Goal: Contribute content: Contribute content

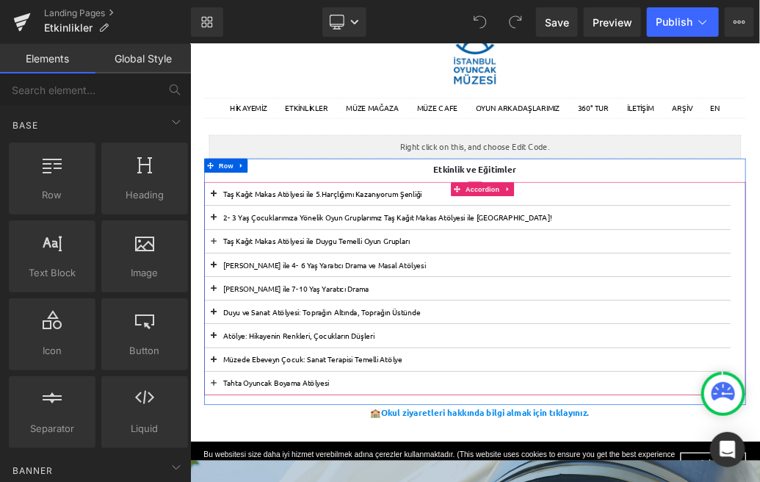
scroll to position [96, 0]
click at [230, 307] on button at bounding box center [226, 312] width 29 height 36
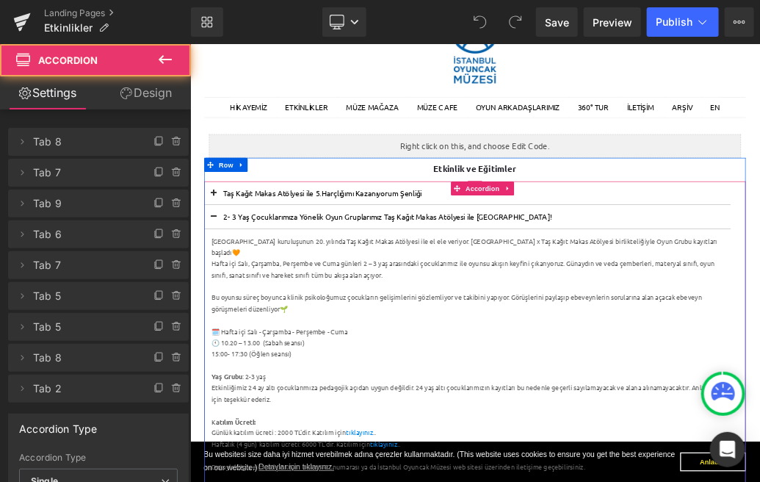
click at [230, 307] on button at bounding box center [226, 312] width 29 height 36
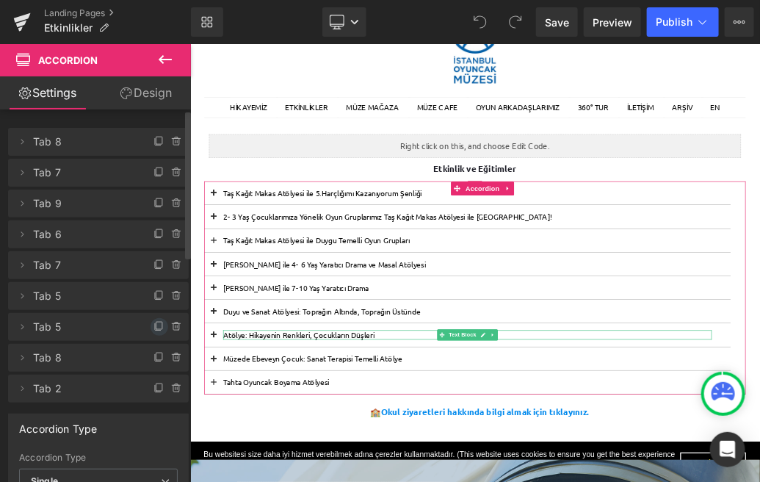
click at [156, 329] on icon at bounding box center [159, 325] width 6 height 7
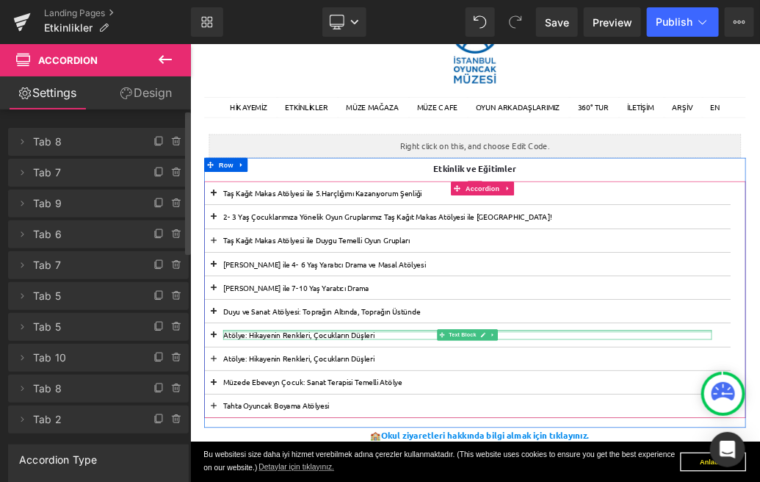
click at [325, 481] on div at bounding box center [622, 491] width 763 height 4
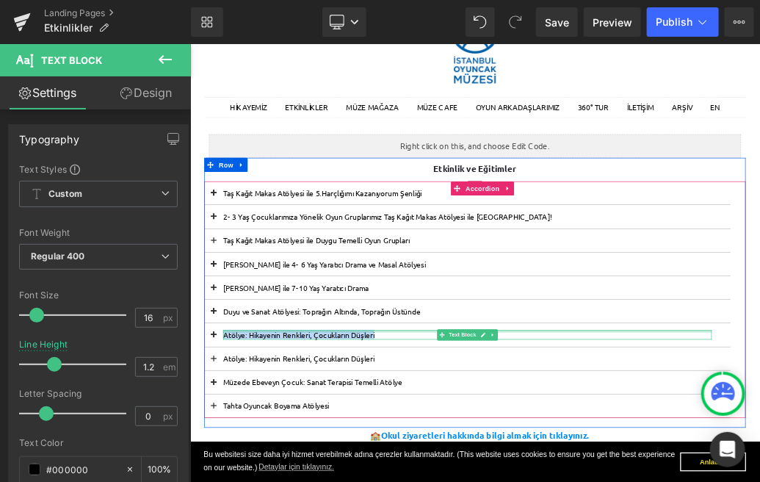
click at [295, 481] on div at bounding box center [622, 491] width 763 height 4
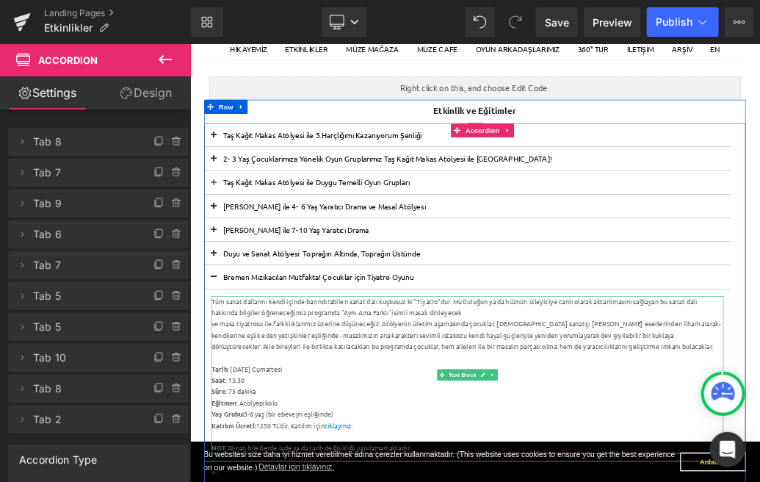
scroll to position [215, 0]
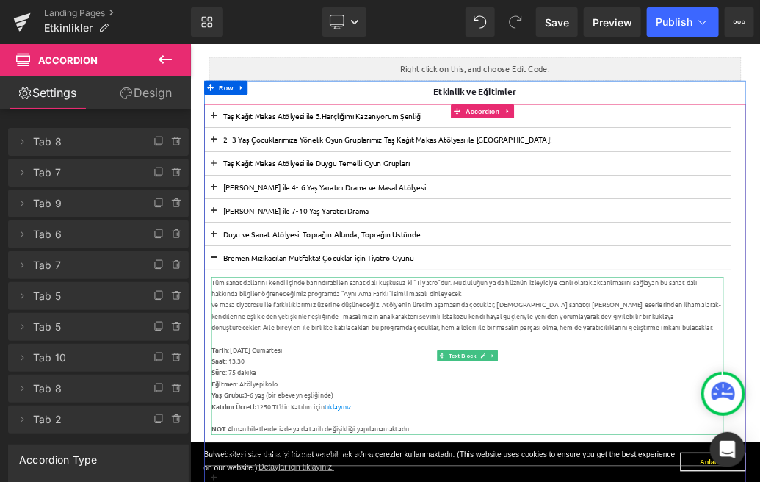
click at [760, 481] on div "ve masa tiyatrosu ile farklılıklarımız üzerine düşüneceğiz. Atölyenin üretim aş…" at bounding box center [622, 468] width 799 height 53
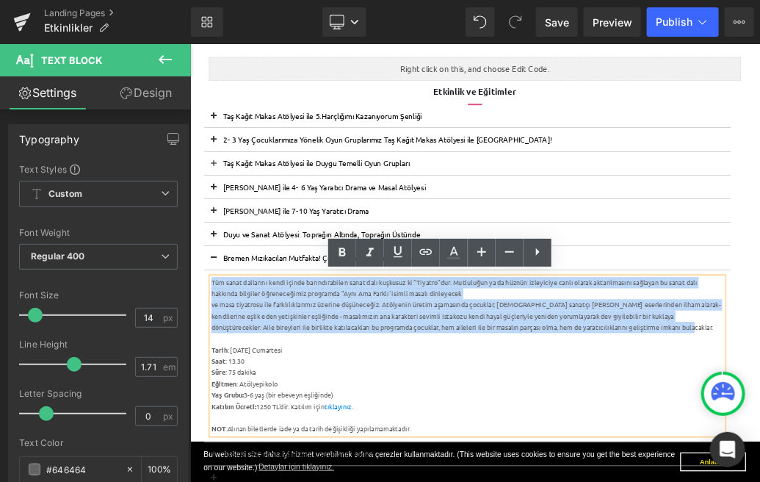
drag, startPoint x: 874, startPoint y: 481, endPoint x: 223, endPoint y: 413, distance: 655.2
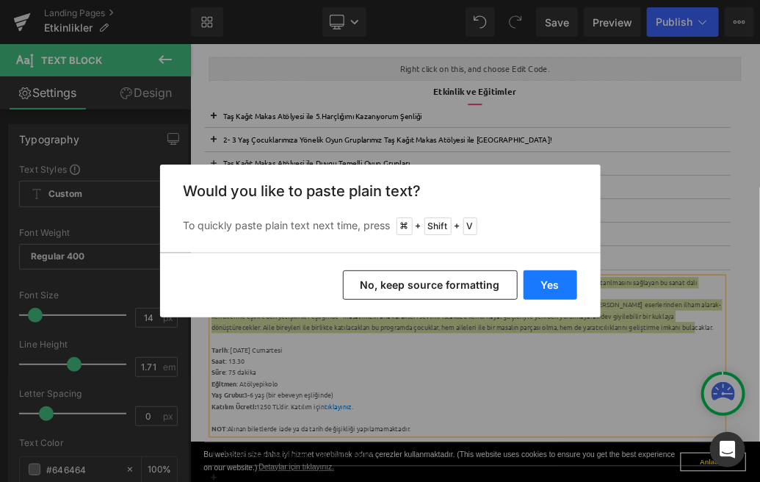
click at [543, 292] on button "Yes" at bounding box center [551, 284] width 54 height 29
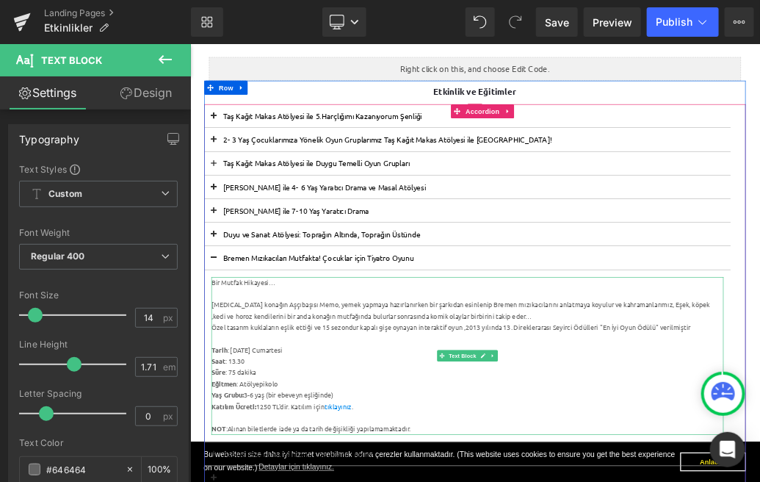
click at [233, 454] on div "[MEDICAL_DATA] konağın Aşçıbaşısı Memo, yemek yapmaya hazırlanırken bir şarkıda…" at bounding box center [622, 459] width 799 height 35
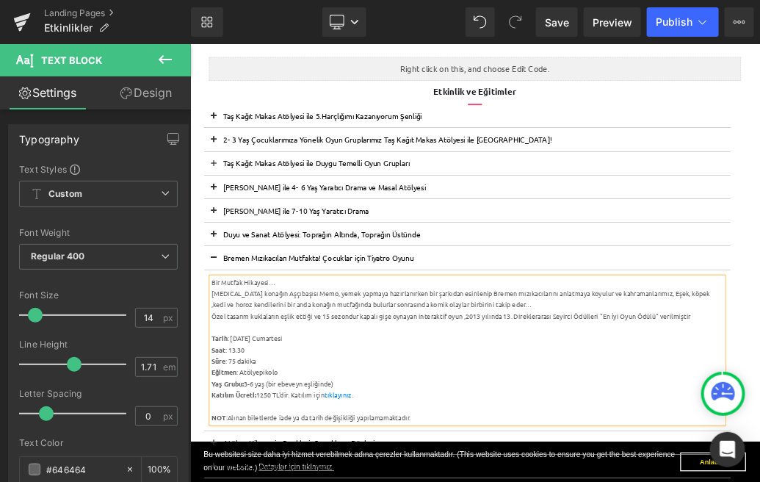
click at [760, 435] on div "[MEDICAL_DATA] konağın Aşçıbaşısı Memo, yemek yapmaya hazırlanırken bir şarkıda…" at bounding box center [622, 441] width 799 height 35
click at [665, 444] on div "[MEDICAL_DATA] konağın Aşçıbaşısı Memo, yemek yapmaya hazırlanırken bir şarkıda…" at bounding box center [622, 441] width 799 height 35
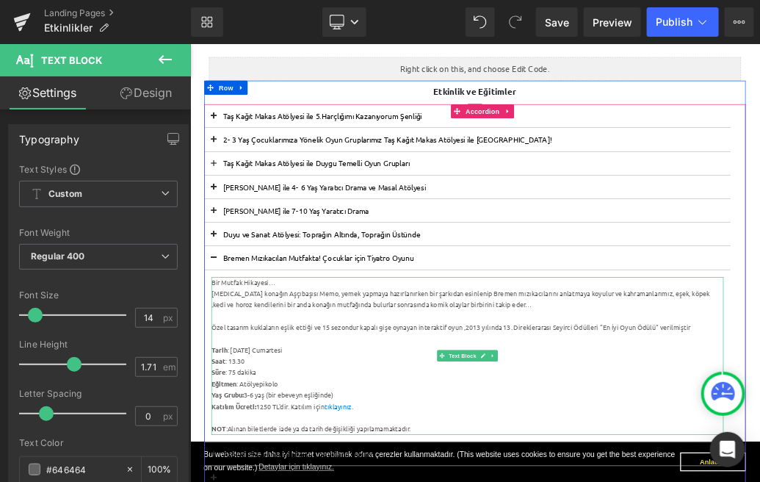
click at [342, 462] on div at bounding box center [622, 468] width 799 height 18
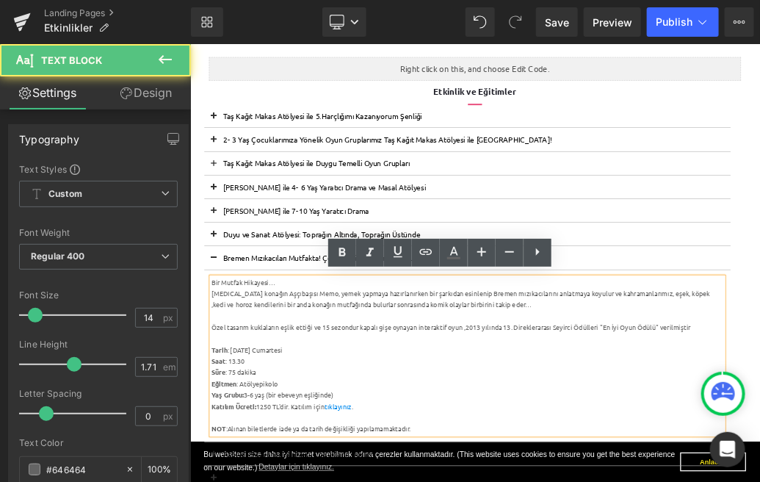
click at [760, 481] on div "Özel tasarım kuklaların eşlik ettiği ve 15 sezondur kapalı gişe oynayan interak…" at bounding box center [622, 486] width 799 height 18
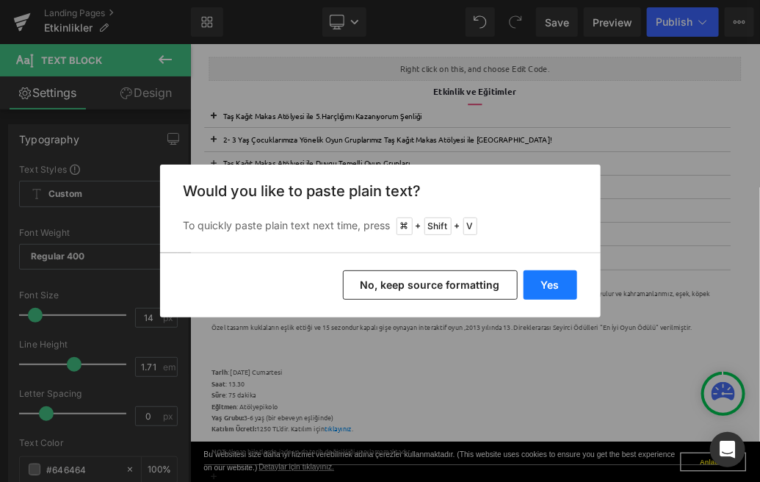
click at [545, 283] on button "Yes" at bounding box center [551, 284] width 54 height 29
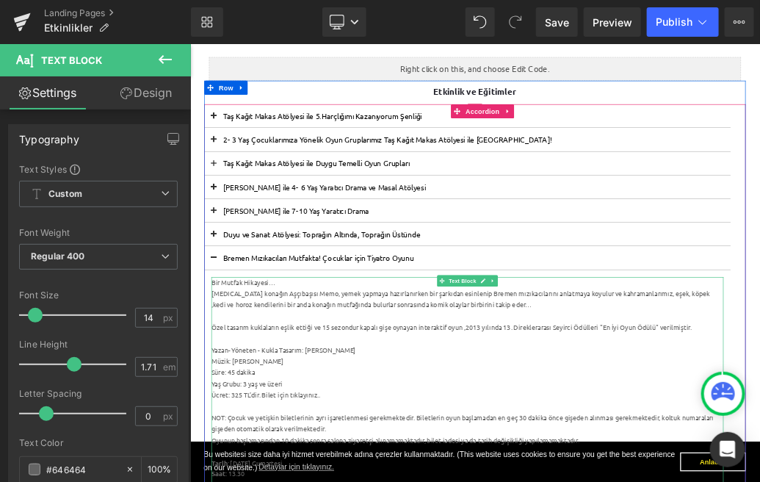
scroll to position [261, 0]
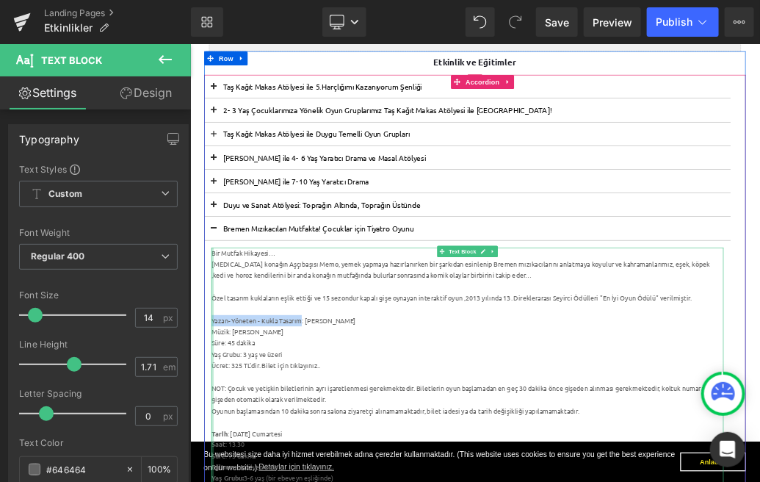
drag, startPoint x: 367, startPoint y: 478, endPoint x: 224, endPoint y: 478, distance: 142.5
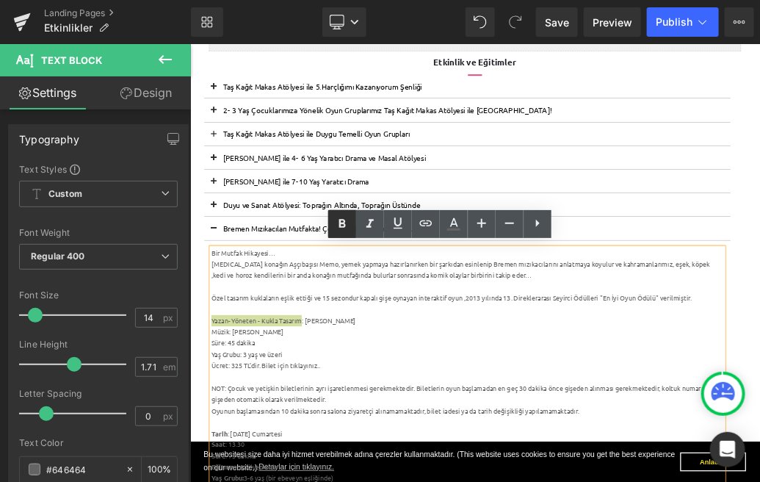
click at [345, 225] on icon at bounding box center [342, 223] width 7 height 9
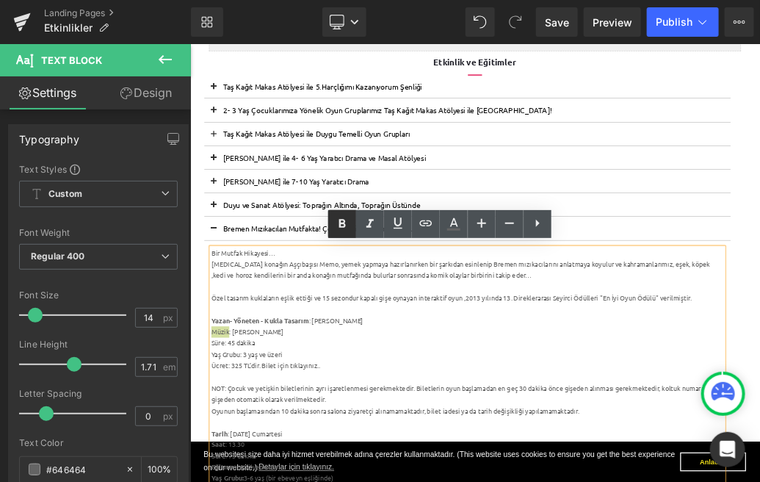
click at [344, 222] on icon at bounding box center [342, 223] width 7 height 9
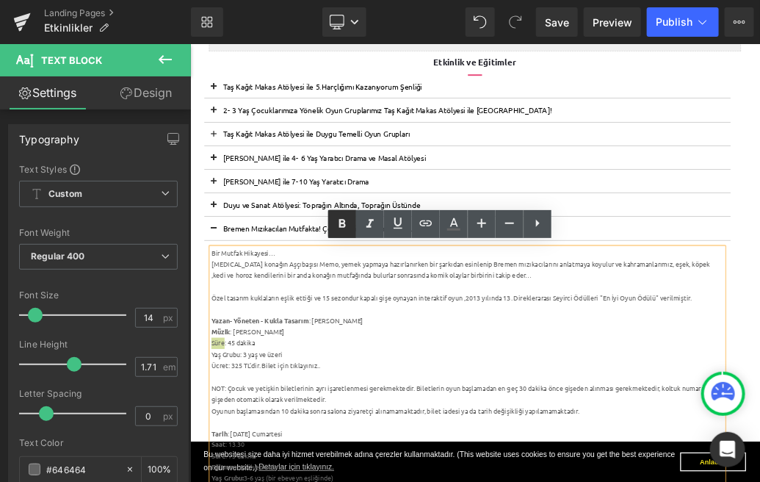
click at [344, 226] on icon at bounding box center [342, 223] width 7 height 9
drag, startPoint x: 273, startPoint y: 525, endPoint x: 225, endPoint y: 525, distance: 48.5
click at [341, 220] on icon at bounding box center [343, 224] width 18 height 18
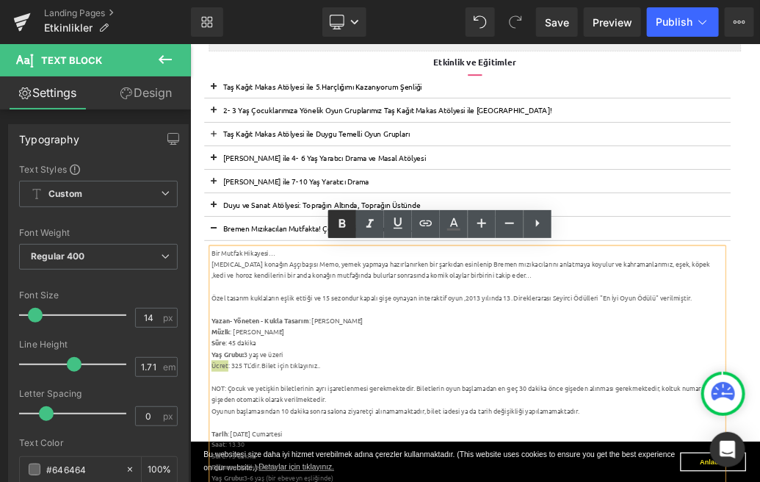
click at [342, 228] on icon at bounding box center [343, 224] width 18 height 18
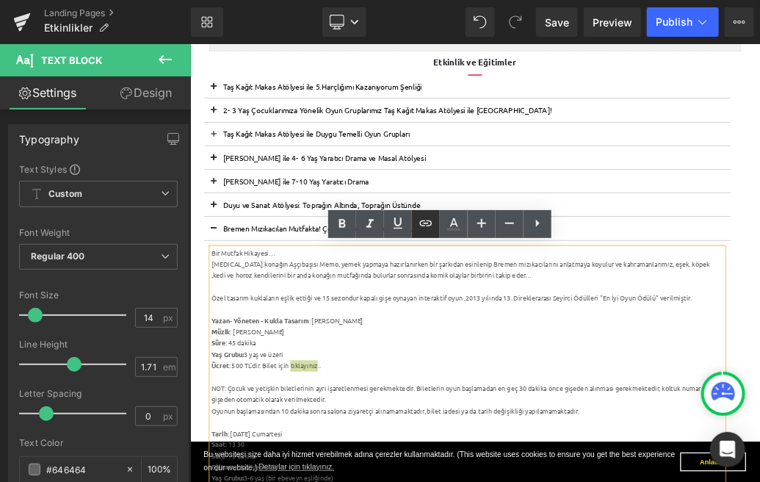
click at [427, 223] on icon at bounding box center [425, 223] width 12 height 6
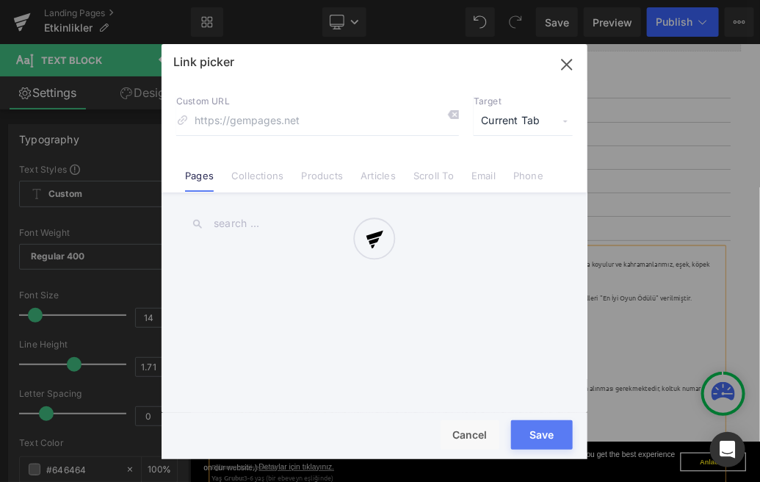
click at [494, 0] on div "Text Color Highlight Color #333333 Edit or remove link: Edit - Unlink - Cancel …" at bounding box center [380, 0] width 760 height 0
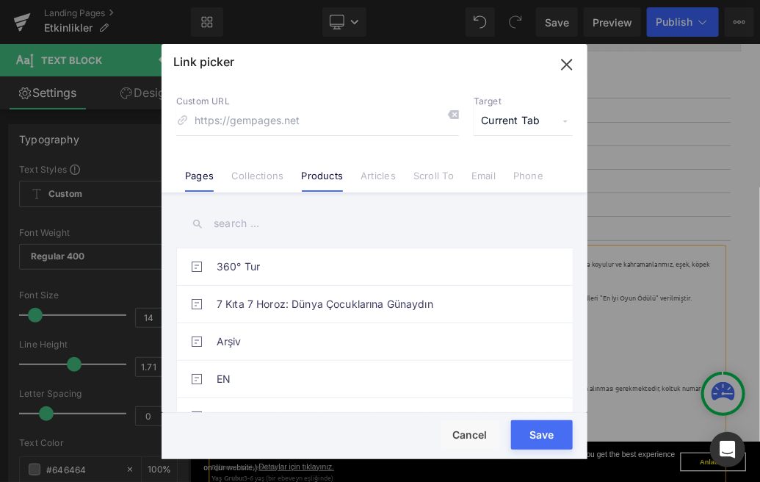
click at [320, 173] on link "Products" at bounding box center [323, 181] width 42 height 22
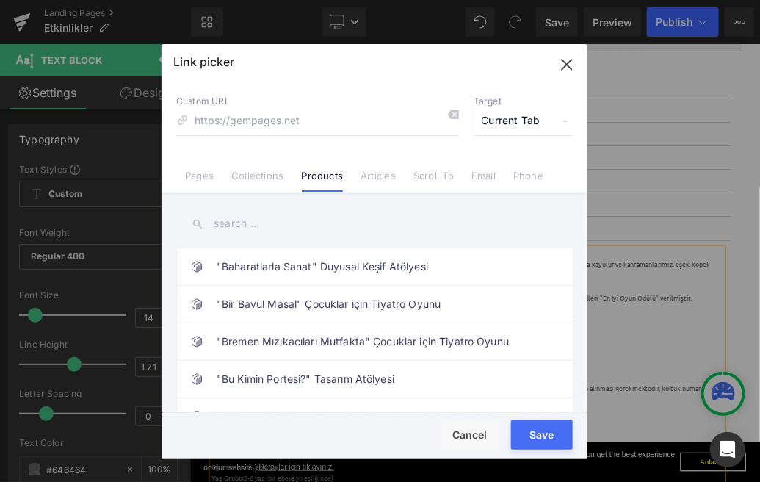
click at [261, 227] on input "text" at bounding box center [374, 223] width 397 height 33
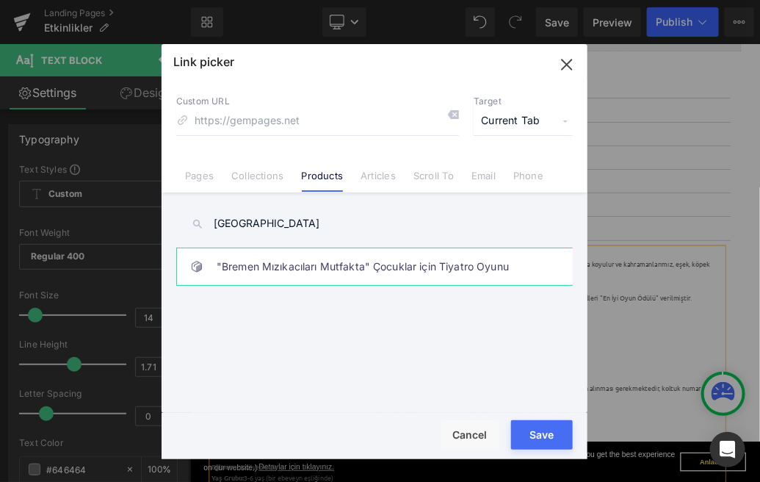
type input "[GEOGRAPHIC_DATA]"
click at [270, 269] on link ""Bremen Mızıkacıları Mutfakta" Çocuklar için Tiyatro Oyunu" at bounding box center [378, 266] width 323 height 37
type input "/products/bremen-mizikacilari-mutfakta"
click at [549, 435] on button "Save" at bounding box center [542, 434] width 62 height 29
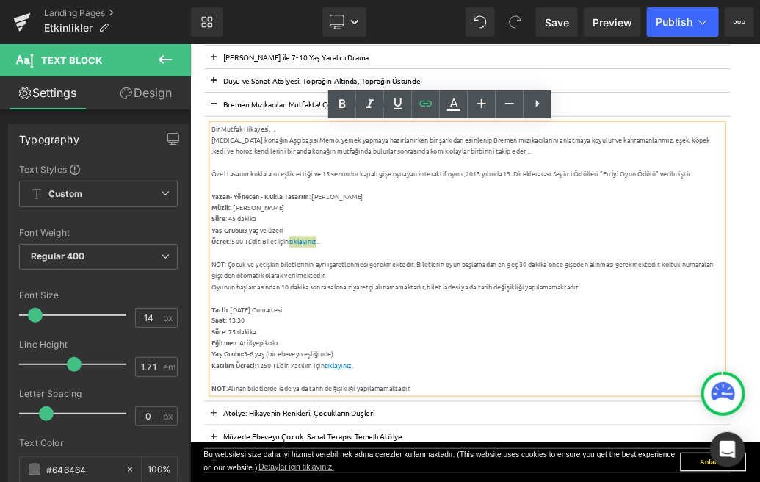
scroll to position [455, 0]
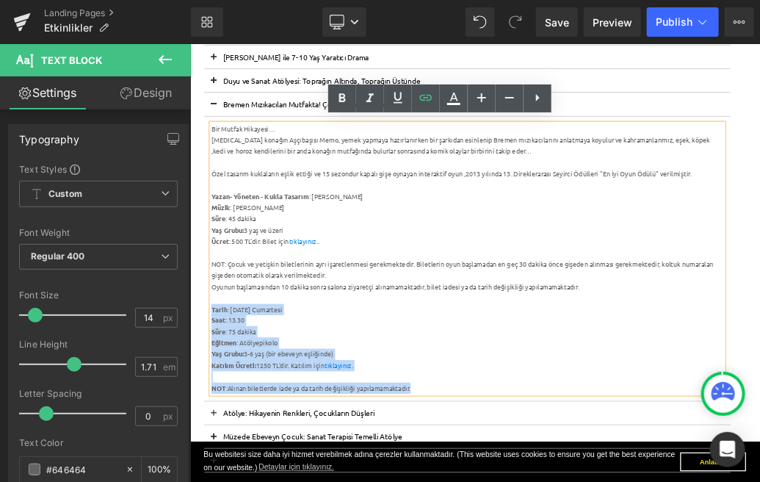
drag, startPoint x: 592, startPoint y: 572, endPoint x: 225, endPoint y: 453, distance: 386.1
click at [225, 453] on div "Bir Mutfak Hikayesi…  [MEDICAL_DATA] konağın Aşçıbaşısı [PERSON_NAME], yemek …" at bounding box center [622, 378] width 799 height 422
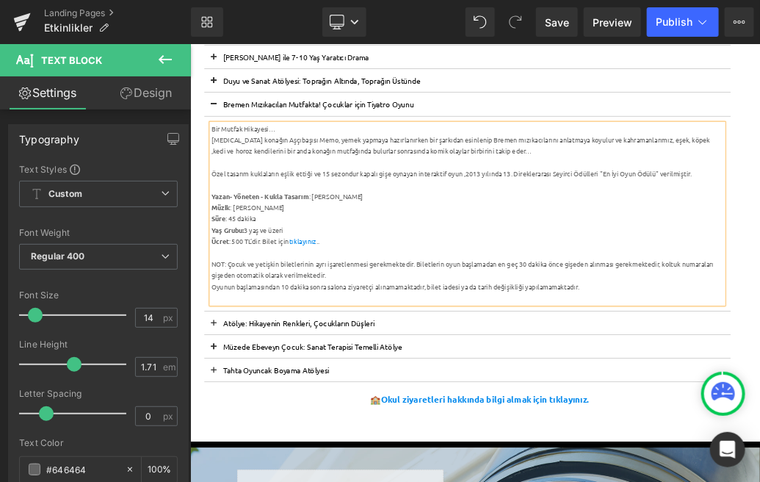
click at [231, 384] on div "NOT: Çocuk ve yetişkin biletlerinin ayrı işaretlenmesi gerekmektedir. Biletleri…" at bounding box center [622, 395] width 799 height 35
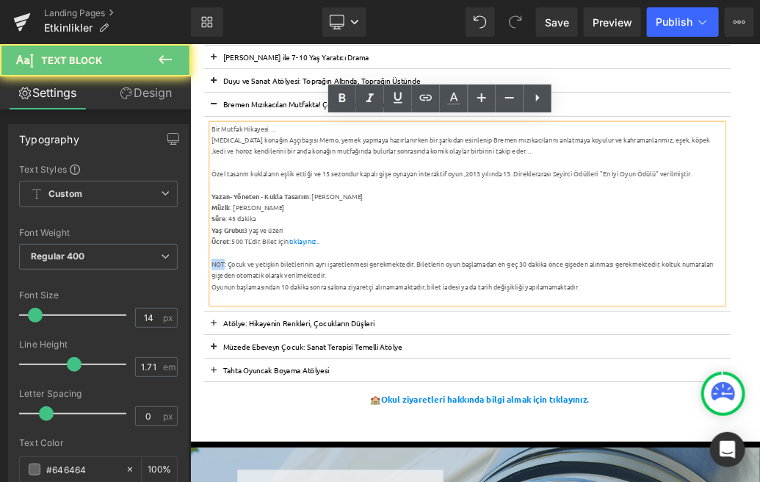
click at [231, 384] on div "NOT: Çocuk ve yetişkin biletlerinin ayrı işaretlenmesi gerekmektedir. Biletleri…" at bounding box center [622, 395] width 799 height 35
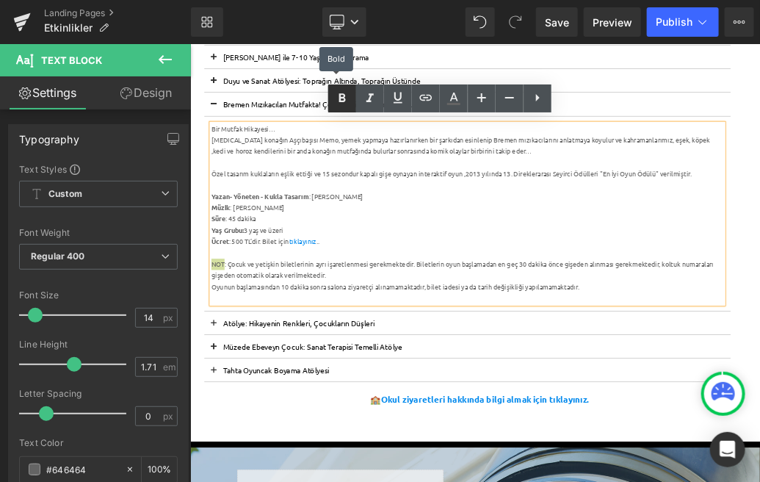
click at [340, 97] on icon at bounding box center [342, 98] width 7 height 9
click at [760, 420] on div "Oyunun başlamasından 10 dakika sonra salona ziyaretçi alınamamaktadır, bilet ia…" at bounding box center [622, 422] width 799 height 18
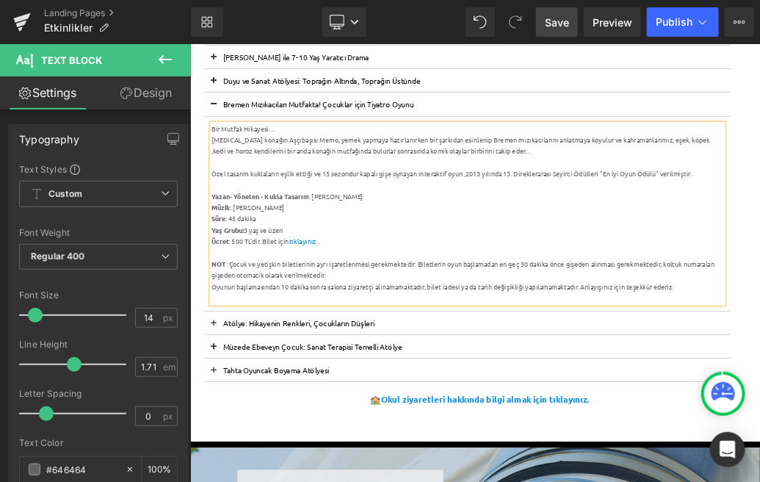
click at [560, 24] on span "Save" at bounding box center [557, 22] width 24 height 15
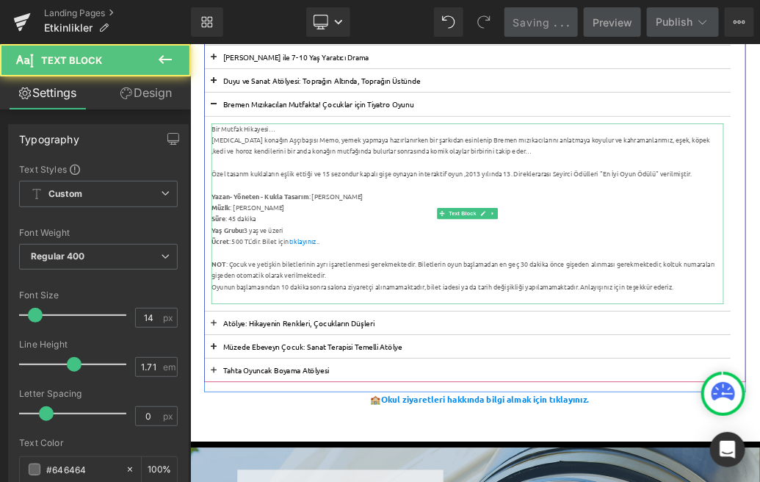
click at [483, 275] on div "Yazan- Yöneten - Kukla Tasarım : [PERSON_NAME]" at bounding box center [622, 281] width 799 height 18
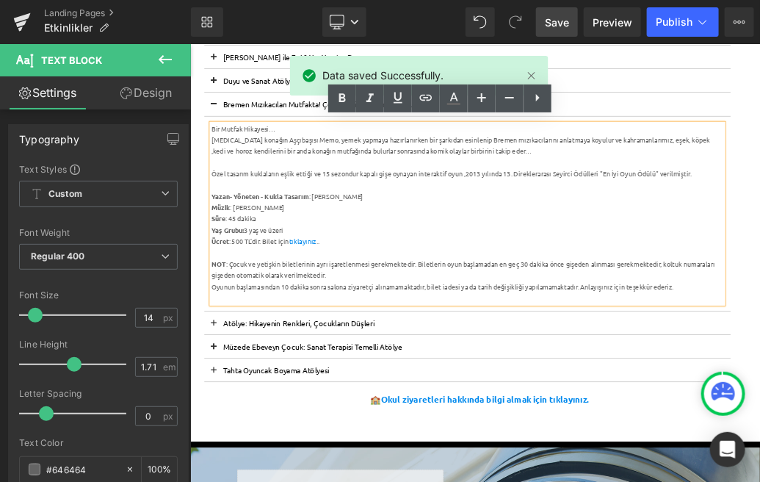
click at [418, 300] on div "Müzik : [PERSON_NAME]" at bounding box center [622, 298] width 799 height 18
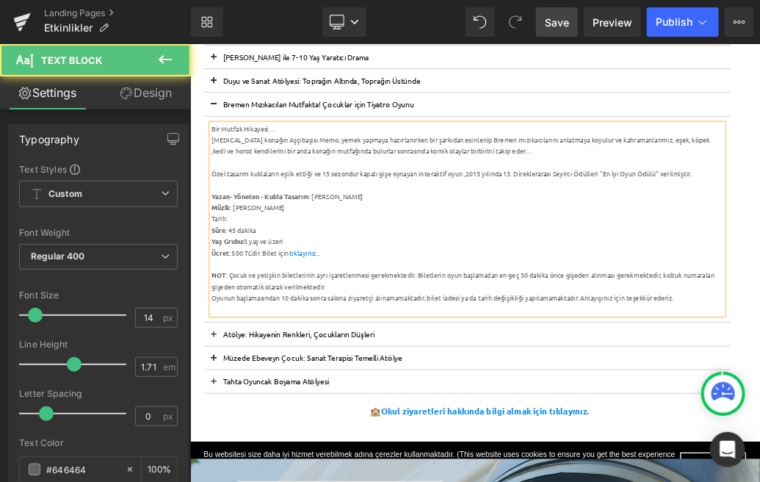
click at [235, 311] on div "Tarih:" at bounding box center [622, 316] width 799 height 18
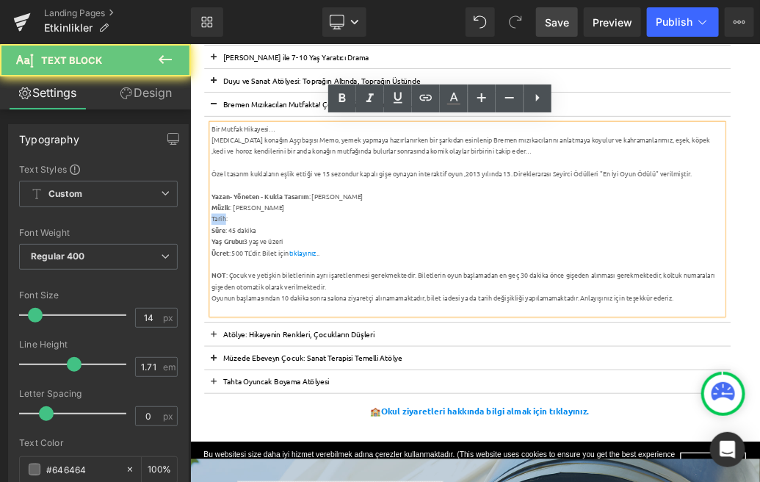
click at [235, 311] on div "Tarih:" at bounding box center [622, 316] width 799 height 18
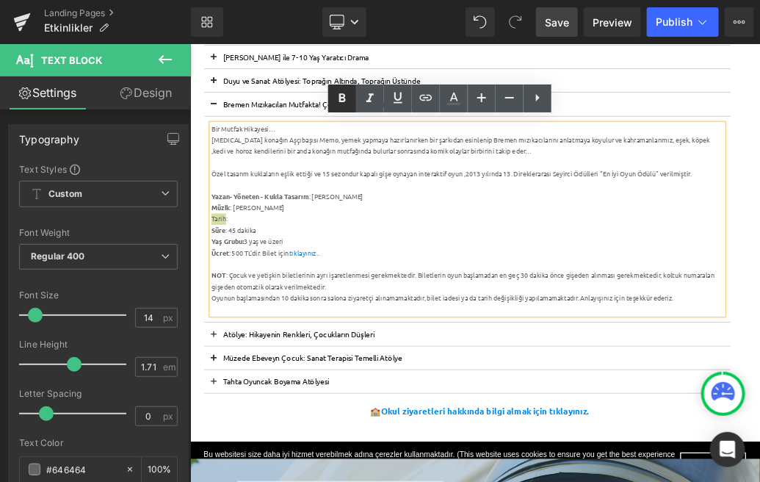
click at [345, 98] on icon at bounding box center [343, 99] width 18 height 18
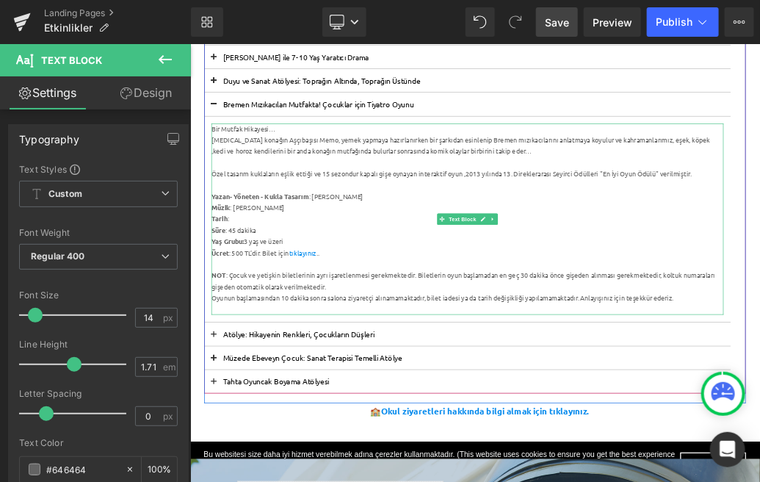
click at [293, 317] on div "Tarih :" at bounding box center [622, 316] width 799 height 18
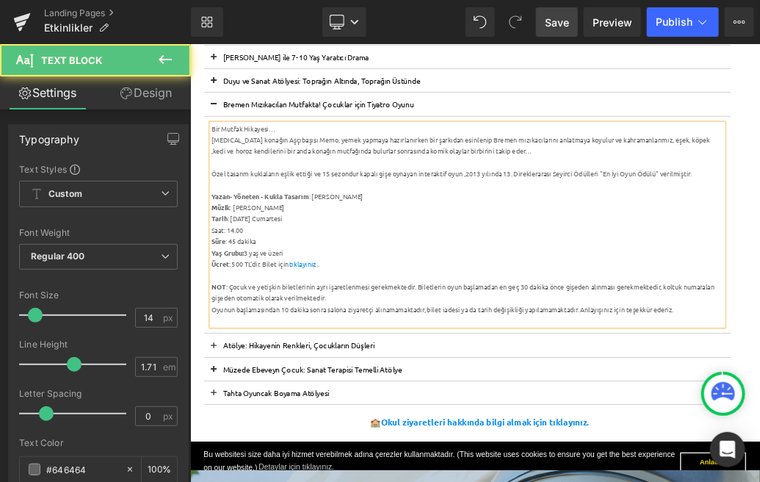
click at [228, 340] on div "Saat: 14.00" at bounding box center [622, 334] width 799 height 18
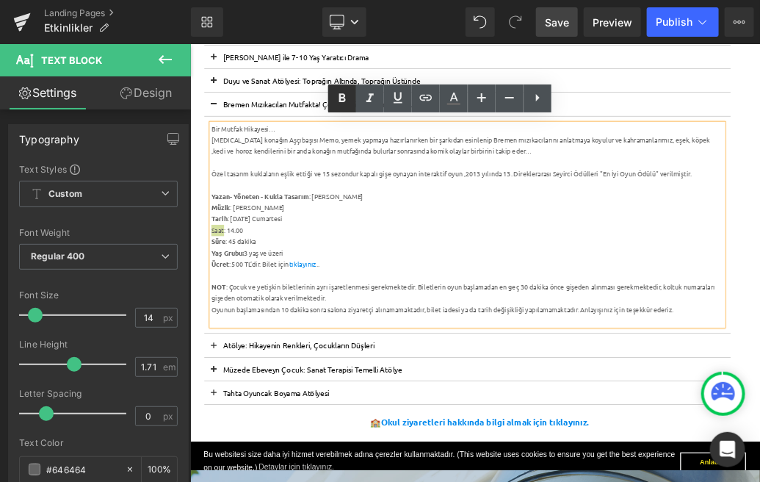
click at [344, 97] on icon at bounding box center [342, 98] width 7 height 9
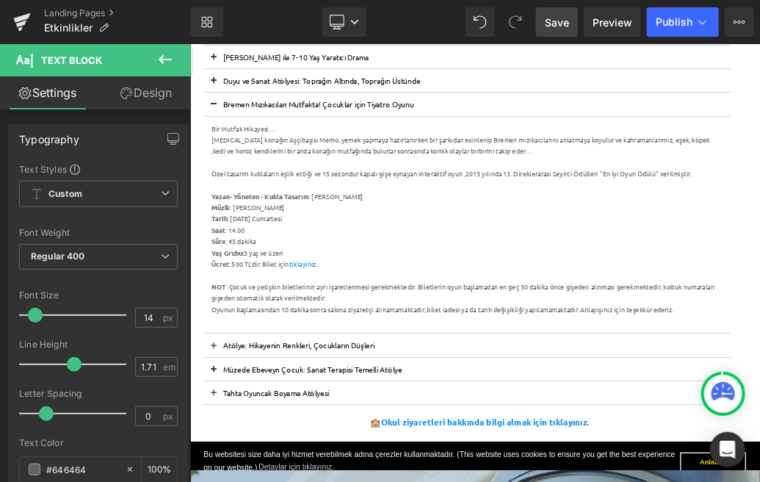
click at [559, 20] on span "Save" at bounding box center [557, 22] width 24 height 15
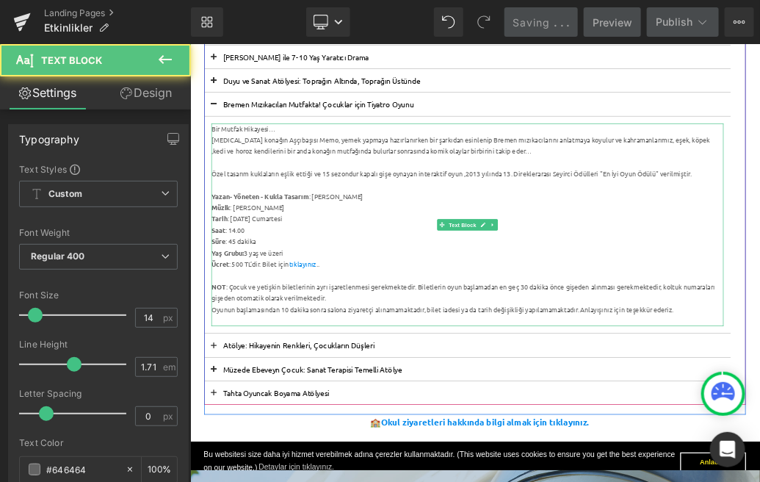
click at [430, 387] on div "Ücret : 500 TL’dir. Bilet için tıklayınız .." at bounding box center [622, 387] width 799 height 18
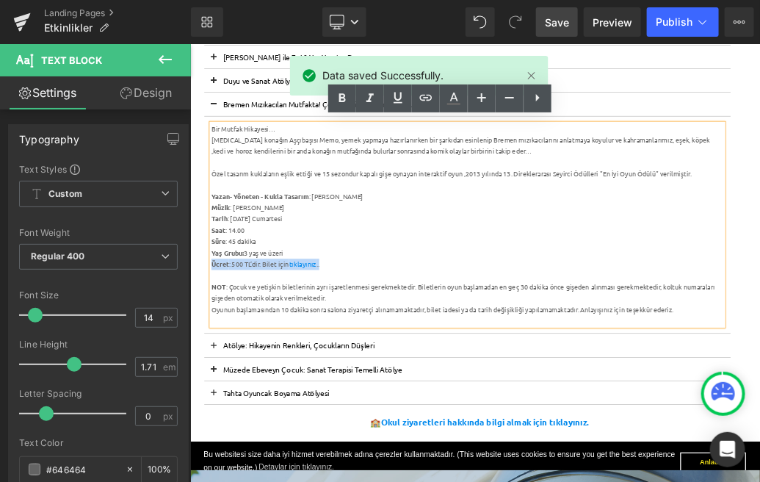
drag, startPoint x: 430, startPoint y: 387, endPoint x: 223, endPoint y: 383, distance: 206.5
click at [223, 383] on div "Ücret : 500 TL’dir. Bilet için tıklayınız .." at bounding box center [622, 387] width 799 height 18
copy div "Ücret : 500 TL’dir. Bilet için tıklayınız .."
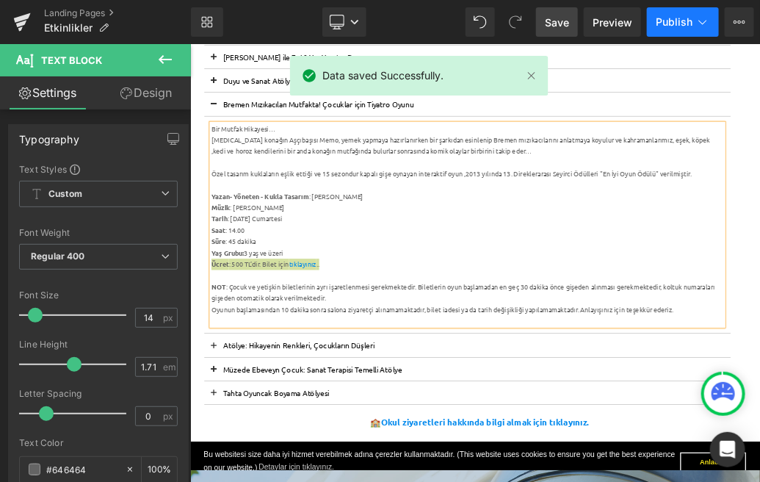
click at [673, 23] on span "Publish" at bounding box center [674, 22] width 37 height 12
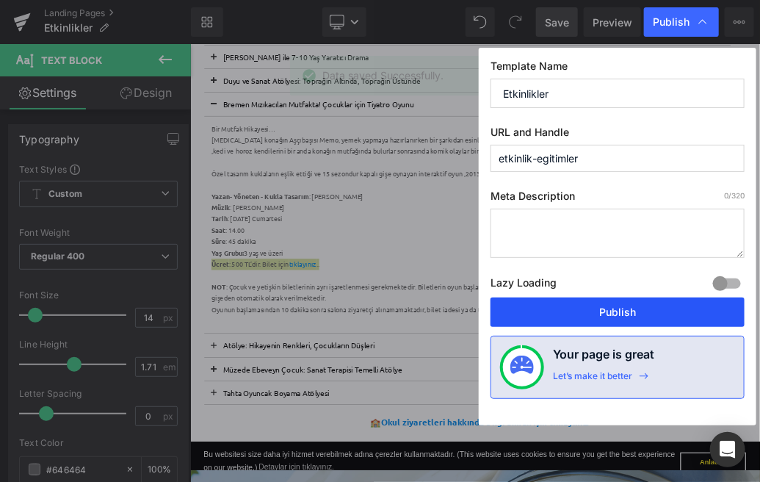
click at [608, 311] on button "Publish" at bounding box center [618, 312] width 254 height 29
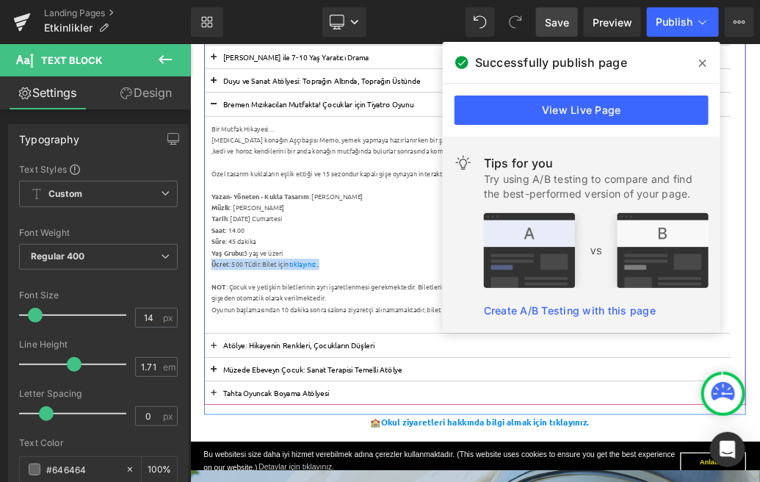
click at [230, 136] on button at bounding box center [226, 136] width 29 height 36
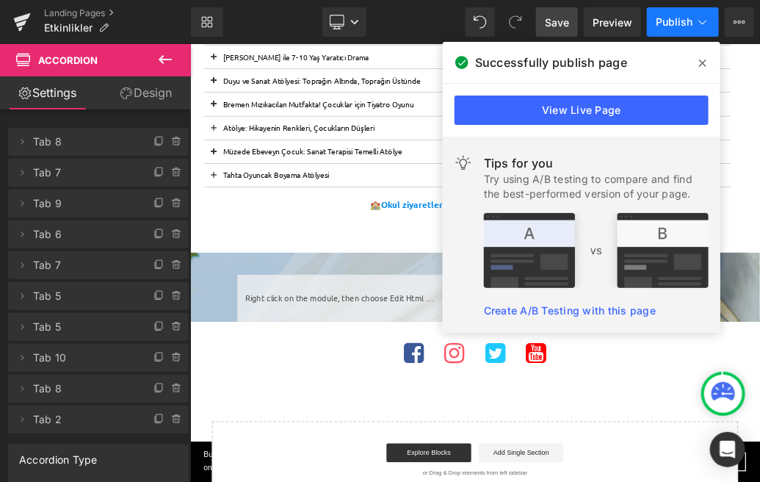
click at [691, 19] on span "Publish" at bounding box center [674, 22] width 37 height 12
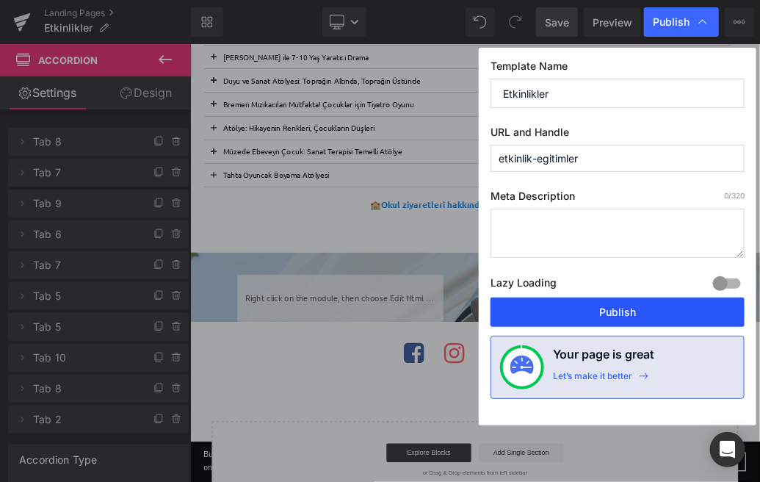
click at [608, 311] on button "Publish" at bounding box center [618, 312] width 254 height 29
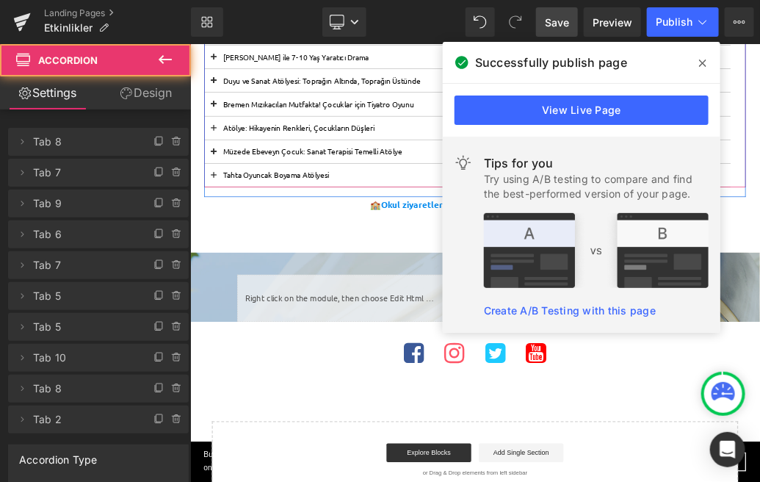
click at [226, 141] on span at bounding box center [226, 141] width 0 height 0
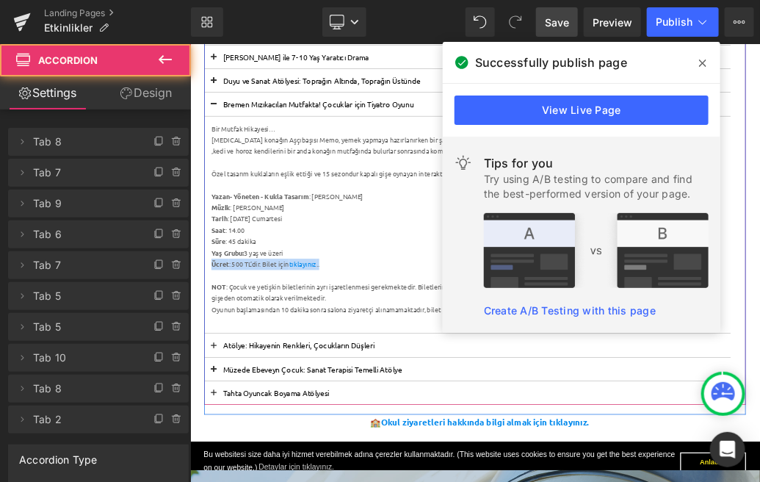
click at [226, 141] on span at bounding box center [226, 141] width 0 height 0
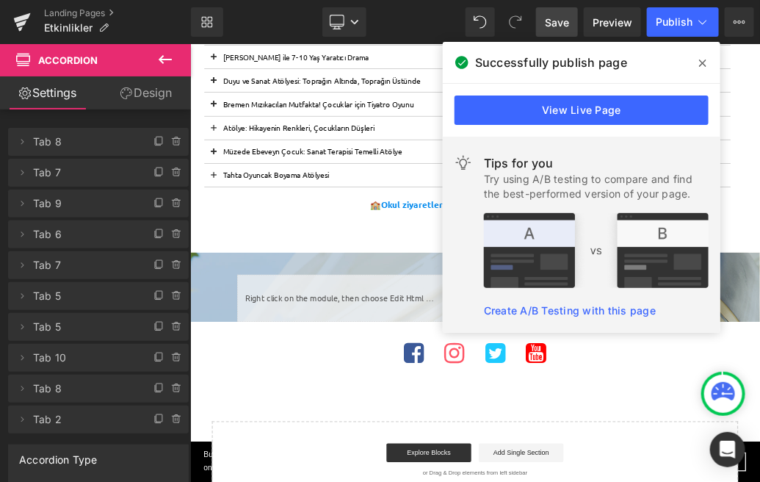
click at [704, 68] on icon at bounding box center [702, 63] width 7 height 12
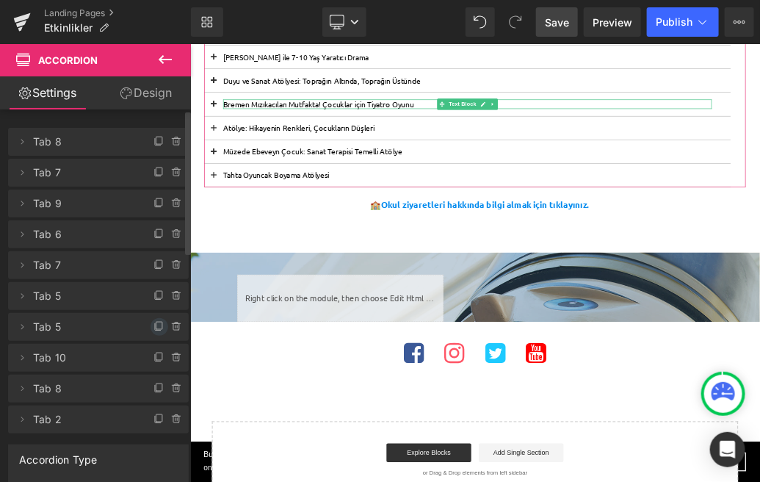
click at [154, 328] on icon at bounding box center [160, 327] width 12 height 12
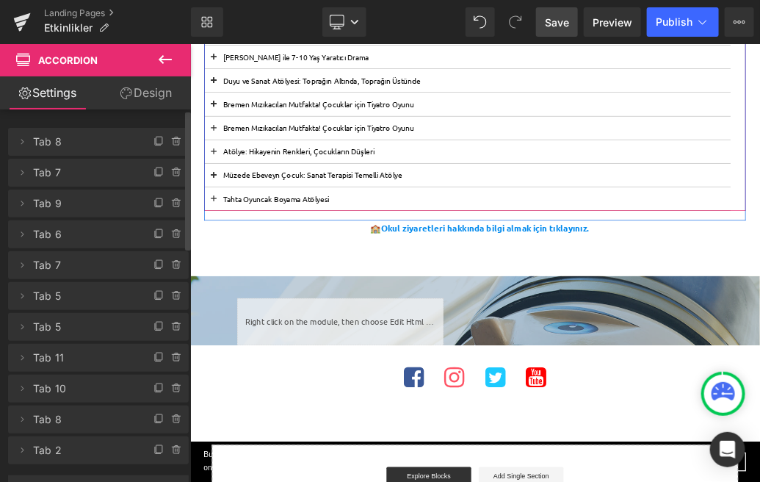
click at [227, 173] on button at bounding box center [226, 174] width 29 height 36
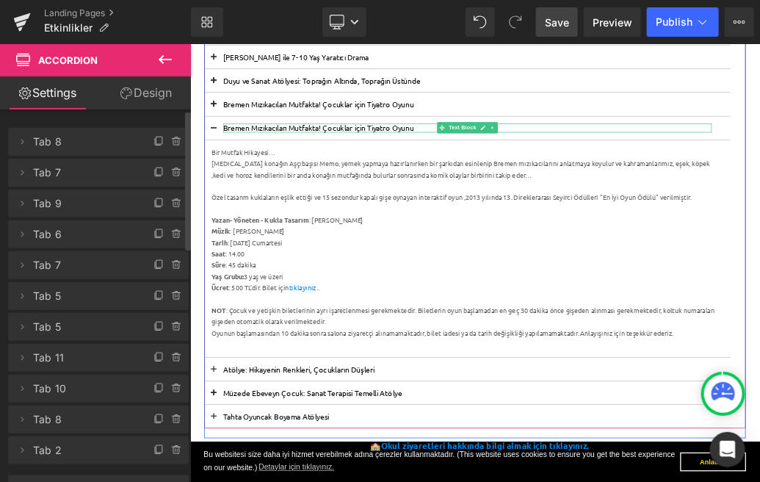
click at [429, 173] on p "Bremen Mızıkacıları Mutfakta! Çocuklar için Tiyatro Oyunu" at bounding box center [622, 174] width 763 height 14
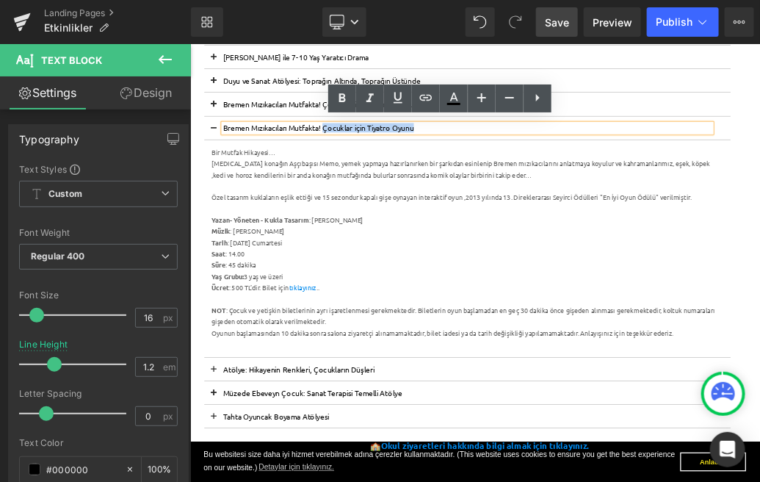
drag, startPoint x: 406, startPoint y: 170, endPoint x: 239, endPoint y: 165, distance: 166.8
click at [241, 167] on div "Bremen Mızıkacıları Mutfakta! Çocuklar için Tiyatro Oyunu" at bounding box center [622, 174] width 763 height 14
click at [437, 157] on div "Bremen Mızıkacıları Mutfakta! Çocuklar için Tiyatro Oyunu Text Block" at bounding box center [622, 174] width 821 height 37
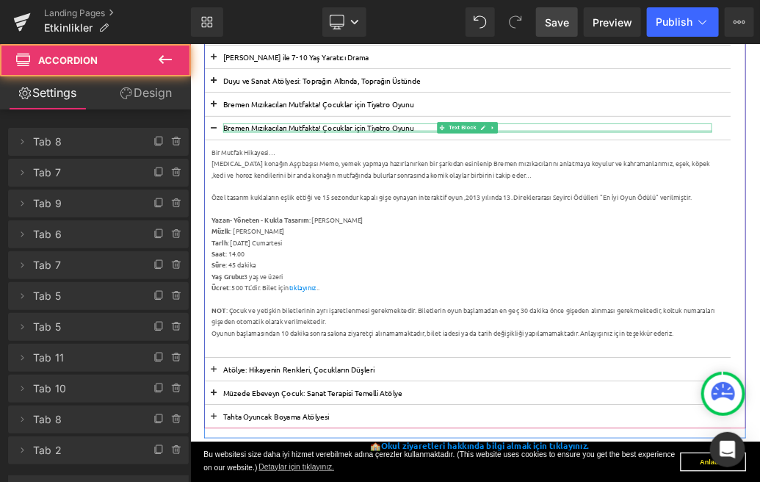
click at [399, 173] on div "Bremen Mızıkacıları Mutfakta! Çocuklar için Tiyatro Oyunu Text Block" at bounding box center [622, 174] width 763 height 14
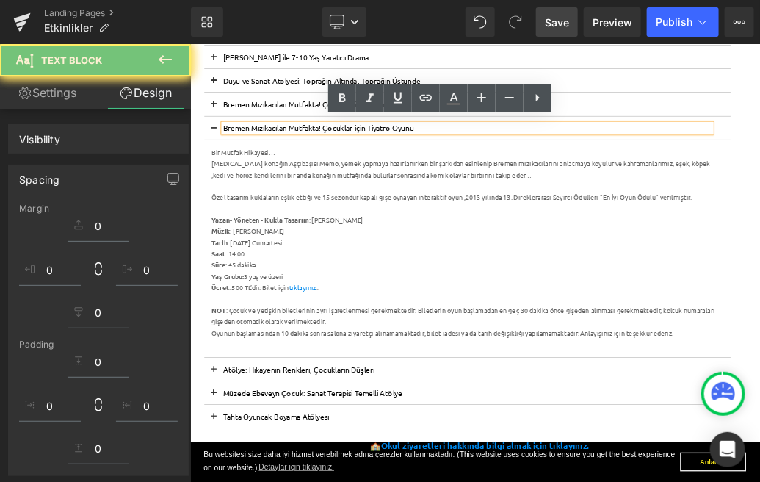
click at [403, 172] on p "Bremen Mızıkacıları Mutfakta! Çocuklar için Tiyatro Oyunu" at bounding box center [622, 174] width 763 height 14
click at [270, 167] on div "Bremen Mızıkacıları Mutfakta! Çocuklar için Tiyatro Oyunu" at bounding box center [622, 174] width 763 height 14
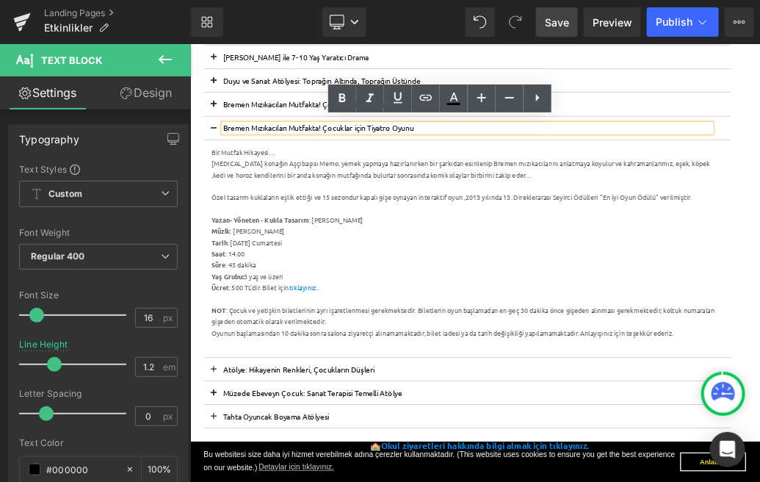
click at [400, 170] on p "Bremen Mızıkacıları Mutfakta! Çocuklar için Tiyatro Oyunu" at bounding box center [622, 174] width 763 height 14
drag, startPoint x: 400, startPoint y: 170, endPoint x: 226, endPoint y: 171, distance: 174.1
click at [226, 171] on div "Bremen Mızıkacıları Mutfakta! Çocuklar için Tiyatro Oyunu Text Block" at bounding box center [622, 174] width 821 height 37
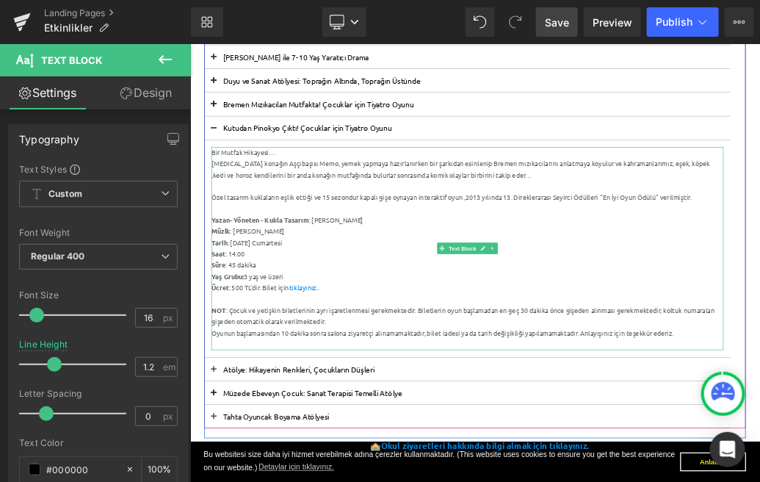
click at [467, 322] on div "Yazan- Yöneten - Kukla Tasarım : [PERSON_NAME]" at bounding box center [622, 318] width 799 height 18
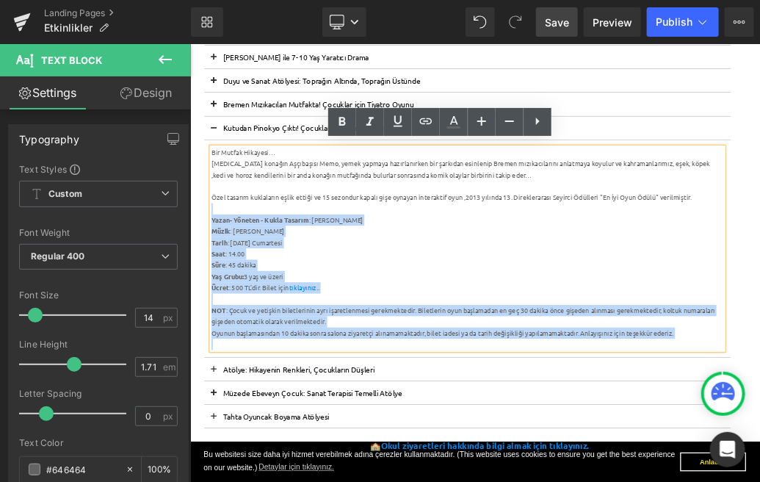
drag, startPoint x: 984, startPoint y: 292, endPoint x: 218, endPoint y: 208, distance: 770.8
click at [223, 206] on div "Bir Mutfak Hikayesi… [MEDICAL_DATA] konağın Aşçıbaşısı [PERSON_NAME], yemek yap…" at bounding box center [622, 361] width 799 height 317
click at [760, 295] on div at bounding box center [622, 300] width 799 height 18
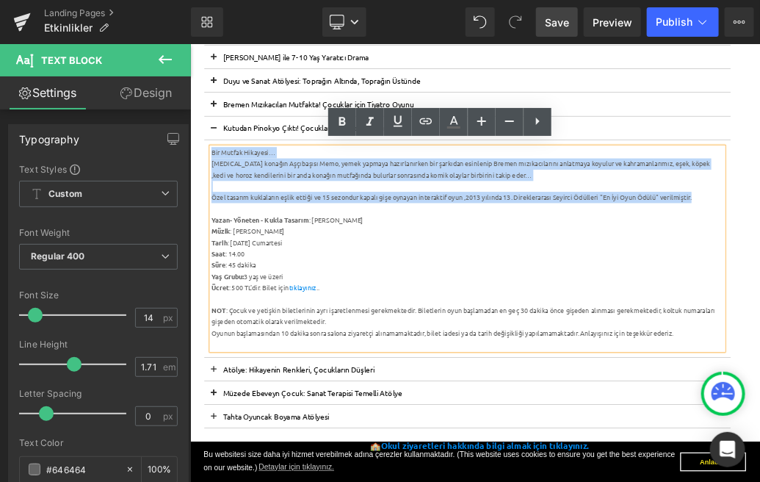
drag, startPoint x: 995, startPoint y: 278, endPoint x: 223, endPoint y: 212, distance: 774.8
click at [223, 212] on div "Bir Mutfak Hikayesi… [MEDICAL_DATA] konağın Aşçıbaşısı [PERSON_NAME], yemek yap…" at bounding box center [622, 361] width 799 height 317
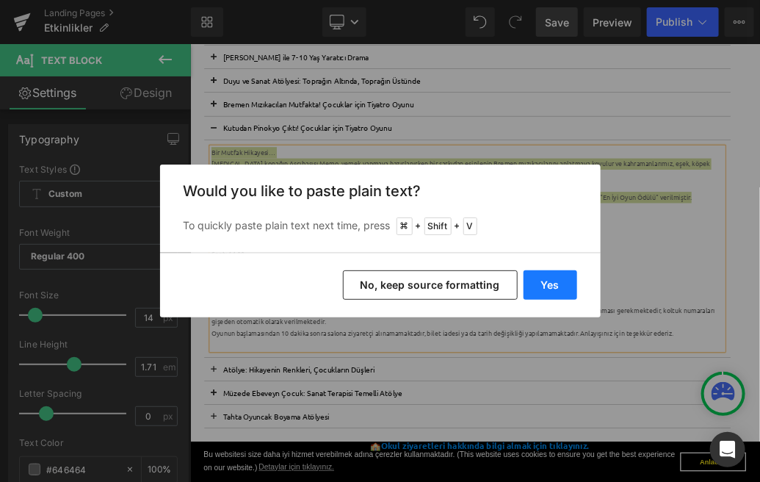
click at [547, 283] on button "Yes" at bounding box center [551, 284] width 54 height 29
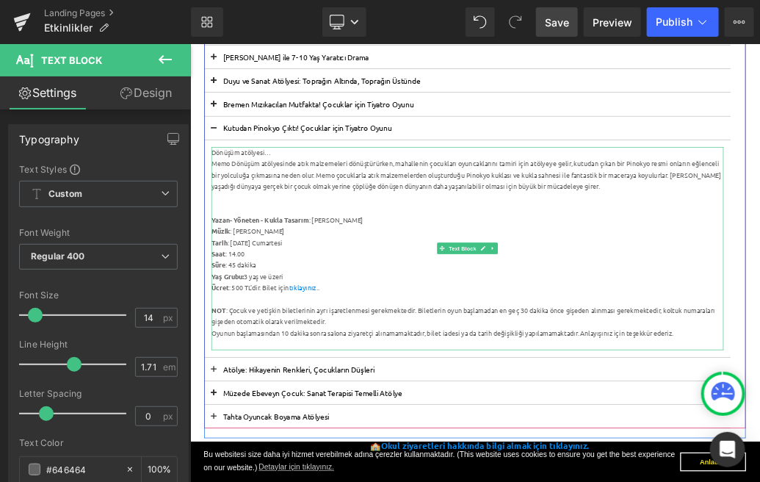
click at [317, 291] on div at bounding box center [622, 300] width 799 height 18
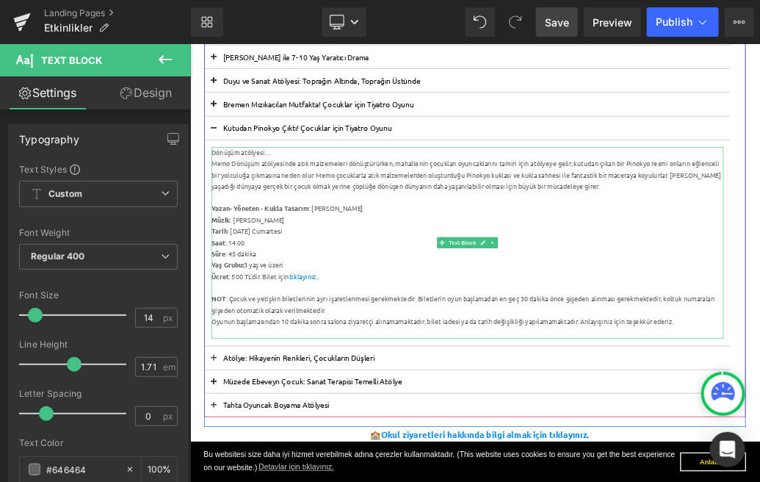
click at [415, 379] on div "Yaş Grubu: 3 yaş ve üzeri" at bounding box center [622, 388] width 799 height 18
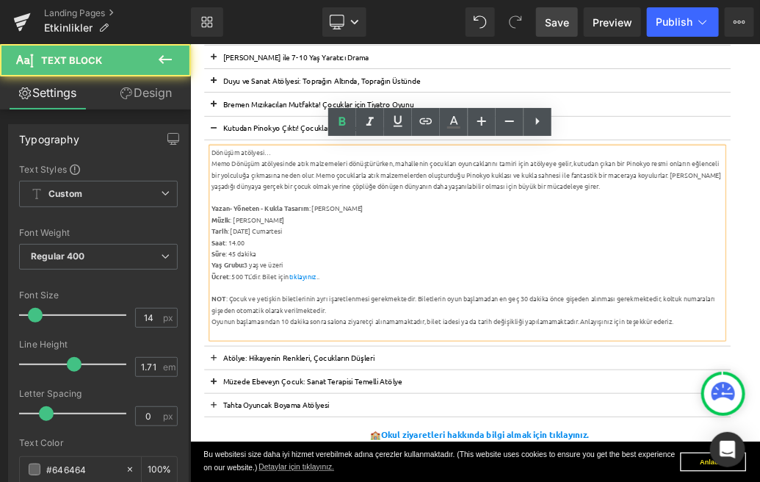
click at [370, 320] on div "Müzik : [PERSON_NAME]" at bounding box center [622, 318] width 799 height 18
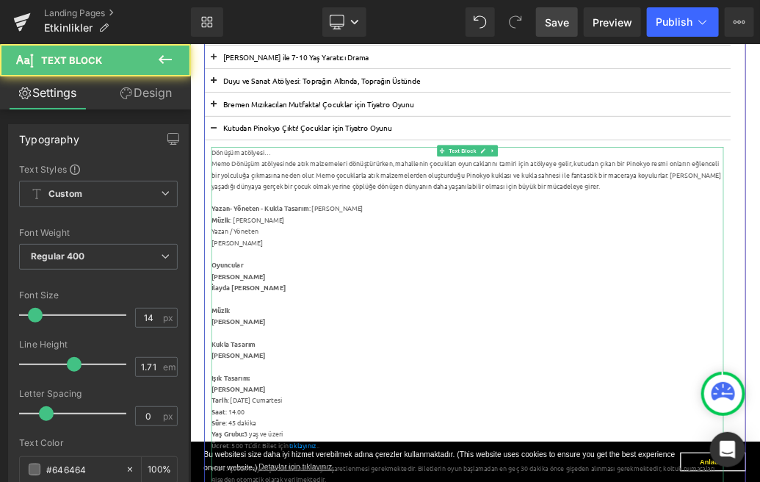
click at [323, 336] on div "Yazan / Yöneten" at bounding box center [622, 335] width 799 height 18
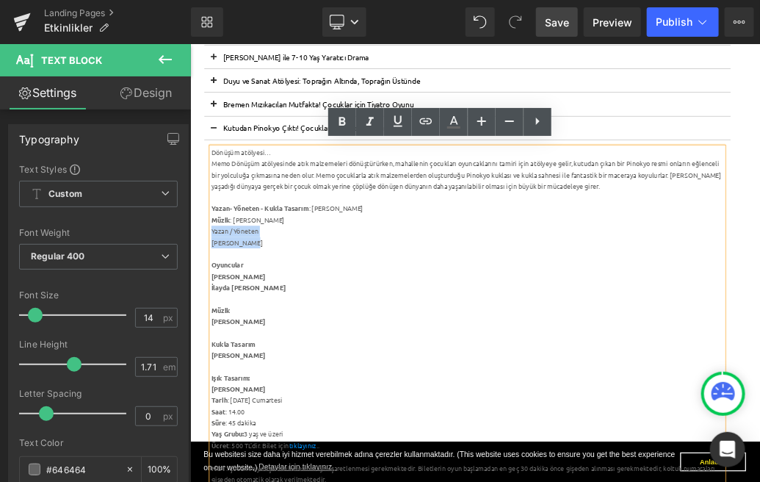
drag, startPoint x: 312, startPoint y: 351, endPoint x: 225, endPoint y: 337, distance: 88.5
click at [225, 337] on div "Dönüşüm atölyesi… Memo Dönüşüm atölyesinde atık malzemeleri dönüştürürken, mah…" at bounding box center [622, 484] width 799 height 563
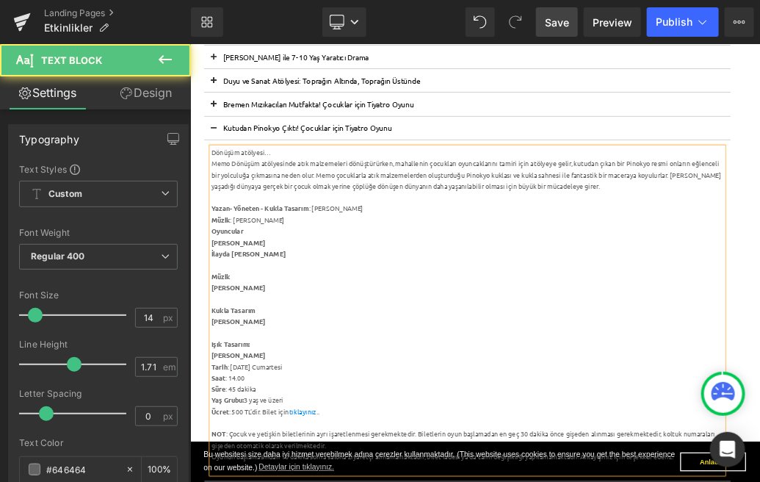
drag, startPoint x: 349, startPoint y: 315, endPoint x: 203, endPoint y: 318, distance: 146.2
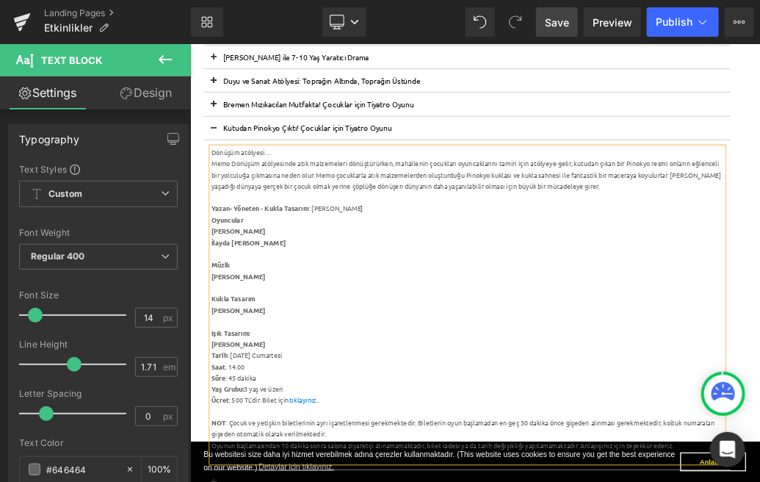
click at [291, 315] on div "Oyuncular" at bounding box center [622, 318] width 799 height 18
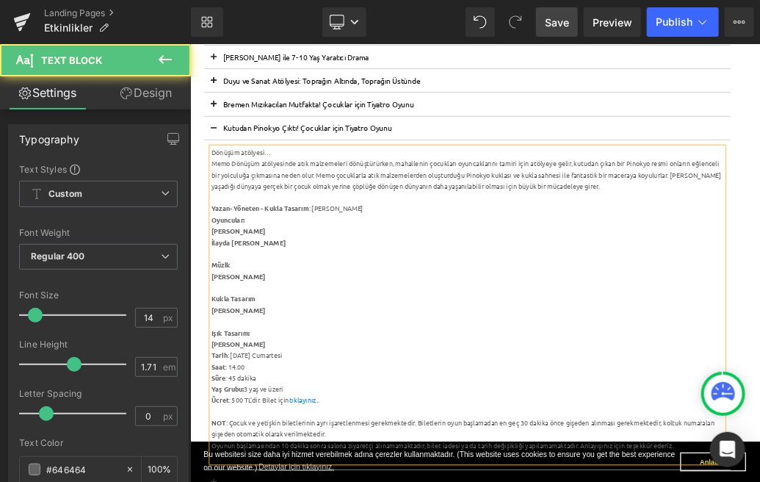
click at [223, 338] on strong "[PERSON_NAME]" at bounding box center [265, 334] width 84 height 13
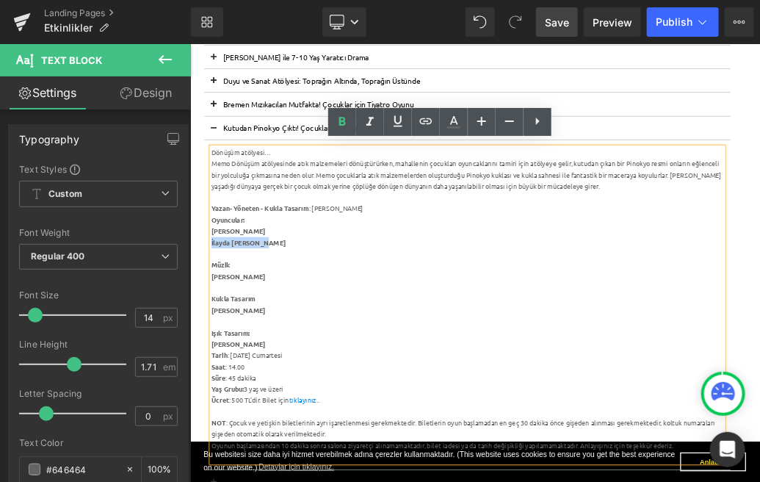
drag, startPoint x: 310, startPoint y: 356, endPoint x: 223, endPoint y: 356, distance: 87.4
click at [223, 356] on div "İlayda [PERSON_NAME]" at bounding box center [622, 353] width 799 height 18
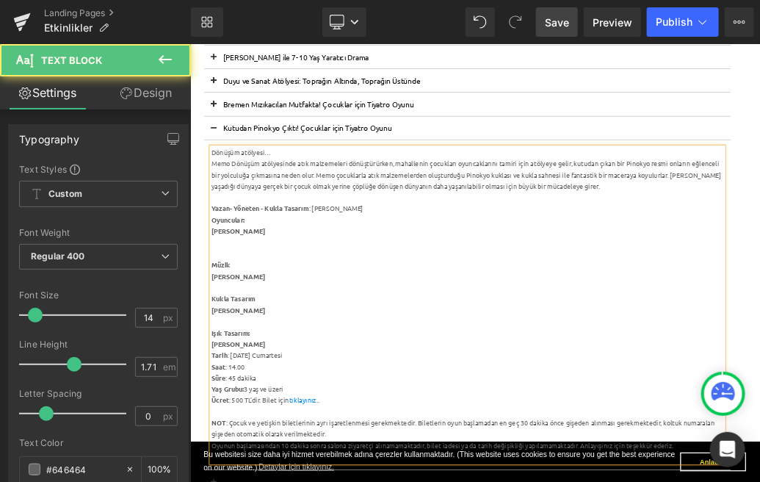
click at [286, 317] on div "Oyuncular:" at bounding box center [622, 318] width 799 height 18
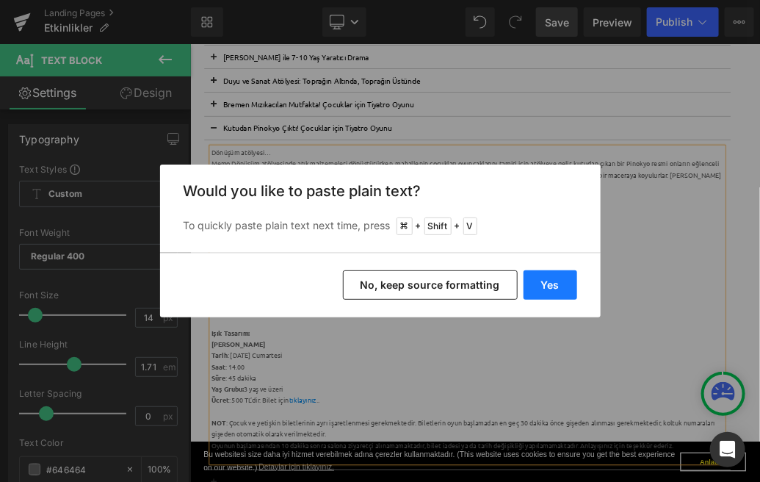
click at [558, 289] on button "Yes" at bounding box center [551, 284] width 54 height 29
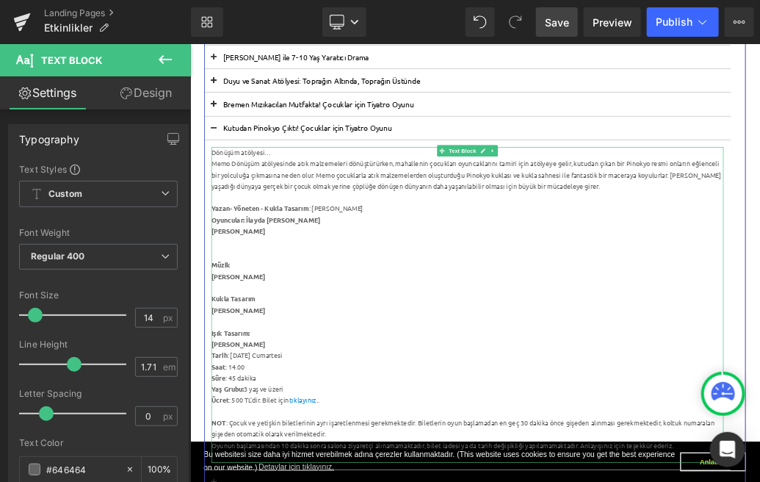
click at [372, 318] on div "Oyuncular: İlayda [PERSON_NAME]" at bounding box center [622, 318] width 799 height 18
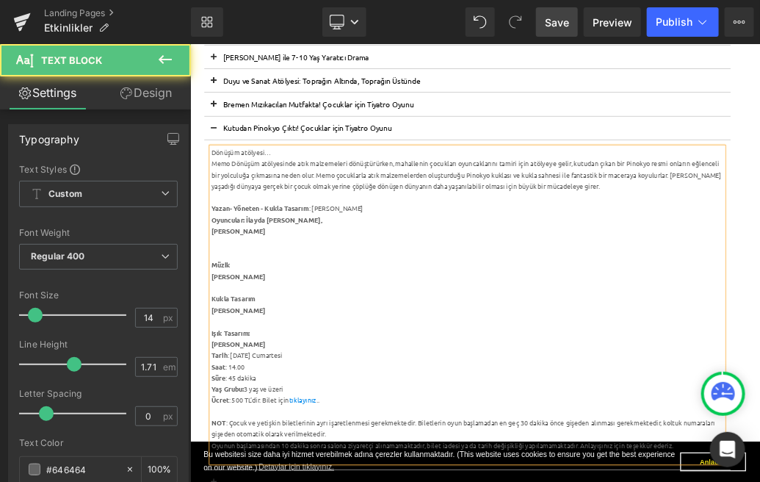
click at [223, 333] on div "Dönüşüm atölyesi… Memo Dönüşüm atölyesinde atık malzemeleri dönüştürürken, mah…" at bounding box center [622, 449] width 799 height 492
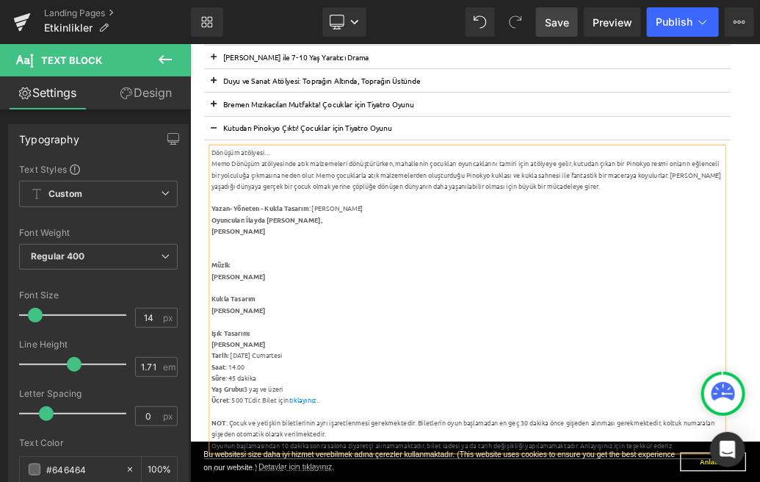
click at [225, 336] on strong "[PERSON_NAME]" at bounding box center [265, 334] width 84 height 13
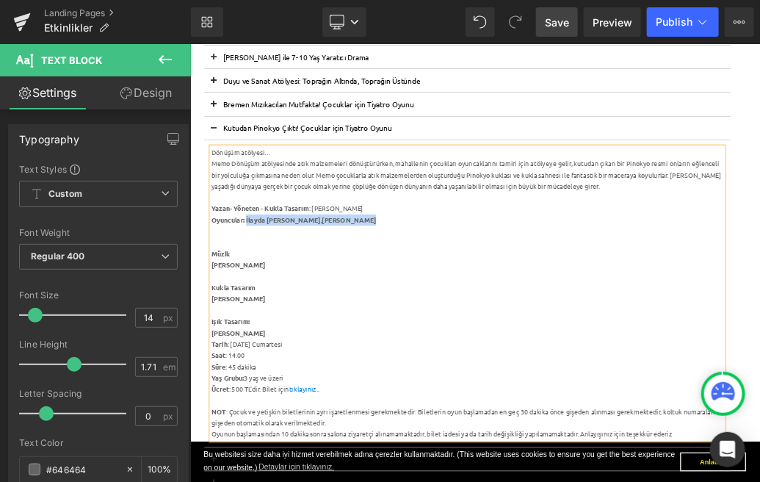
drag, startPoint x: 449, startPoint y: 319, endPoint x: 279, endPoint y: 320, distance: 169.7
click at [279, 320] on div "Oyuncular: [PERSON_NAME], [PERSON_NAME]" at bounding box center [622, 318] width 799 height 18
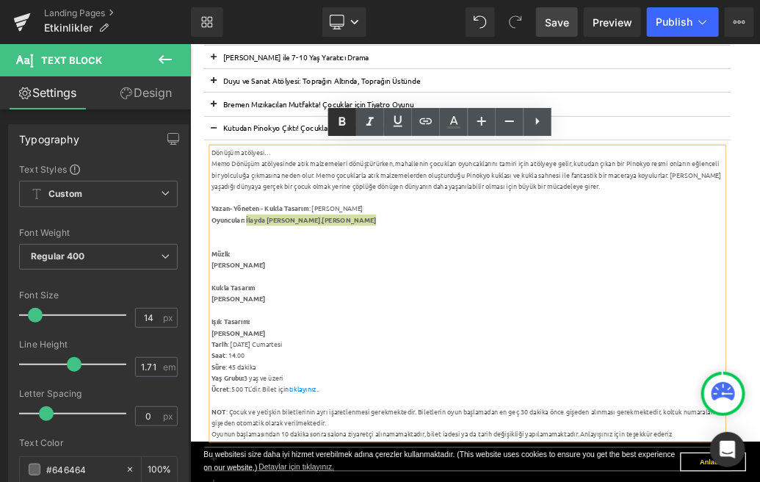
click at [348, 123] on icon at bounding box center [343, 122] width 18 height 18
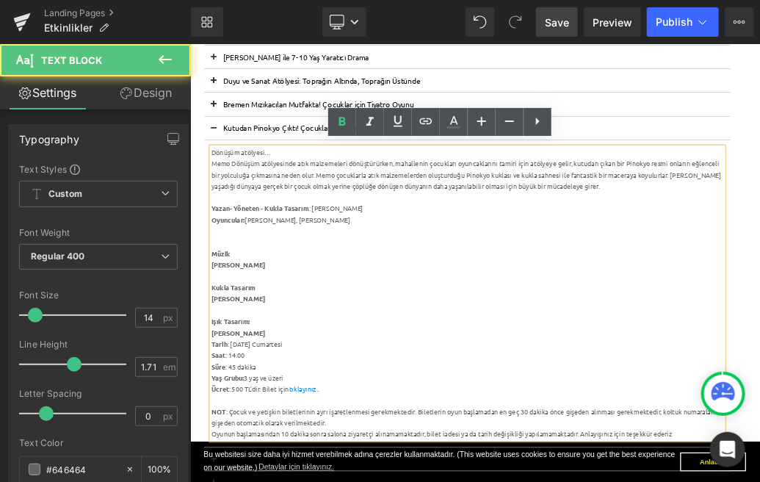
drag, startPoint x: 413, startPoint y: 378, endPoint x: 375, endPoint y: 378, distance: 38.2
click at [406, 379] on div "[PERSON_NAME]" at bounding box center [622, 388] width 799 height 18
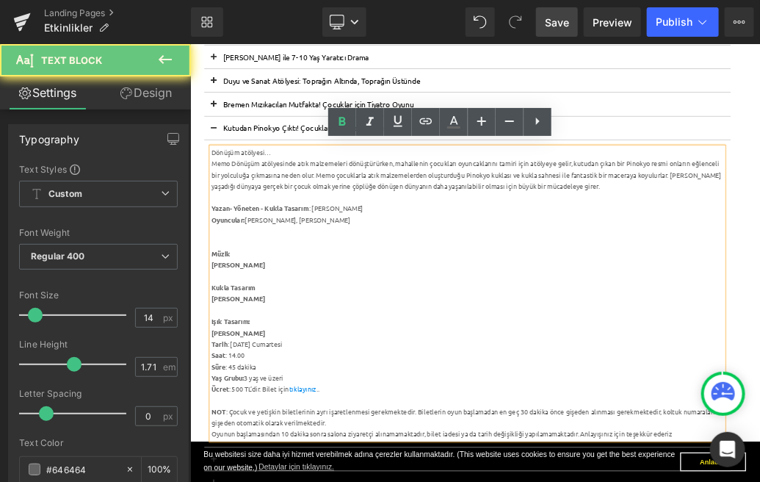
click at [223, 371] on strong "Müzik" at bounding box center [237, 369] width 29 height 13
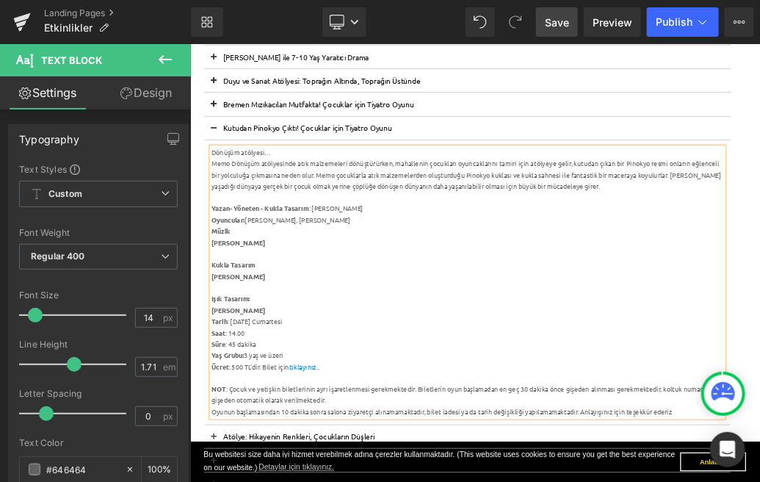
click at [223, 349] on div "Dönüşüm atölyesi… Memo Dönüşüm atölyesinde atık malzemeleri dönüştürürken, mah…" at bounding box center [622, 414] width 799 height 422
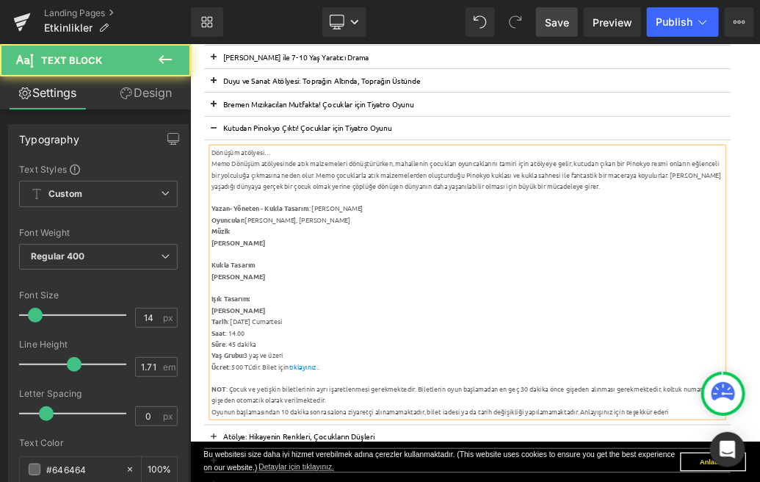
click at [223, 355] on strong "[PERSON_NAME]" at bounding box center [265, 351] width 84 height 13
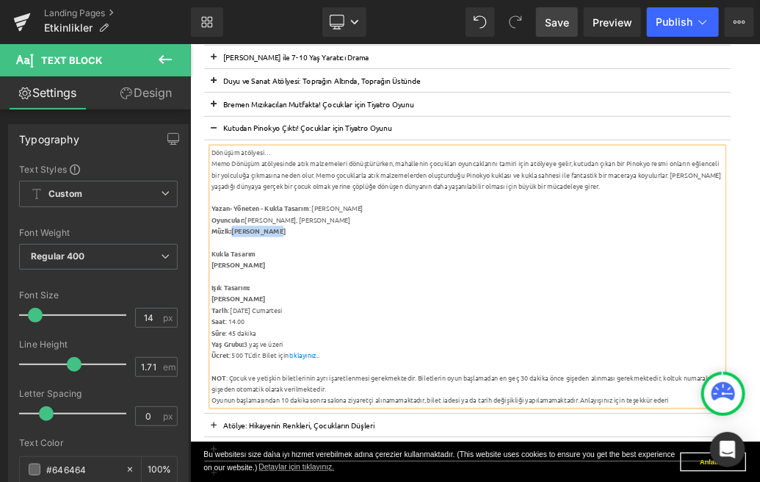
drag, startPoint x: 354, startPoint y: 336, endPoint x: 258, endPoint y: 336, distance: 96.2
click at [258, 336] on div "Müzik: [PERSON_NAME]" at bounding box center [622, 335] width 799 height 18
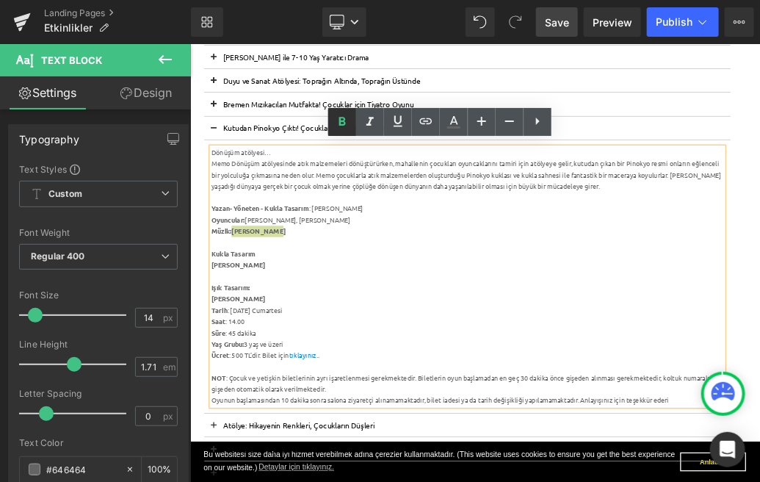
click at [341, 126] on icon at bounding box center [343, 122] width 18 height 18
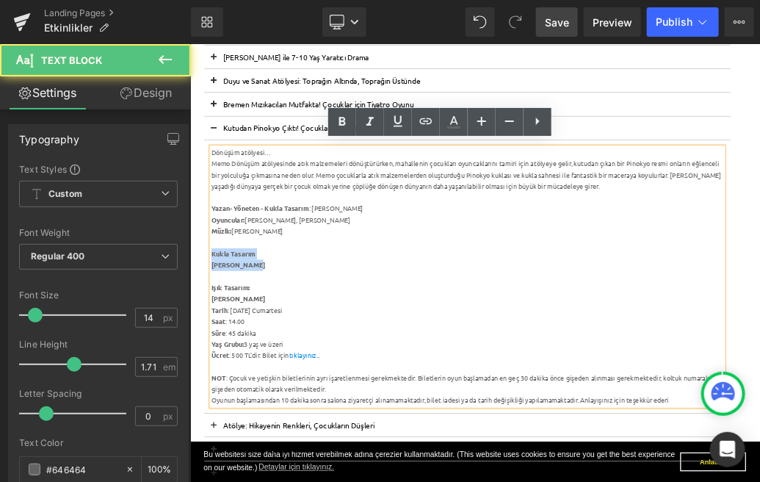
drag, startPoint x: 311, startPoint y: 389, endPoint x: 223, endPoint y: 362, distance: 91.3
click at [223, 362] on div "Dönüşüm atölyesi… Memo Dönüşüm atölyesinde atık malzemeleri dönüştürürken, mah…" at bounding box center [622, 405] width 799 height 405
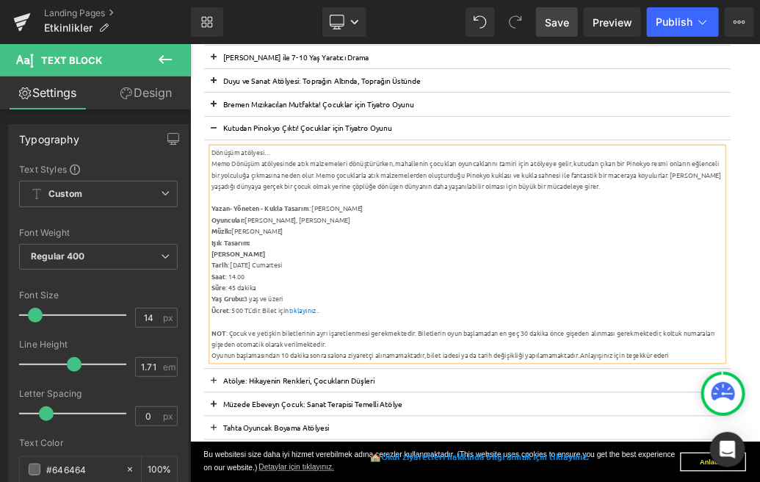
click at [226, 369] on strong "[PERSON_NAME]" at bounding box center [265, 369] width 84 height 13
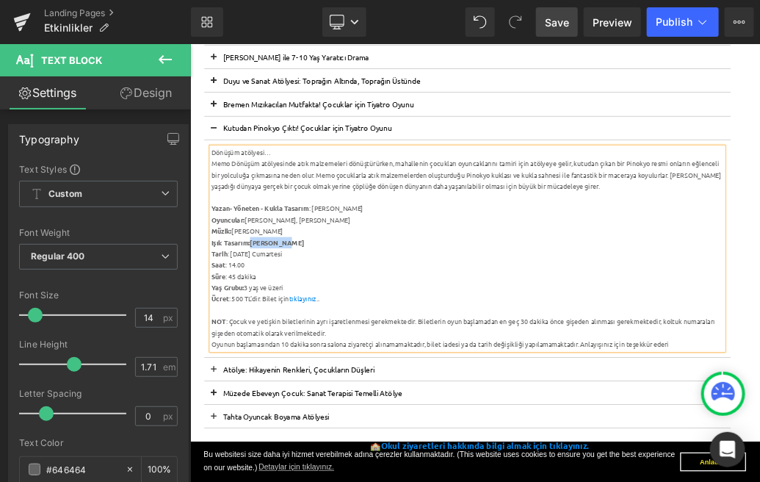
drag, startPoint x: 349, startPoint y: 350, endPoint x: 284, endPoint y: 354, distance: 64.8
click at [284, 354] on div "Işık Tasarım: [PERSON_NAME]" at bounding box center [622, 353] width 799 height 18
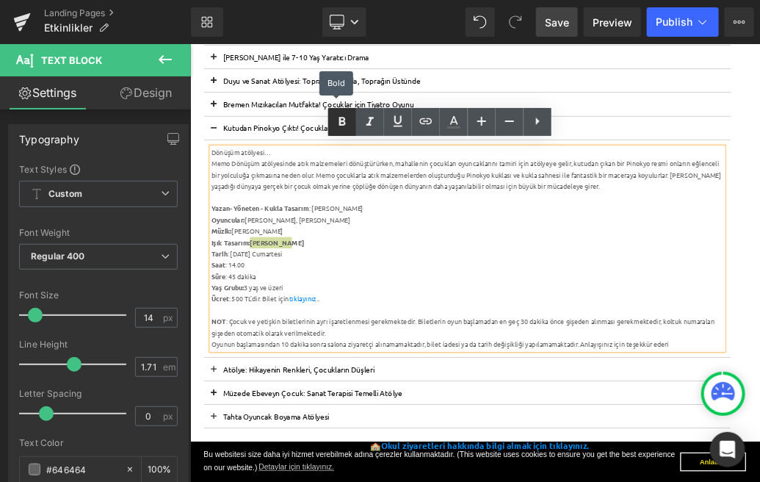
click at [343, 129] on icon at bounding box center [343, 122] width 18 height 18
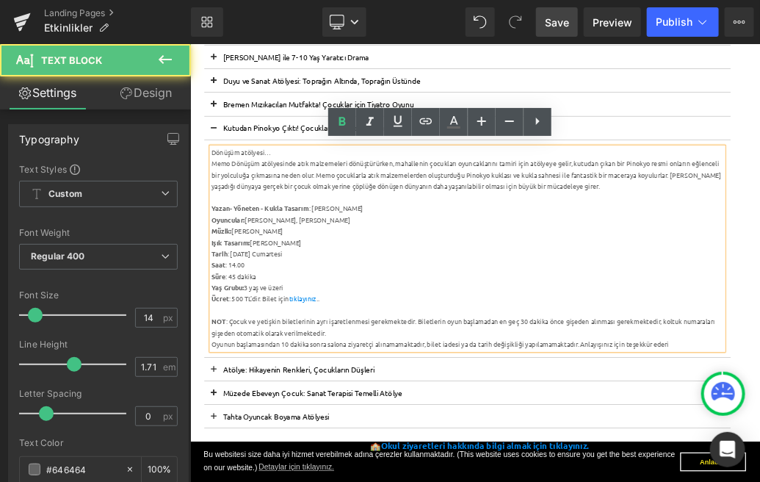
click at [262, 370] on div "Tarih : [DATE] Cumartesi" at bounding box center [622, 370] width 799 height 18
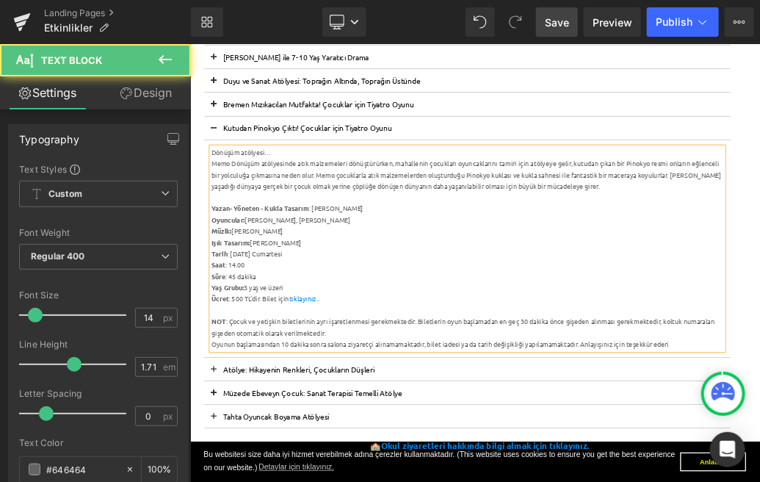
click at [316, 367] on div "Tarih : [DATE] Cumartesi" at bounding box center [622, 370] width 799 height 18
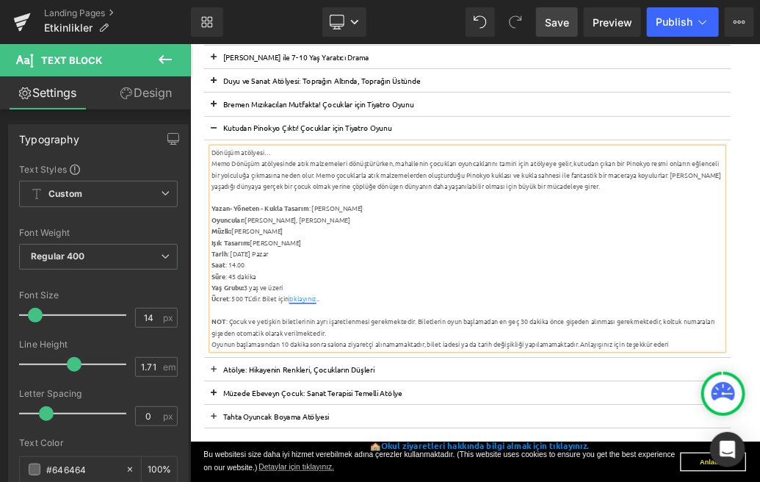
click at [368, 438] on link "tıklayınız" at bounding box center [365, 439] width 43 height 13
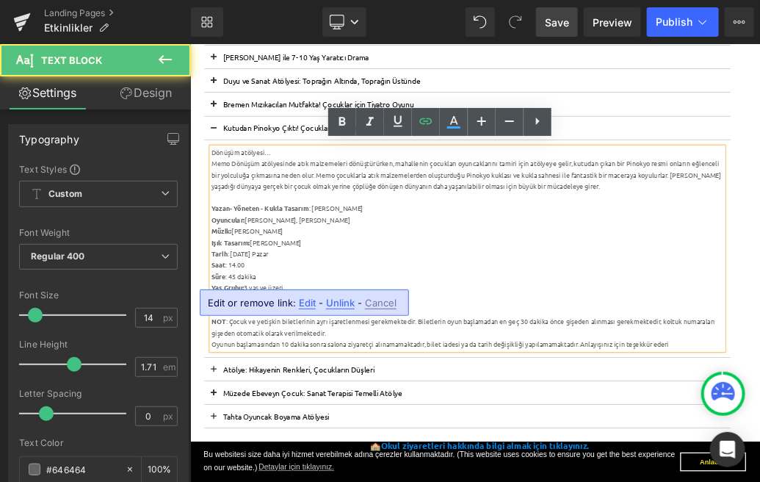
click at [305, 297] on span "Edit" at bounding box center [307, 303] width 17 height 12
type input "/products/bremen-mizikacilari-mutfakta"
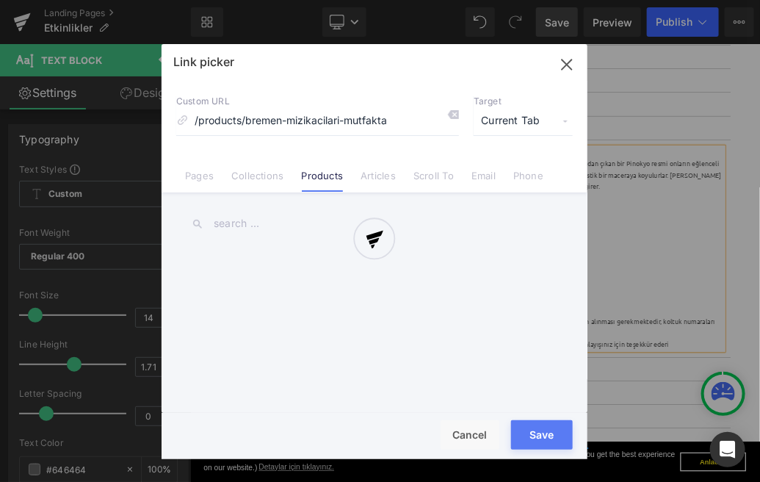
click at [499, 0] on div "Text Color Highlight Color #333333 Edit or remove link: Edit - Unlink - Cancel …" at bounding box center [380, 0] width 760 height 0
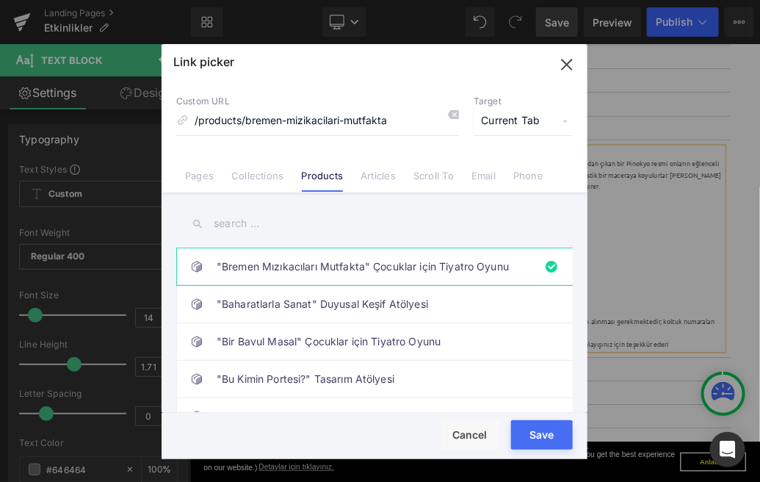
click at [280, 229] on input "text" at bounding box center [374, 223] width 397 height 33
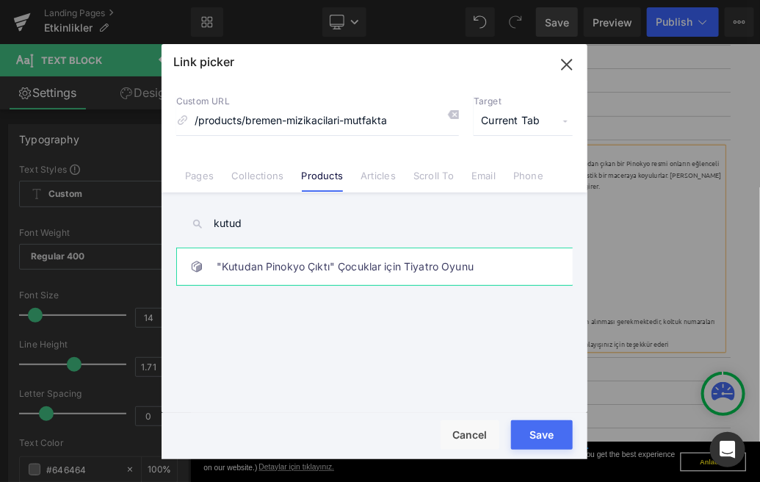
type input "kutud"
click at [292, 264] on link ""Kutudan Pinokyo Çıktı" Çocuklar için Tiyatro Oyunu" at bounding box center [378, 266] width 323 height 37
type input "/products/pinokyo-cocuklar-icin-tiyatro-oyunu"
click at [548, 440] on button "Save" at bounding box center [542, 434] width 62 height 29
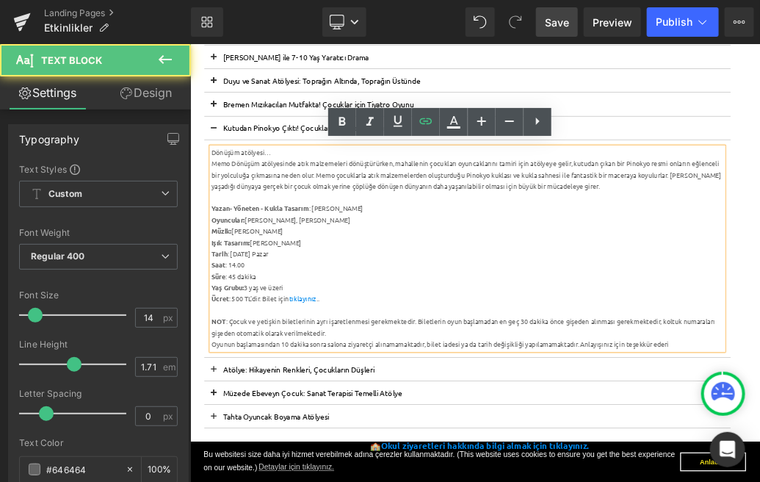
click at [514, 423] on div "Yaş Grubu: 3 yaş ve üzeri" at bounding box center [622, 423] width 799 height 18
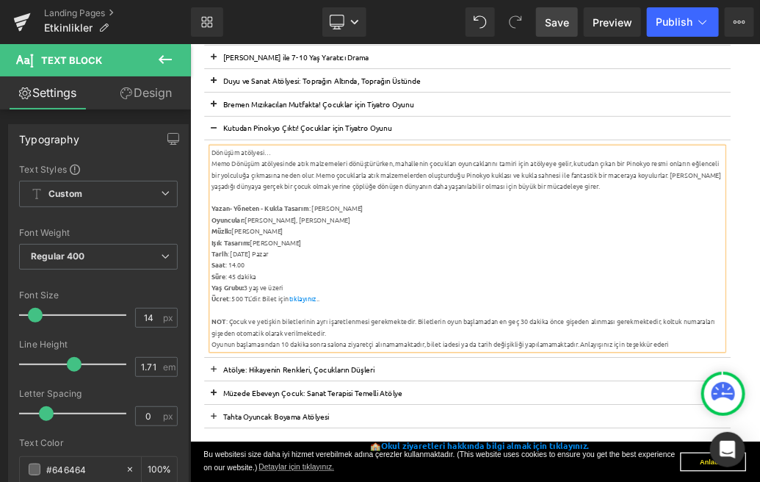
click at [561, 12] on link "Save" at bounding box center [557, 21] width 42 height 29
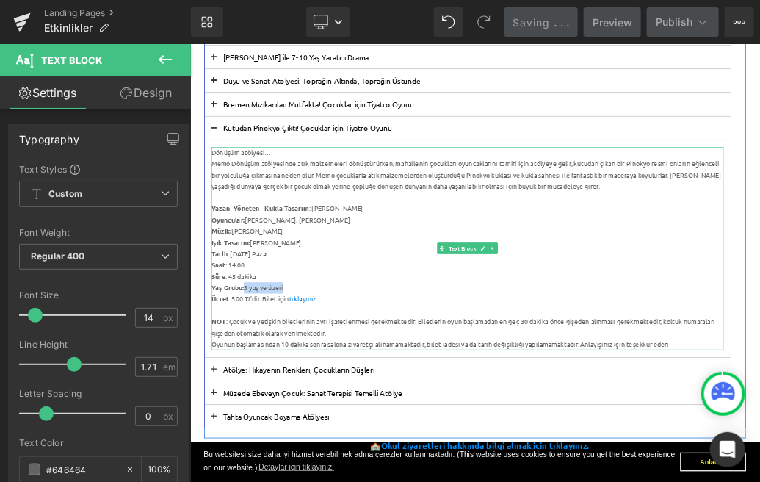
drag, startPoint x: 367, startPoint y: 414, endPoint x: 276, endPoint y: 414, distance: 90.4
click at [276, 414] on div "Yaş Grubu: 3 yaş ve üzeri" at bounding box center [622, 423] width 799 height 18
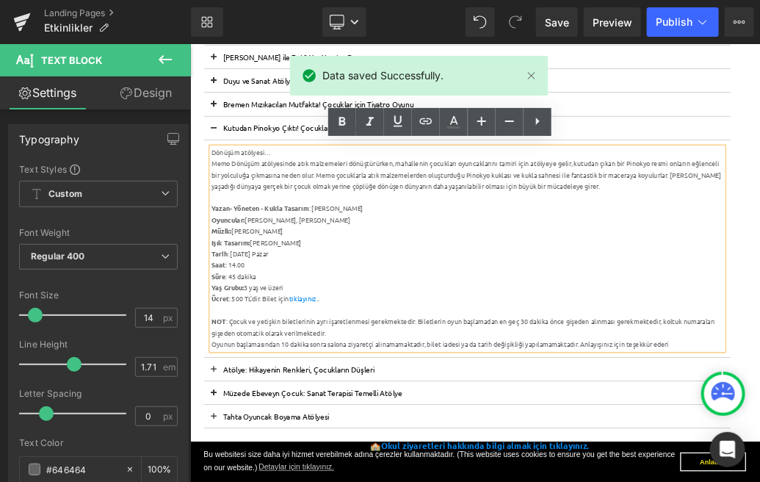
click at [228, 367] on strong "Tarih" at bounding box center [235, 369] width 25 height 13
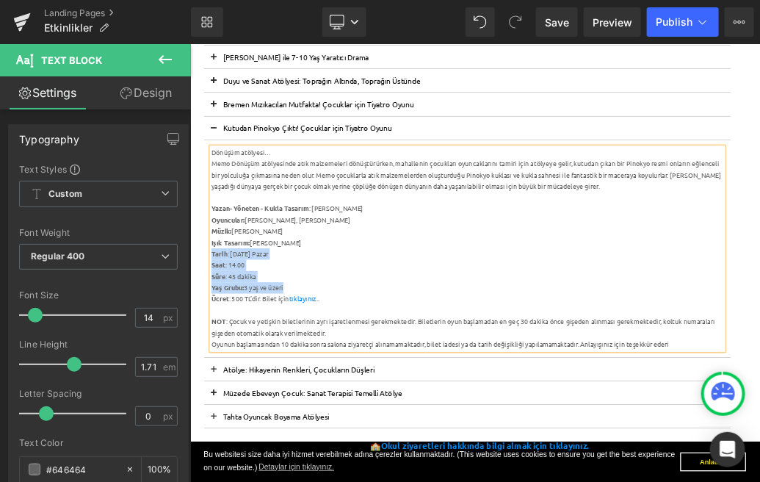
drag, startPoint x: 364, startPoint y: 418, endPoint x: 223, endPoint y: 374, distance: 147.8
click at [223, 374] on div "Dönüşüm atölyesi… Memo Dönüşüm atölyesinde atık malzemeleri dönüştürürken, mah…" at bounding box center [622, 361] width 799 height 317
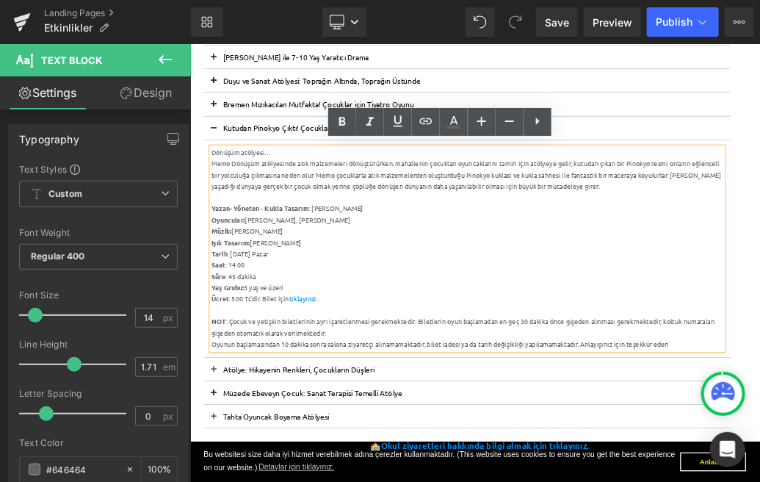
click at [359, 349] on div "Işık Tasarım: [PERSON_NAME]" at bounding box center [622, 353] width 799 height 18
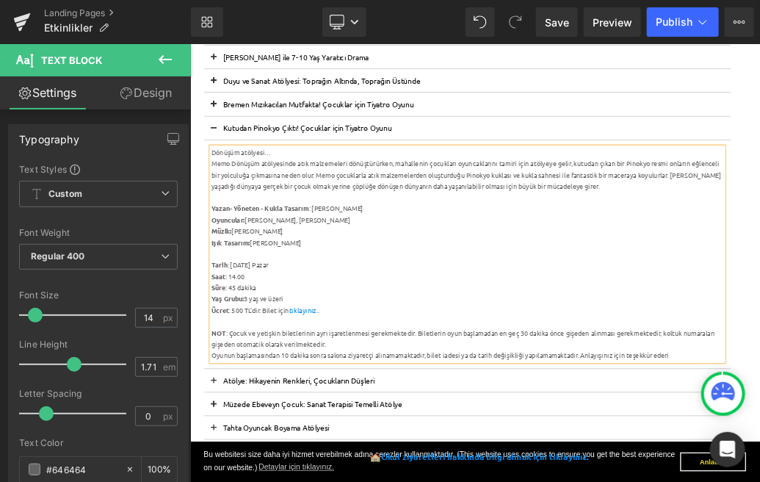
click at [224, 295] on strong "Yazan- Yöneten - Kukla Tasarım" at bounding box center [299, 298] width 152 height 13
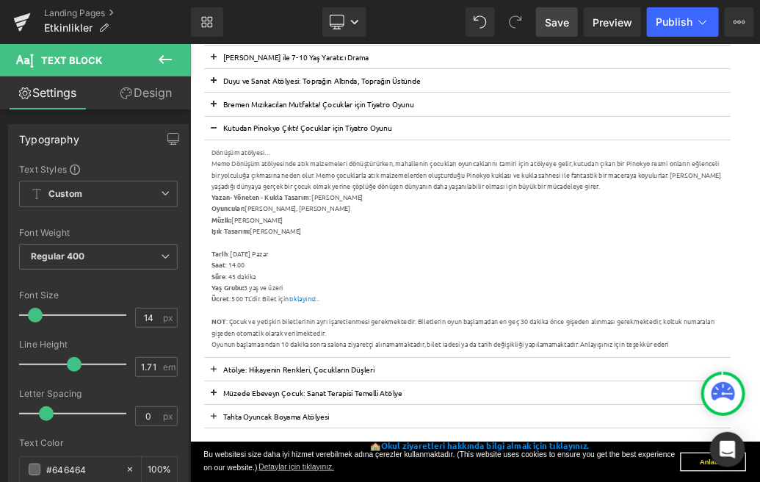
click at [563, 20] on span "Save" at bounding box center [557, 22] width 24 height 15
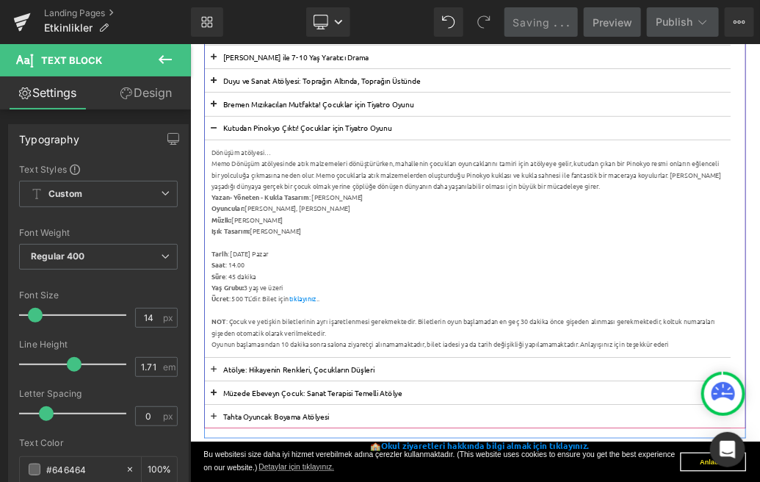
click at [226, 141] on span at bounding box center [226, 141] width 0 height 0
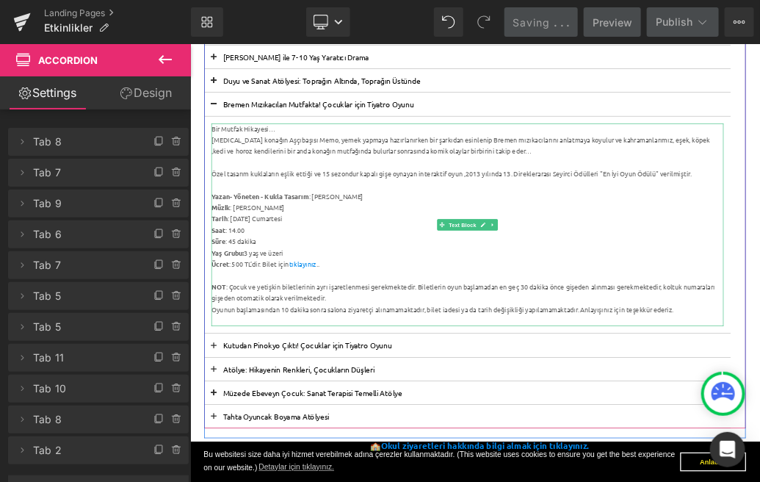
click at [229, 278] on strong "Yazan- Yöneten - Kukla Tasarım" at bounding box center [299, 279] width 152 height 13
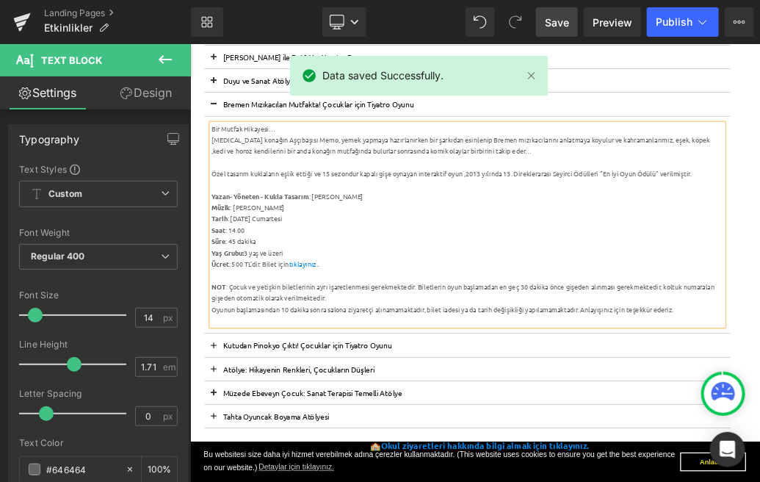
click at [229, 278] on strong "Yazan- Yöneten - Kukla Tasarım" at bounding box center [299, 279] width 152 height 13
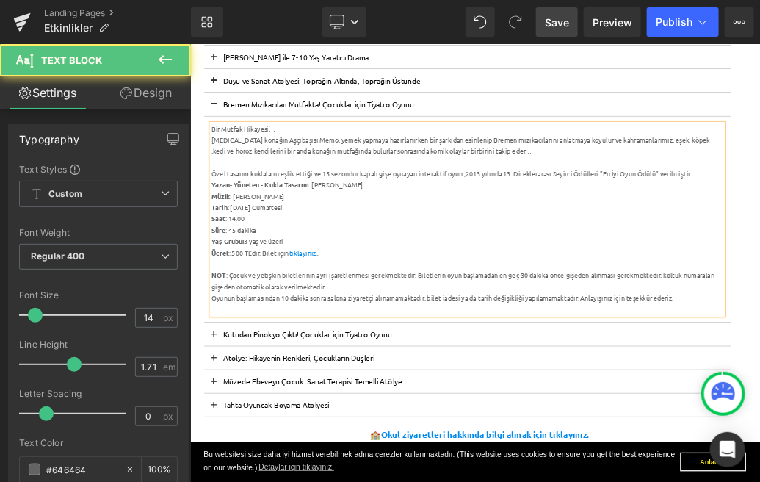
click at [366, 281] on div "Müzik : [PERSON_NAME]" at bounding box center [622, 281] width 799 height 18
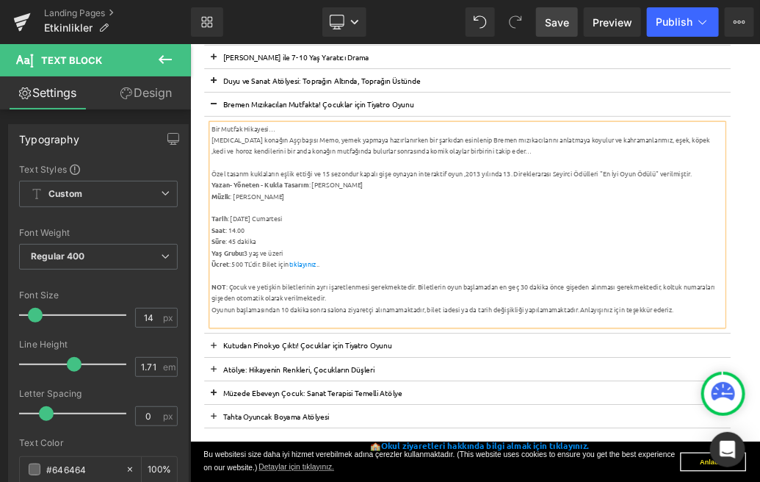
click at [558, 29] on span "Save" at bounding box center [557, 22] width 24 height 15
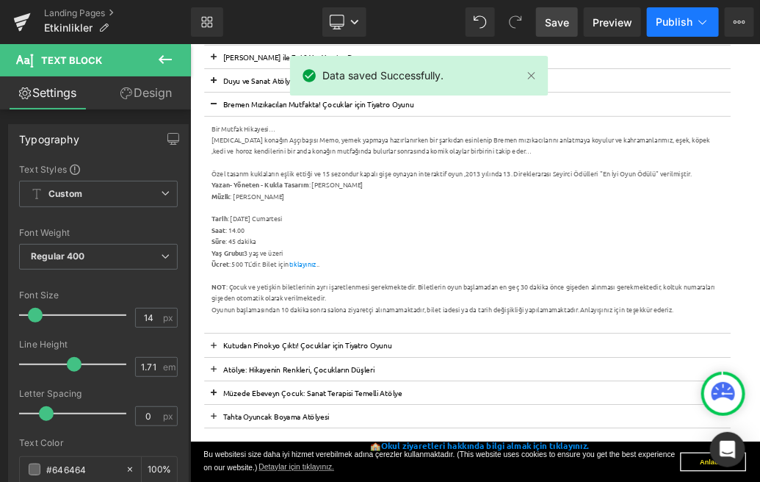
click at [682, 26] on span "Publish" at bounding box center [674, 22] width 37 height 12
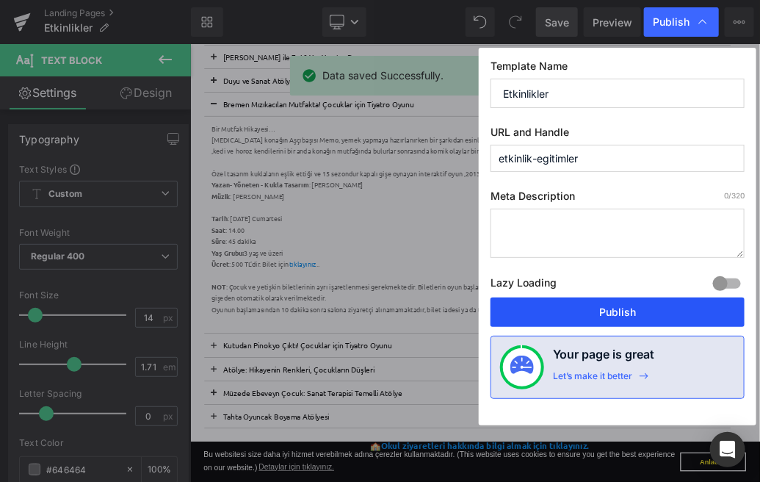
click at [630, 299] on button "Publish" at bounding box center [618, 312] width 254 height 29
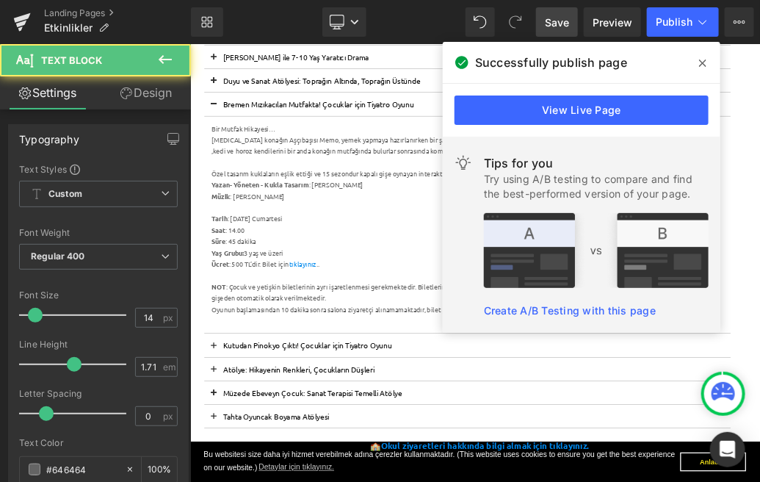
click at [434, 381] on div "Ücret : 500 TL’dir. Bilet için tıklayınız .." at bounding box center [622, 387] width 799 height 18
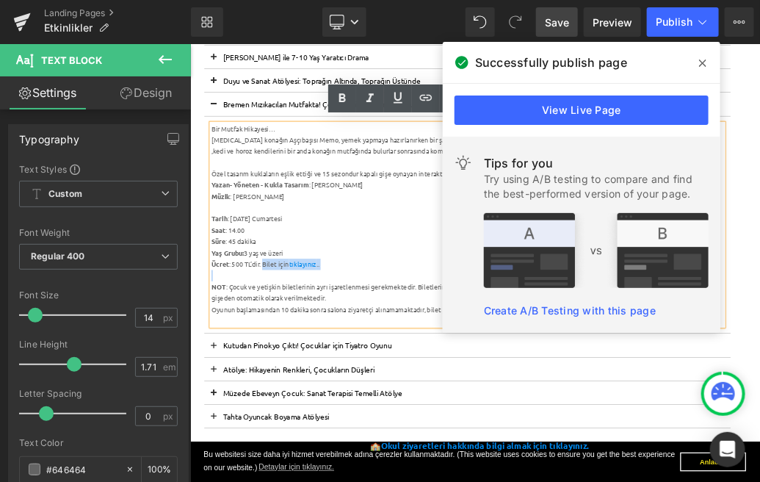
drag, startPoint x: 434, startPoint y: 381, endPoint x: 306, endPoint y: 386, distance: 127.9
click at [306, 386] on div "Ücret : 500 TL’dir. Bilet için tıklayınız .." at bounding box center [622, 387] width 799 height 18
copy div "Bilet için tıklayınız .."
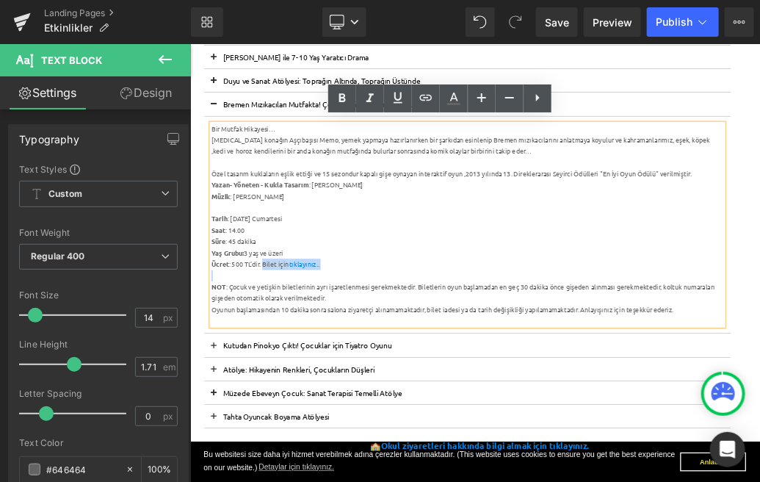
click at [233, 125] on button at bounding box center [226, 136] width 29 height 36
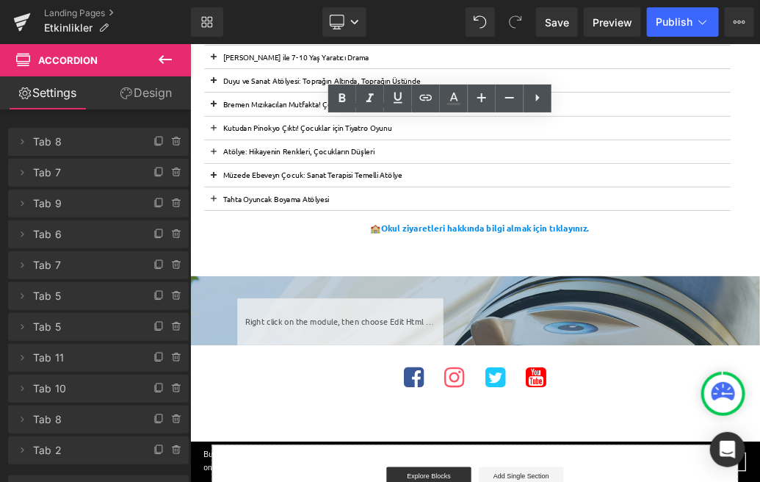
click at [228, 173] on button at bounding box center [226, 174] width 29 height 36
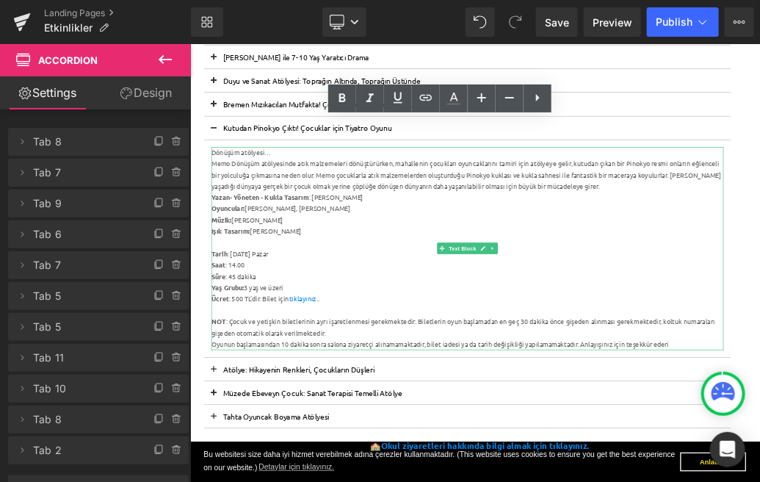
click at [760, 250] on div "Memo Dönüşüm atölyesinde atık malzemeleri dönüştürürken, mahallenin çocukları o…" at bounding box center [622, 247] width 799 height 53
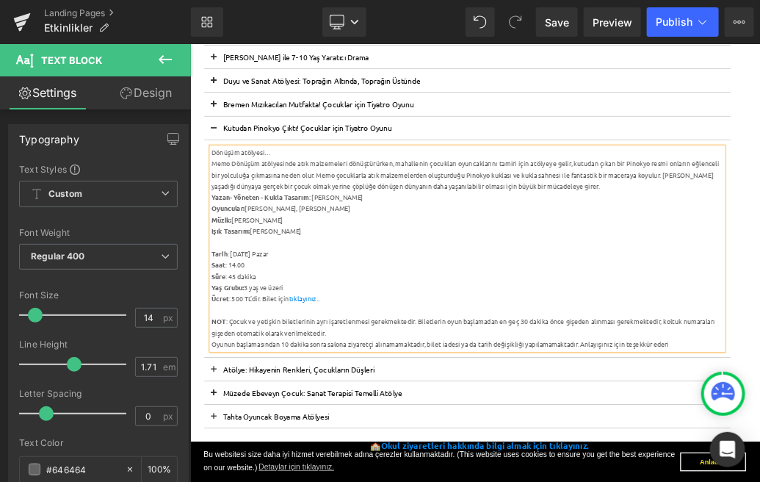
click at [236, 215] on div "Dönüşüm atölyesi…" at bounding box center [622, 212] width 799 height 18
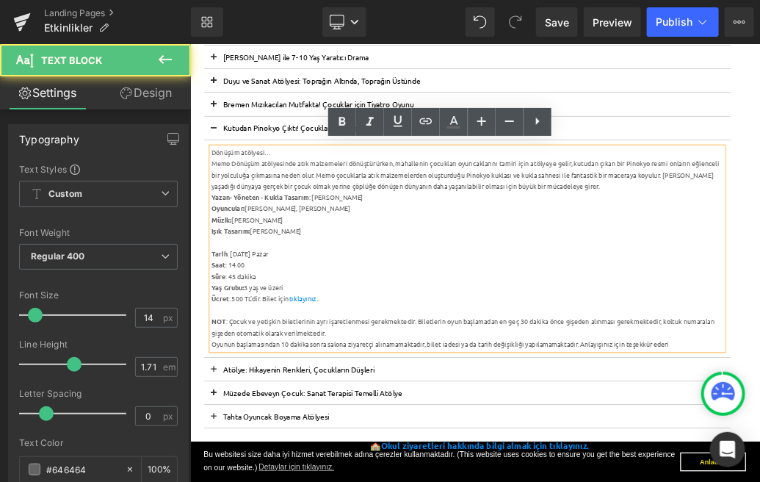
click at [327, 211] on div "Dönüşüm atölyesi…" at bounding box center [622, 212] width 799 height 18
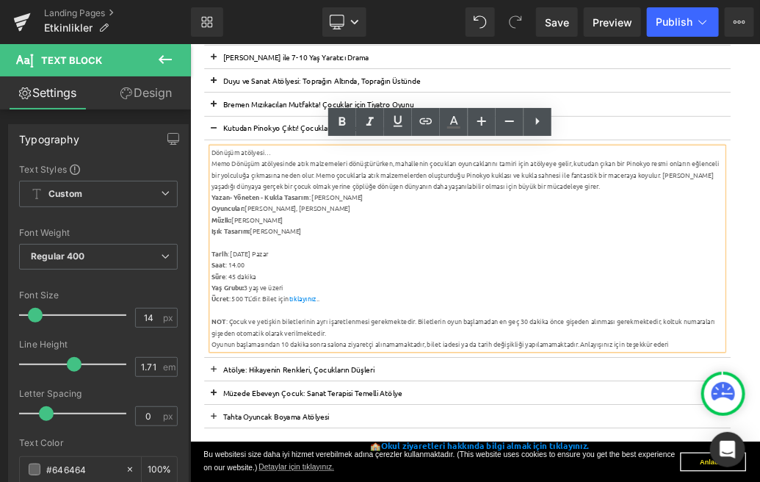
drag, startPoint x: 327, startPoint y: 211, endPoint x: 222, endPoint y: 215, distance: 105.1
click at [223, 215] on div "Dönüşüm atölyesi…" at bounding box center [622, 212] width 799 height 18
click at [358, 215] on div "Dönüşüm atölyesi…" at bounding box center [622, 212] width 799 height 18
drag, startPoint x: 344, startPoint y: 214, endPoint x: 231, endPoint y: 210, distance: 113.2
click at [231, 210] on div "Dönüşüm atölyesi…" at bounding box center [622, 212] width 799 height 18
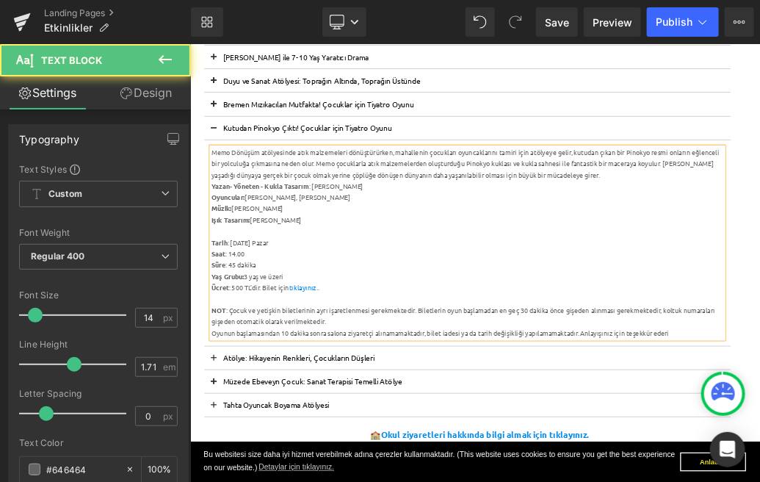
click at [259, 212] on div "Memo Dönüşüm atölyesinde atık malzemeleri dönüştürürken, mahallenin çocukları o…" at bounding box center [622, 229] width 799 height 53
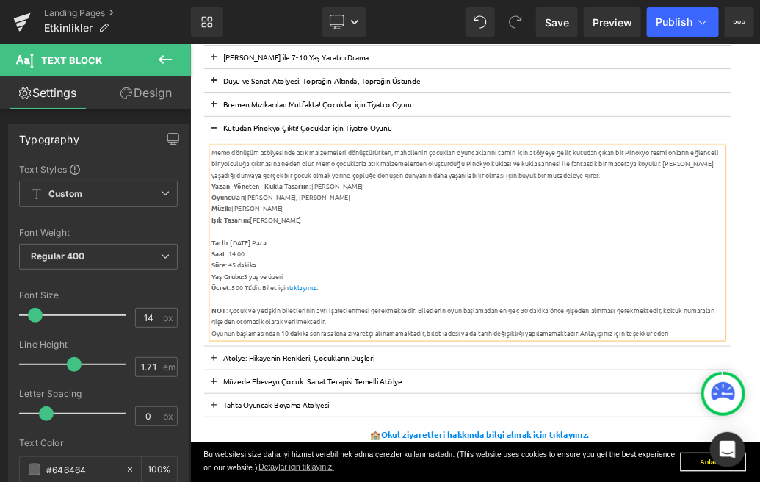
drag, startPoint x: 252, startPoint y: 210, endPoint x: 252, endPoint y: 229, distance: 19.1
click at [252, 210] on div "Memo dönüşüm atölyesinde atık malzemeleri dönüştürürken, mahallenin çocukları o…" at bounding box center [622, 229] width 799 height 53
click at [556, 29] on link "Save" at bounding box center [557, 21] width 42 height 29
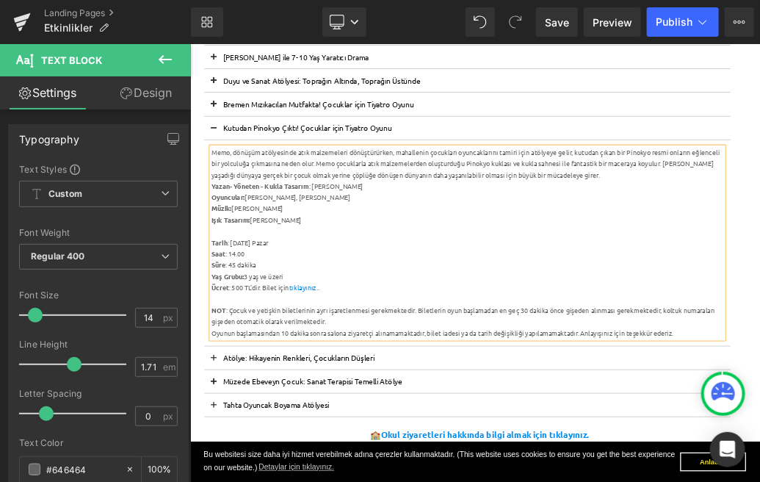
click at [228, 145] on button at bounding box center [226, 136] width 29 height 36
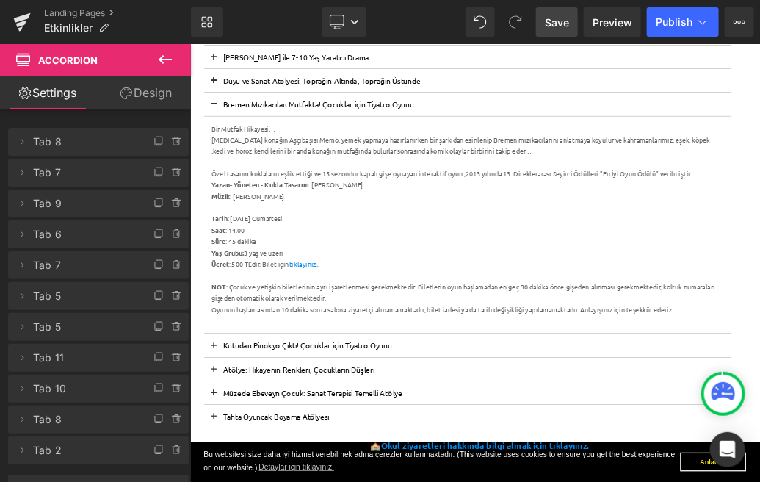
click at [548, 25] on span "Save" at bounding box center [557, 22] width 24 height 15
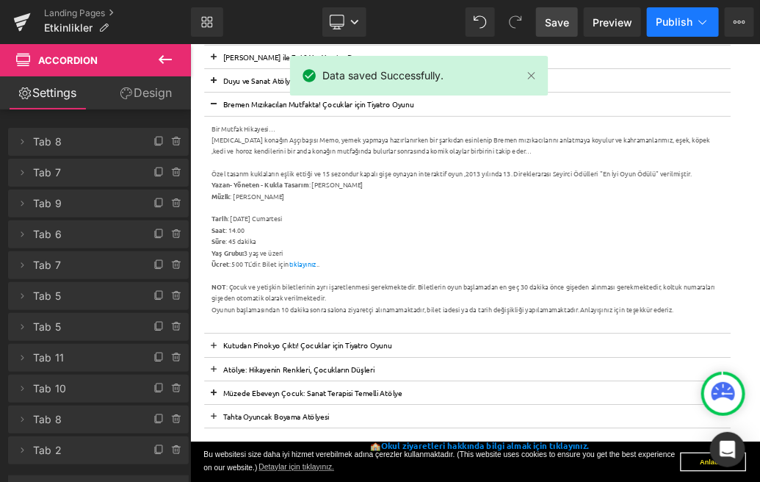
click at [683, 27] on span "Publish" at bounding box center [674, 22] width 37 height 12
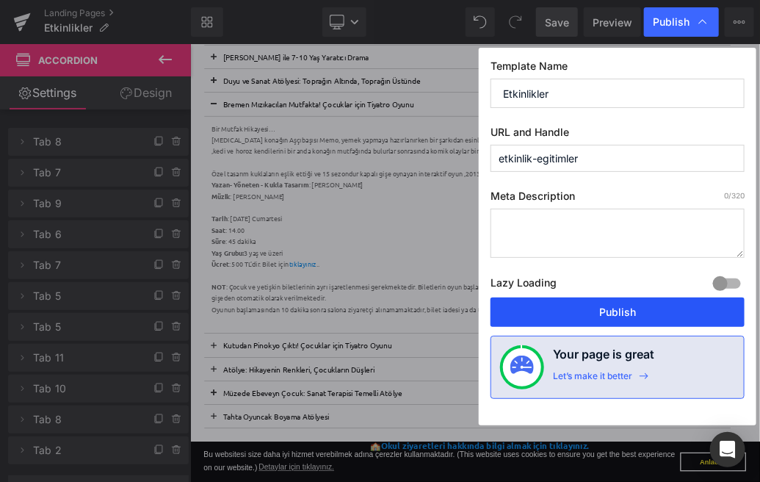
click at [641, 304] on button "Publish" at bounding box center [618, 312] width 254 height 29
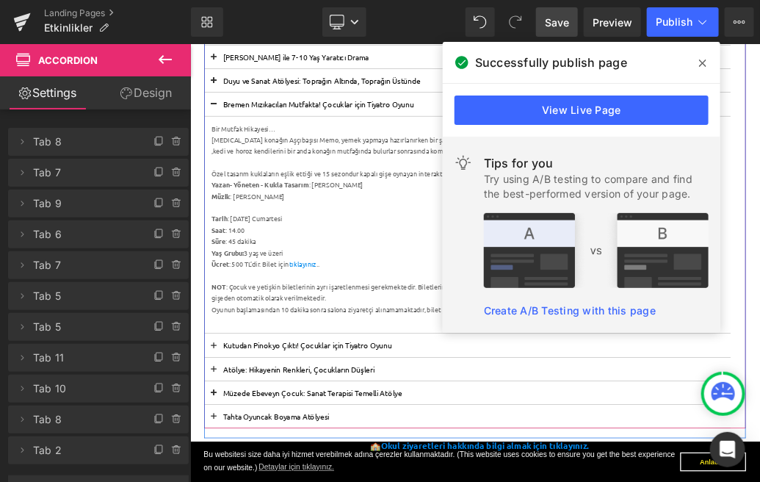
click at [227, 139] on button at bounding box center [226, 136] width 29 height 36
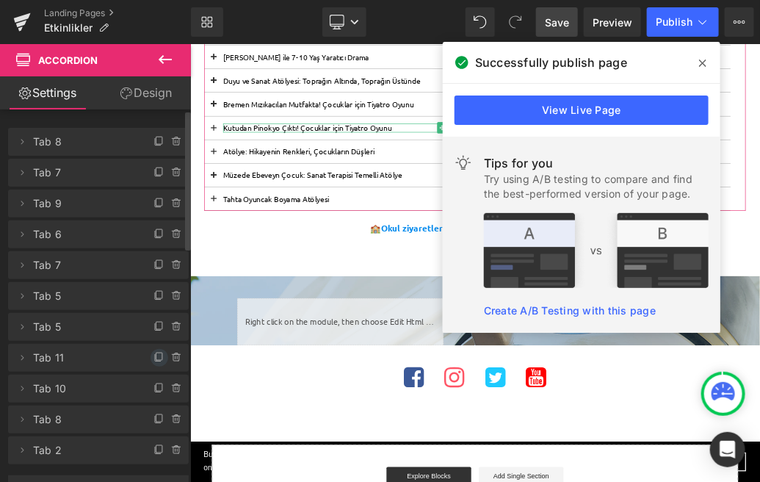
click at [154, 362] on icon at bounding box center [160, 358] width 12 height 12
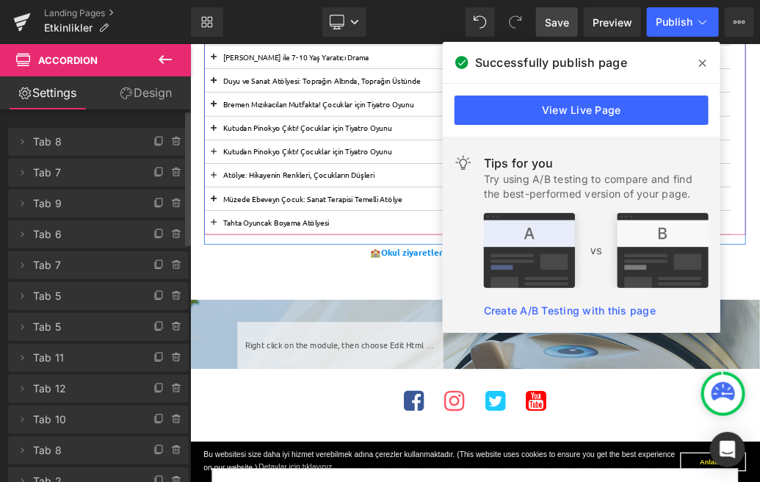
click at [329, 198] on div "Kutudan Pinokyo Çıktı! Çocuklar için Tiyatro Oyunu Text Block" at bounding box center [622, 210] width 821 height 37
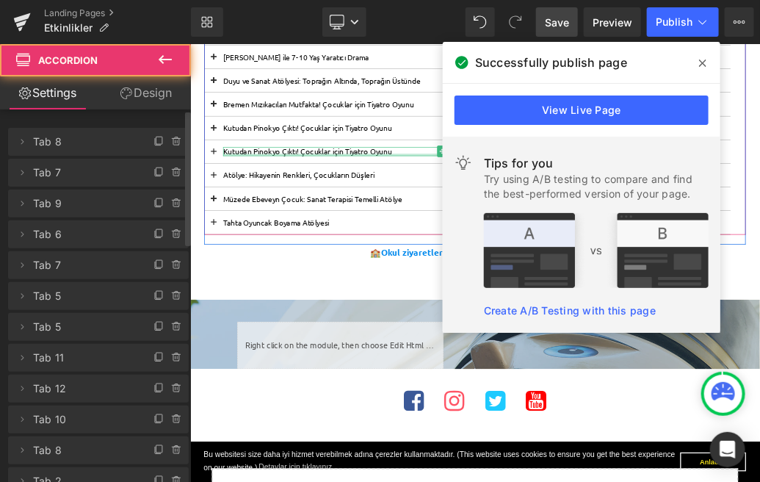
click at [329, 214] on div at bounding box center [622, 216] width 763 height 4
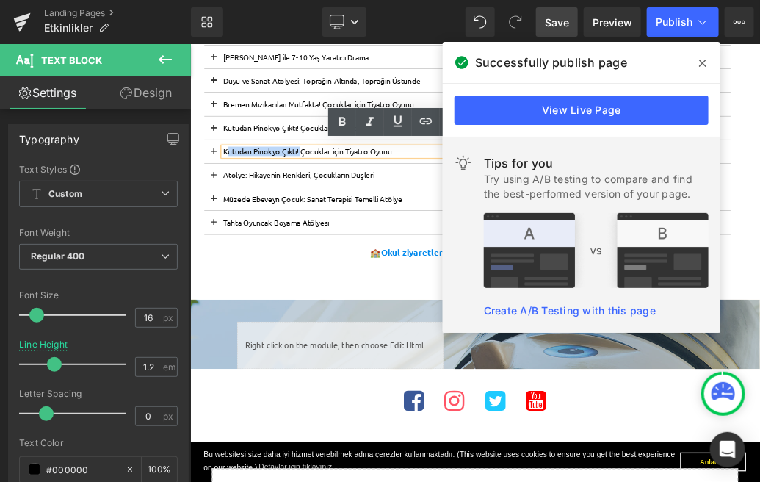
drag, startPoint x: 367, startPoint y: 208, endPoint x: 247, endPoint y: 215, distance: 120.7
click at [247, 215] on p "Kutudan Pinokyo Çıktı! Çocuklar için Tiyatro Oyunu" at bounding box center [622, 210] width 763 height 14
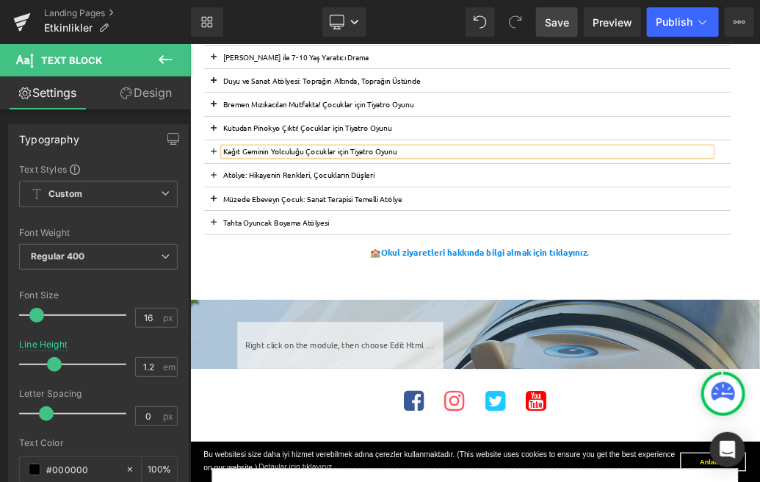
click at [227, 203] on button at bounding box center [226, 210] width 29 height 36
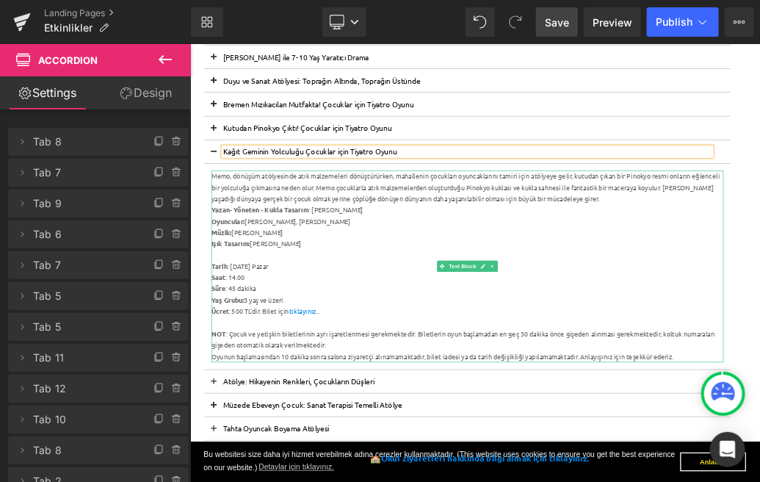
click at [760, 311] on div "Oyuncular: [PERSON_NAME], [PERSON_NAME]" at bounding box center [622, 320] width 799 height 18
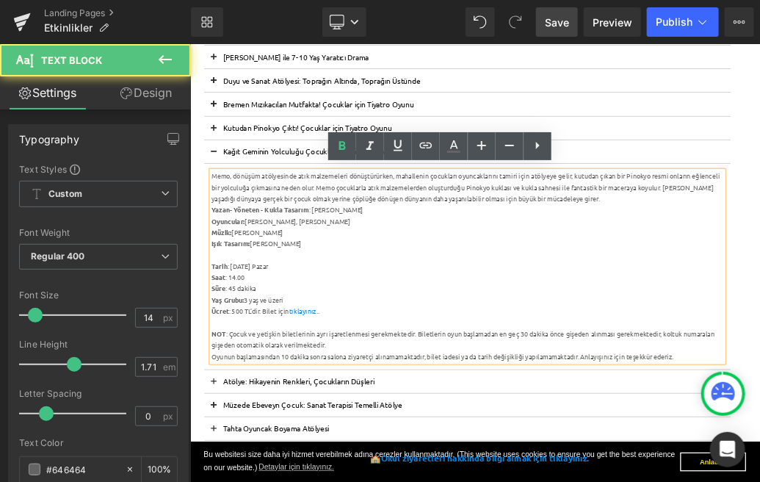
click at [760, 285] on div "Memo, dönüşüm atölyesinde atık malzemeleri dönüştürürken, mahallenin çocukları …" at bounding box center [622, 266] width 799 height 53
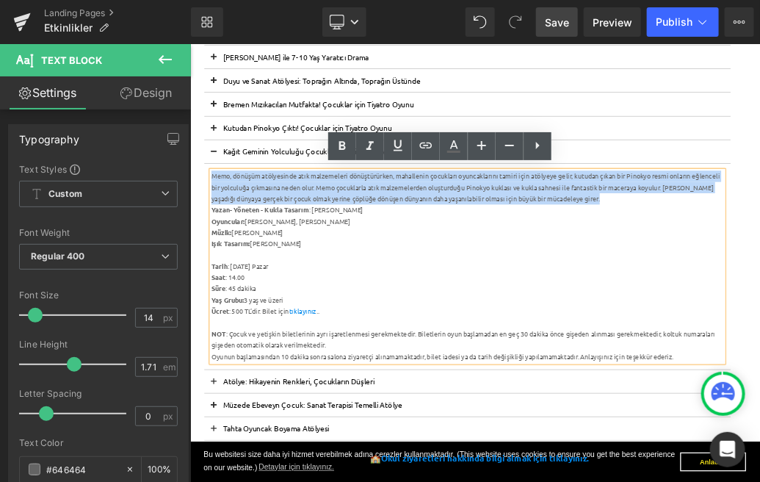
drag, startPoint x: 843, startPoint y: 285, endPoint x: 226, endPoint y: 253, distance: 617.9
click at [226, 253] on div "Memo, dönüşüm atölyesinde atık malzemeleri dönüştürürken, mahallenin çocukları …" at bounding box center [622, 266] width 799 height 53
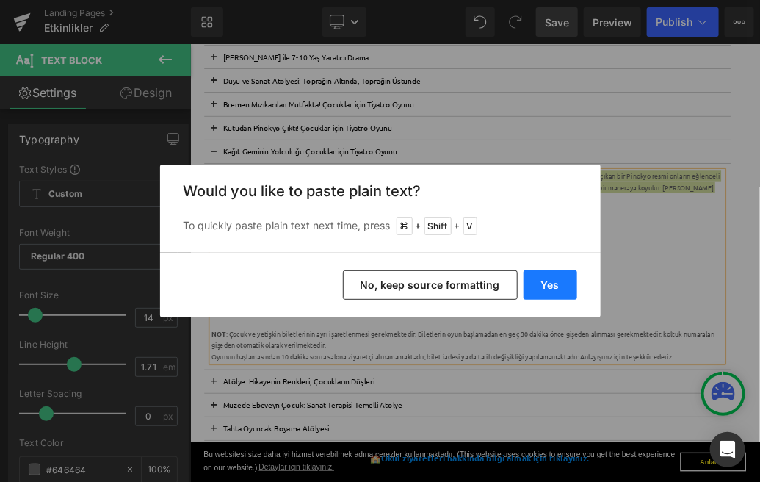
click at [557, 286] on button "Yes" at bounding box center [551, 284] width 54 height 29
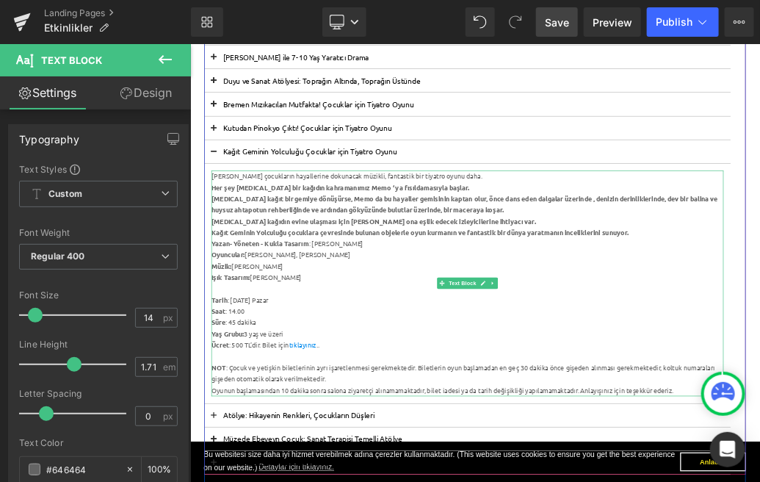
click at [263, 287] on strong "[MEDICAL_DATA] kağıt bir gemiye dönüşürse, Memo da bu hayaller gemisinin kaptan…" at bounding box center [618, 292] width 790 height 31
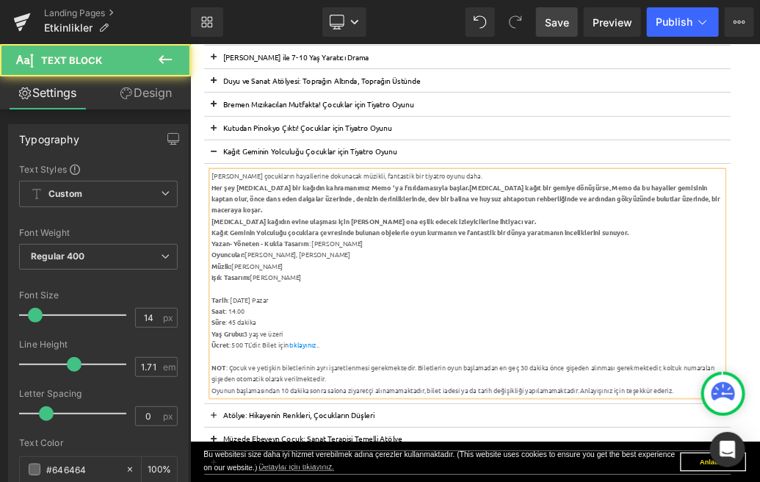
click at [453, 285] on strong "[MEDICAL_DATA] kağıt bir gemiye dönüşürse, Memo da bu hayaller gemisinin kaptan…" at bounding box center [620, 283] width 794 height 48
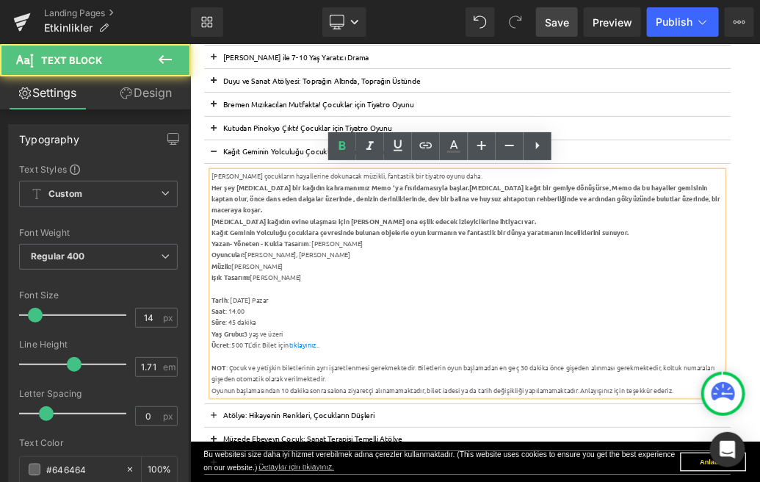
click at [460, 287] on strong "[MEDICAL_DATA] kağıt bir gemiye dönüşürse, Memo da bu hayaller gemisinin kaptan…" at bounding box center [620, 283] width 794 height 48
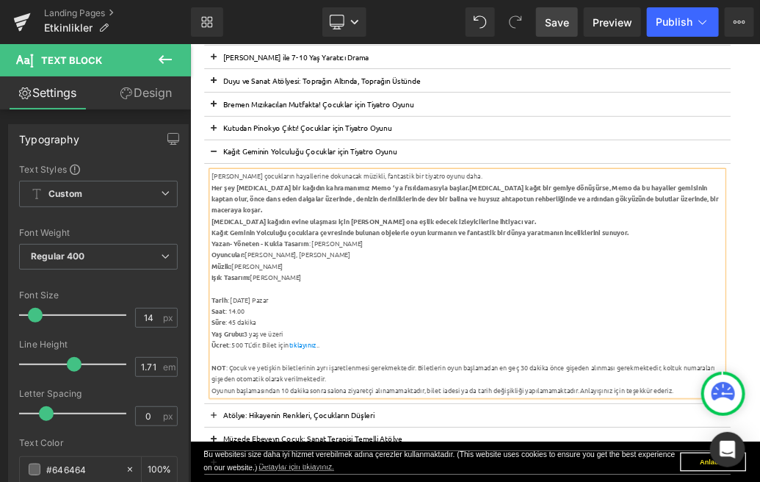
click at [760, 287] on strong "[MEDICAL_DATA] kağıt bir gemiye dönüşürse, Memo da bu hayaller gemisinin kaptan…" at bounding box center [619, 283] width 792 height 48
click at [760, 267] on strong "[MEDICAL_DATA] kağıt bir gemiye dönüşürse, Memo da bu hayaller gemisinin kaptan…" at bounding box center [618, 283] width 790 height 48
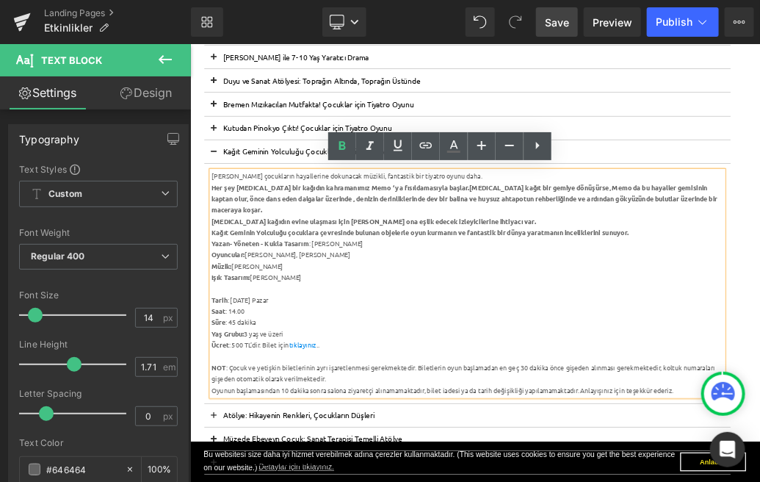
click at [760, 267] on strong "[MEDICAL_DATA] kağıt bir gemiye dönüşürse, Memo da bu hayaller gemisinin kaptan…" at bounding box center [618, 283] width 790 height 48
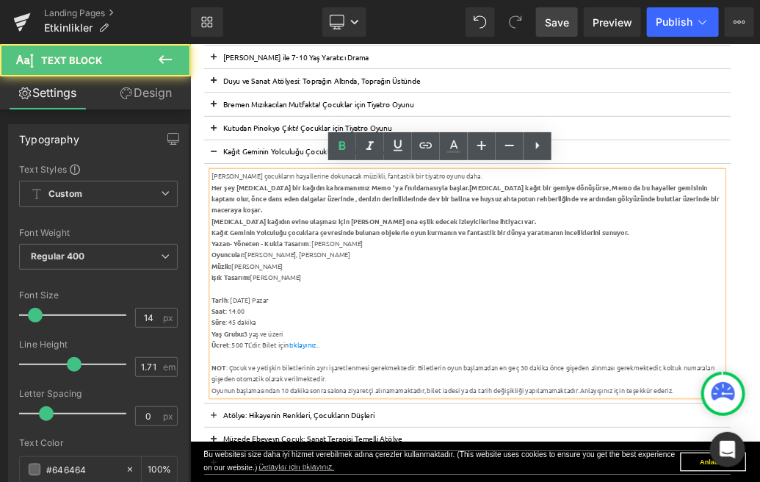
click at [760, 270] on strong "[MEDICAL_DATA] kağıt bir gemiye dönüşürse, Memo da bu hayaller gemisinin kaptan…" at bounding box center [619, 283] width 793 height 48
click at [760, 264] on strong "[MEDICAL_DATA] kağıt bir gemiye dönüşürse, Memo da bu hayaller gemisinin kaptan…" at bounding box center [619, 283] width 793 height 48
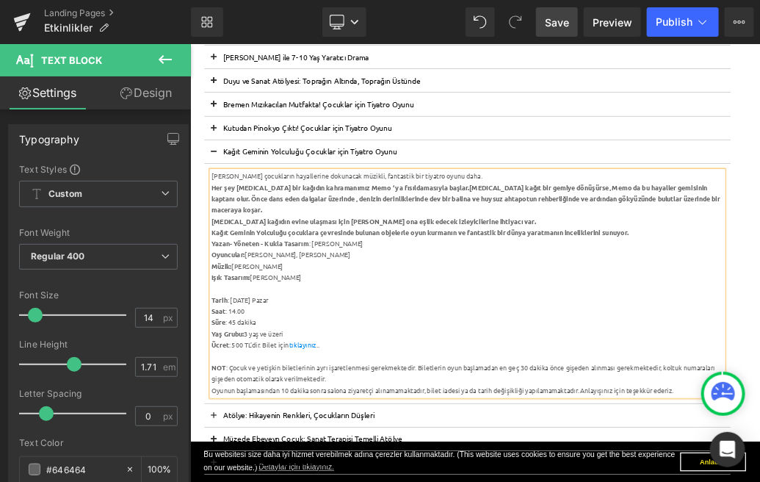
click at [339, 287] on strong "[MEDICAL_DATA] kağıt bir gemiye dönüşürse, Memo da bu hayaller gemisinin kaptan…" at bounding box center [620, 283] width 794 height 48
click at [682, 311] on div "[MEDICAL_DATA] kağıdın evine ulaşması için [PERSON_NAME] ona eşlik edecek izley…" at bounding box center [622, 320] width 799 height 18
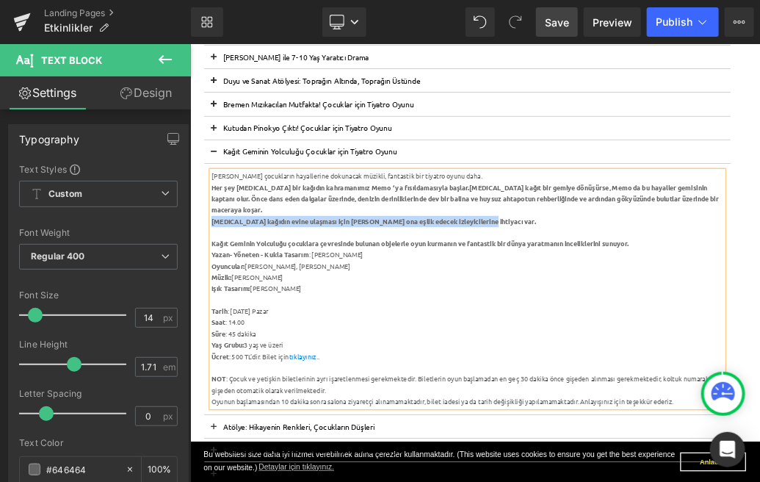
drag, startPoint x: 677, startPoint y: 303, endPoint x: 223, endPoint y: 295, distance: 454.1
click at [223, 311] on div "[MEDICAL_DATA] kağıdın evine ulaşması için [PERSON_NAME] ona eşlik edecek izley…" at bounding box center [622, 320] width 799 height 18
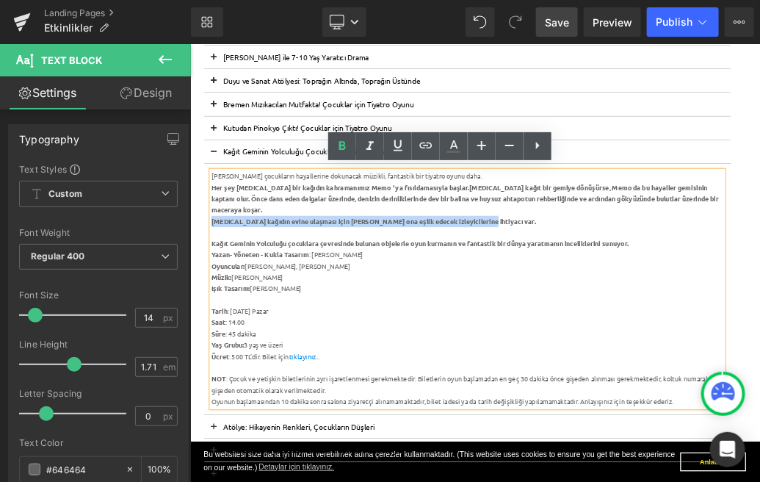
click at [292, 312] on strong "[MEDICAL_DATA] kağıdın evine ulaşması için [PERSON_NAME] ona eşlik edecek izley…" at bounding box center [476, 318] width 506 height 13
drag, startPoint x: 677, startPoint y: 303, endPoint x: 223, endPoint y: 306, distance: 453.3
click at [223, 311] on div "[MEDICAL_DATA] kağıdın evine ulaşması için [PERSON_NAME] ona eşlik edecek izley…" at bounding box center [622, 320] width 799 height 18
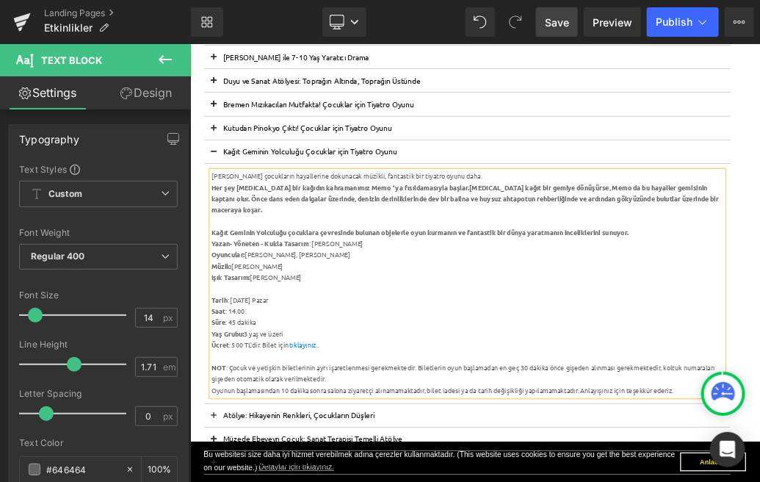
click at [760, 328] on div "Kağıt Geminin Yolculuğu çocuklara çevresinde bulunan objelerle oyun kurmanın ve…" at bounding box center [622, 337] width 799 height 18
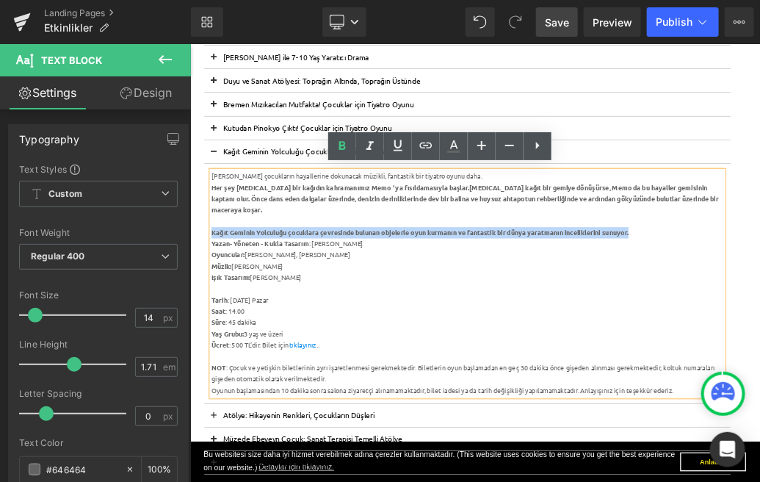
drag, startPoint x: 887, startPoint y: 317, endPoint x: 225, endPoint y: 317, distance: 662.6
click at [225, 328] on div "Kağıt Geminin Yolculuğu çocuklara çevresinde bulunan objelerle oyun kurmanın ve…" at bounding box center [622, 337] width 799 height 18
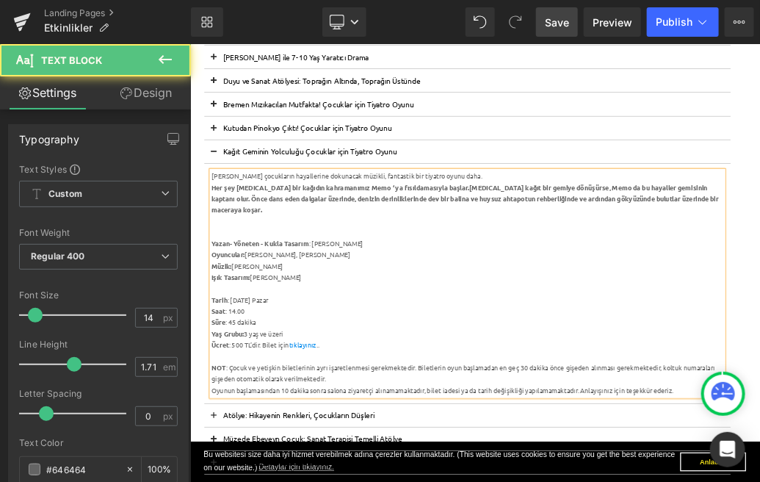
click at [223, 248] on div "[PERSON_NAME] çocukların hayallerine dokunacak müzikli, fantastik bir tiyatro o…" at bounding box center [622, 416] width 799 height 352
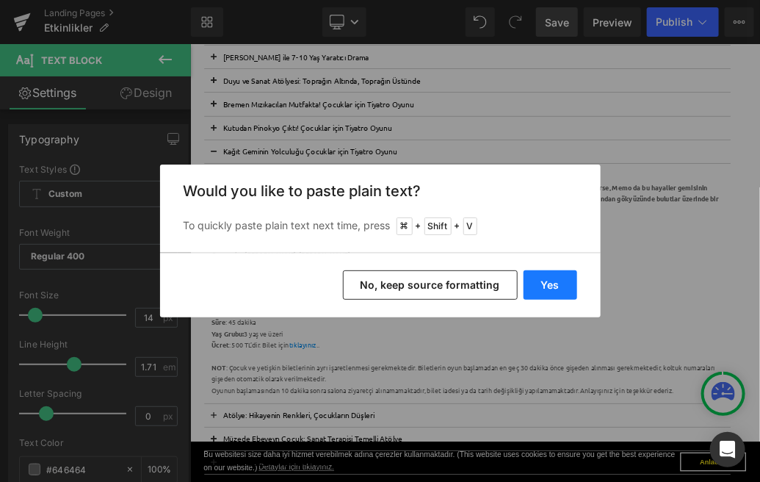
click at [554, 287] on button "Yes" at bounding box center [551, 284] width 54 height 29
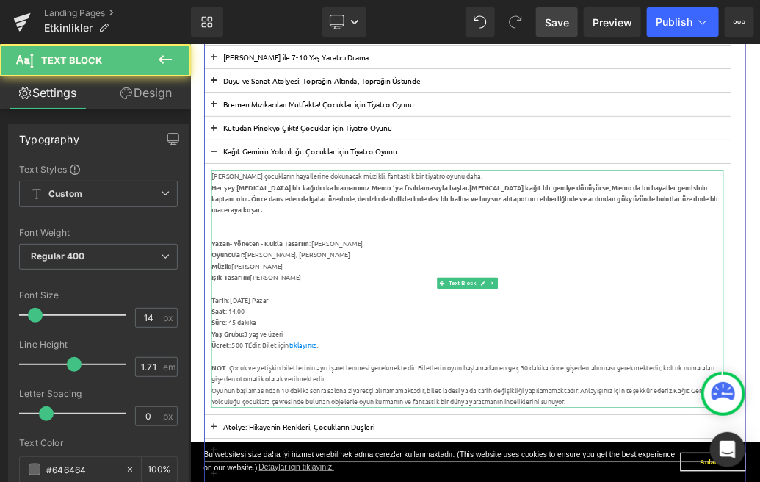
click at [693, 247] on div "[PERSON_NAME] çocukların hayallerine dokunacak müzikli, fantastik bir tiyatro o…" at bounding box center [622, 249] width 799 height 18
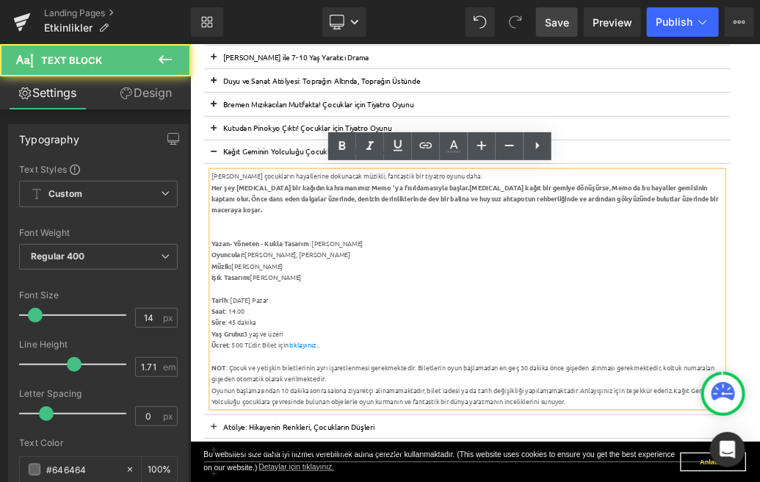
click at [223, 246] on div "[PERSON_NAME] çocukların hayallerine dokunacak müzikli, fantastik bir tiyatro o…" at bounding box center [622, 249] width 799 height 18
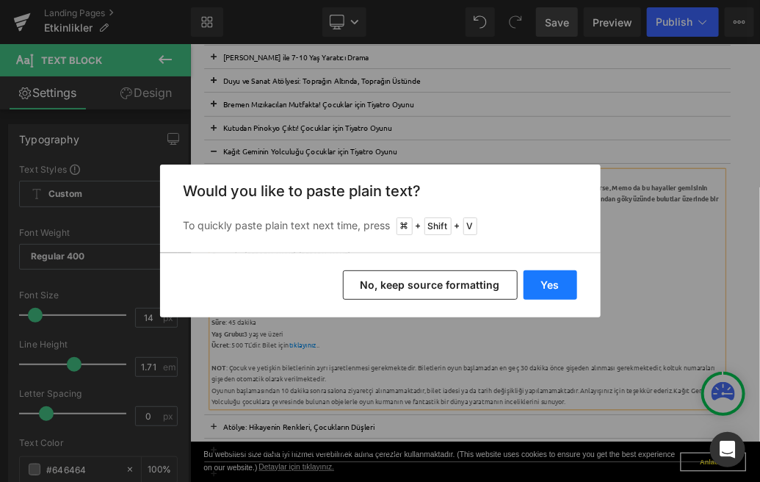
click at [549, 292] on button "Yes" at bounding box center [551, 284] width 54 height 29
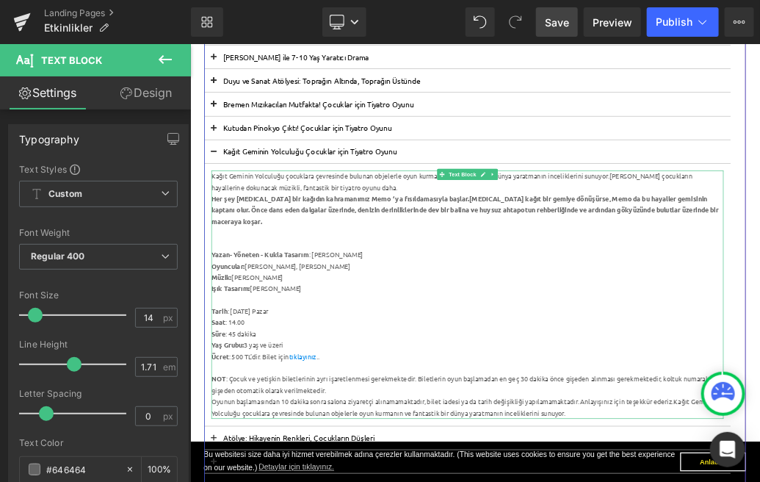
click at [760, 251] on div "Kağıt Geminin Yolculuğu çocuklara çevresinde bulunan objelerle oyun kurmanın ve…" at bounding box center [622, 257] width 799 height 35
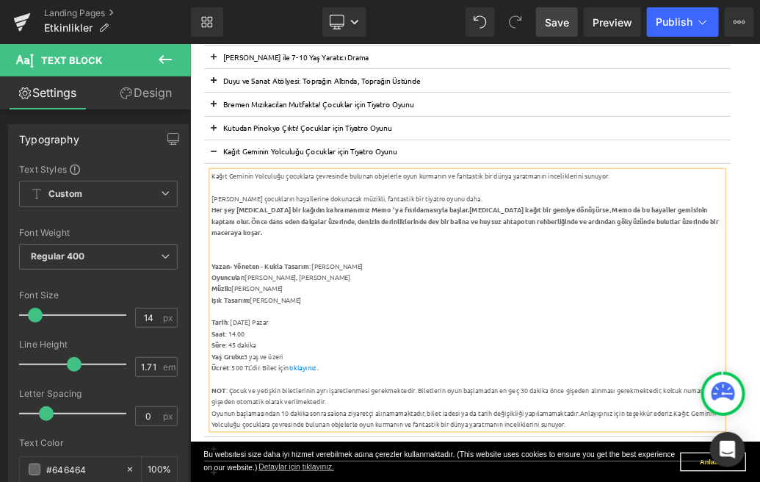
drag, startPoint x: 690, startPoint y: 280, endPoint x: 223, endPoint y: 285, distance: 467.2
click at [223, 285] on div "[PERSON_NAME] çocukların hayallerine dokunacak müzikli, fantastik bir tiyatro o…" at bounding box center [622, 284] width 799 height 18
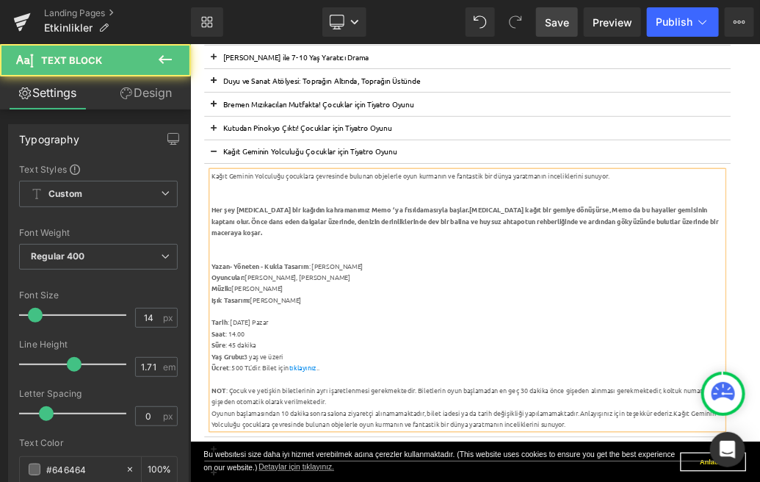
click at [223, 250] on div "Kağıt Geminin Yolculuğu çocuklara çevresinde bulunan objelerle oyun kurmanın ve…" at bounding box center [622, 249] width 799 height 18
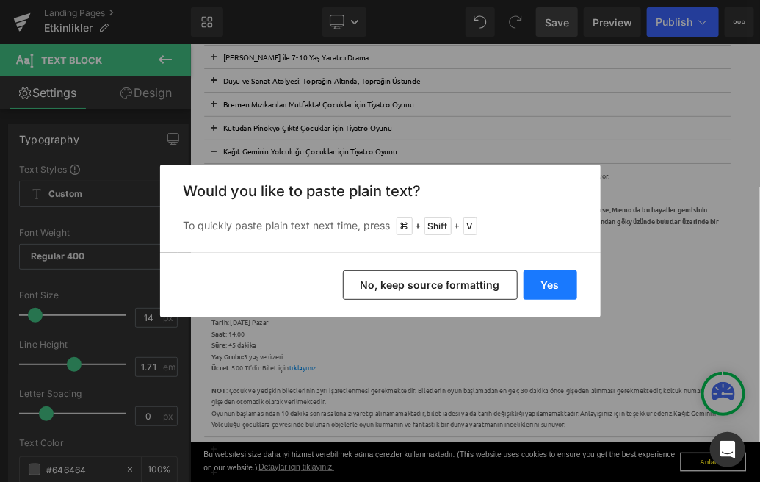
click at [563, 292] on button "Yes" at bounding box center [551, 284] width 54 height 29
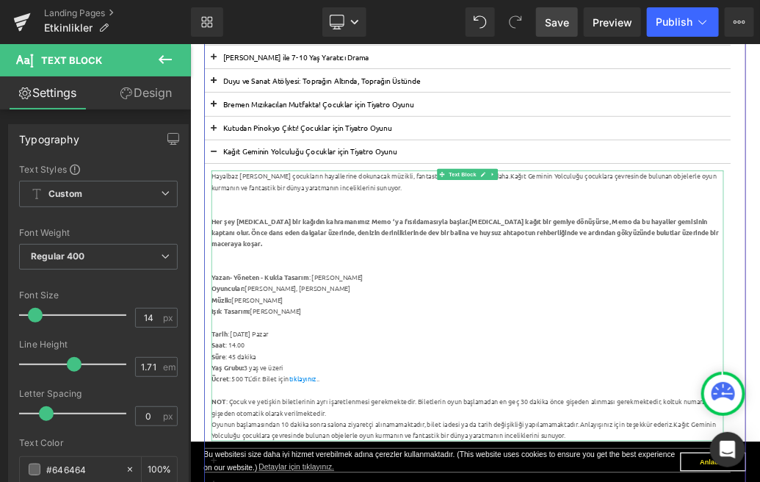
click at [566, 295] on div at bounding box center [622, 302] width 799 height 18
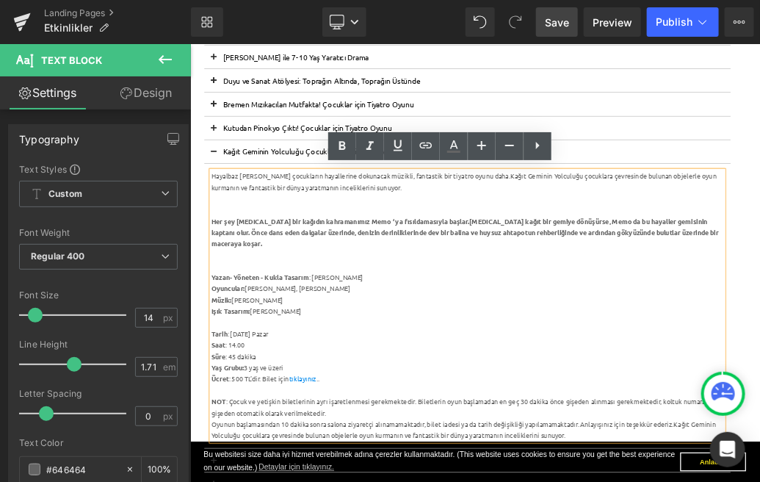
click at [662, 248] on div "Hayalbaz [PERSON_NAME] çocukların hayallerine dokunacak müzikli, fantastik bir …" at bounding box center [622, 257] width 799 height 35
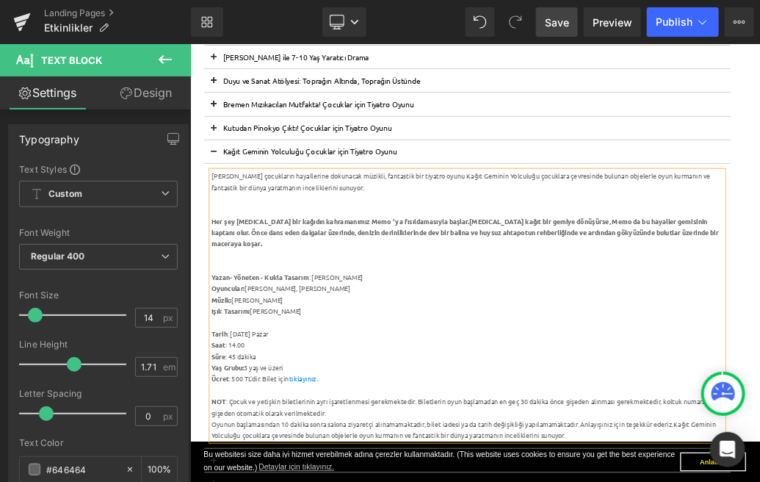
click at [408, 301] on div at bounding box center [622, 302] width 799 height 18
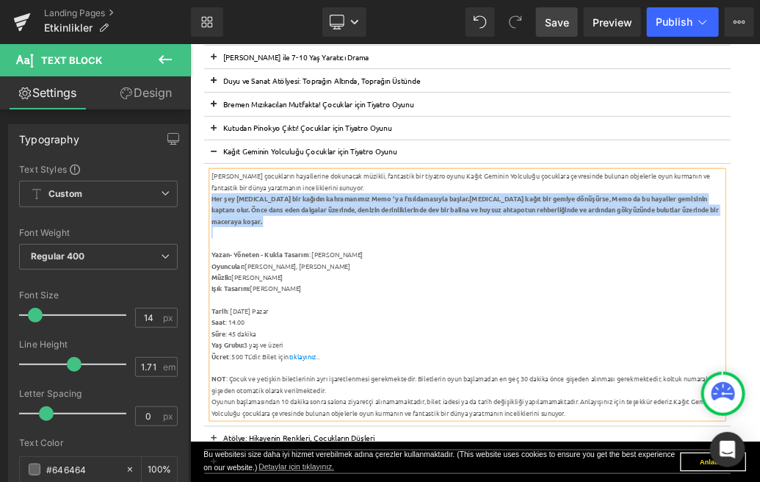
drag, startPoint x: 1009, startPoint y: 309, endPoint x: 224, endPoint y: 284, distance: 784.9
click at [224, 284] on div "[PERSON_NAME] çocukların hayallerine dokunacak müzikli, fantastik bir tiyatro o…" at bounding box center [622, 433] width 799 height 387
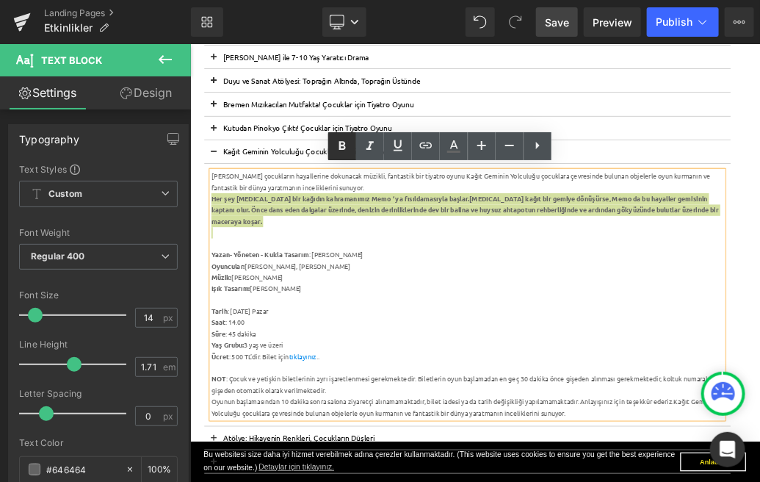
click at [338, 148] on icon at bounding box center [343, 146] width 18 height 18
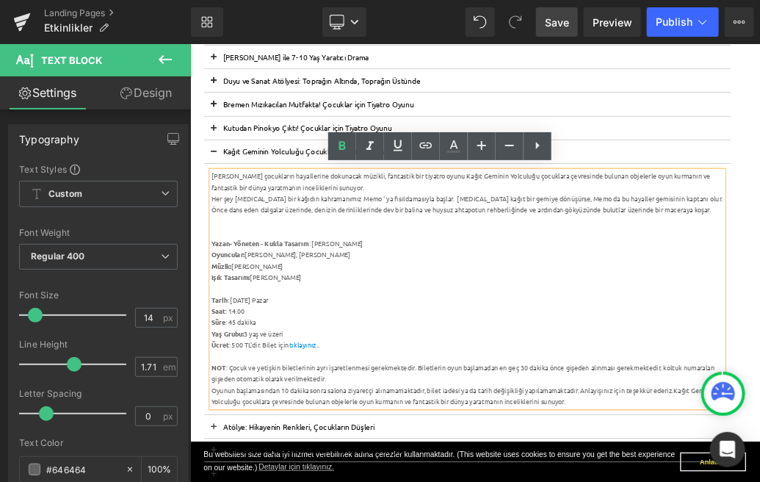
click at [568, 251] on div "[PERSON_NAME] çocukların hayallerine dokunacak müzikli, fantastik bir tiyatro o…" at bounding box center [622, 257] width 799 height 35
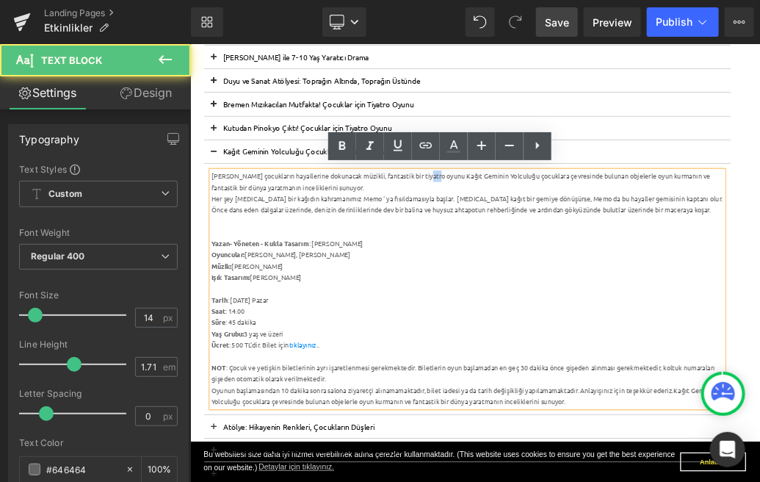
click at [568, 251] on div "[PERSON_NAME] çocukların hayallerine dokunacak müzikli, fantastik bir tiyatro o…" at bounding box center [622, 257] width 799 height 35
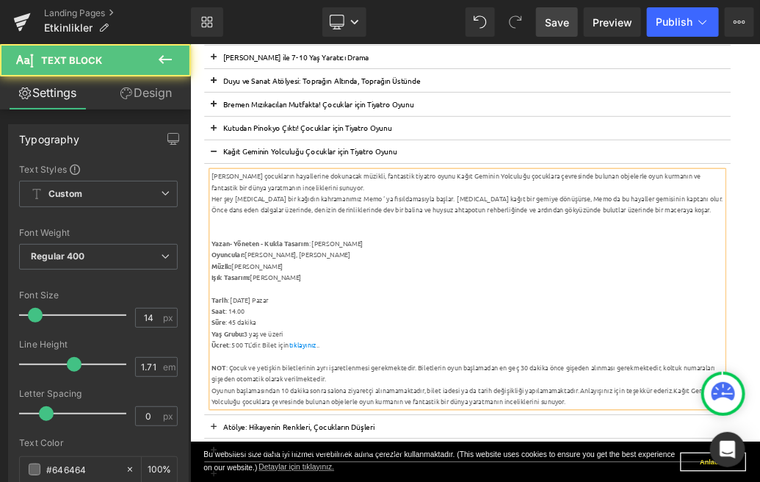
click at [760, 249] on div "[PERSON_NAME] çocukların hayallerine dokunacak müzikli, fantastik tiyatro oyunu…" at bounding box center [622, 257] width 799 height 35
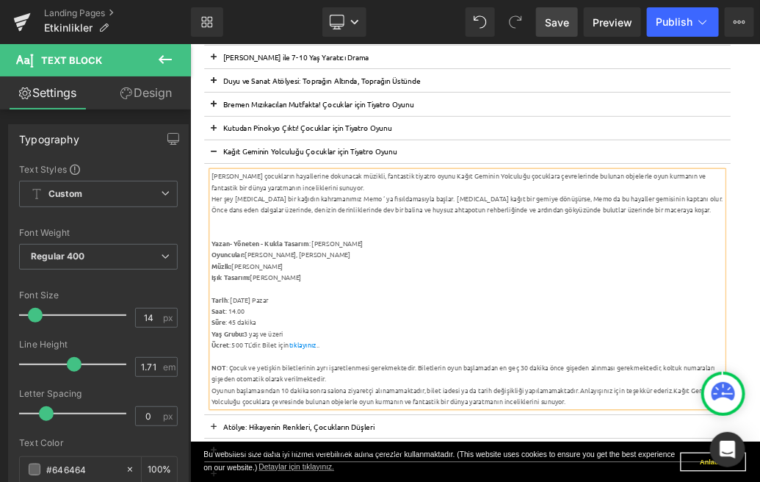
click at [504, 265] on div "[PERSON_NAME] çocukların hayallerine dokunacak müzikli, fantastik tiyatro oyunu…" at bounding box center [622, 257] width 799 height 35
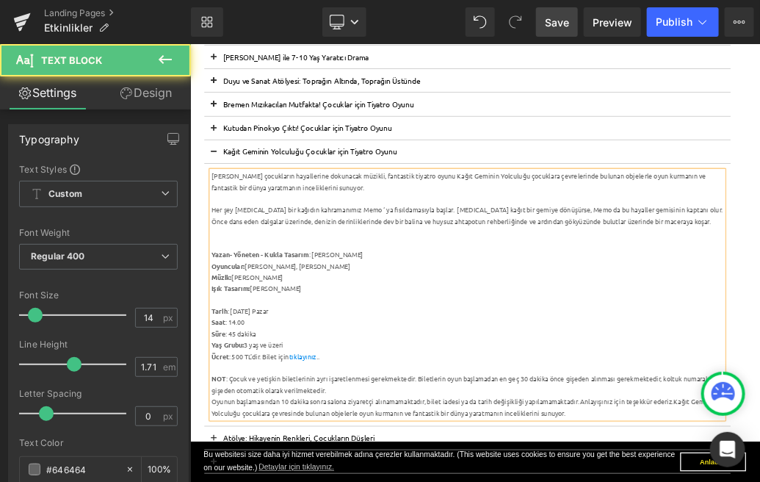
click at [317, 349] on div at bounding box center [622, 355] width 799 height 18
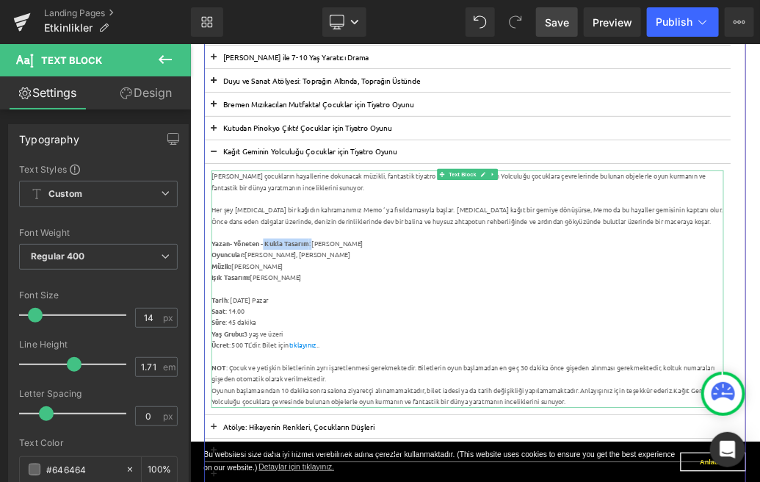
drag, startPoint x: 384, startPoint y: 353, endPoint x: 302, endPoint y: 352, distance: 82.3
click at [302, 352] on div "Yazan- Yöneten - Kukla Tasarım : [PERSON_NAME]" at bounding box center [622, 355] width 799 height 18
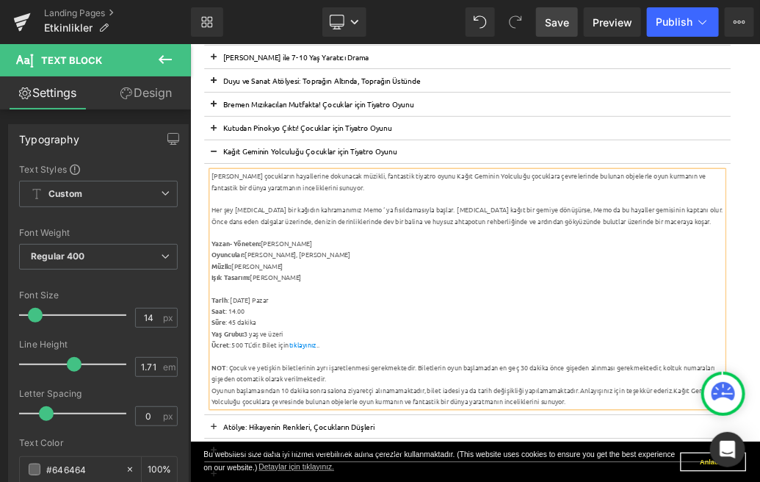
drag, startPoint x: 449, startPoint y: 368, endPoint x: 224, endPoint y: 369, distance: 224.8
click at [224, 369] on div "Oyuncular: [PERSON_NAME], [PERSON_NAME]" at bounding box center [622, 372] width 799 height 18
drag, startPoint x: 339, startPoint y: 392, endPoint x: 223, endPoint y: 377, distance: 117.0
click at [223, 377] on div "[PERSON_NAME] çocukların hayallerine dokunacak müzikli, fantastik tiyatro oyunu…" at bounding box center [622, 425] width 799 height 370
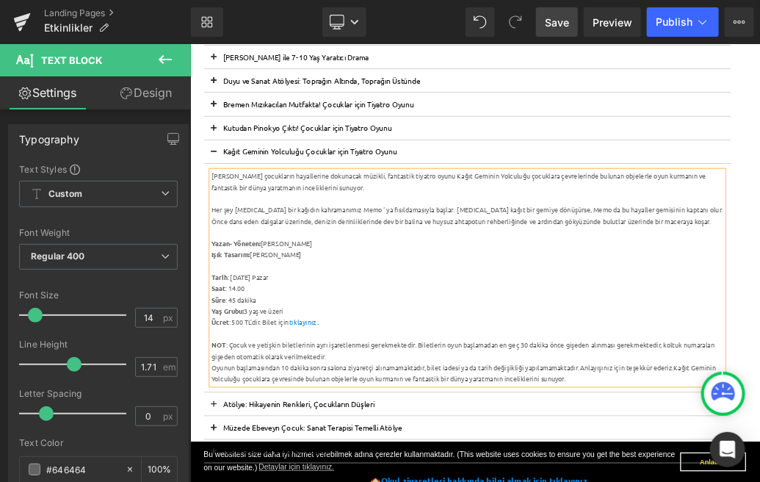
click at [226, 353] on strong "Yazan- Yöneten:" at bounding box center [261, 353] width 77 height 13
click at [256, 406] on div "Tarih : [DATE] Pazar" at bounding box center [622, 407] width 799 height 18
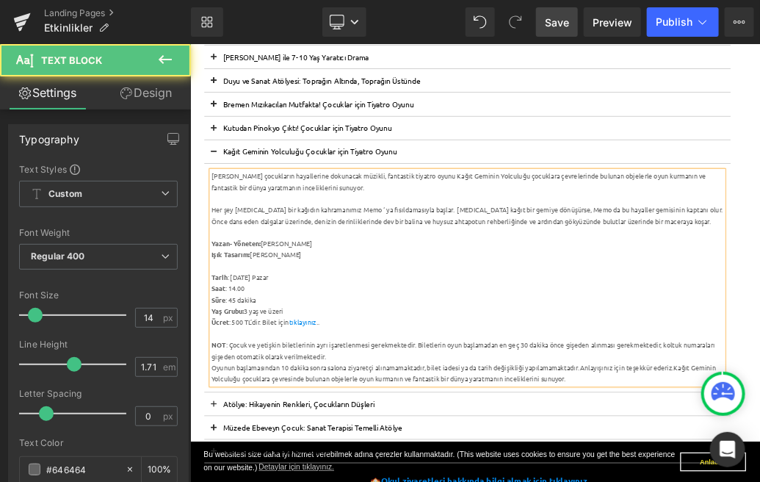
click at [306, 405] on div "Tarih : [DATE] Pazar" at bounding box center [622, 407] width 799 height 18
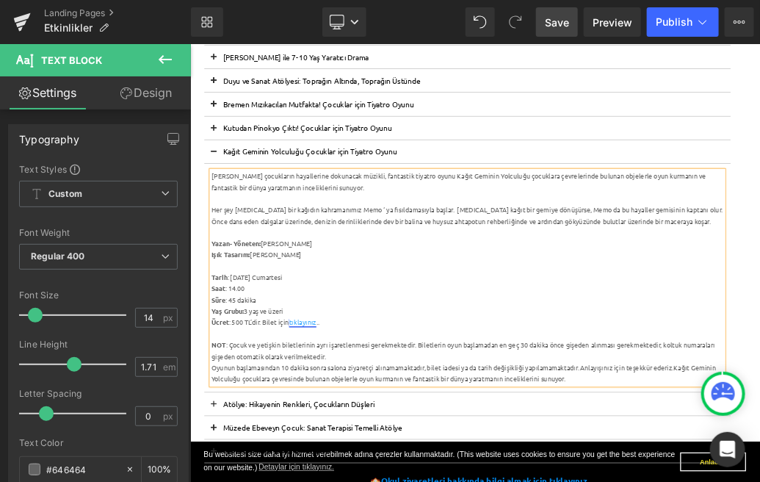
click at [359, 475] on link "tıklayınız" at bounding box center [365, 476] width 43 height 13
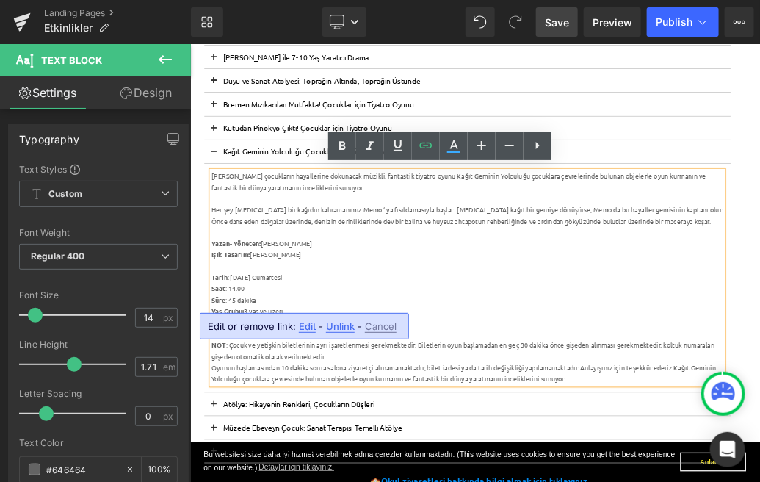
click at [311, 326] on span "Edit" at bounding box center [307, 326] width 17 height 12
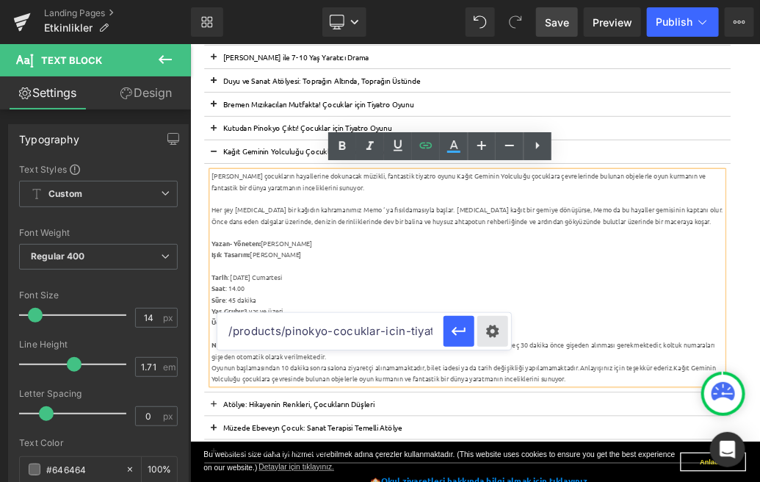
click at [491, 0] on div "Text Color Highlight Color #333333 Edit or remove link: Edit - Unlink - Cancel …" at bounding box center [380, 0] width 760 height 0
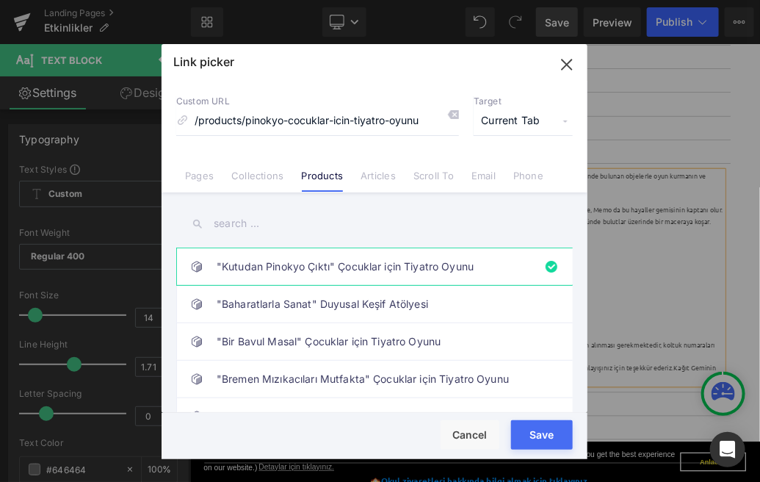
click at [313, 222] on input "text" at bounding box center [374, 223] width 397 height 33
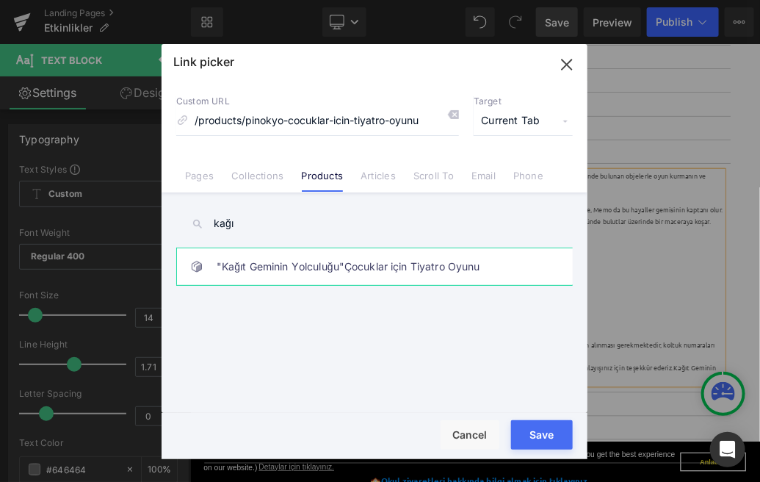
type input "kağı"
click at [361, 262] on link ""Kağıt Geminin Yolculuğu"Çocuklar için Tiyatro Oyunu" at bounding box center [378, 266] width 323 height 37
type input "/products/kagit-geminin-yolculugu"
click at [550, 437] on button "Save" at bounding box center [542, 434] width 62 height 29
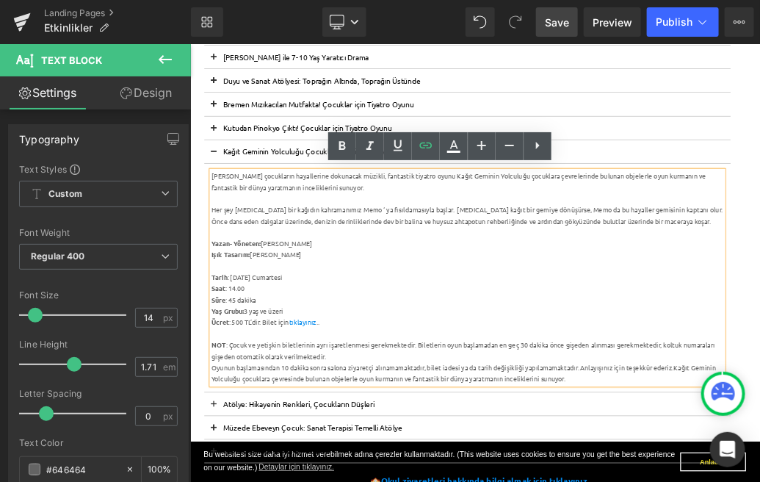
click at [569, 21] on span "Save" at bounding box center [557, 22] width 24 height 15
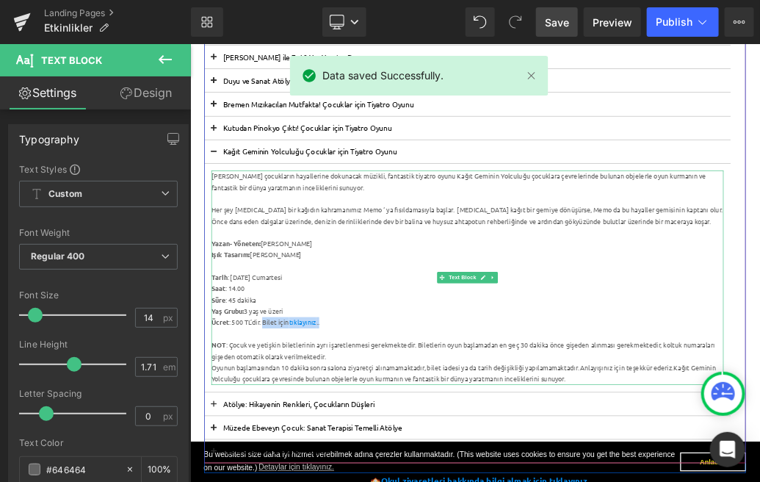
drag, startPoint x: 419, startPoint y: 479, endPoint x: 306, endPoint y: 478, distance: 113.1
click at [306, 478] on div "Ücret : 500 TL’dir. Bilet için tıklayınız .." at bounding box center [622, 478] width 799 height 18
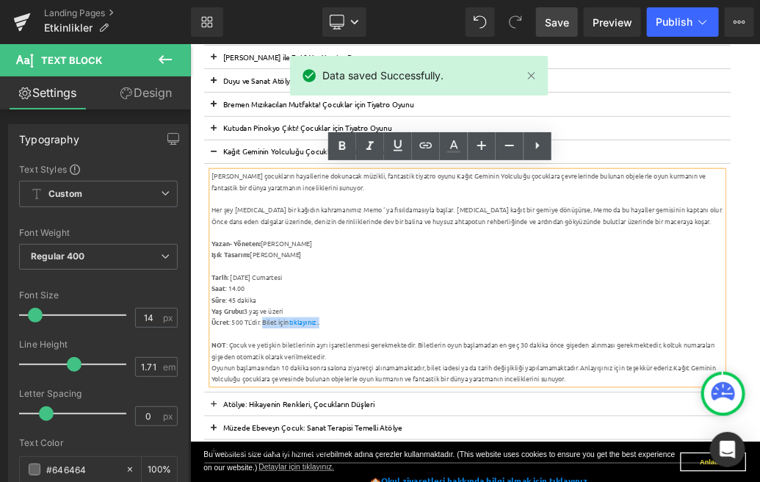
copy div "Bilet için tıklayınız .."
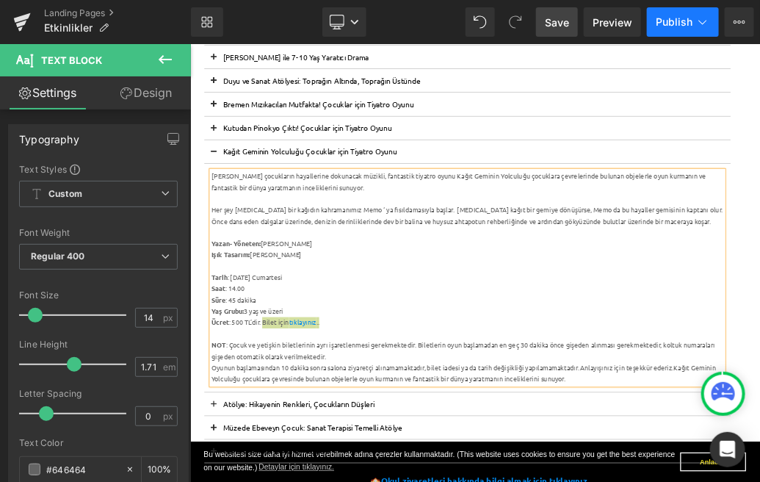
click at [680, 28] on button "Publish" at bounding box center [683, 21] width 72 height 29
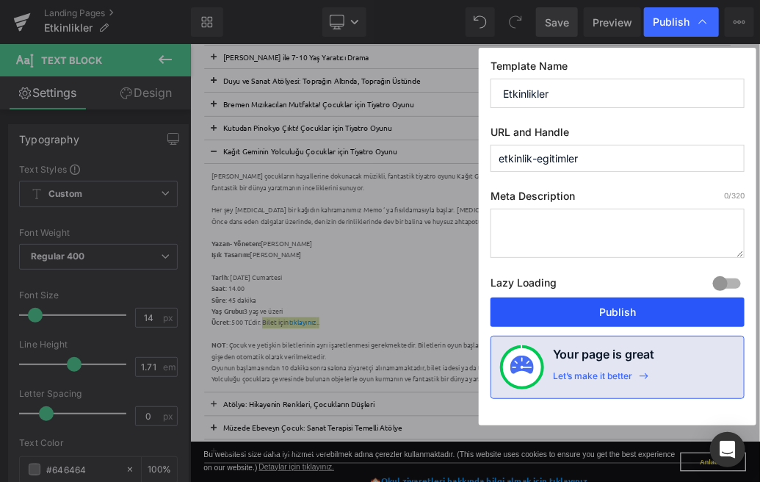
click at [607, 321] on button "Publish" at bounding box center [618, 312] width 254 height 29
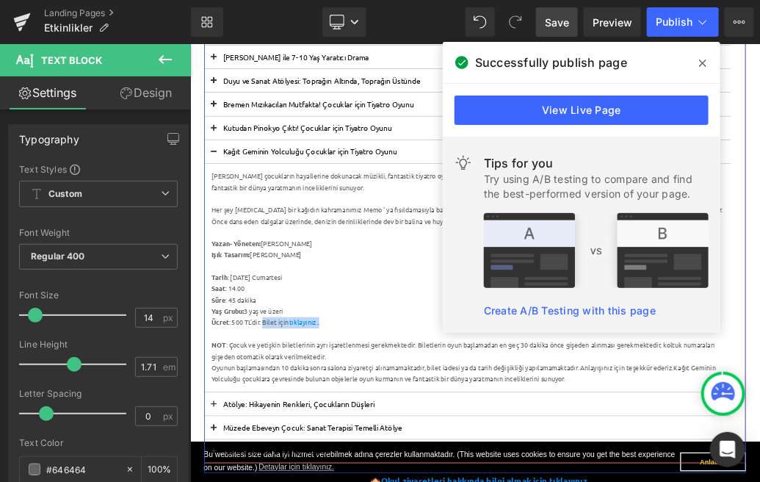
click at [226, 215] on span at bounding box center [226, 215] width 0 height 0
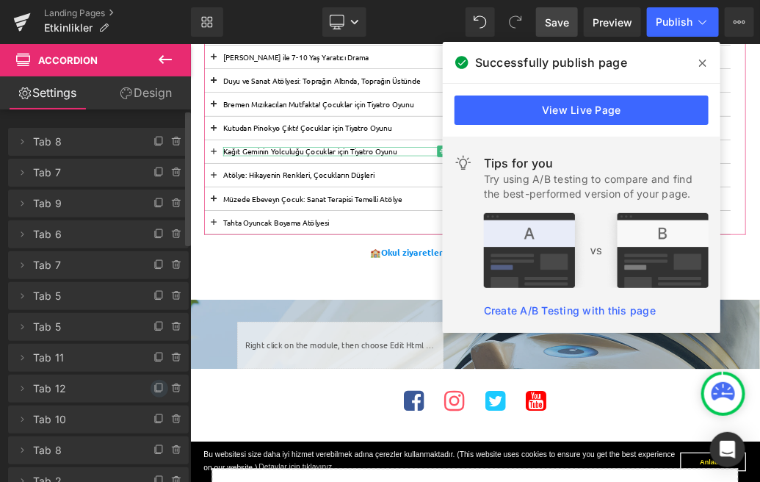
click at [154, 385] on icon at bounding box center [160, 389] width 12 height 12
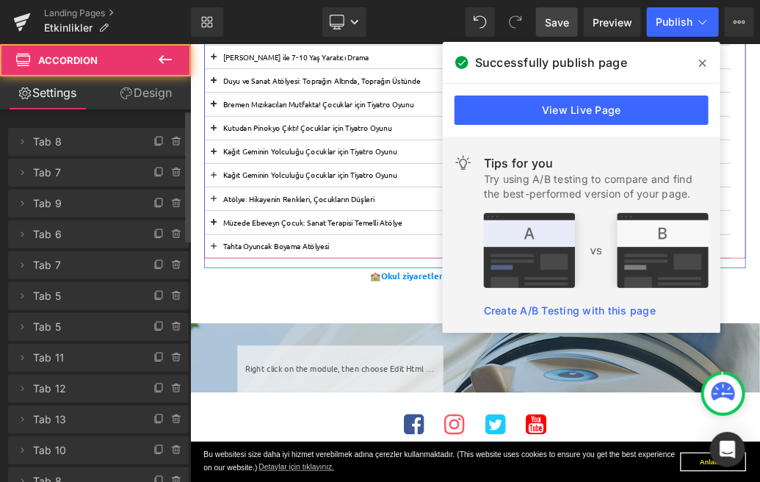
click at [226, 252] on span at bounding box center [226, 252] width 0 height 0
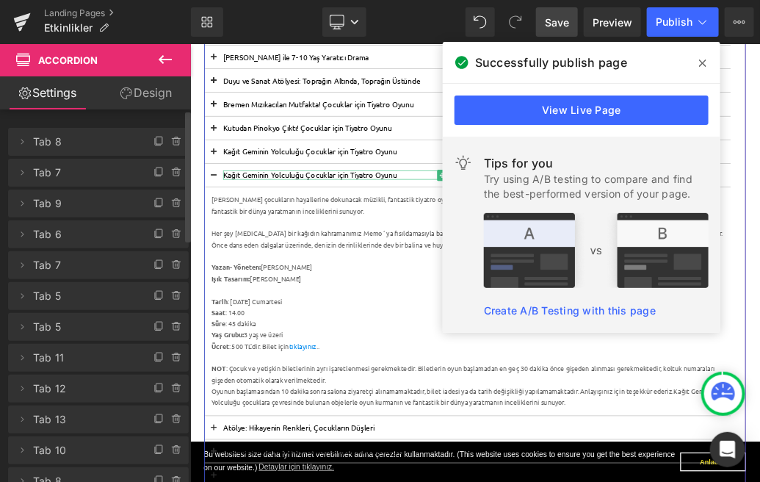
click at [354, 245] on p "Kağıt Geminin Yolculuğu Çocuklar için Tiyatro Oyunu" at bounding box center [622, 247] width 763 height 14
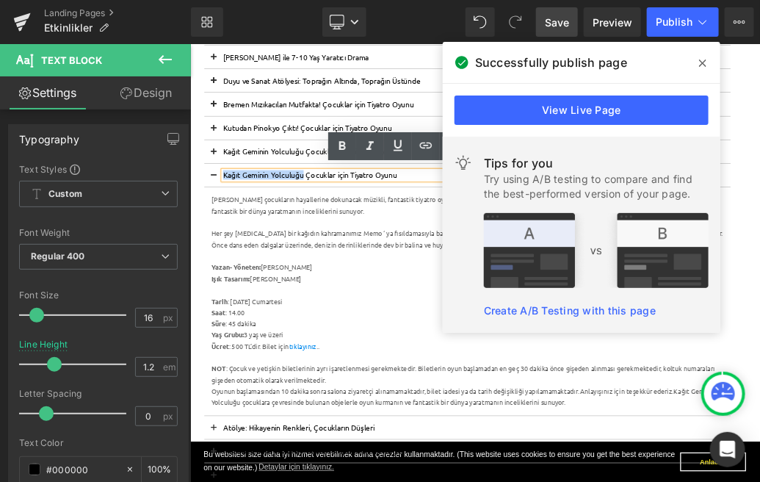
drag, startPoint x: 371, startPoint y: 245, endPoint x: 244, endPoint y: 248, distance: 127.1
click at [244, 248] on p "Kağıt Geminin Yolculuğu Çocuklar için Tiyatro Oyunu" at bounding box center [622, 247] width 763 height 14
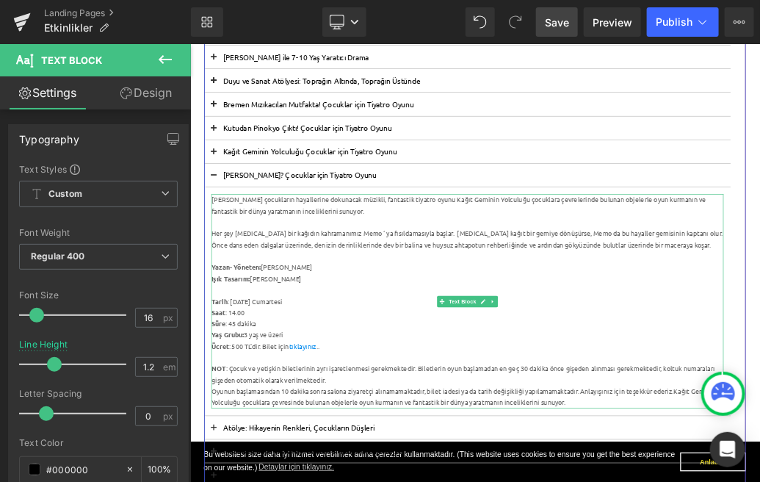
click at [370, 305] on div "[PERSON_NAME] çocukların hayallerine dokunacak müzikli, fantastik tiyatro oyunu…" at bounding box center [622, 294] width 799 height 35
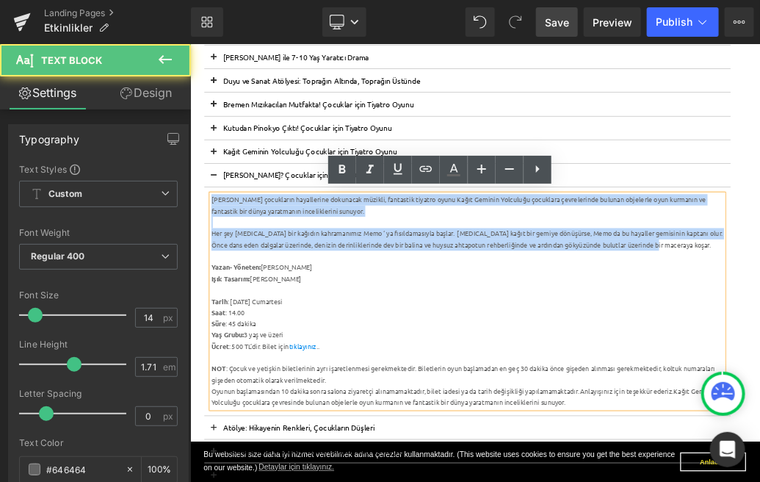
drag, startPoint x: 960, startPoint y: 358, endPoint x: 213, endPoint y: 267, distance: 752.6
click at [213, 267] on article "[PERSON_NAME] çocukların hayallerine dokunacak müzikli, fantastik tiyatro oyunu…" at bounding box center [622, 444] width 821 height 357
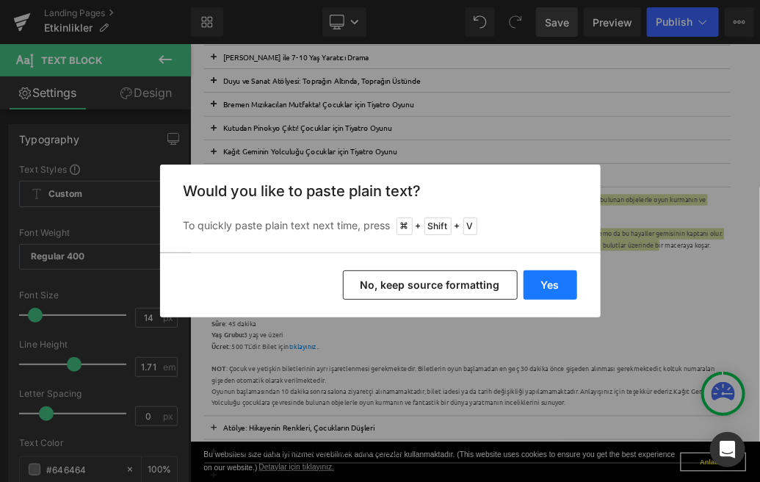
click at [570, 289] on button "Yes" at bounding box center [551, 284] width 54 height 29
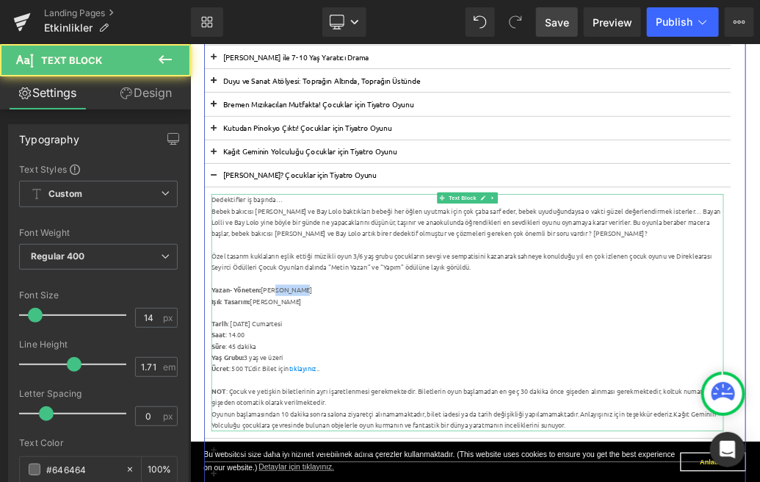
drag, startPoint x: 394, startPoint y: 426, endPoint x: 334, endPoint y: 425, distance: 60.2
click at [334, 425] on div "[PERSON_NAME]en: [PERSON_NAME]" at bounding box center [622, 427] width 799 height 18
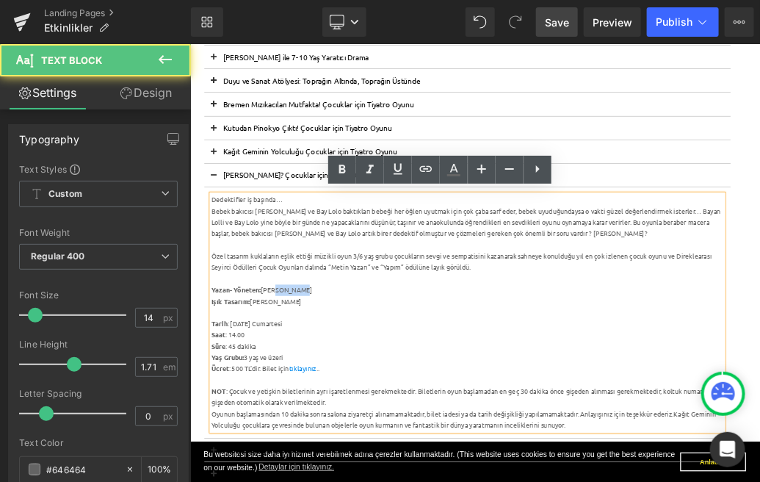
click at [387, 419] on div "[PERSON_NAME]en: [PERSON_NAME]" at bounding box center [622, 427] width 799 height 18
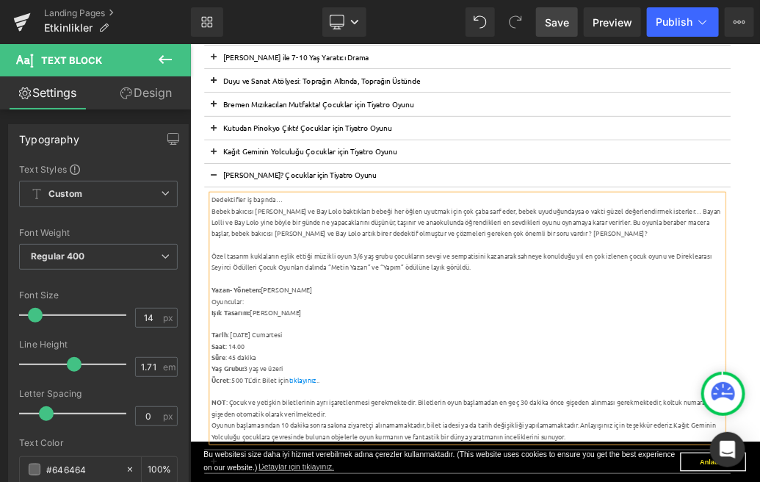
click at [244, 444] on div "Oyuncular:" at bounding box center [622, 445] width 799 height 18
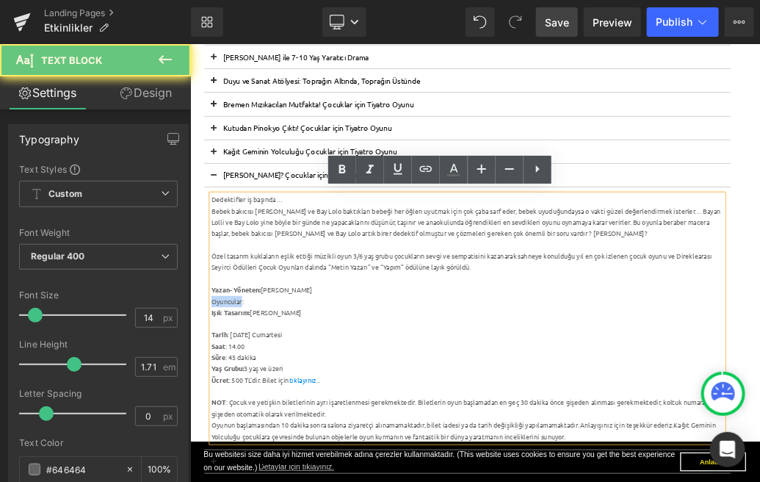
click at [244, 444] on div "Oyuncular:" at bounding box center [622, 445] width 799 height 18
click at [343, 174] on icon at bounding box center [343, 170] width 18 height 18
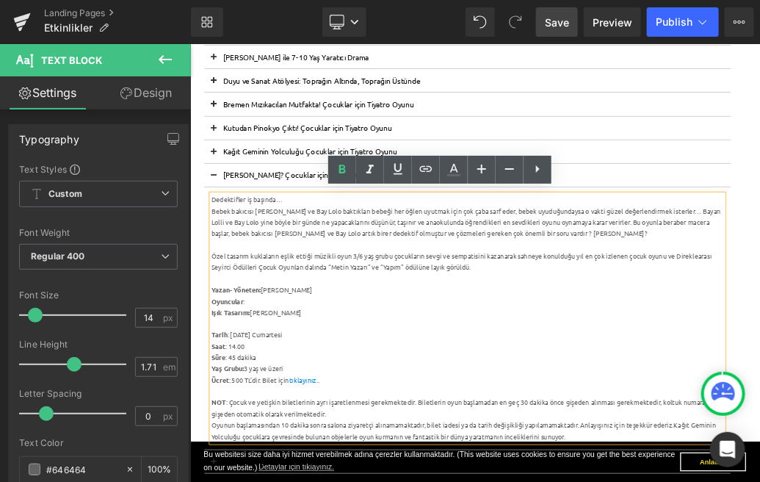
click at [226, 215] on span at bounding box center [226, 215] width 0 height 0
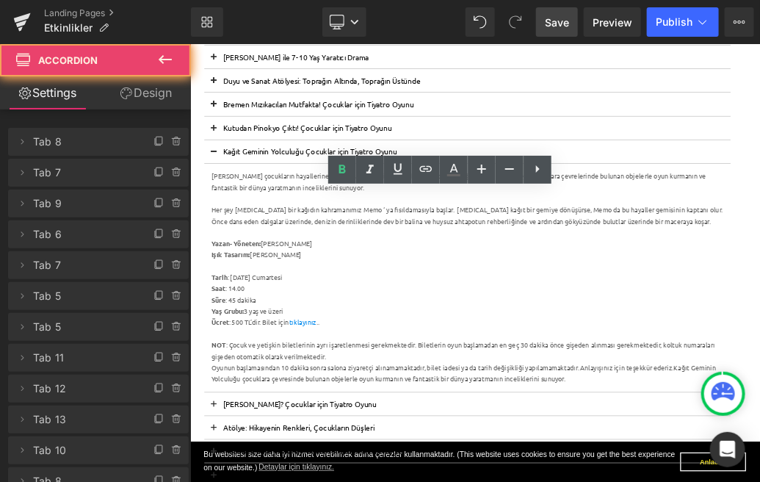
click at [226, 179] on span at bounding box center [226, 179] width 0 height 0
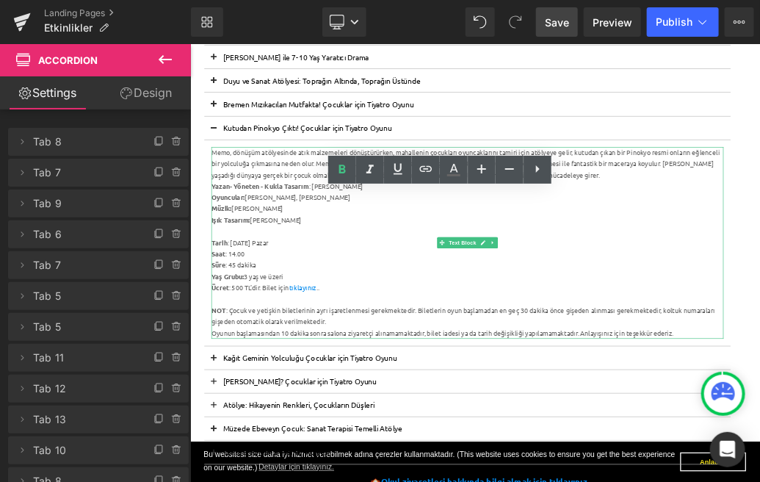
click at [350, 300] on div "Müzik: [PERSON_NAME]" at bounding box center [622, 300] width 799 height 18
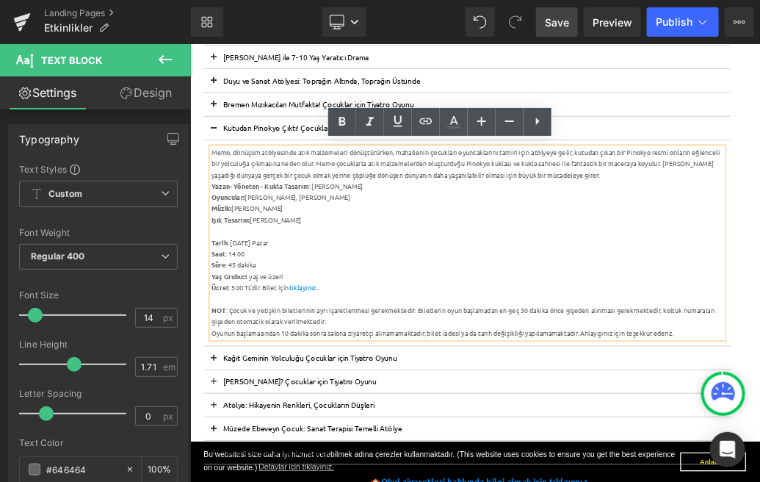
drag, startPoint x: 464, startPoint y: 280, endPoint x: 277, endPoint y: 278, distance: 186.6
click at [277, 278] on div "Oyuncular: [PERSON_NAME], [PERSON_NAME]" at bounding box center [622, 282] width 799 height 18
copy div "[PERSON_NAME], [PERSON_NAME]"
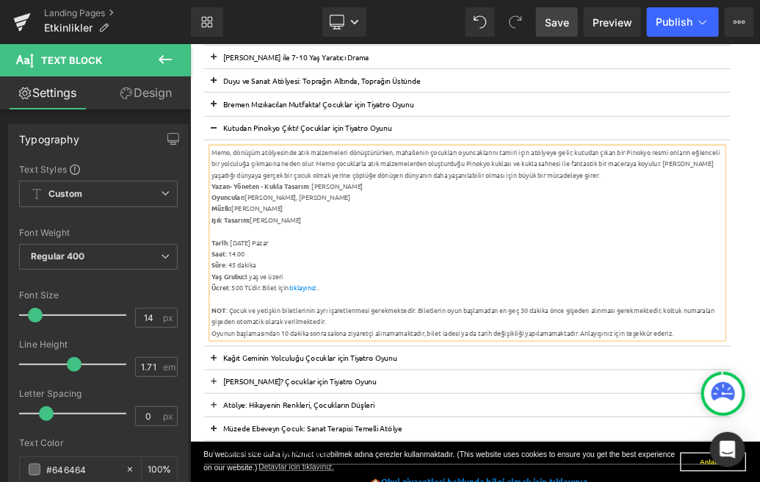
click at [227, 162] on button at bounding box center [226, 174] width 29 height 36
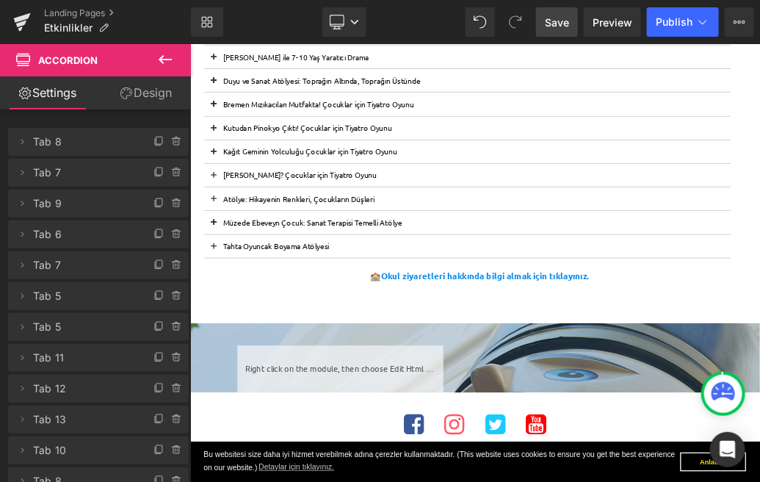
click at [226, 252] on span at bounding box center [226, 252] width 0 height 0
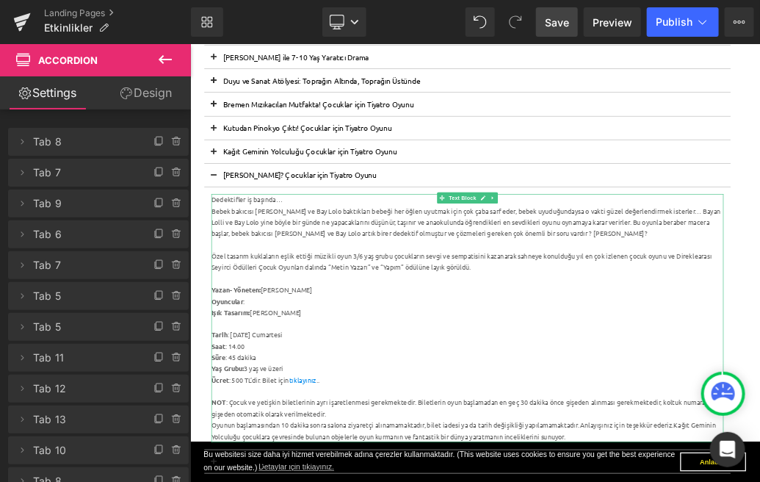
click at [317, 444] on div "Oyuncular :" at bounding box center [622, 445] width 799 height 18
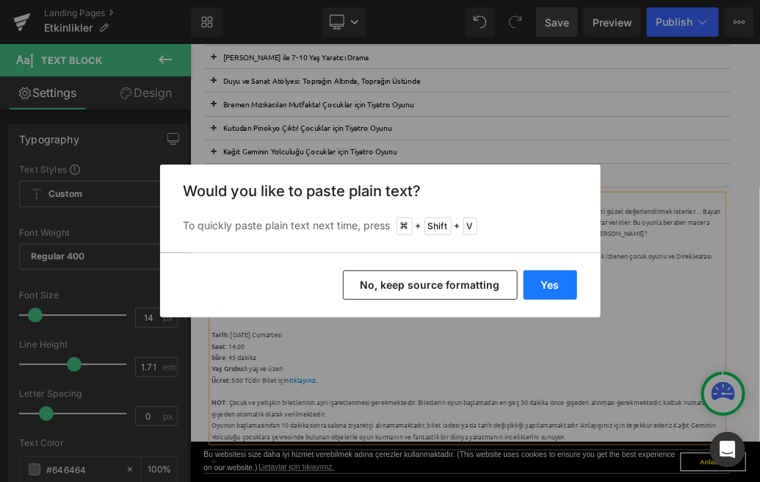
click at [558, 290] on button "Yes" at bounding box center [551, 284] width 54 height 29
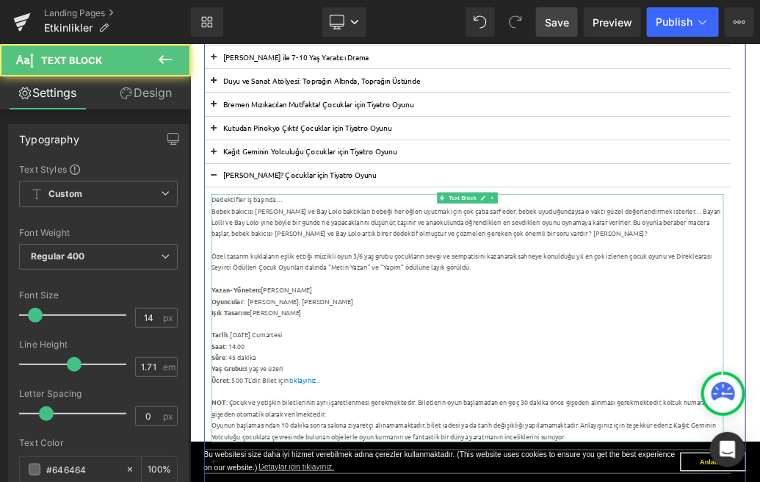
click at [453, 444] on div "Oyuncular : [PERSON_NAME], [PERSON_NAME]" at bounding box center [622, 445] width 799 height 18
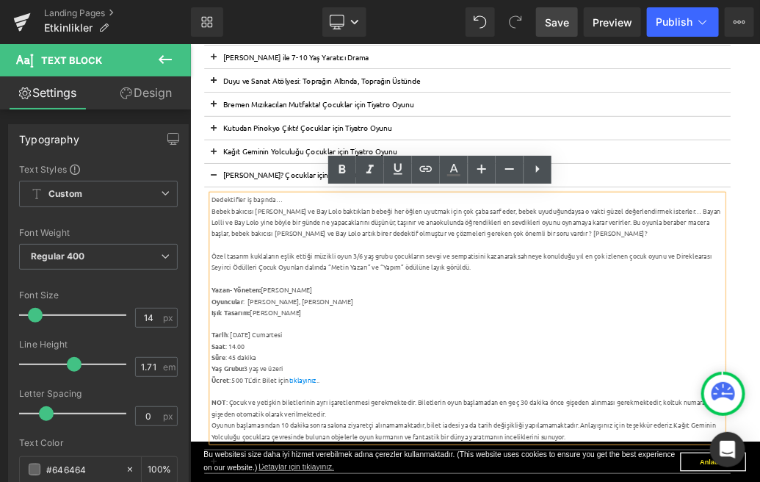
click at [340, 461] on div "Işık Tasarım: [PERSON_NAME]" at bounding box center [622, 462] width 799 height 18
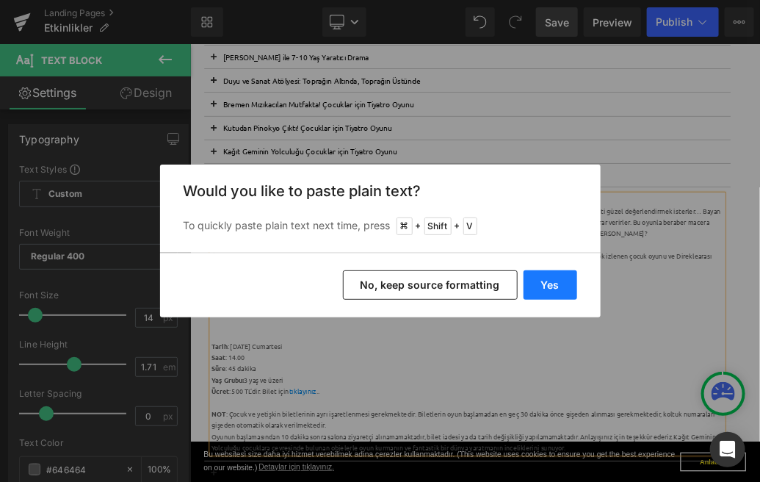
click at [561, 284] on button "Yes" at bounding box center [551, 284] width 54 height 29
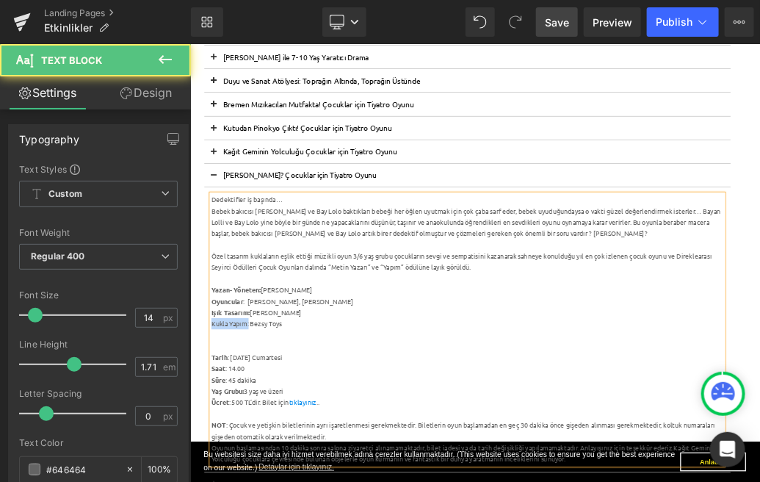
drag, startPoint x: 284, startPoint y: 477, endPoint x: 223, endPoint y: 476, distance: 60.2
click at [223, 476] on div "Kukla Yapım: Bezsy Toys" at bounding box center [622, 479] width 799 height 18
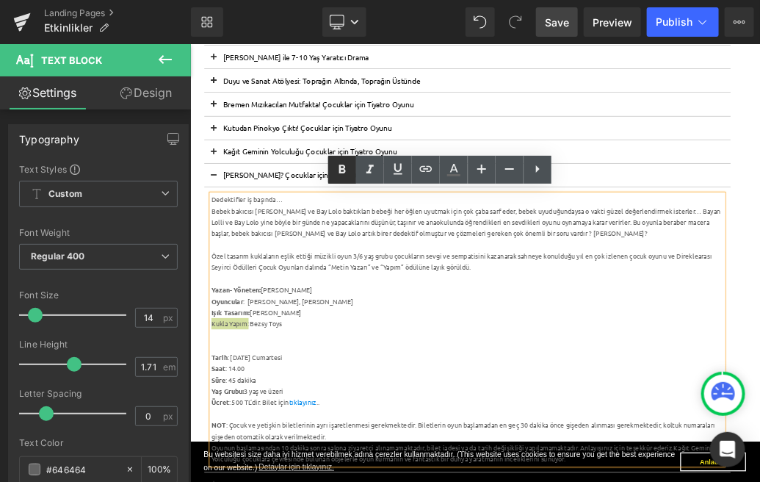
click at [336, 172] on icon at bounding box center [343, 170] width 18 height 18
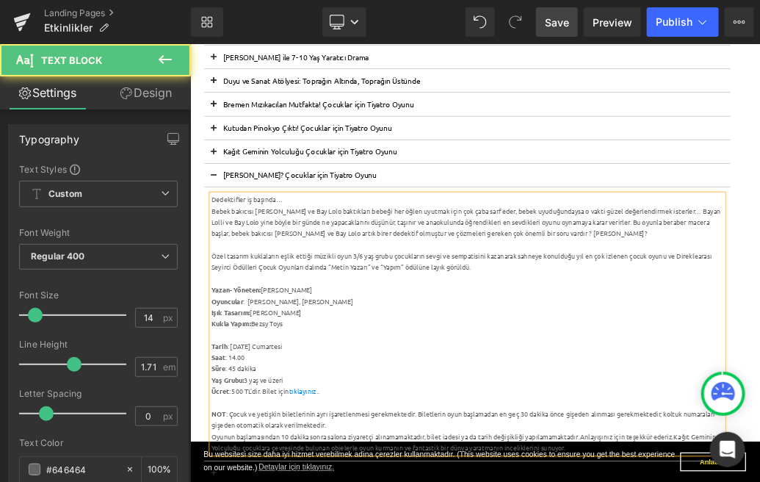
click at [223, 422] on strong "Yazan- Yöneten:" at bounding box center [261, 425] width 77 height 13
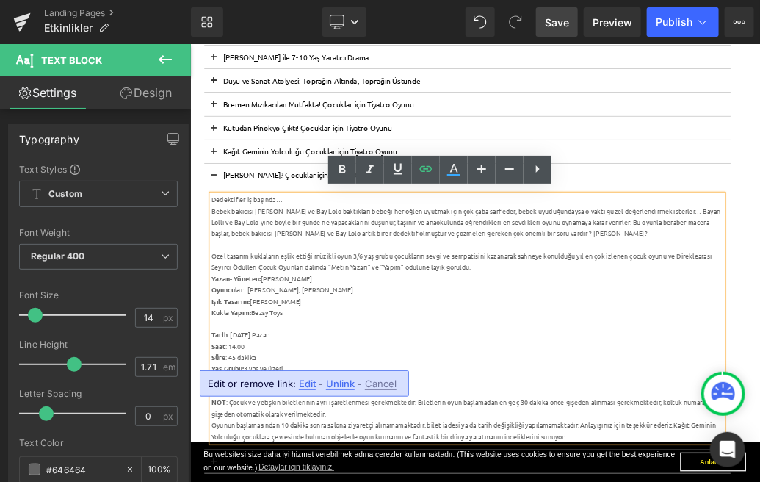
click at [305, 383] on span "Edit" at bounding box center [307, 384] width 17 height 12
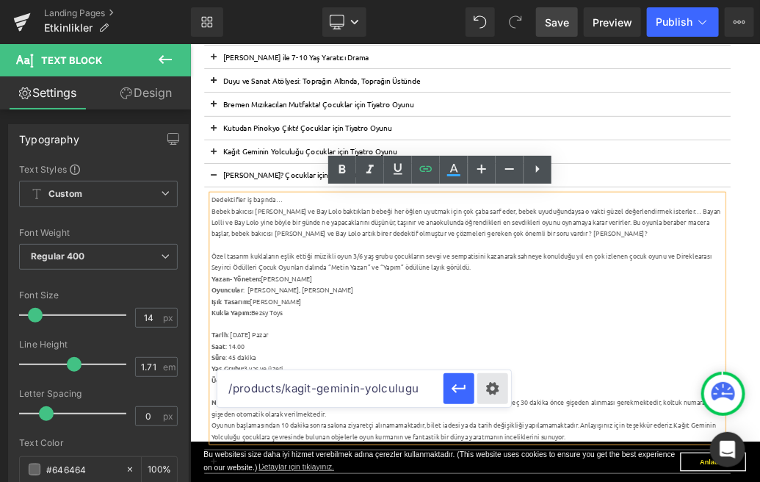
click at [496, 0] on div "Text Color Highlight Color #333333 Edit or remove link: Edit - Unlink - Cancel …" at bounding box center [380, 0] width 760 height 0
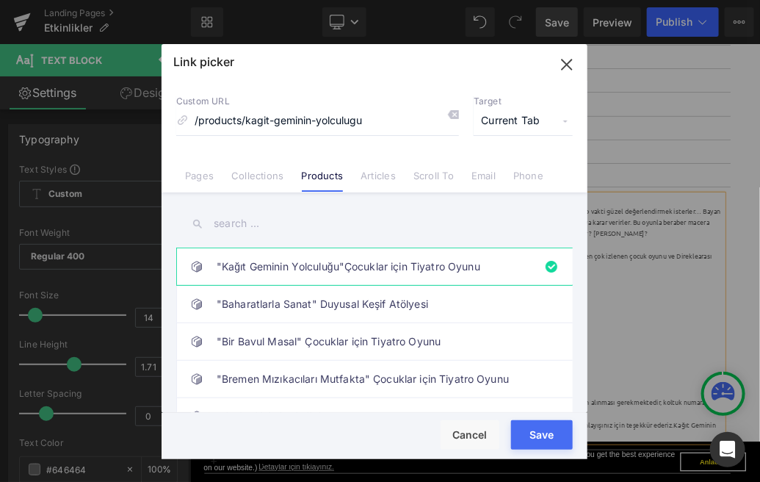
click at [280, 229] on input "text" at bounding box center [374, 223] width 397 height 33
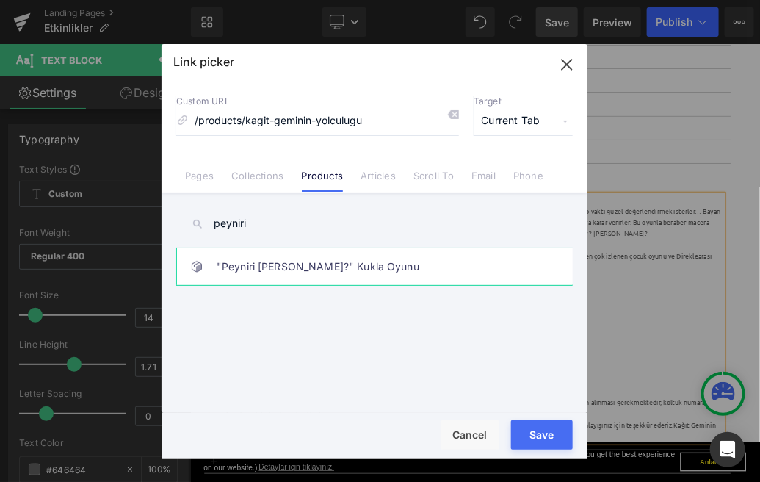
type input "peyniri"
click at [305, 275] on link ""Peyniri [PERSON_NAME]?" Kukla Oyunu" at bounding box center [378, 266] width 323 height 37
type input "/products/peyniri-kim-yedi-kukla-oyunu"
click at [544, 431] on button "Save" at bounding box center [542, 434] width 62 height 29
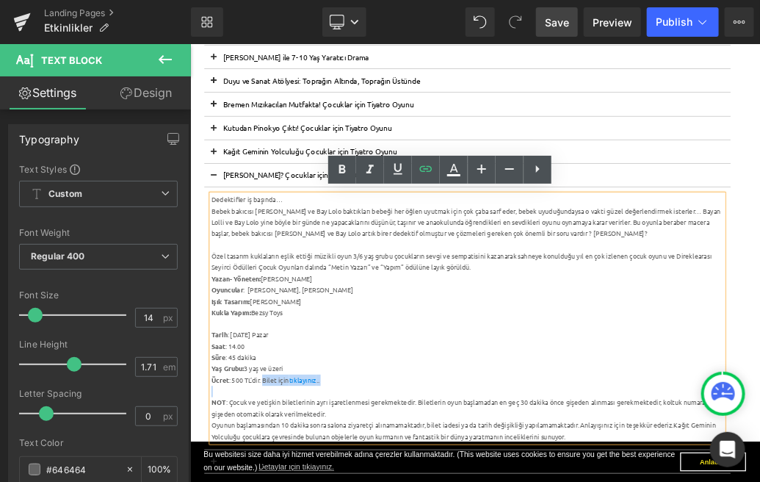
drag, startPoint x: 418, startPoint y: 577, endPoint x: 306, endPoint y: 562, distance: 113.5
click at [306, 481] on div "Dedektifler iş başında… Bebek bakıcısı [PERSON_NAME] ve Bay Lolo baktıkları be…" at bounding box center [622, 470] width 799 height 387
copy div "Bilet için tıklayınız .."
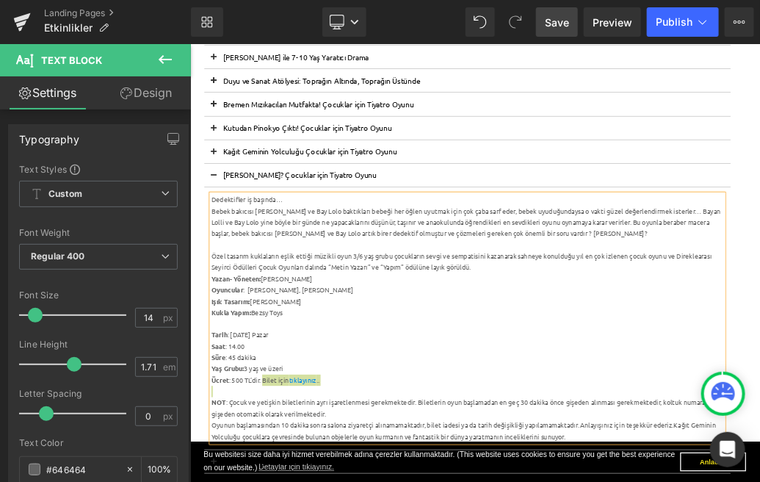
click at [555, 23] on span "Save" at bounding box center [557, 22] width 24 height 15
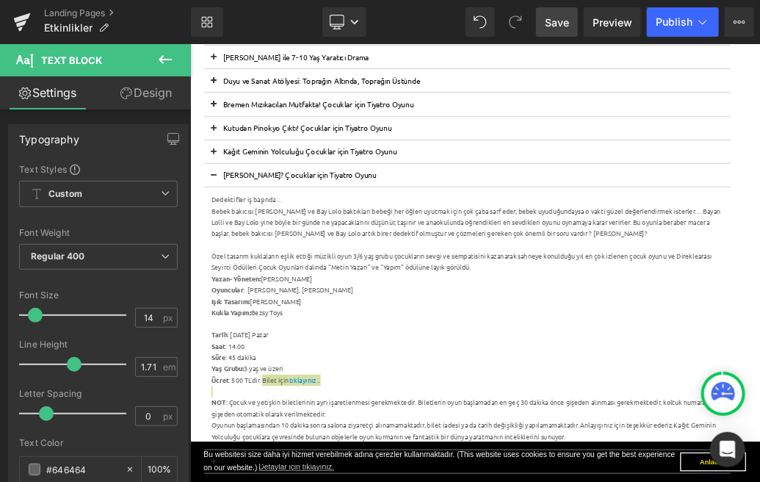
click at [566, 27] on span "Save" at bounding box center [557, 22] width 24 height 15
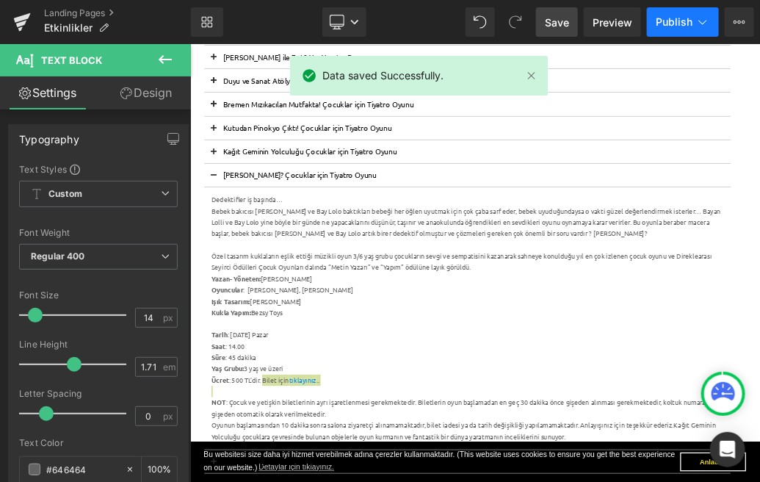
click at [685, 28] on button "Publish" at bounding box center [683, 21] width 72 height 29
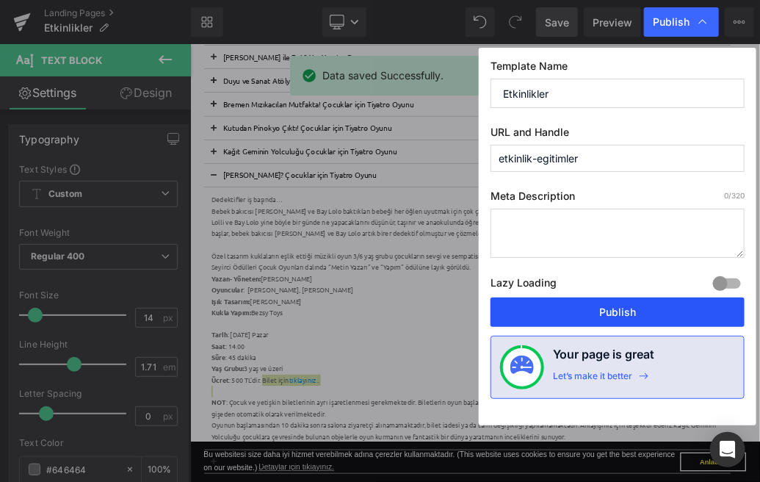
click at [615, 313] on button "Publish" at bounding box center [618, 312] width 254 height 29
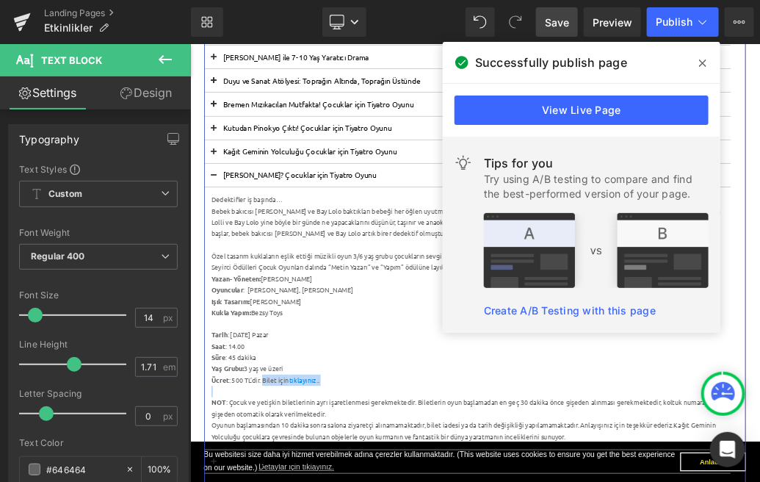
click at [228, 247] on button at bounding box center [226, 247] width 29 height 36
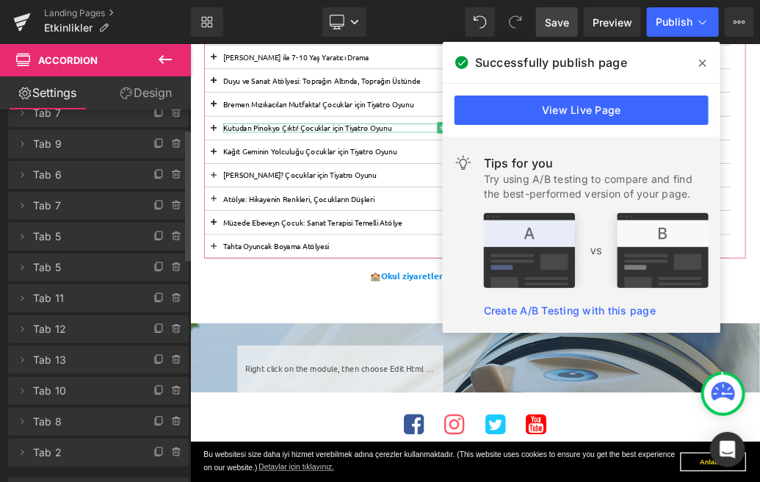
scroll to position [61, 0]
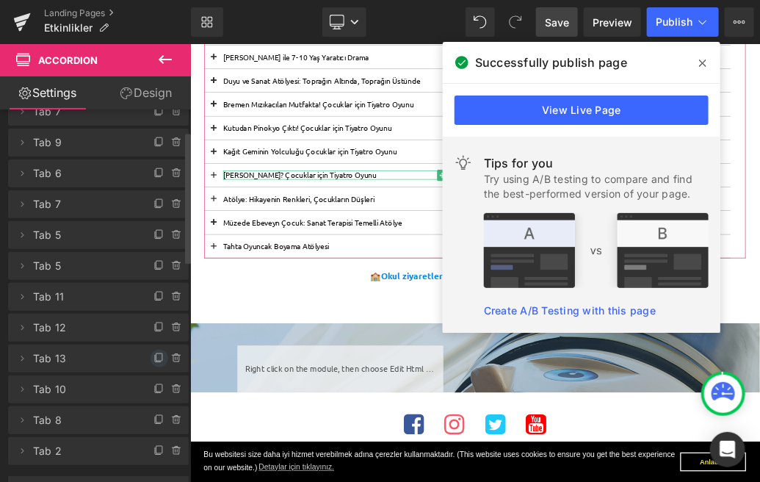
click at [156, 359] on icon at bounding box center [159, 356] width 6 height 7
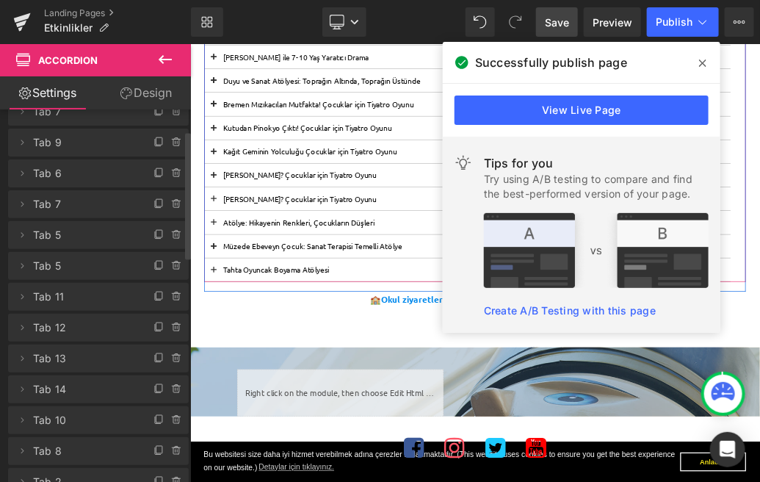
click at [223, 280] on button at bounding box center [226, 284] width 29 height 36
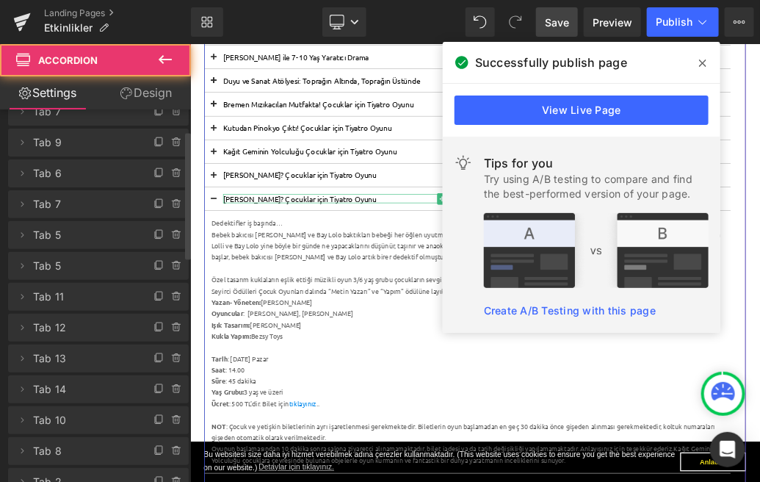
click at [287, 282] on p "[PERSON_NAME]? Çocuklar için Tiyatro Oyunu" at bounding box center [622, 284] width 763 height 14
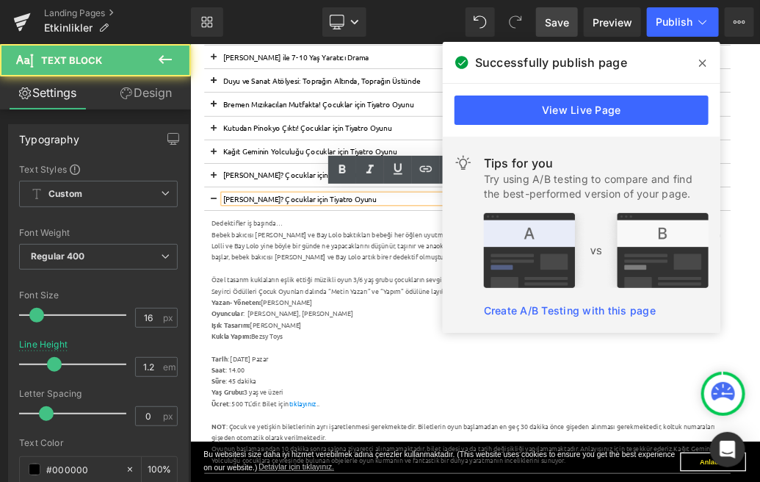
click at [328, 281] on p "[PERSON_NAME]? Çocuklar için Tiyatro Oyunu" at bounding box center [622, 284] width 763 height 14
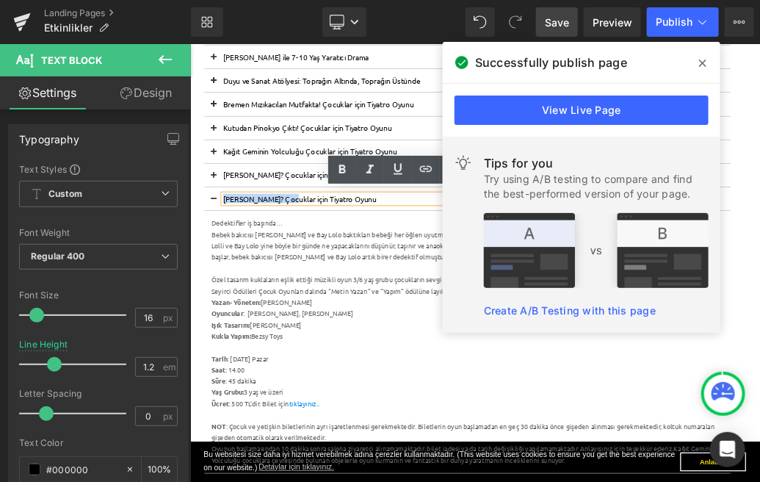
drag, startPoint x: 334, startPoint y: 281, endPoint x: 242, endPoint y: 278, distance: 92.6
click at [242, 278] on p "[PERSON_NAME]? Çocuklar için Tiyatro Oyunu" at bounding box center [622, 284] width 763 height 14
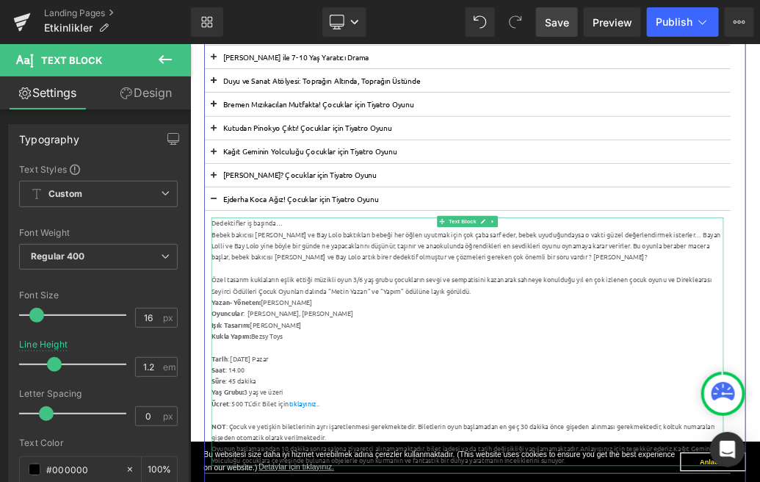
click at [760, 386] on div at bounding box center [622, 393] width 799 height 18
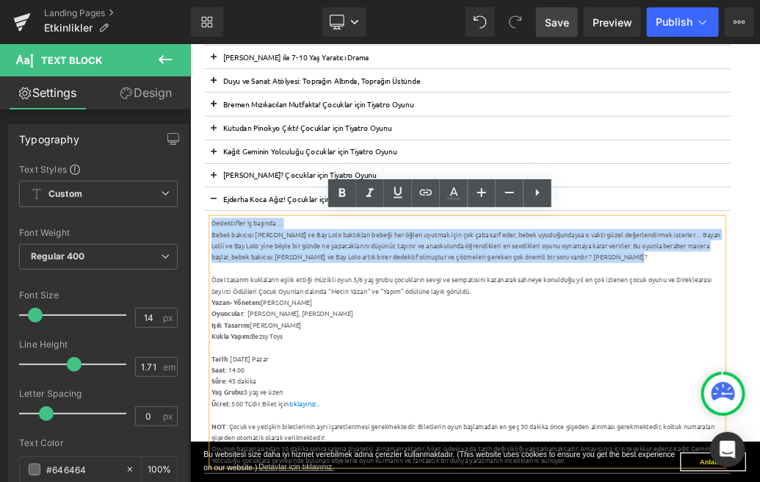
drag, startPoint x: 858, startPoint y: 375, endPoint x: 223, endPoint y: 325, distance: 637.4
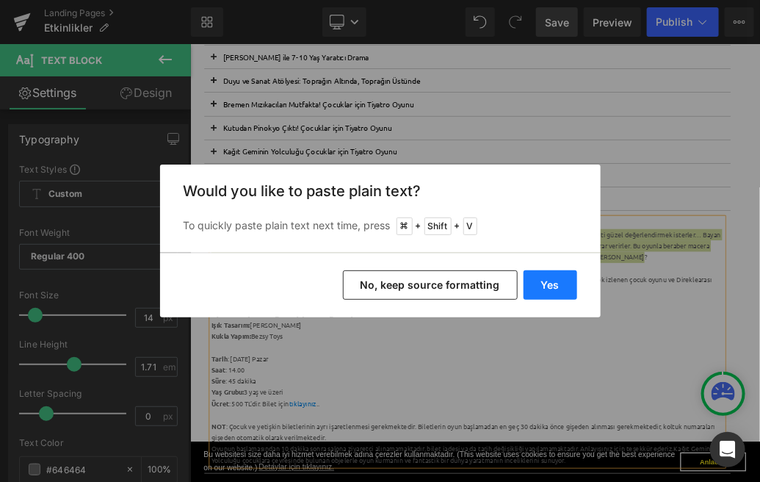
click at [556, 290] on button "Yes" at bounding box center [551, 284] width 54 height 29
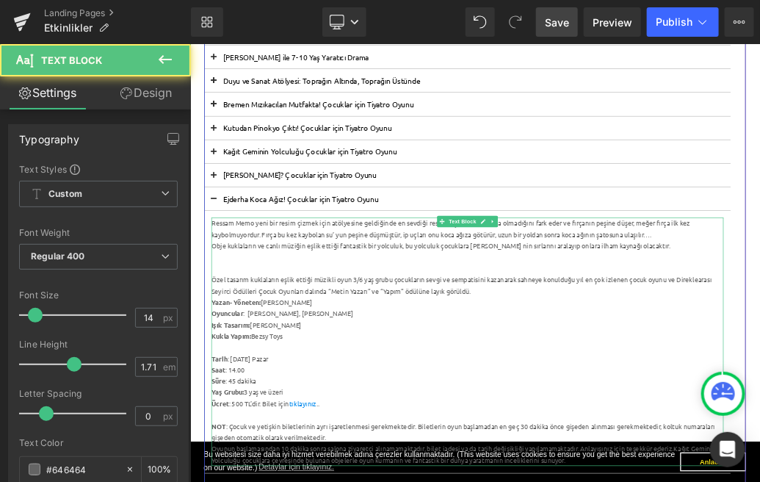
click at [542, 398] on div at bounding box center [622, 393] width 799 height 18
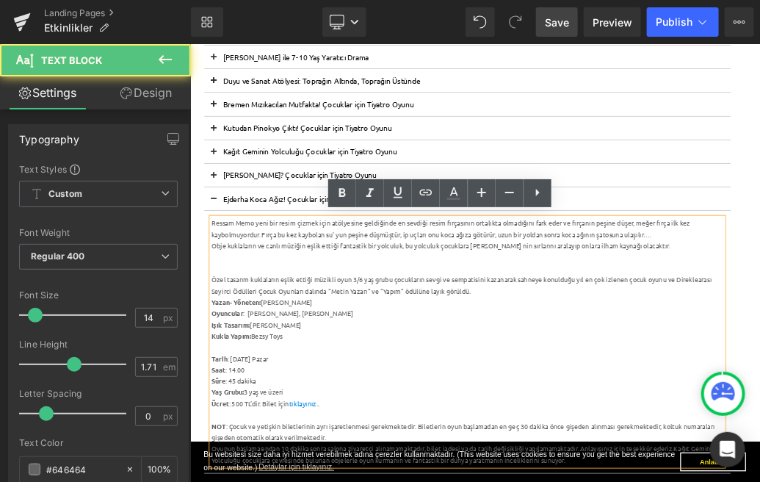
click at [418, 341] on div "Ressam Memo yeni bir resim çizmek için atölyesine geldiğinde en sevdiği resim f…" at bounding box center [622, 331] width 799 height 35
click at [760, 345] on div "Ressam Memo yeni bir resim çizmek için atölyesine geldiğinde en sevdiği resim f…" at bounding box center [622, 331] width 799 height 35
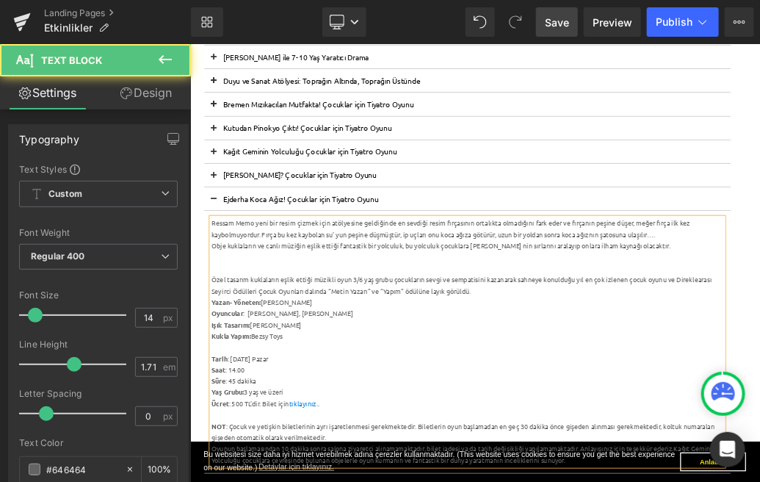
click at [760, 346] on div "Ressam Memo yeni bir resim çizmek için atölyesine geldiğinde en sevdiği resim f…" at bounding box center [622, 331] width 799 height 35
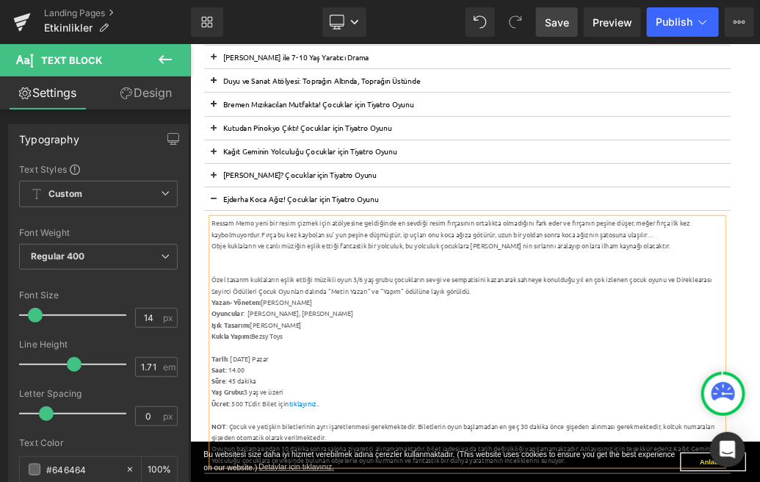
click at [418, 339] on div "Ressam Memo yeni bir resim çizmek için atölyesine geldiğinde en sevdiği resim f…" at bounding box center [622, 331] width 799 height 35
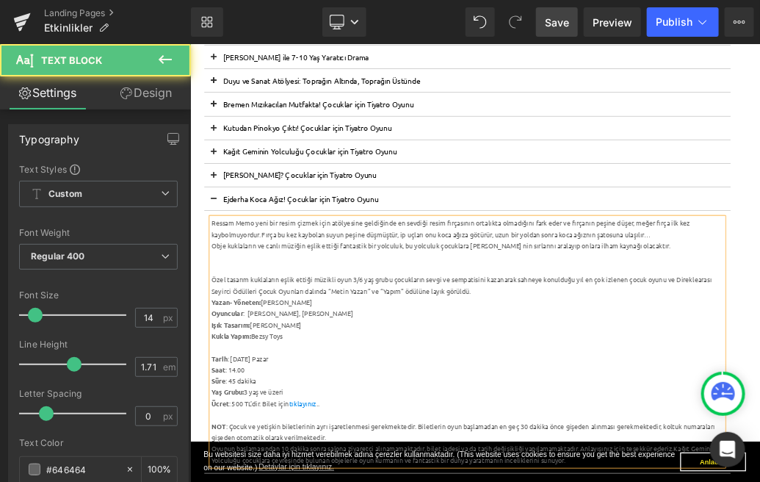
click at [298, 375] on div at bounding box center [622, 376] width 799 height 18
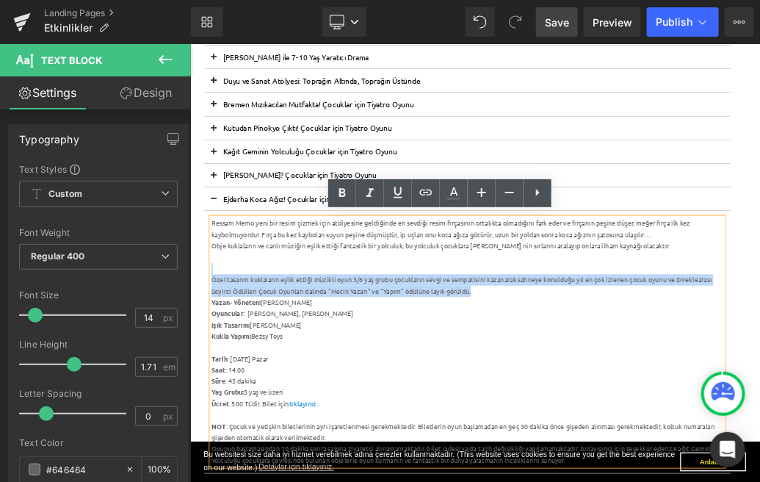
drag, startPoint x: 664, startPoint y: 425, endPoint x: 258, endPoint y: 383, distance: 408.5
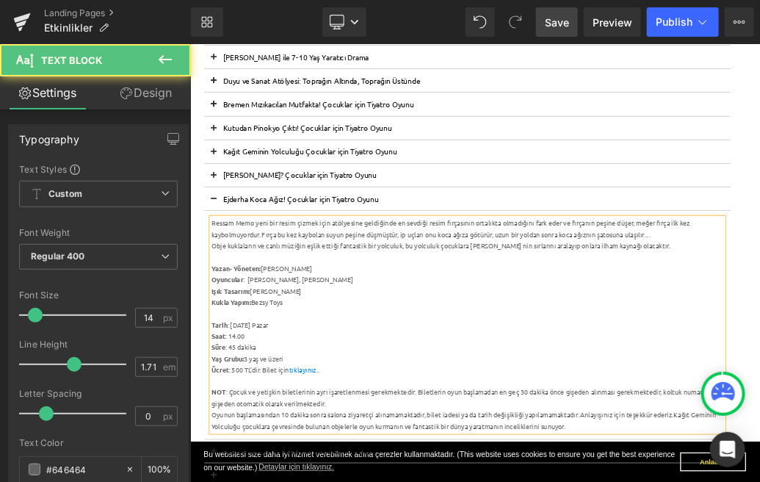
click at [760, 336] on div "Ressam Memo yeni bir resim çizmek için atölyesine geldiğinde en sevdiği resim f…" at bounding box center [622, 331] width 799 height 35
click at [760, 340] on div "Ressam Memo yeni bir resim çizmek için atölyesine geldiğinde en sevdiği resim f…" at bounding box center [622, 331] width 799 height 35
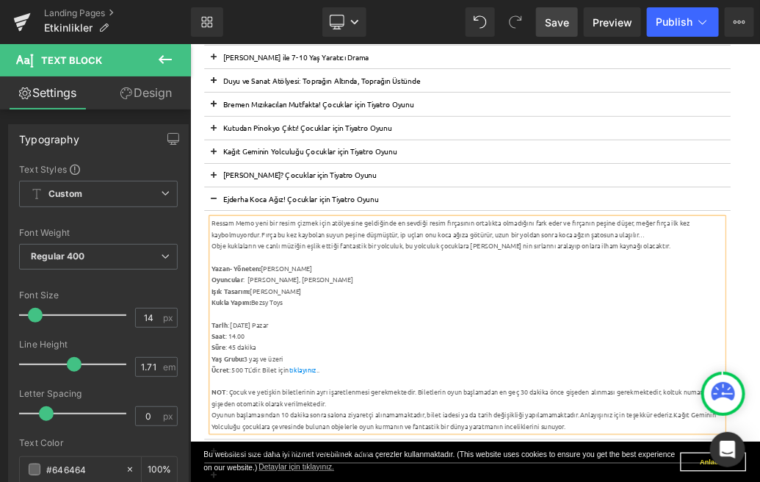
click at [297, 392] on strong "Yazan- Yöneten:" at bounding box center [261, 392] width 77 height 13
drag, startPoint x: 458, startPoint y: 409, endPoint x: 225, endPoint y: 411, distance: 233.6
click at [225, 411] on div "Oyuncular : [PERSON_NAME], [PERSON_NAME]" at bounding box center [622, 411] width 799 height 18
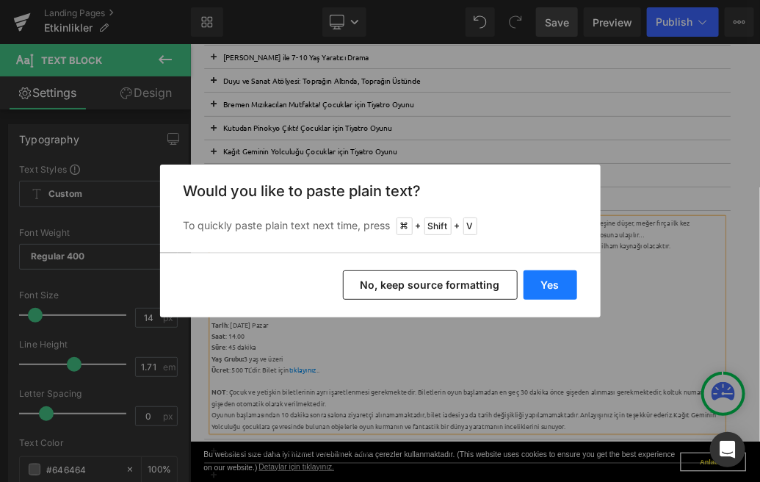
click at [558, 288] on button "Yes" at bounding box center [551, 284] width 54 height 29
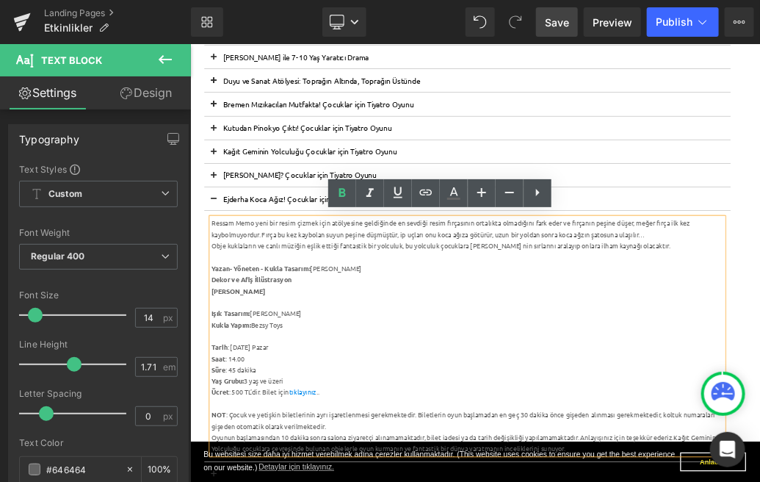
click at [234, 425] on b "[PERSON_NAME]" at bounding box center [265, 427] width 84 height 13
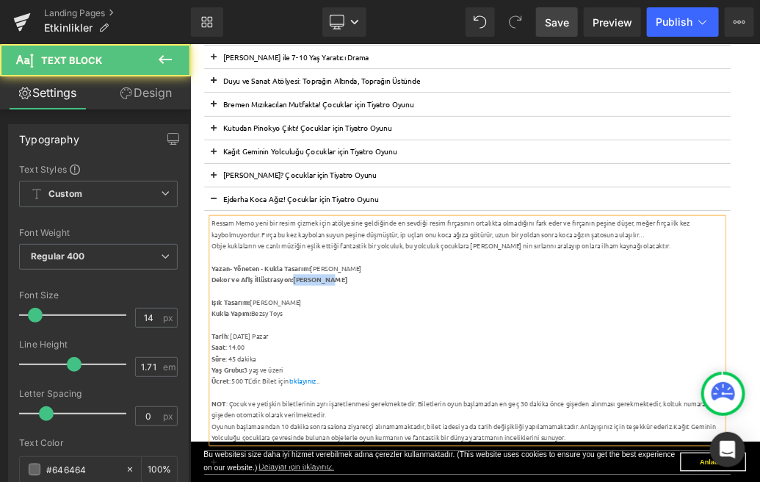
drag, startPoint x: 440, startPoint y: 414, endPoint x: 353, endPoint y: 413, distance: 87.4
click at [353, 413] on div "Dekor ve Afiş İllüstrasyon: [PERSON_NAME]" at bounding box center [622, 411] width 799 height 18
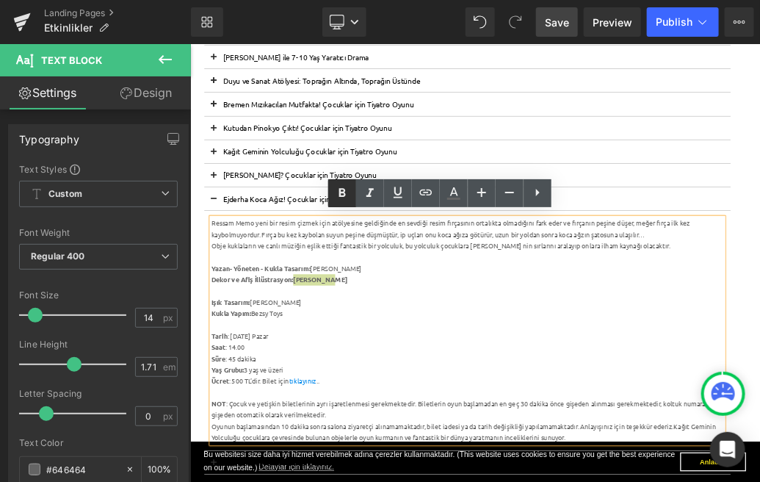
click at [346, 192] on icon at bounding box center [343, 193] width 18 height 18
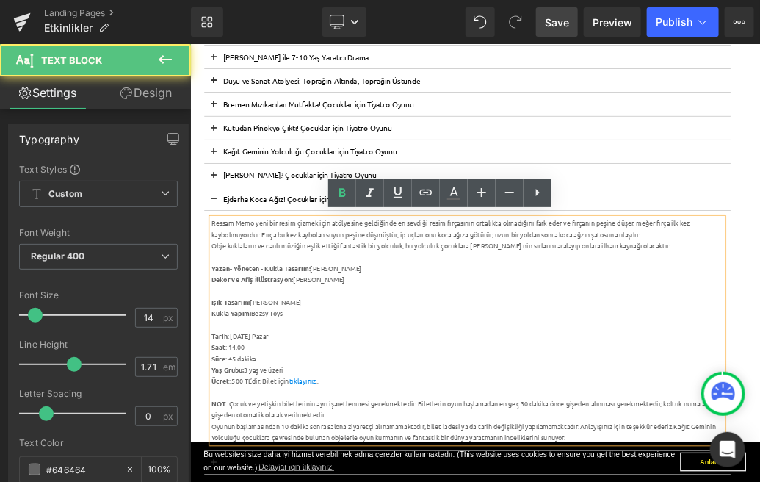
click at [223, 442] on strong "Işık Tasarım:" at bounding box center [253, 445] width 60 height 13
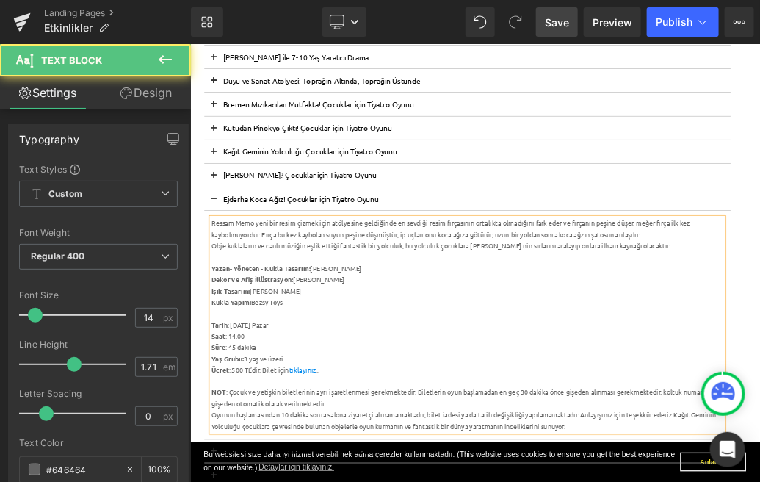
drag, startPoint x: 391, startPoint y: 448, endPoint x: 215, endPoint y: 447, distance: 175.6
click at [215, 447] on article "Ressam Memo yeni bir resim çizmek için atölyesine geldiğinde en sevdiği resim f…" at bounding box center [622, 481] width 821 height 357
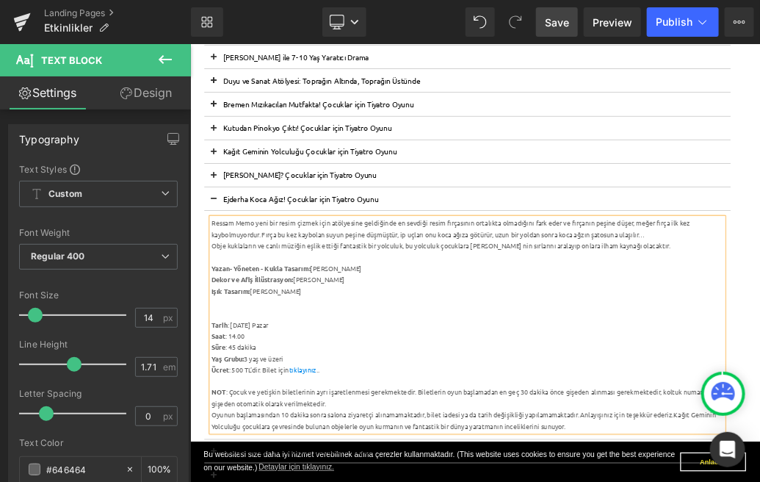
click at [300, 397] on div "Yazan- Yöneten - Kukla Tasarım: [PERSON_NAME]" at bounding box center [622, 393] width 799 height 18
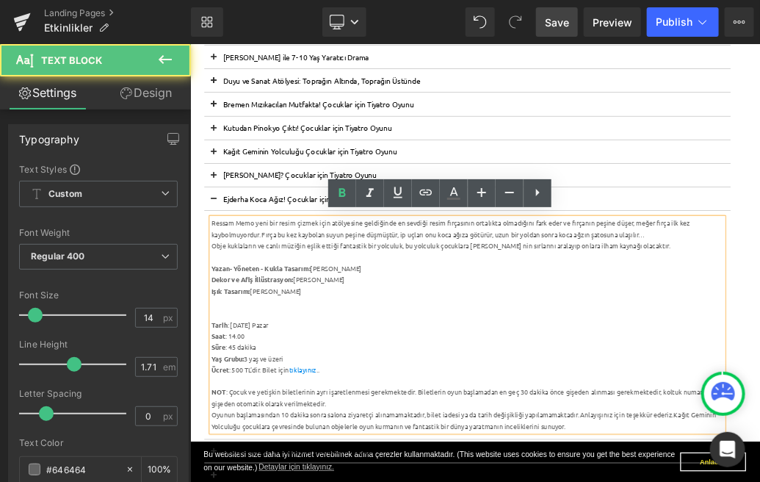
click at [299, 468] on div at bounding box center [622, 464] width 799 height 18
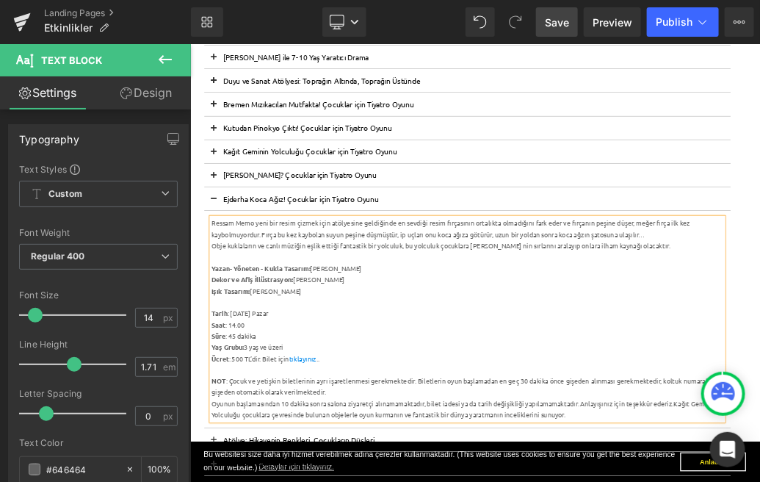
click at [225, 390] on strong "Yazan- Yöneten - Kukla Tasarım:" at bounding box center [300, 392] width 154 height 13
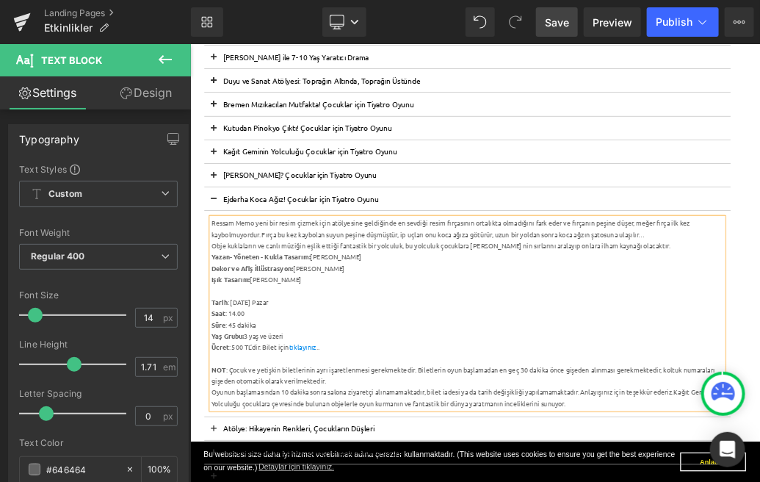
click at [760, 337] on div "Ressam Memo yeni bir resim çizmek için atölyesine geldiğinde en sevdiği resim f…" at bounding box center [622, 331] width 799 height 35
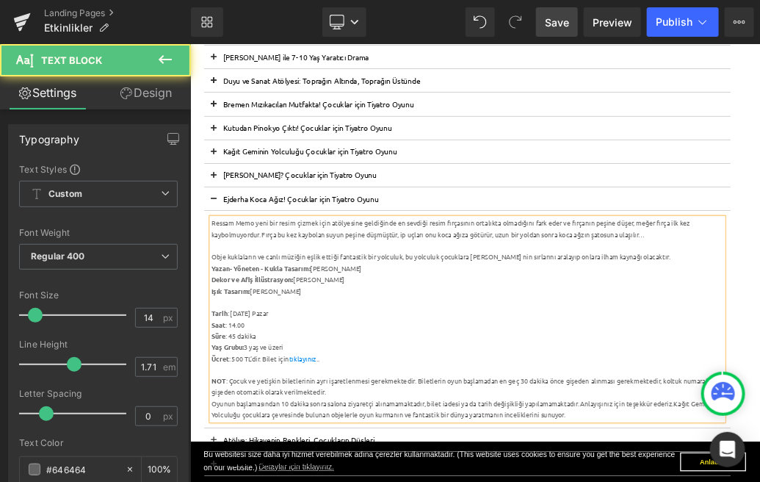
drag, startPoint x: 281, startPoint y: 513, endPoint x: 287, endPoint y: 560, distance: 46.7
click at [282, 481] on div "Ressam Memo yeni bir resim çizmek için atölyesine geldiğinde en sevdiği resim f…" at bounding box center [622, 472] width 799 height 317
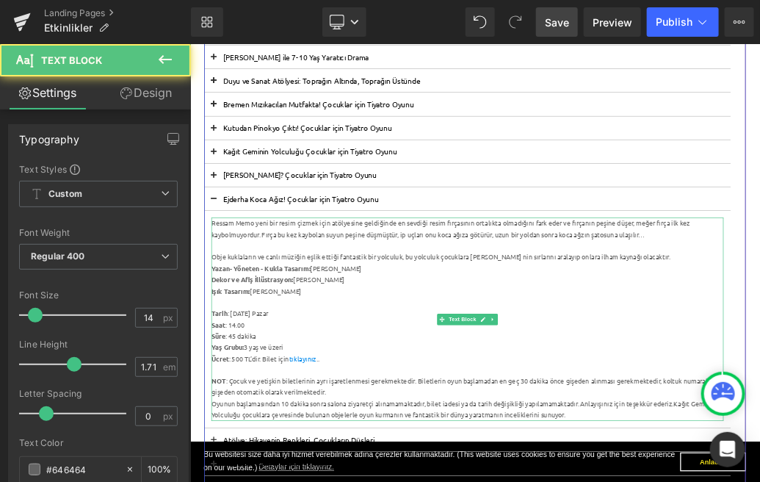
click at [259, 461] on div "Tarih : [DATE] Pazar" at bounding box center [622, 464] width 799 height 18
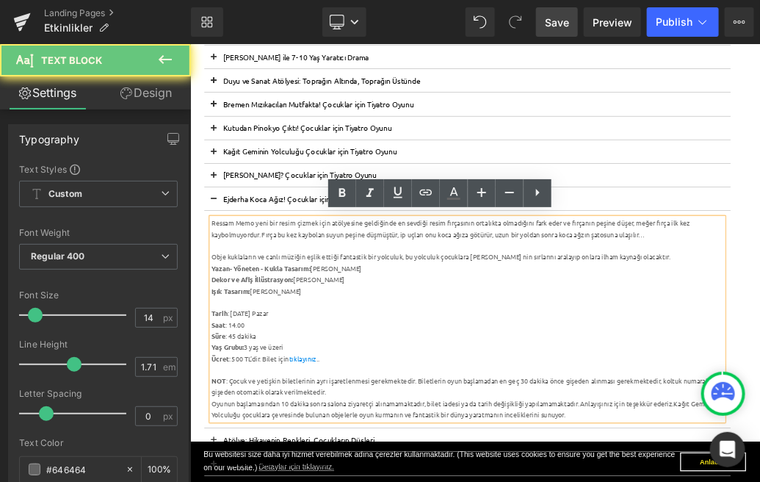
click at [262, 458] on div "Tarih : [DATE] Pazar" at bounding box center [622, 464] width 799 height 18
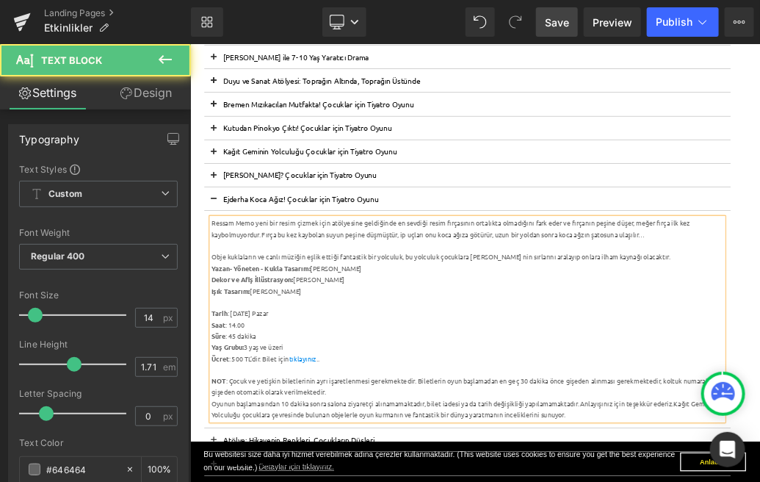
click at [309, 459] on div "Tarih : [DATE] Pazar" at bounding box center [622, 464] width 799 height 18
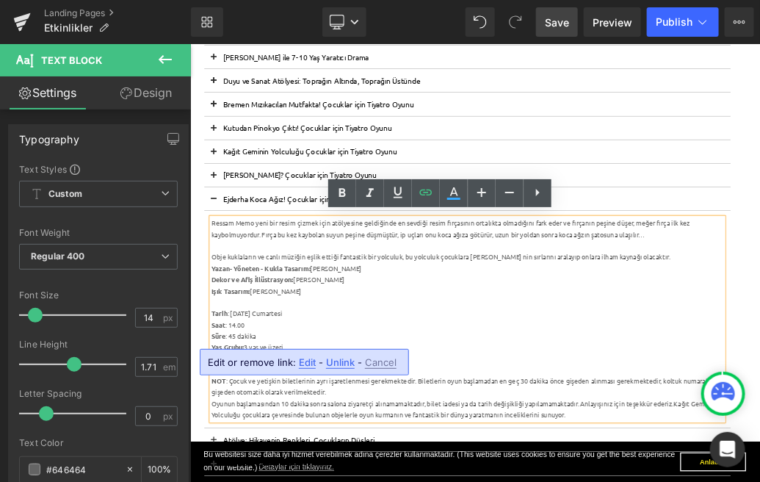
click at [309, 362] on span "Edit" at bounding box center [307, 362] width 17 height 12
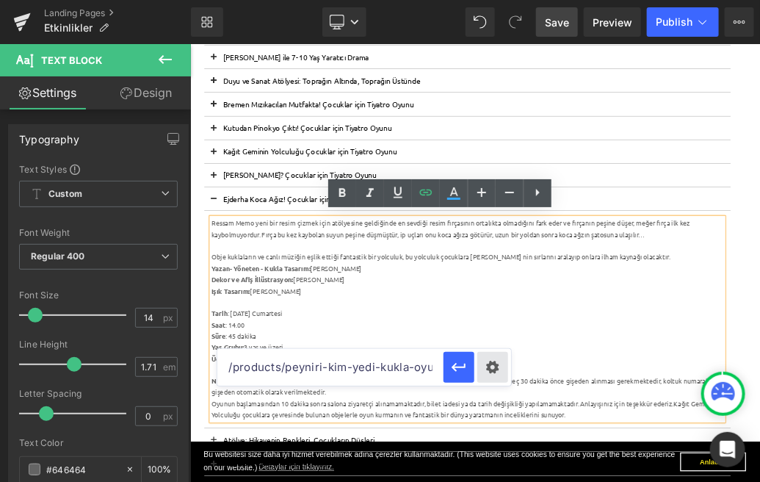
click at [498, 0] on div "Text Color Highlight Color #333333 Edit or remove link: Edit - Unlink - Cancel …" at bounding box center [380, 0] width 760 height 0
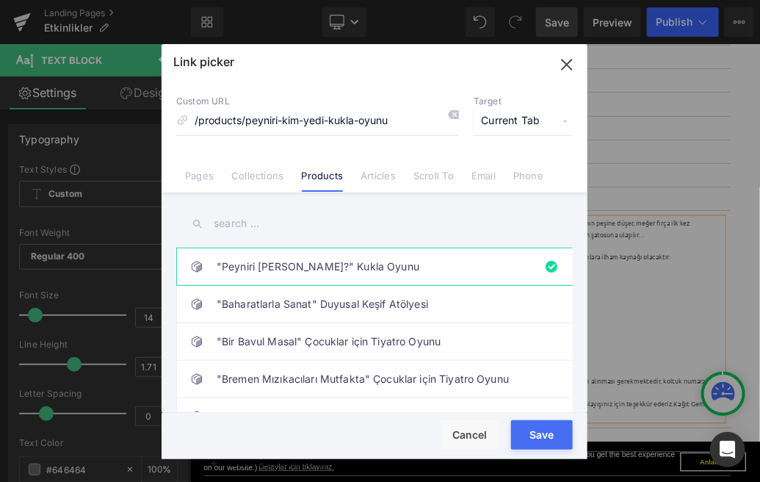
click at [277, 225] on input "text" at bounding box center [374, 223] width 397 height 33
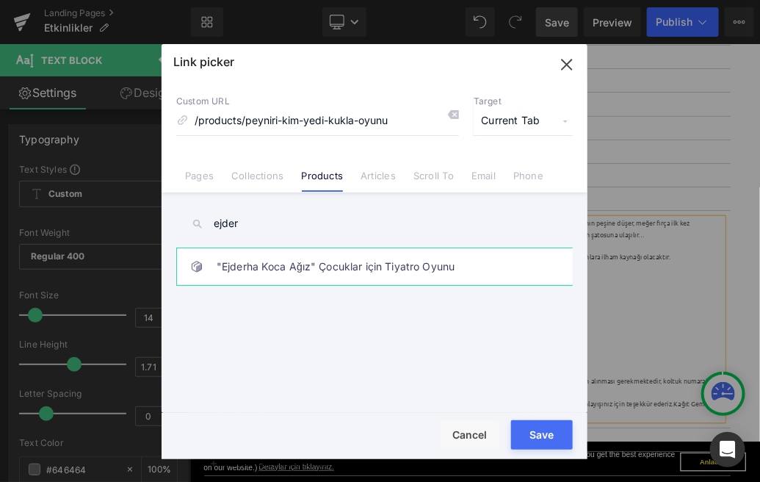
type input "ejder"
click at [293, 271] on link ""Ejderha Koca Ağız" Çocuklar için Tiyatro Oyunu" at bounding box center [378, 266] width 323 height 37
type input "/products/ejderha-koca-agiz-cocuklar-icin-tiyatro-oyunu"
click at [540, 427] on button "Save" at bounding box center [542, 434] width 62 height 29
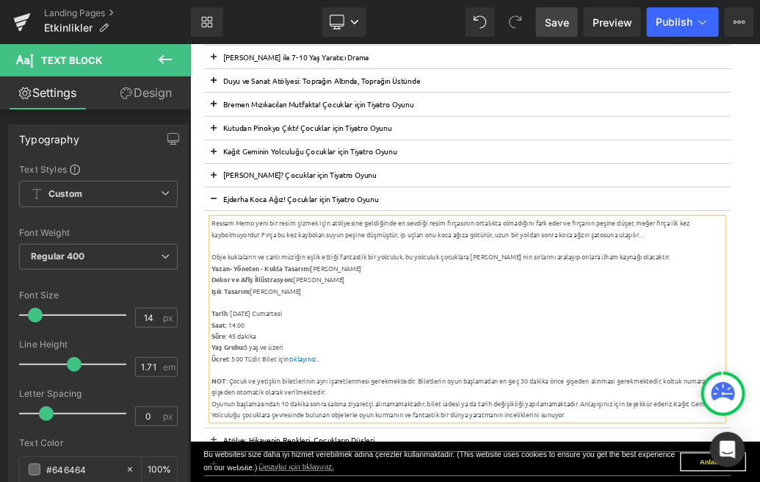
click at [558, 20] on span "Save" at bounding box center [557, 22] width 24 height 15
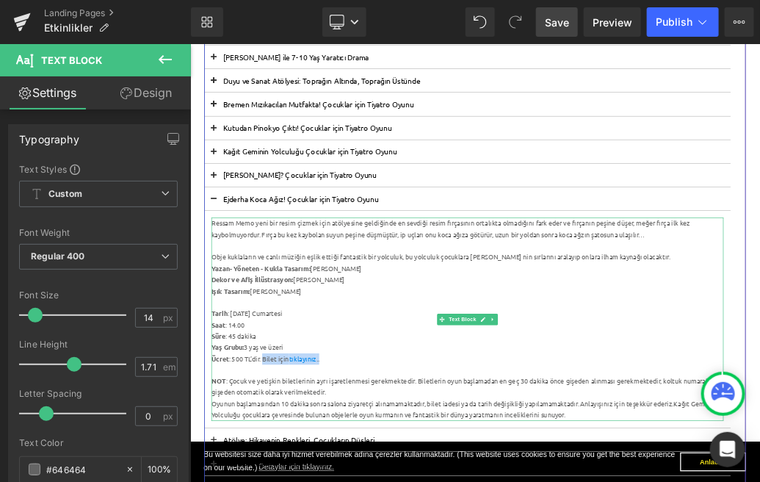
drag, startPoint x: 415, startPoint y: 534, endPoint x: 304, endPoint y: 534, distance: 110.9
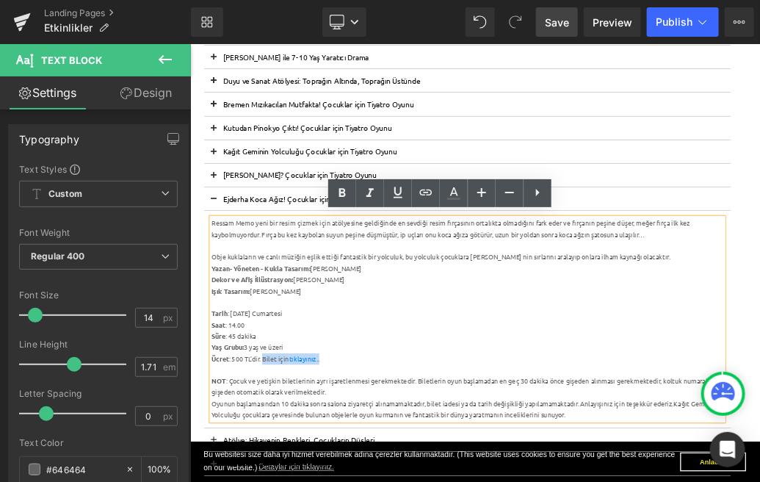
copy div "Bilet için tıklayınız .."
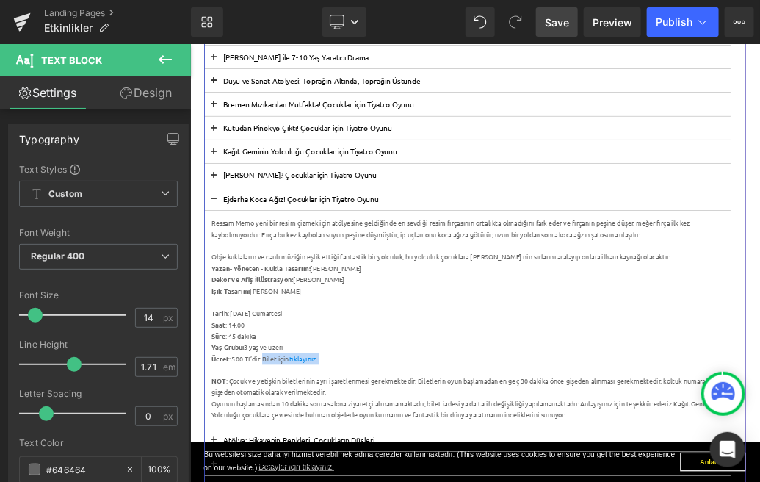
click at [226, 289] on span at bounding box center [226, 289] width 0 height 0
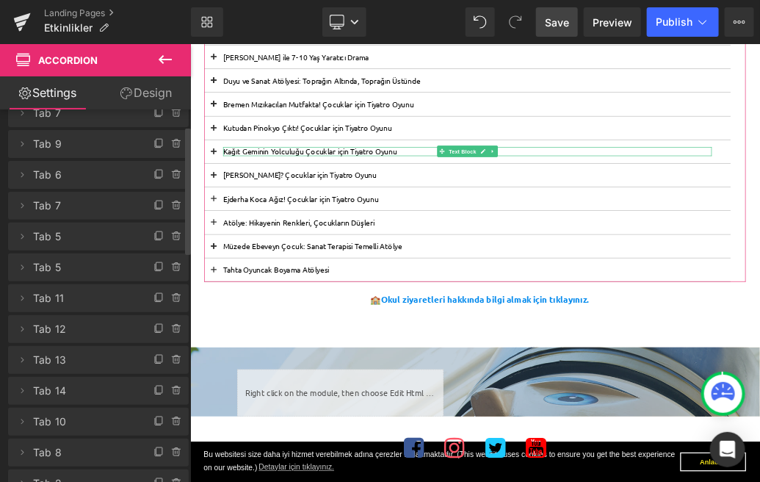
scroll to position [70, 0]
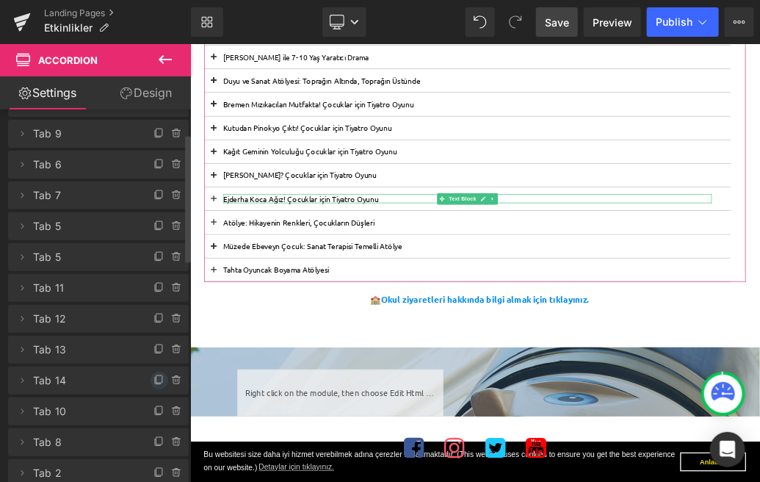
drag, startPoint x: 155, startPoint y: 379, endPoint x: 235, endPoint y: 443, distance: 102.5
click at [155, 379] on icon at bounding box center [160, 381] width 12 height 12
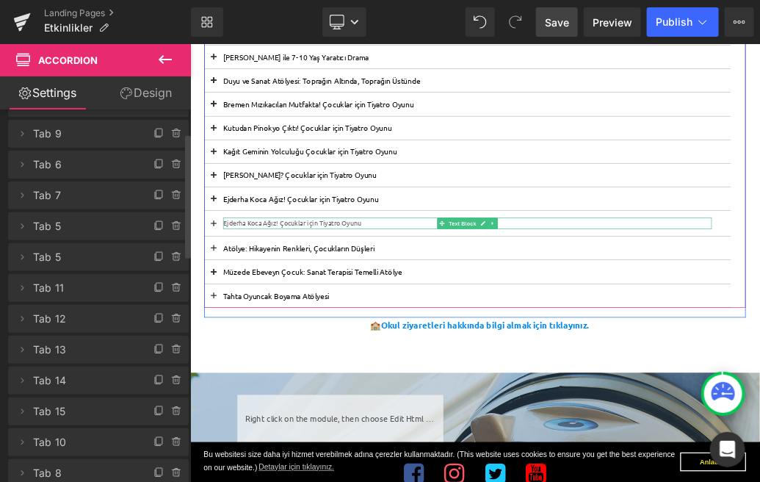
click at [325, 321] on p "Ejderha Koca Ağız! Çocuklar için Tiyatro Oyunu" at bounding box center [622, 323] width 763 height 18
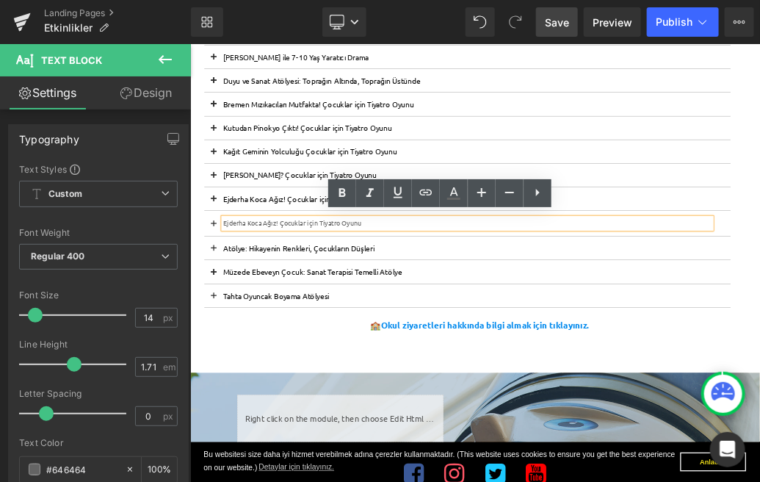
click at [371, 320] on p "Ejderha Koca Ağız! Çocuklar için Tiyatro Oyunu" at bounding box center [622, 323] width 763 height 18
click at [270, 284] on p "Ejderha Koca Ağız! Çocuklar için Tiyatro Oyunu" at bounding box center [622, 284] width 763 height 14
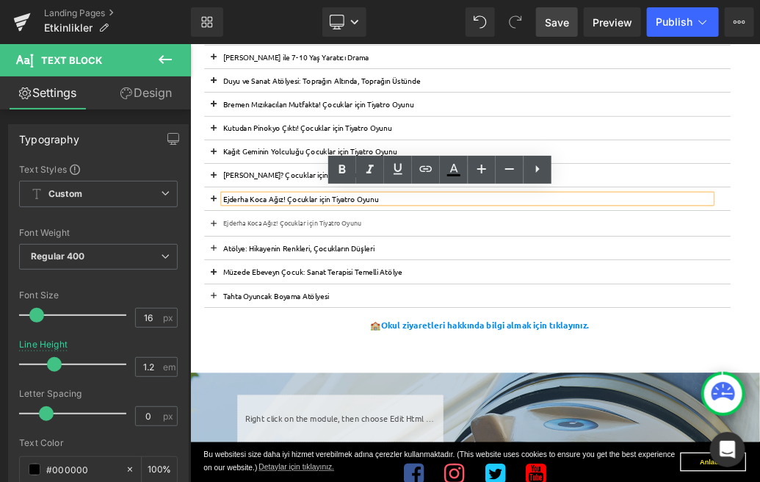
click at [336, 323] on p "Ejderha Koca Ağız! Çocuklar için Tiyatro Oyunu" at bounding box center [622, 323] width 763 height 18
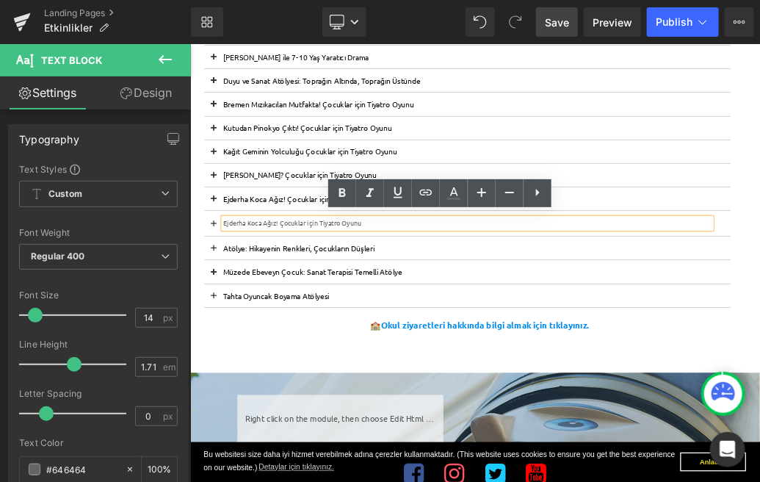
click at [264, 245] on p "[PERSON_NAME]? Çocuklar için Tiyatro Oyunu" at bounding box center [622, 247] width 763 height 14
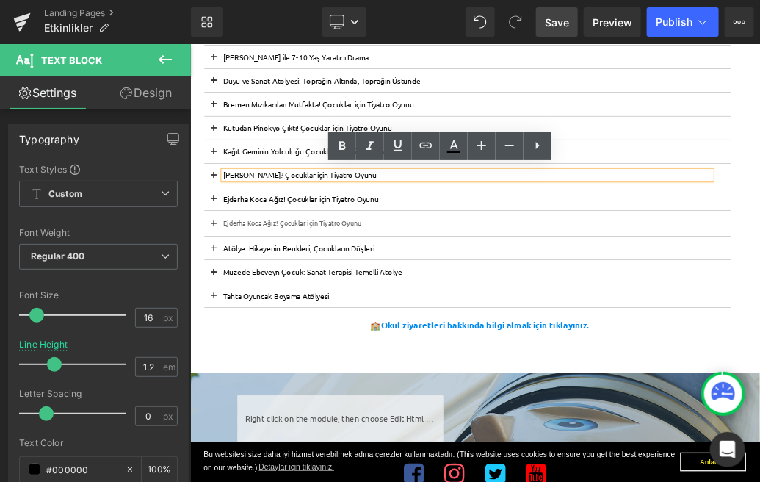
click at [234, 245] on button at bounding box center [226, 247] width 29 height 36
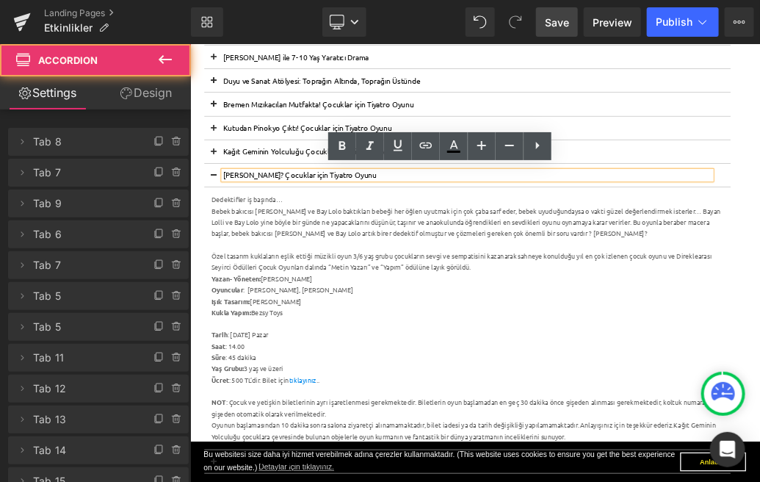
click at [234, 245] on button at bounding box center [226, 247] width 29 height 36
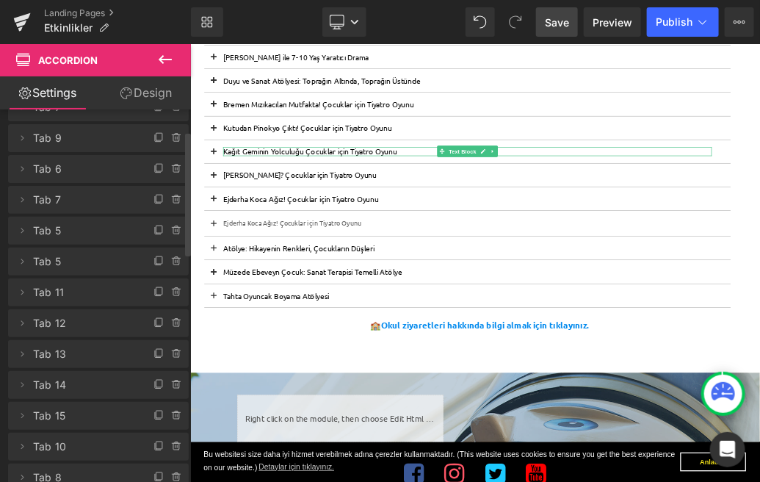
scroll to position [66, 0]
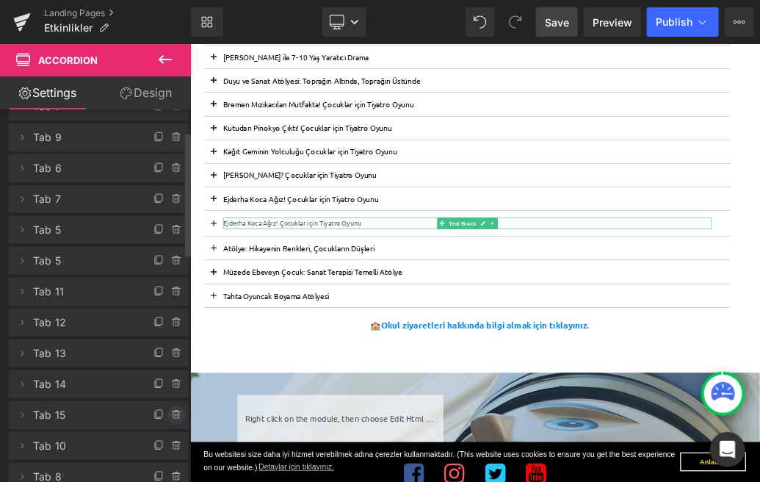
click at [176, 416] on icon at bounding box center [176, 415] width 0 height 3
click at [167, 415] on button "Delete" at bounding box center [161, 415] width 46 height 19
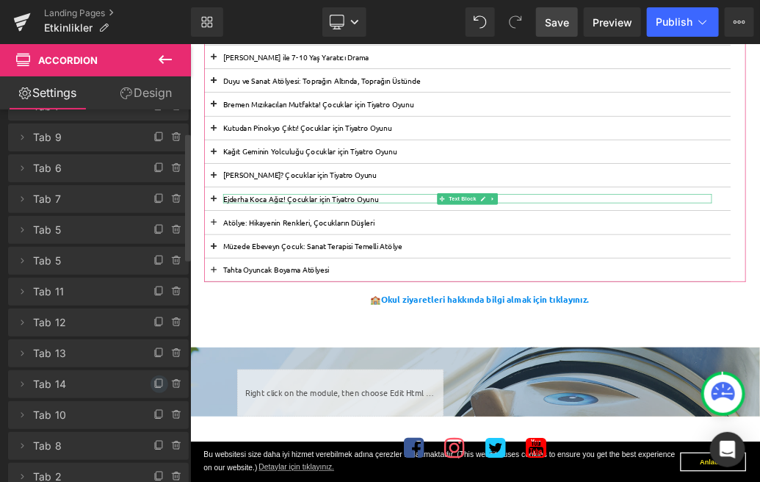
click at [154, 384] on icon at bounding box center [160, 384] width 12 height 12
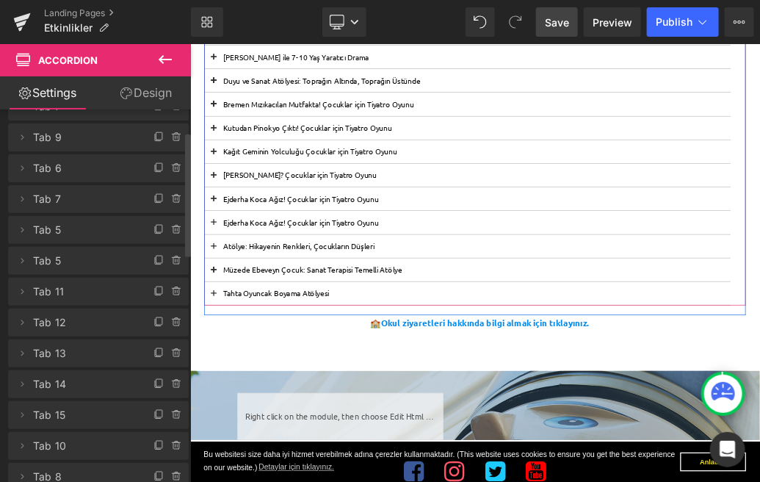
click at [269, 317] on p "Ejderha Koca Ağız! Çocuklar için Tiyatro Oyunu" at bounding box center [622, 321] width 763 height 14
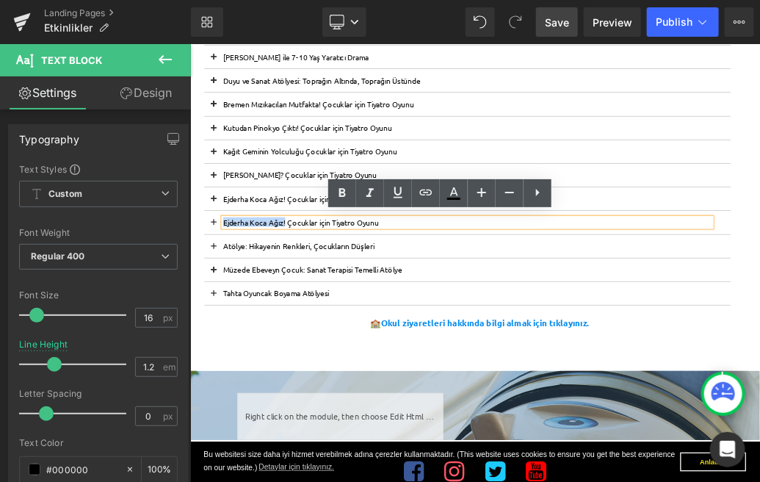
drag, startPoint x: 339, startPoint y: 321, endPoint x: 242, endPoint y: 320, distance: 97.0
click at [242, 320] on p "Ejderha Koca Ağız! Çocuklar için Tiyatro Oyunu" at bounding box center [622, 321] width 763 height 14
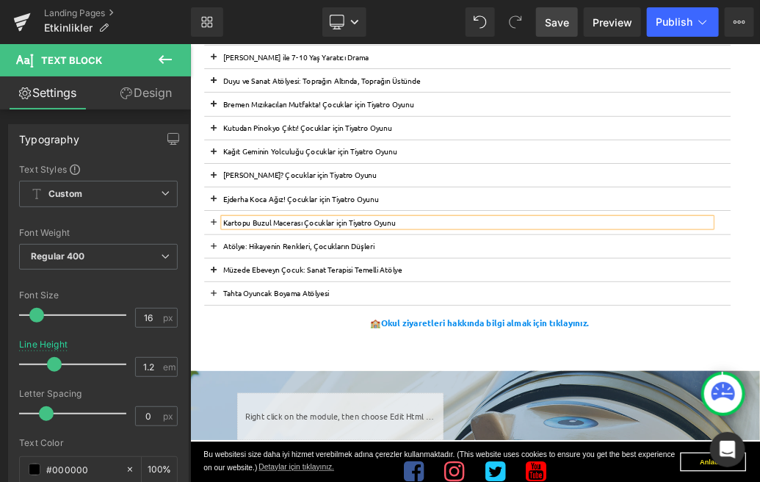
click at [226, 325] on span at bounding box center [226, 325] width 0 height 0
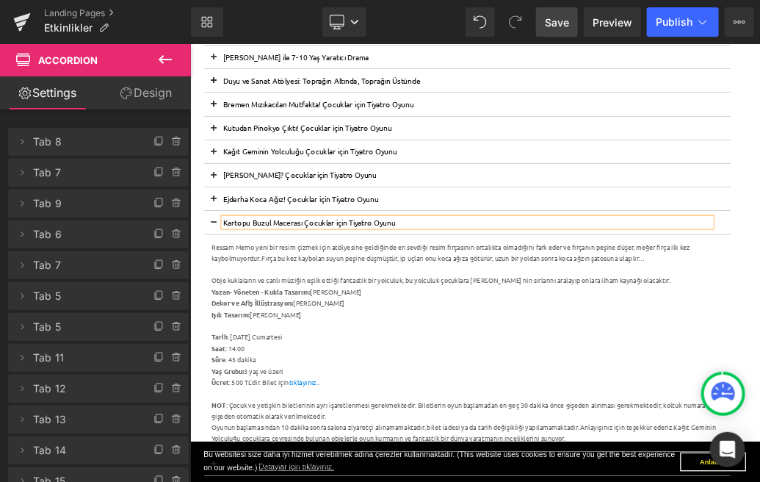
drag, startPoint x: 258, startPoint y: 318, endPoint x: 265, endPoint y: 356, distance: 38.2
click at [258, 318] on p "Kartopu Buzul Macerası Çocuklar için Tiyatro Oyunu" at bounding box center [622, 321] width 763 height 14
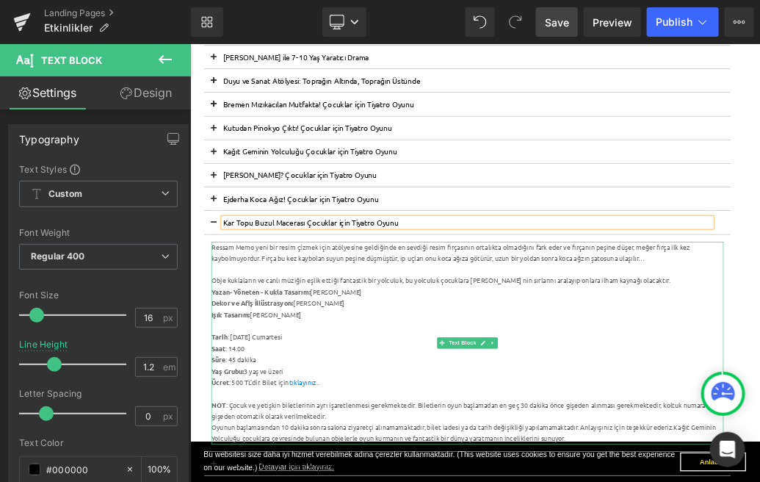
click at [464, 386] on div at bounding box center [622, 395] width 799 height 18
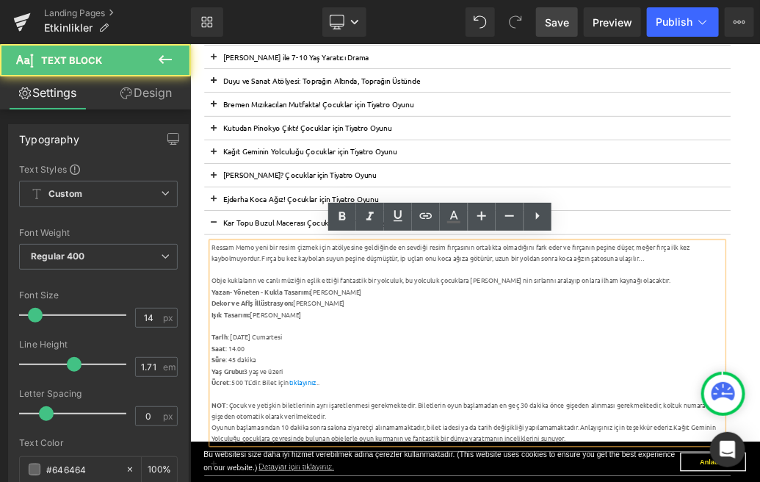
drag, startPoint x: 913, startPoint y: 419, endPoint x: 249, endPoint y: 374, distance: 665.7
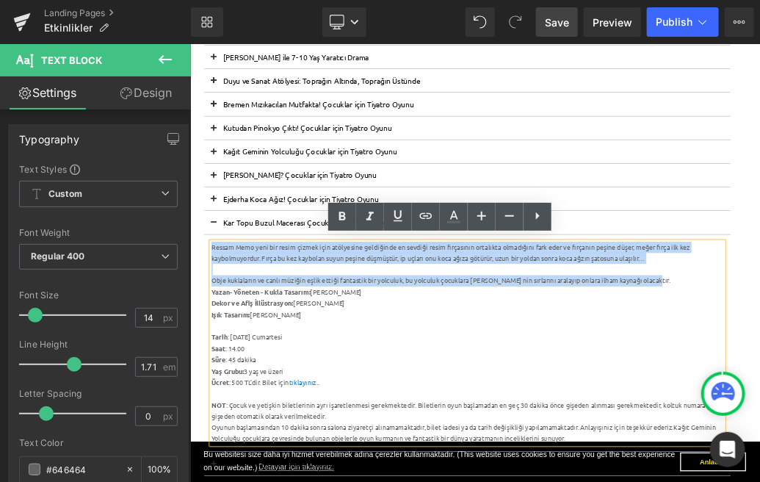
drag, startPoint x: 918, startPoint y: 413, endPoint x: 224, endPoint y: 353, distance: 696.0
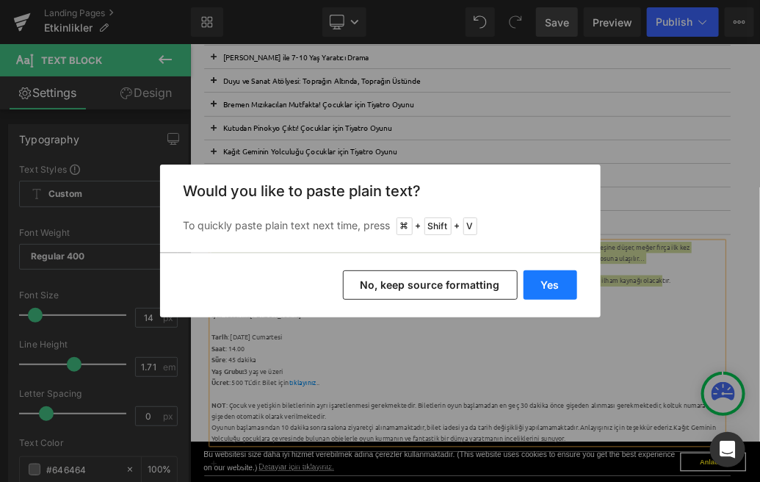
click at [554, 281] on button "Yes" at bounding box center [551, 284] width 54 height 29
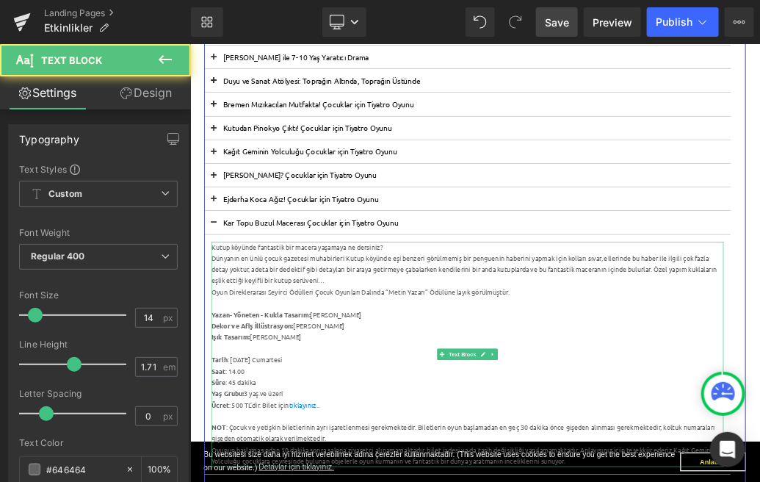
click at [760, 392] on div "Dünyanın en ünlü çocuk gazetesi muhabirleri Kutup köyünde eşi benzeri görülmemi…" at bounding box center [622, 394] width 799 height 53
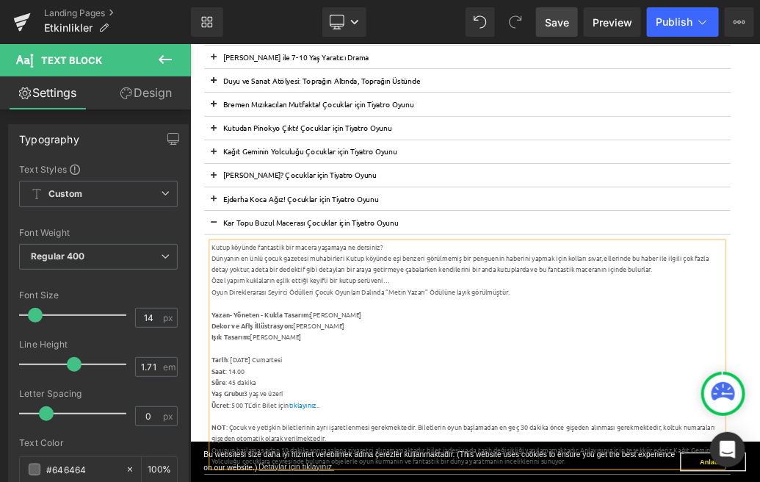
click at [223, 430] on div "Oyun Direklerarası Seyirci Ödülleri Çocuk Oyunları Dalında “Metin Yazarı” Ödülü…" at bounding box center [622, 430] width 799 height 18
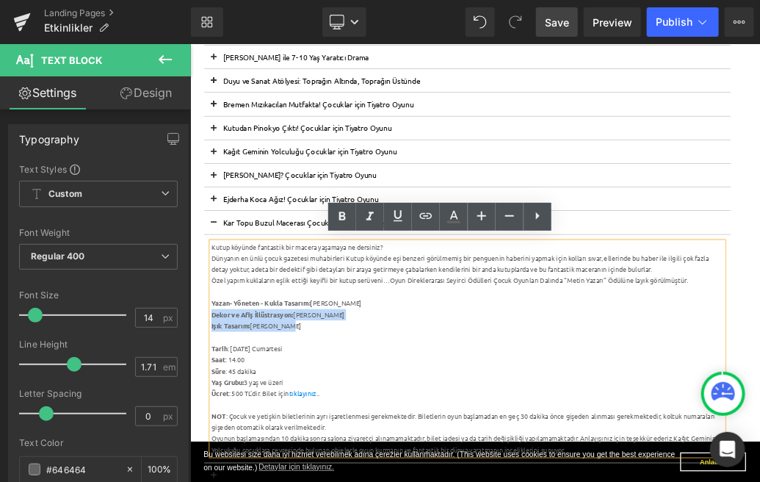
drag, startPoint x: 369, startPoint y: 482, endPoint x: 224, endPoint y: 460, distance: 146.4
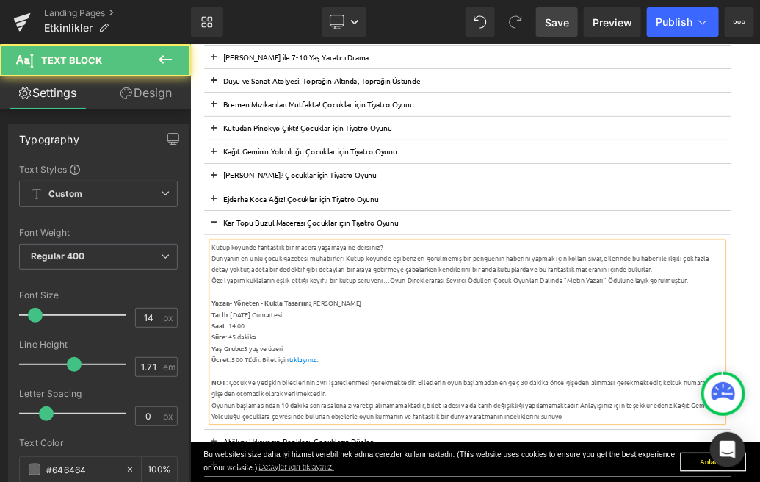
click at [223, 447] on strong "Yazan- Yöneten - Kukla Tasarım:" at bounding box center [300, 446] width 154 height 13
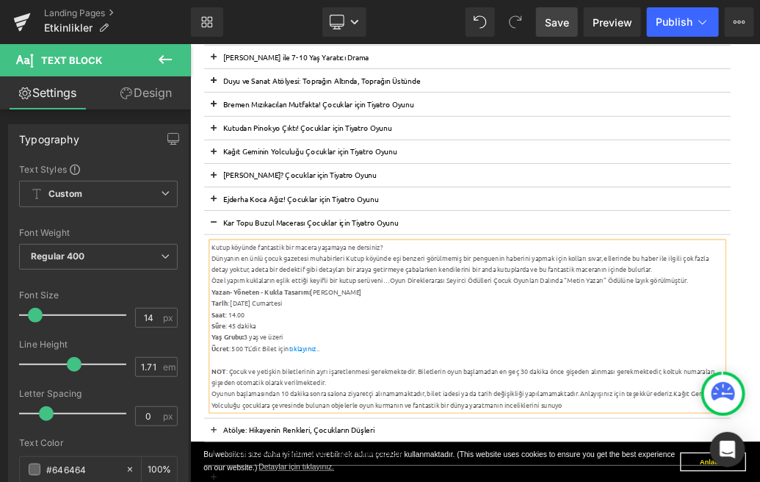
click at [468, 428] on div "Yazan- Yöneten - Kukla Tasarım: [PERSON_NAME]" at bounding box center [622, 430] width 799 height 18
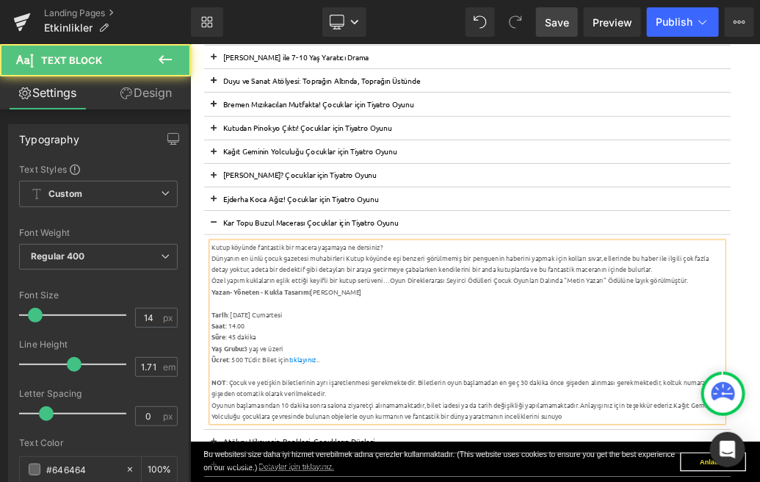
click at [264, 467] on div "Tarih : [DATE] Cumartesi" at bounding box center [622, 465] width 799 height 18
click at [311, 464] on div "Tarih : [DATE] Cumartesi" at bounding box center [622, 465] width 799 height 18
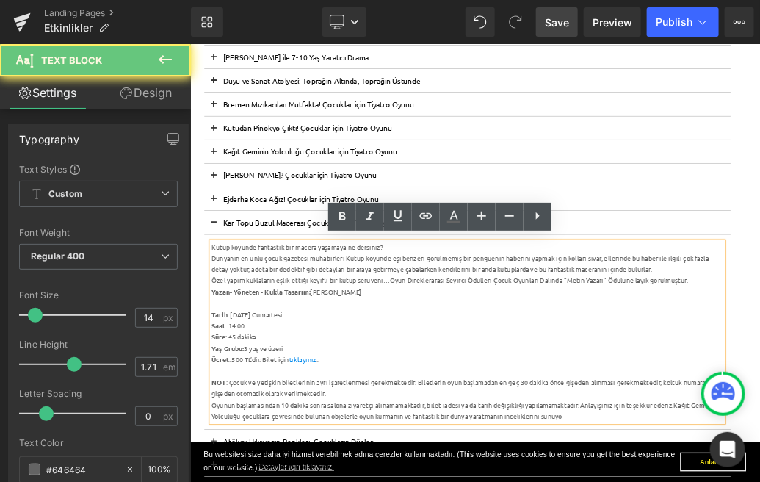
click at [311, 464] on div "Tarih : [DATE] Cumartesi" at bounding box center [622, 465] width 799 height 18
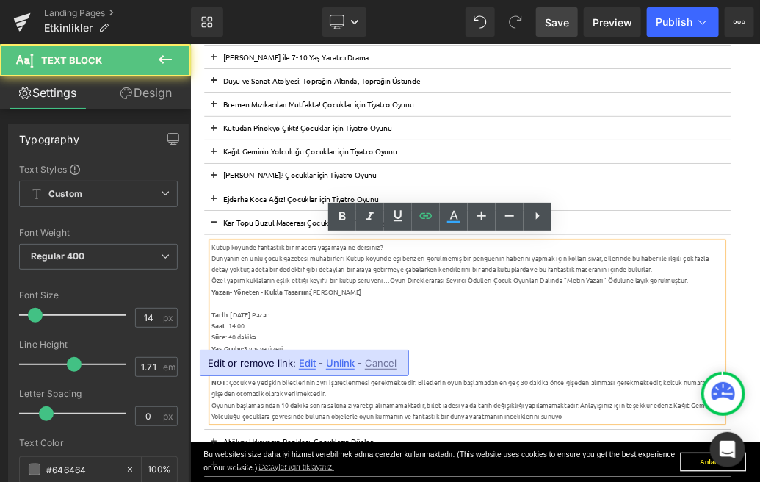
click at [309, 366] on span "Edit" at bounding box center [307, 363] width 17 height 12
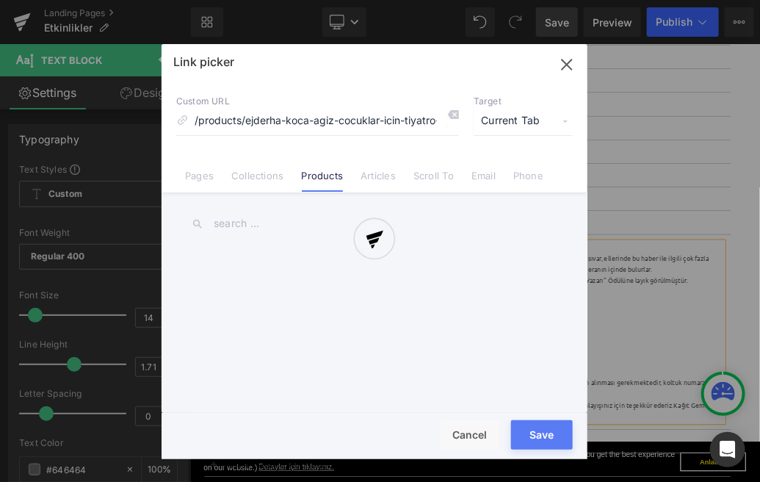
click at [491, 0] on div "Text Color Highlight Color #333333 Edit or remove link: Edit - Unlink - Cancel …" at bounding box center [380, 0] width 760 height 0
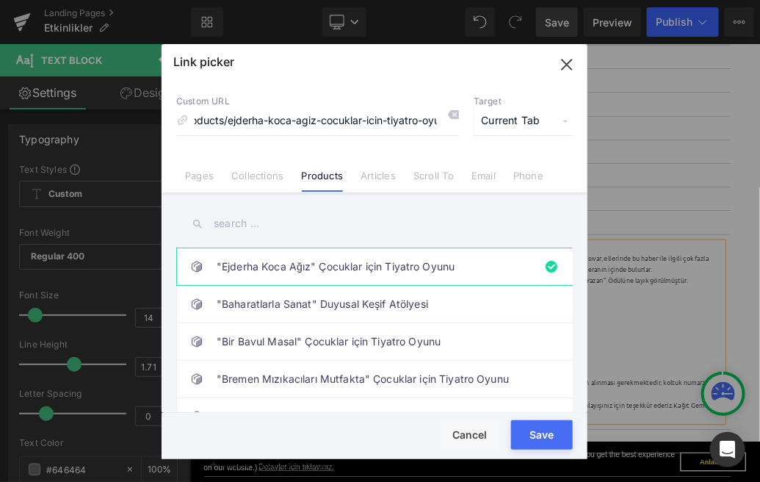
click at [305, 228] on input "text" at bounding box center [374, 223] width 397 height 33
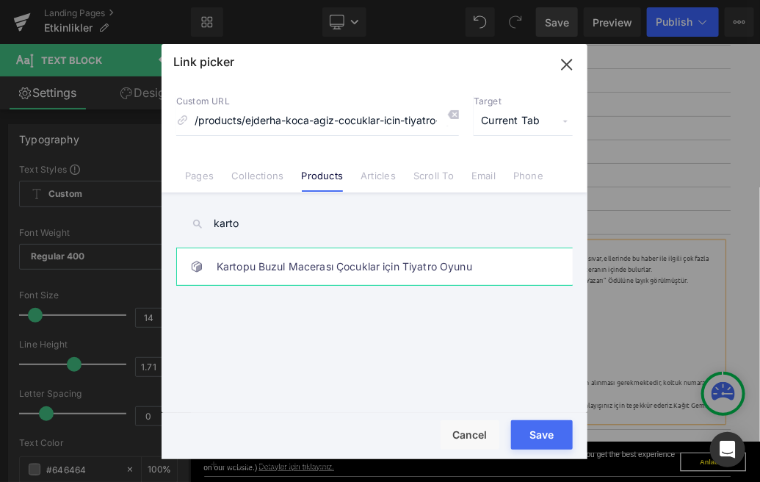
type input "karto"
click at [314, 275] on link "Kartopu Buzul Macerası Çocuklar için Tiyatro Oyunu" at bounding box center [378, 266] width 323 height 37
click at [549, 433] on button "Save" at bounding box center [542, 434] width 62 height 29
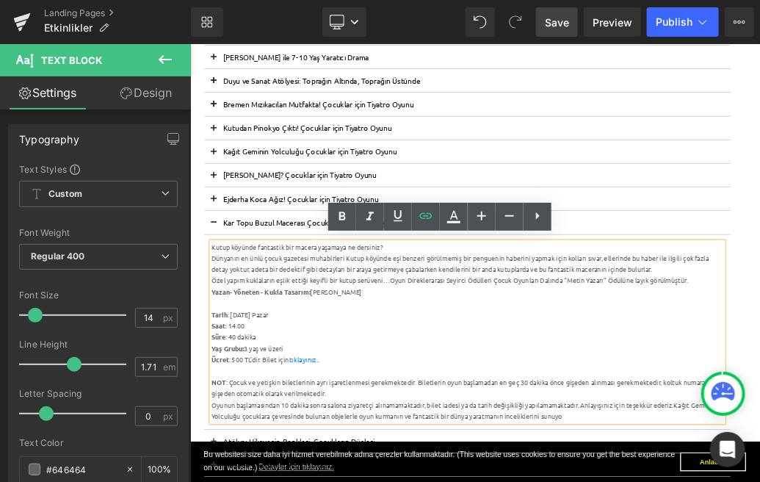
click at [558, 18] on span "Save" at bounding box center [557, 22] width 24 height 15
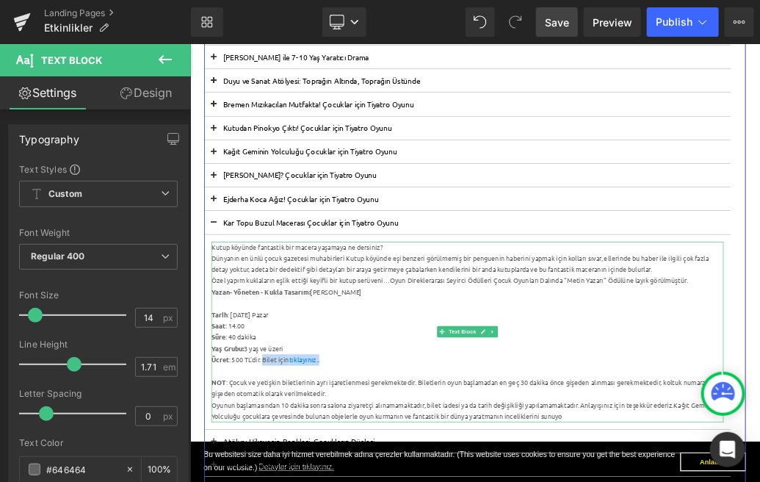
drag, startPoint x: 408, startPoint y: 538, endPoint x: 306, endPoint y: 538, distance: 102.1
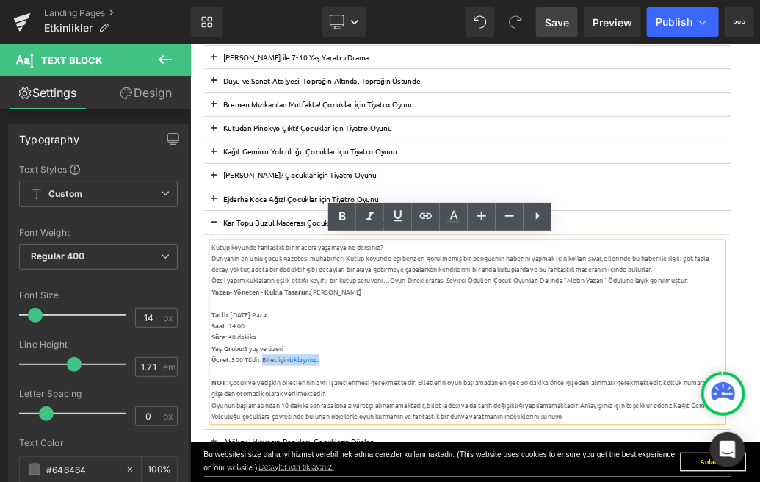
copy div "Bilet için tıklayınız .."
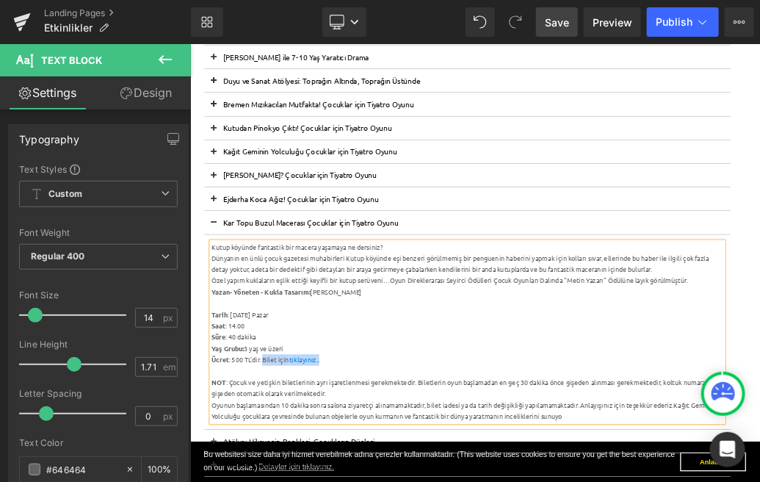
click at [227, 320] on button at bounding box center [226, 321] width 29 height 36
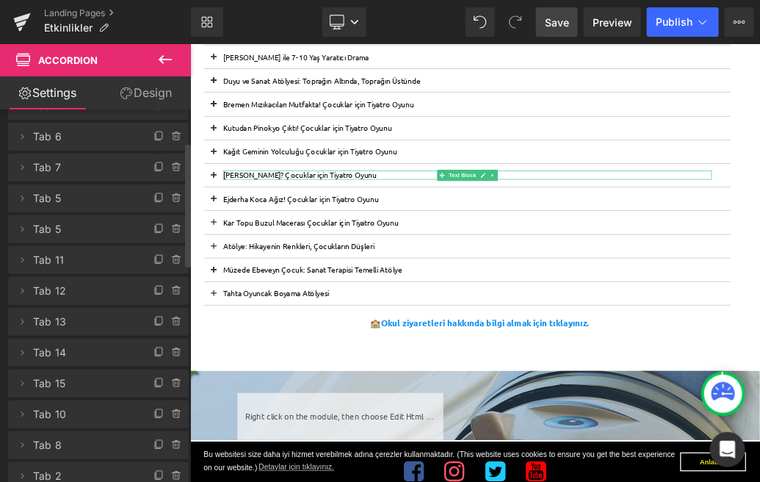
scroll to position [99, 0]
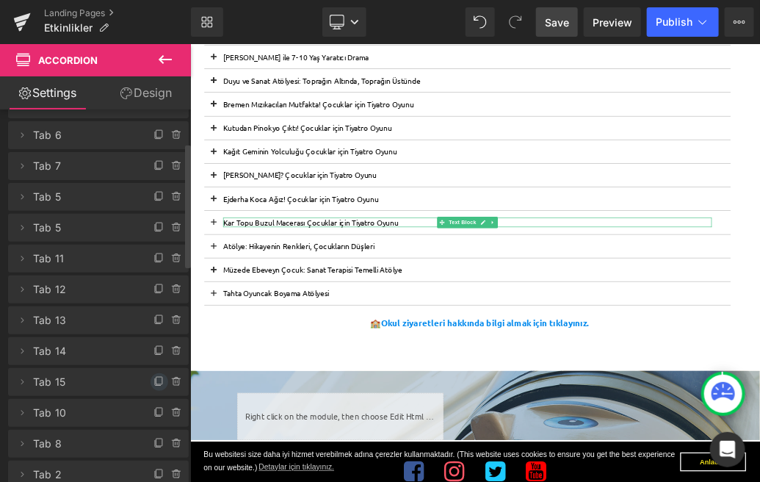
click at [154, 381] on icon at bounding box center [160, 382] width 12 height 12
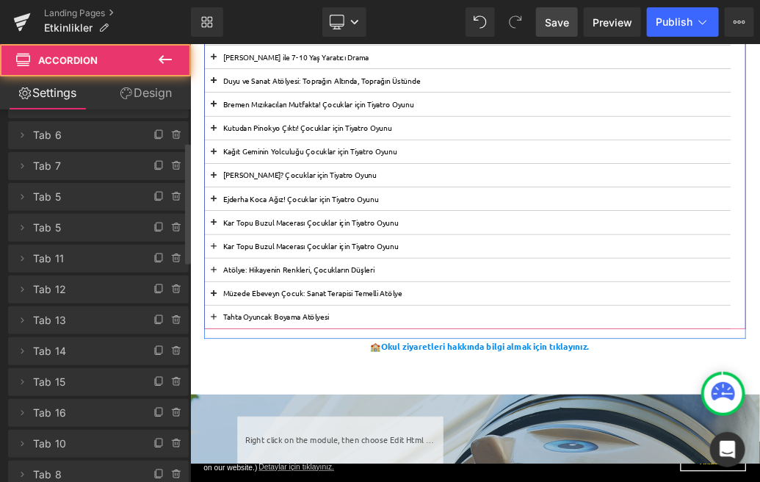
click at [226, 363] on span at bounding box center [226, 363] width 0 height 0
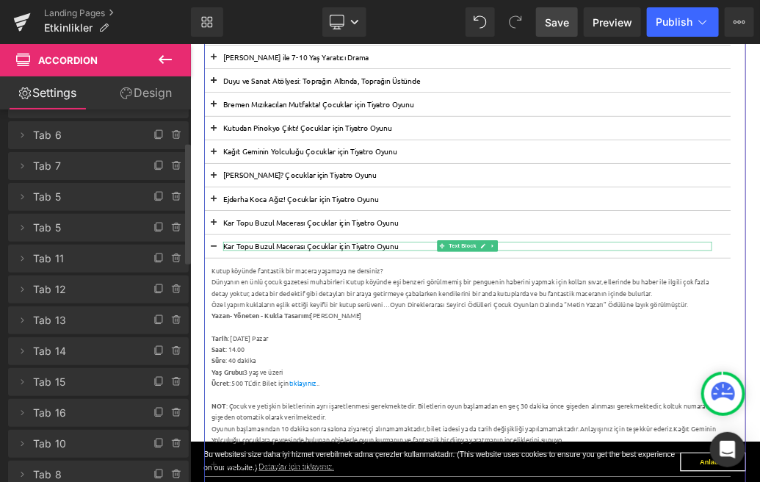
click at [373, 356] on p "Kar Topu Buzul Macerası Çocuklar için Tiyatro Oyunu" at bounding box center [622, 358] width 763 height 14
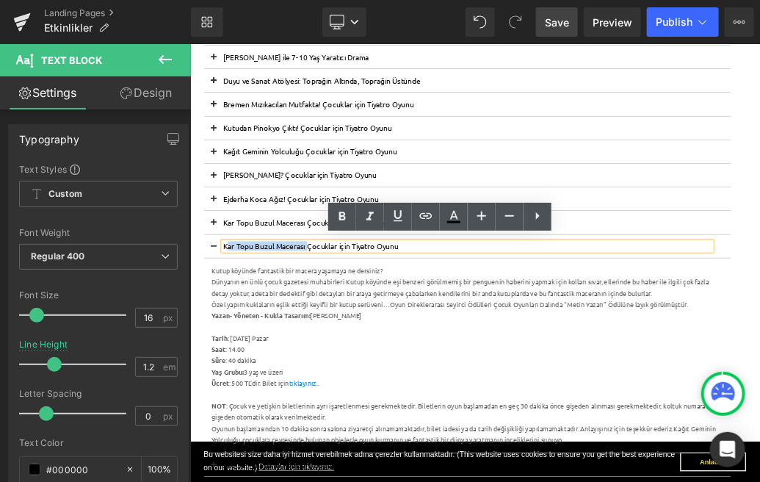
drag, startPoint x: 373, startPoint y: 358, endPoint x: 251, endPoint y: 358, distance: 122.7
click at [251, 358] on p "Kar Topu Buzul Macerası Çocuklar için Tiyatro Oyunu" at bounding box center [622, 358] width 763 height 14
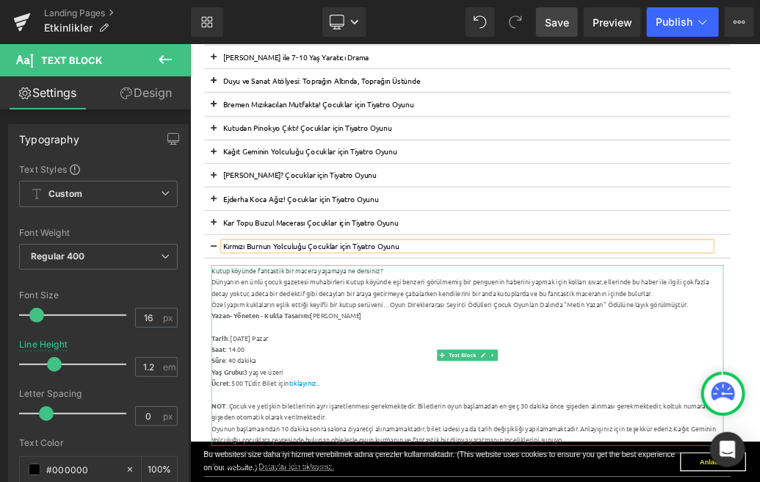
click at [423, 453] on div "Özel yapım kuklaların eşlik ettiği keyifli bir kutup serüveni…Oyun Direkleraras…" at bounding box center [622, 450] width 799 height 18
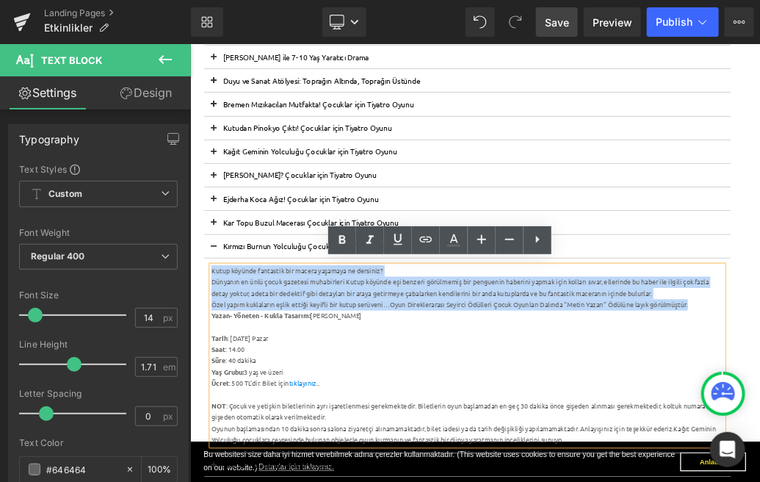
drag, startPoint x: 979, startPoint y: 451, endPoint x: 378, endPoint y: 312, distance: 617.5
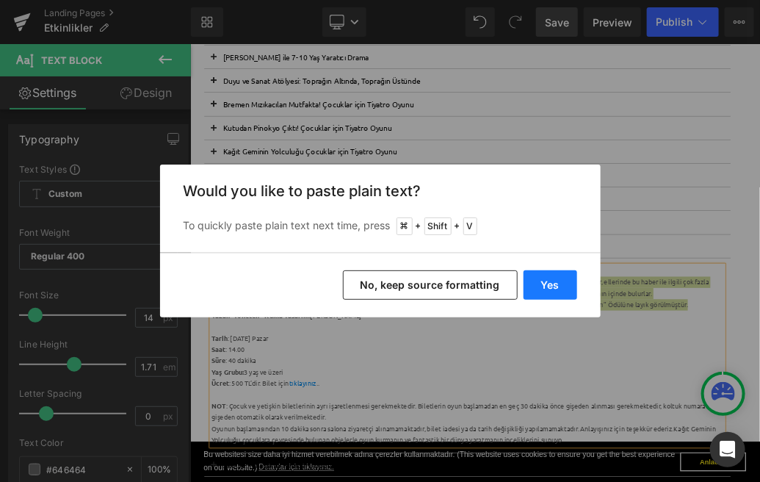
click at [558, 287] on button "Yes" at bounding box center [551, 284] width 54 height 29
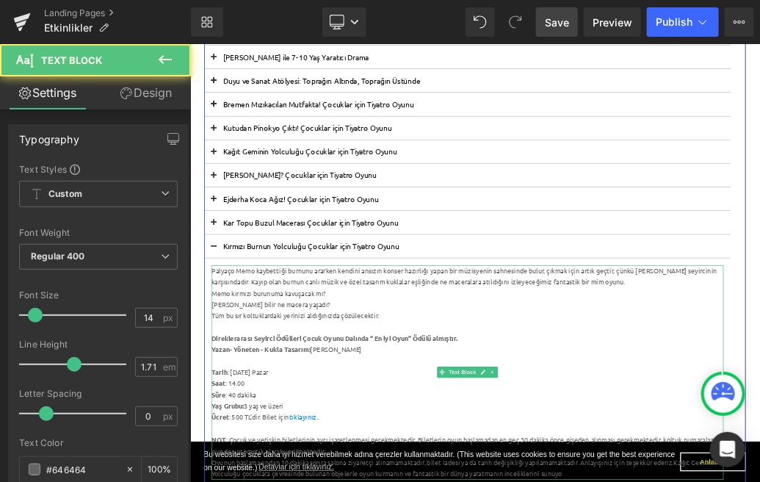
click at [760, 397] on div "Palyaço Memo kaybettiği burnunu ararken kendini ansızın konser hazırlığı yapan …" at bounding box center [622, 405] width 799 height 35
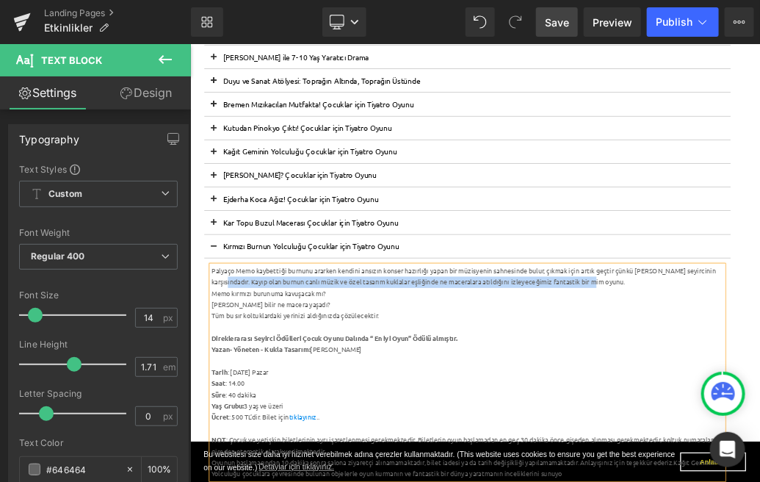
drag, startPoint x: 286, startPoint y: 413, endPoint x: 876, endPoint y: 419, distance: 589.9
click at [760, 419] on div "Palyaço Memo kaybettiği burnunu ararken kendini ansızın konser hazırlığı yapan …" at bounding box center [622, 405] width 799 height 35
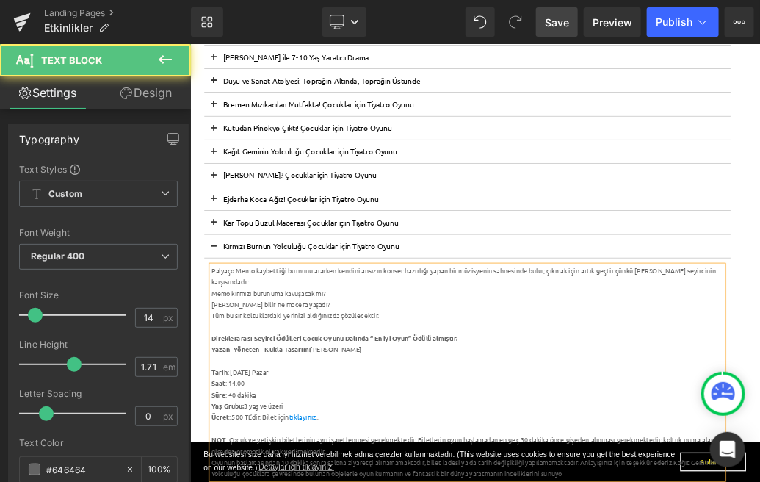
click at [225, 394] on div "Palyaço Memo kaybettiği burnunu ararken kendini ansızın konser hazırlığı yapan …" at bounding box center [622, 405] width 799 height 35
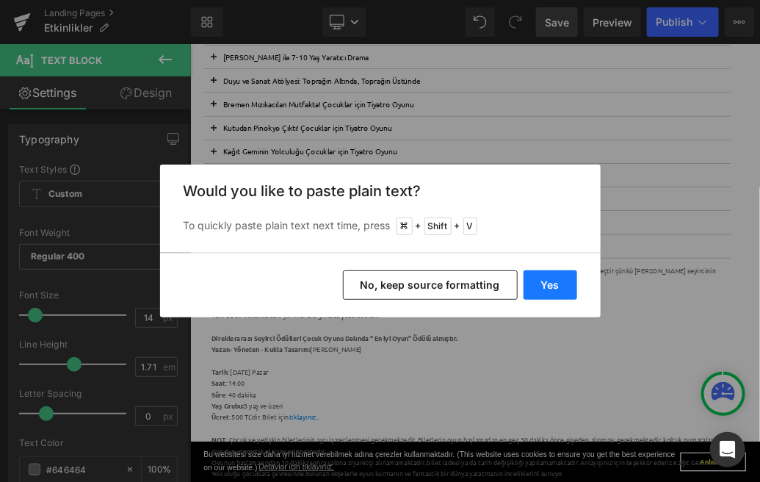
click at [544, 287] on button "Yes" at bounding box center [551, 284] width 54 height 29
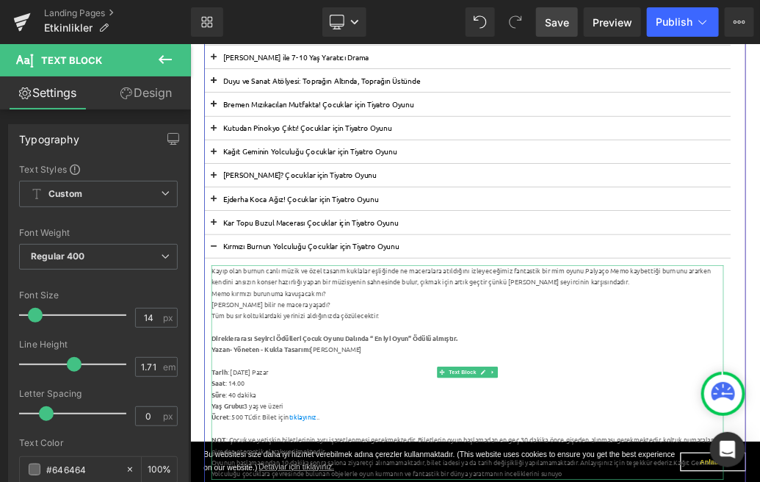
click at [760, 398] on div "Kayıp olan burnun canlı müzik ve özel tasarım kuklalar eşliğinde ne maceralara …" at bounding box center [622, 405] width 799 height 35
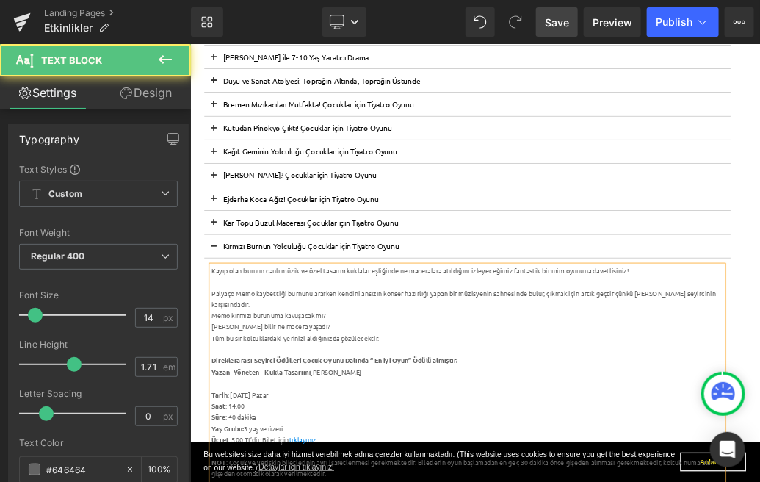
click at [239, 465] on div "Memo kırmızı burunuma kavuşacak mı?" at bounding box center [622, 467] width 799 height 18
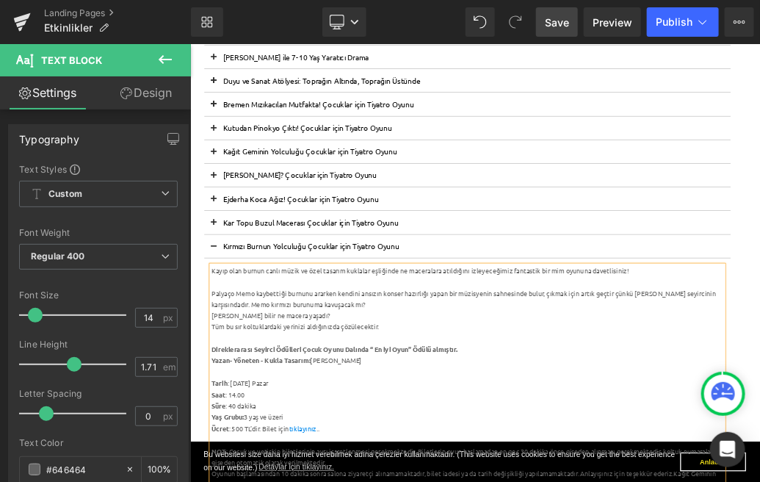
click at [228, 465] on div "[PERSON_NAME] bilir ne macera yaşadı?" at bounding box center [622, 467] width 799 height 18
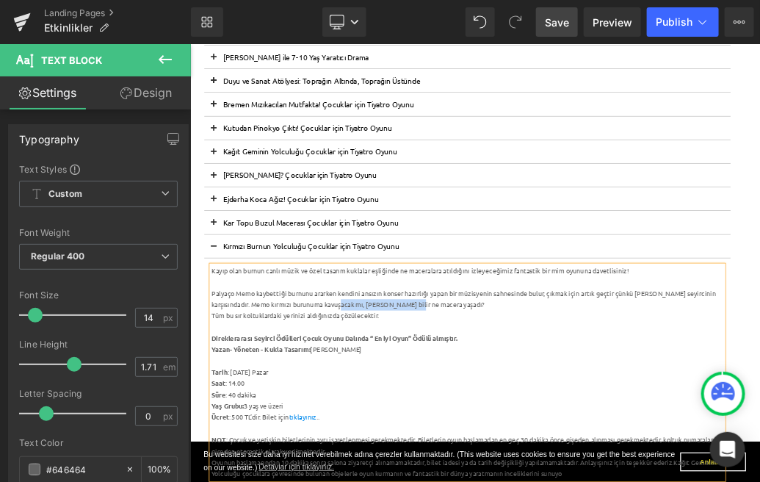
drag, startPoint x: 587, startPoint y: 451, endPoint x: 469, endPoint y: 447, distance: 117.6
click at [469, 447] on div "Palyaço Memo kaybettiği burnunu ararken kendini ansızın konser hazırlığı yapan …" at bounding box center [622, 440] width 799 height 35
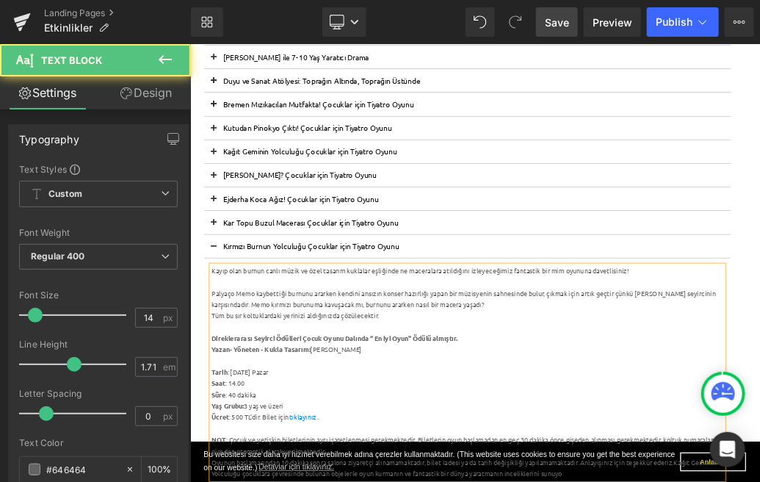
click at [223, 470] on div "Tüm bu sır koltuklardaki yerinizi aldığınızda çözülecektir." at bounding box center [622, 467] width 799 height 18
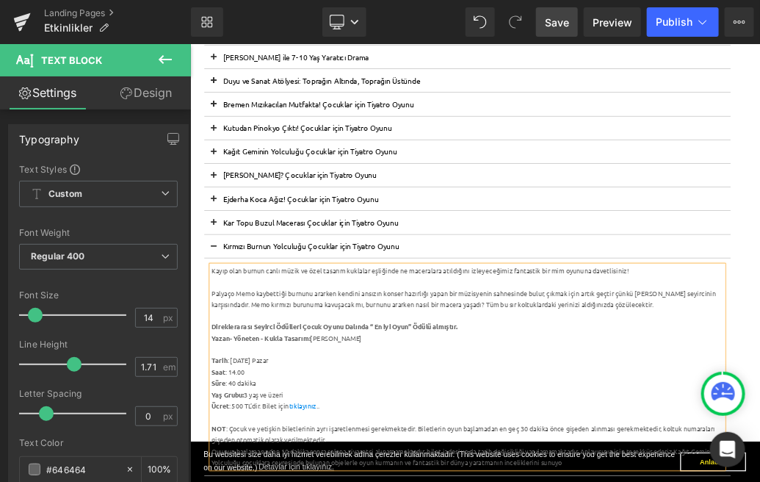
click at [227, 426] on div "Palyaço Memo kaybettiği burnunu ararken kendini ansızın konser hazırlığı yapan …" at bounding box center [622, 440] width 799 height 35
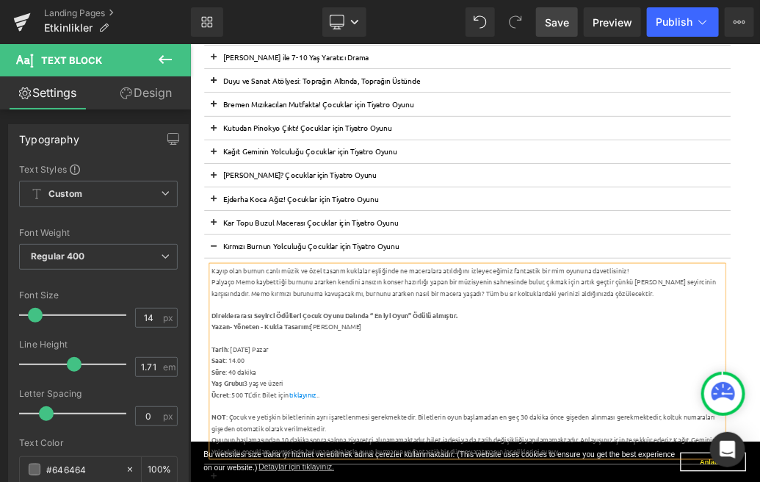
click at [223, 467] on strong "Direklerarası Seyirci Ödülleri Çocuk Oyunu Dalında “ En iyi Oyun” Ödülü almıştı…" at bounding box center [415, 465] width 384 height 13
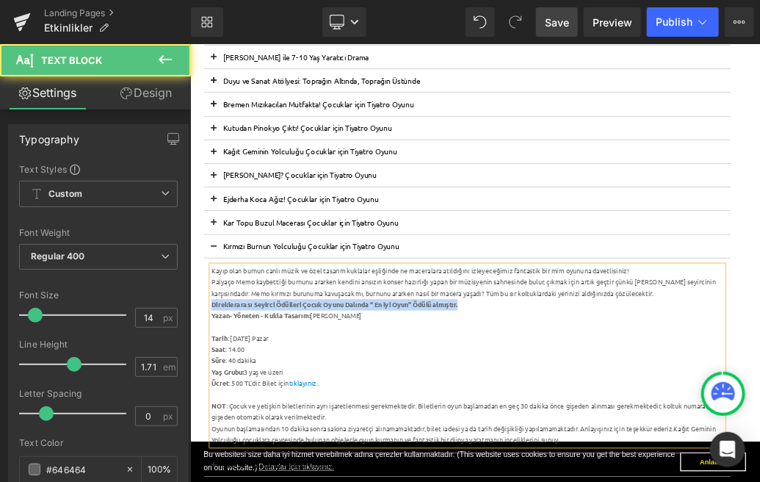
drag, startPoint x: 639, startPoint y: 444, endPoint x: 379, endPoint y: 339, distance: 280.7
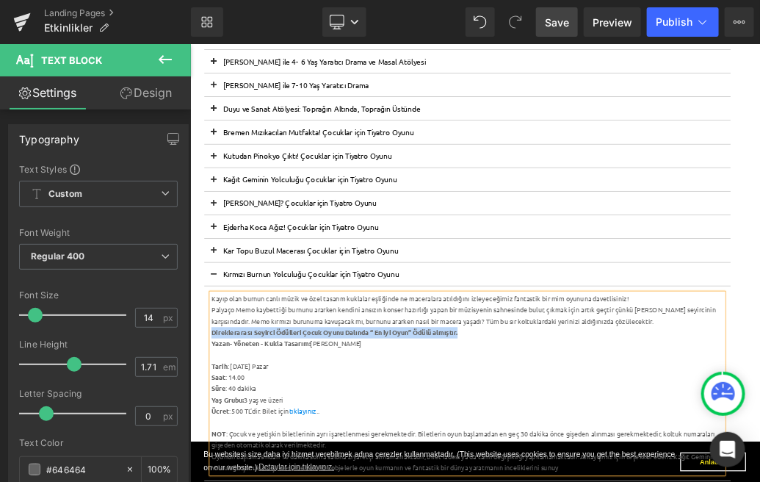
scroll to position [411, 0]
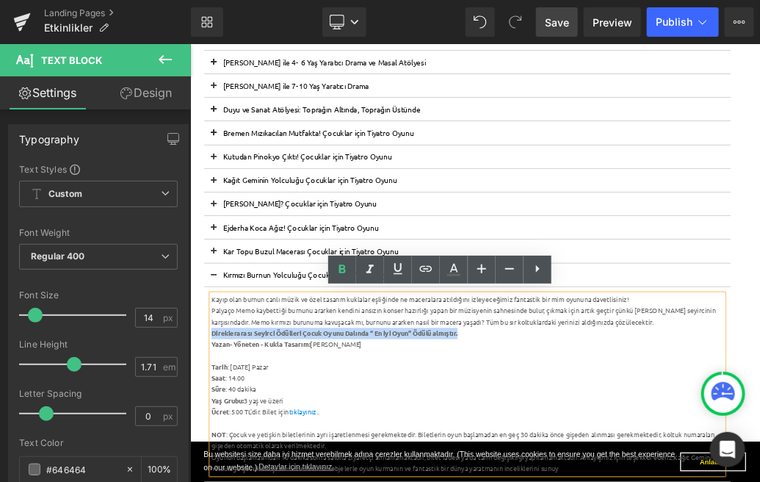
drag, startPoint x: 621, startPoint y: 494, endPoint x: 225, endPoint y: 489, distance: 396.7
click at [339, 272] on icon at bounding box center [342, 268] width 7 height 9
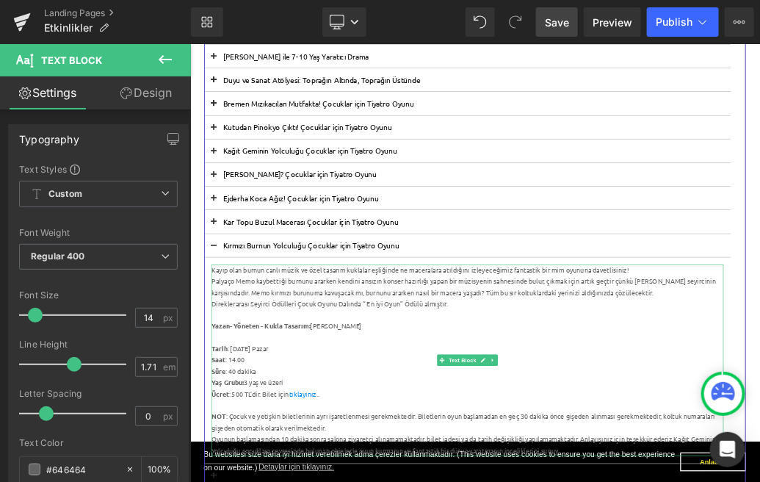
scroll to position [459, 0]
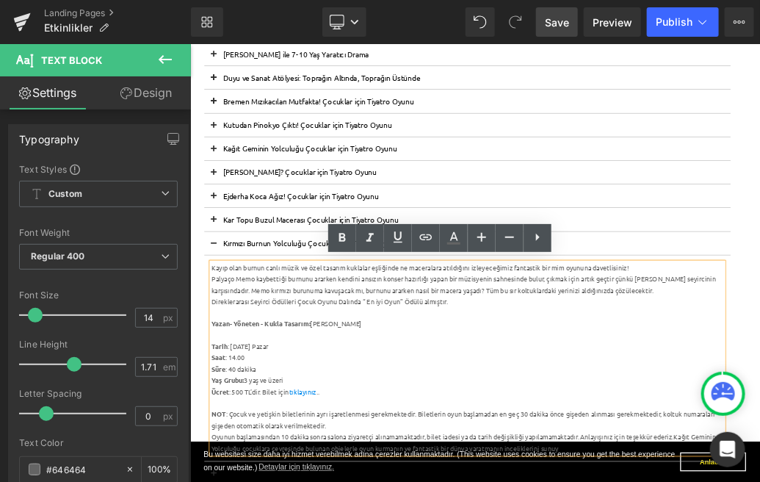
click at [228, 480] on strong "Yazan- Yöneten - Kukla Tasarım:" at bounding box center [300, 479] width 154 height 13
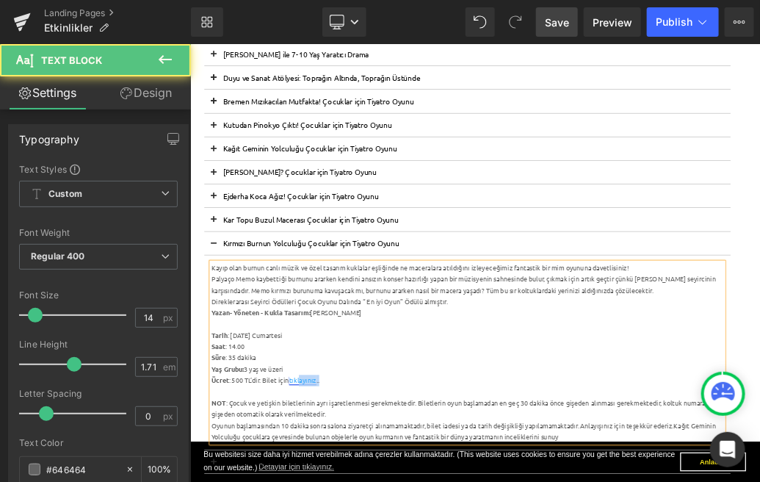
drag, startPoint x: 408, startPoint y: 566, endPoint x: 363, endPoint y: 566, distance: 45.5
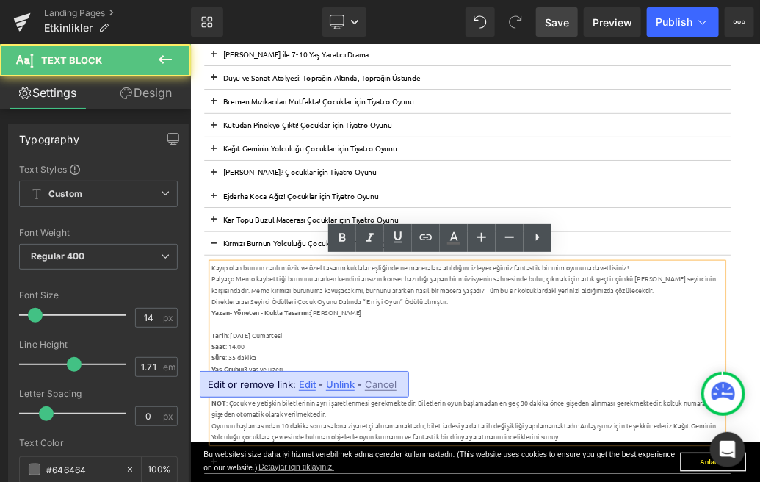
click at [302, 381] on span "Edit" at bounding box center [307, 384] width 17 height 12
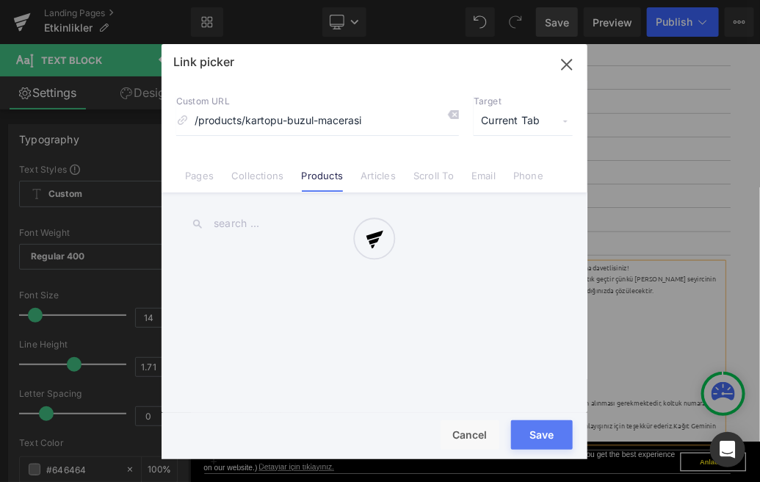
click at [486, 0] on div "Text Color Highlight Color #333333 Edit or remove link: Edit - Unlink - Cancel …" at bounding box center [380, 0] width 760 height 0
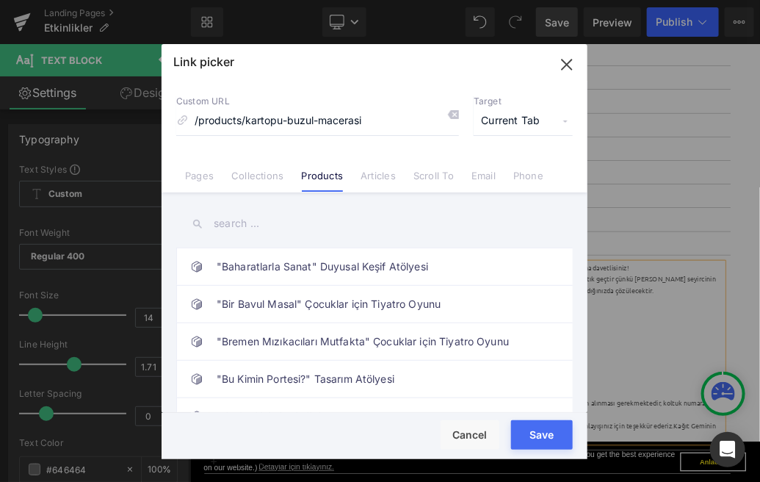
click at [289, 231] on input "text" at bounding box center [374, 223] width 397 height 33
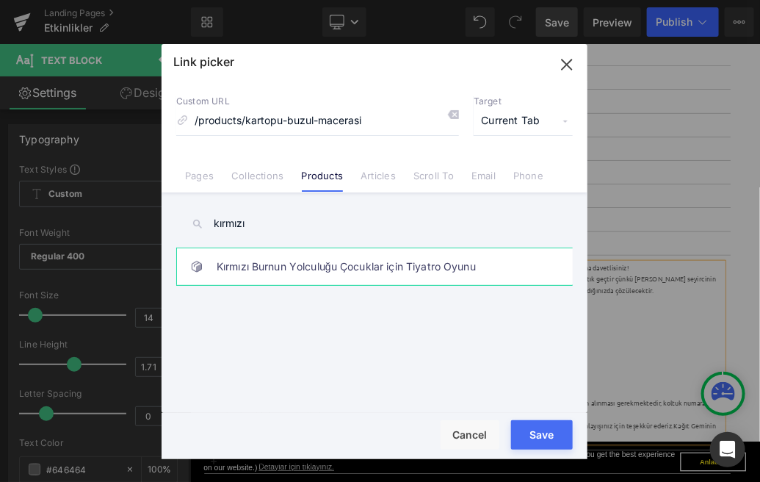
type input "kırmızı"
click at [364, 266] on link "Kırmızı Burnun Yolculuğu Çocuklar için Tiyatro Oyunu" at bounding box center [378, 266] width 323 height 37
click at [538, 434] on button "Save" at bounding box center [542, 434] width 62 height 29
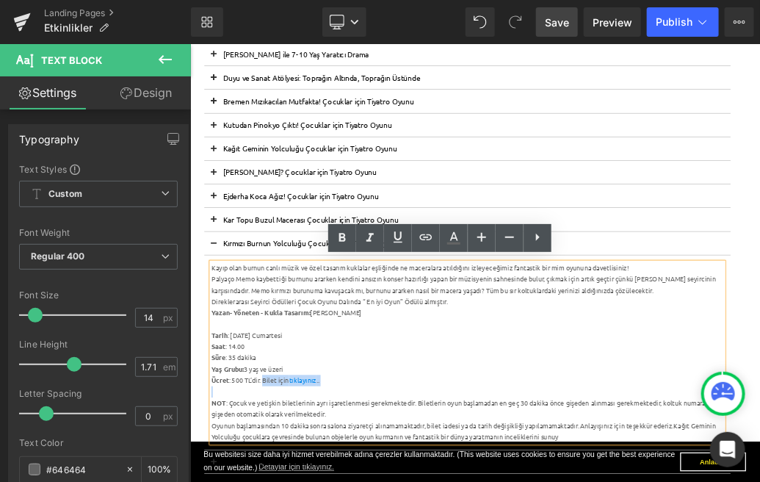
drag, startPoint x: 440, startPoint y: 578, endPoint x: 309, endPoint y: 565, distance: 132.2
copy div "Bilet için tıklayınız .."
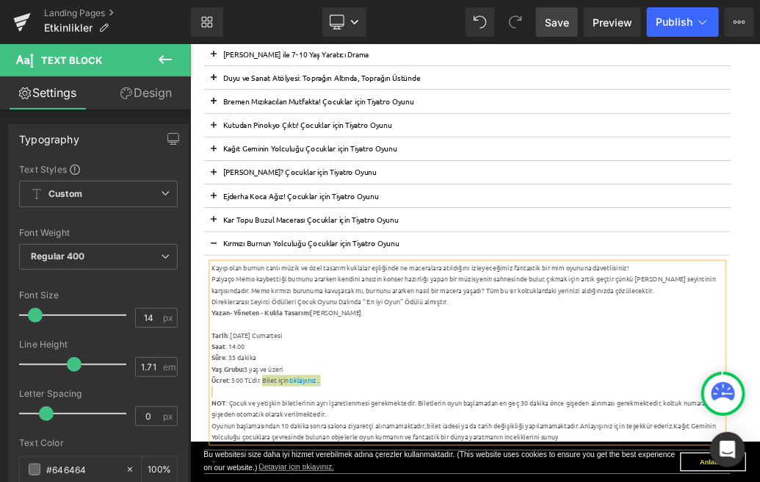
click at [558, 16] on span "Save" at bounding box center [557, 22] width 24 height 15
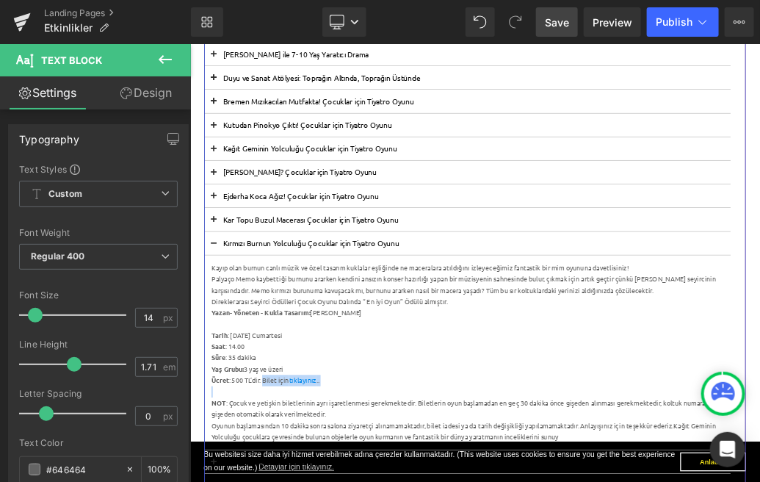
click at [230, 348] on button at bounding box center [226, 354] width 29 height 36
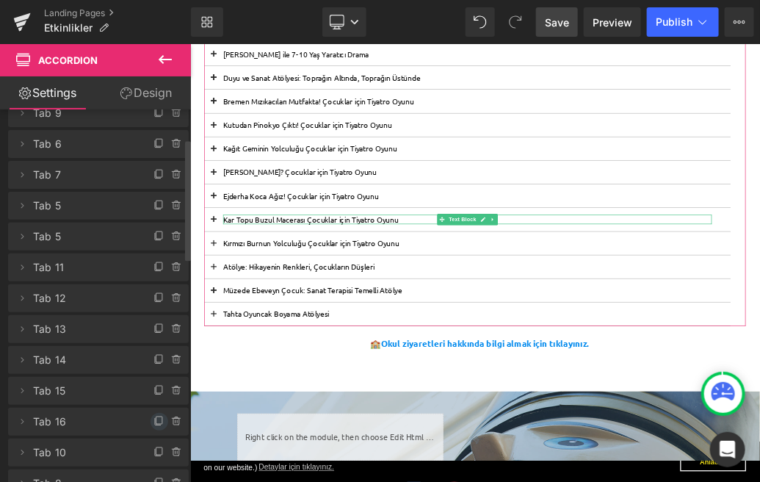
scroll to position [91, 0]
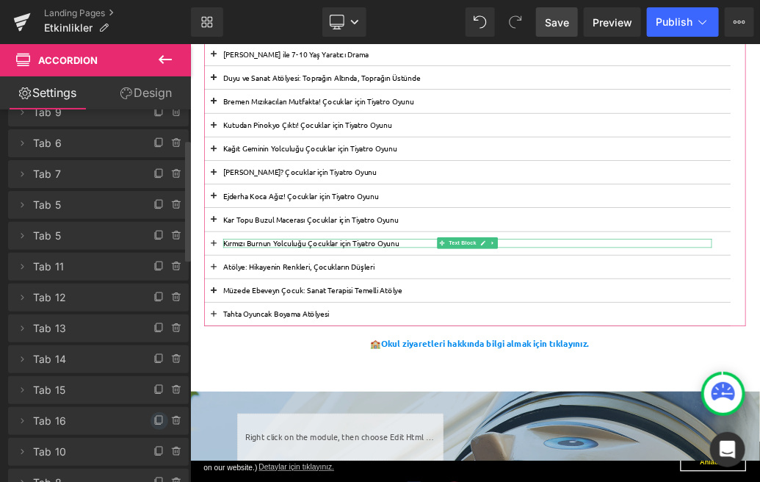
click at [156, 420] on icon at bounding box center [160, 421] width 12 height 12
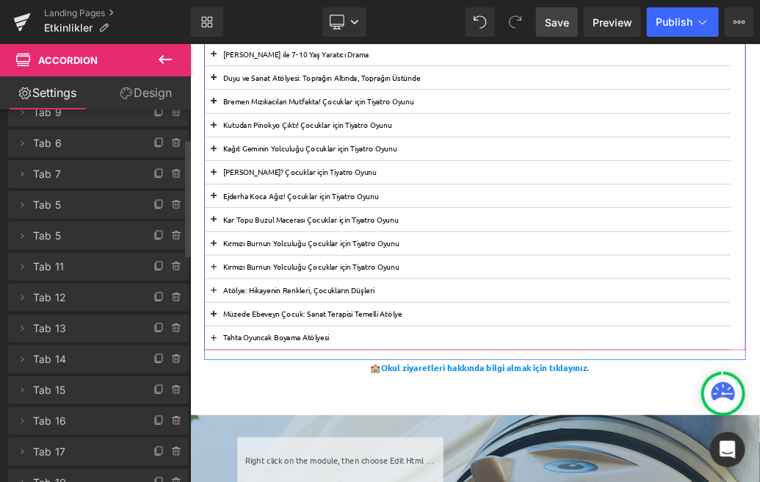
click at [226, 396] on span at bounding box center [226, 396] width 0 height 0
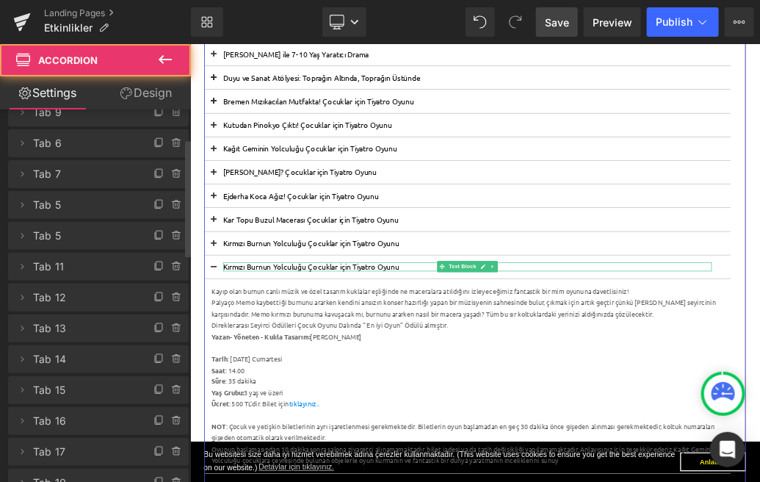
click at [374, 389] on p "Kırmızı Burnun Yolculuğu Çocuklar için Tiyatro Oyunu" at bounding box center [622, 391] width 763 height 14
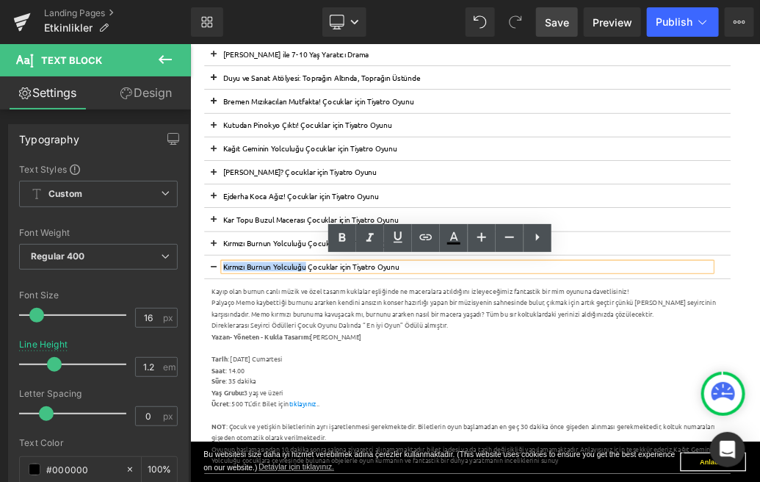
drag, startPoint x: 375, startPoint y: 389, endPoint x: 241, endPoint y: 394, distance: 133.8
click at [241, 394] on p "Kırmızı Burnun Yolculuğu Çocuklar için Tiyatro Oyunu" at bounding box center [622, 391] width 763 height 14
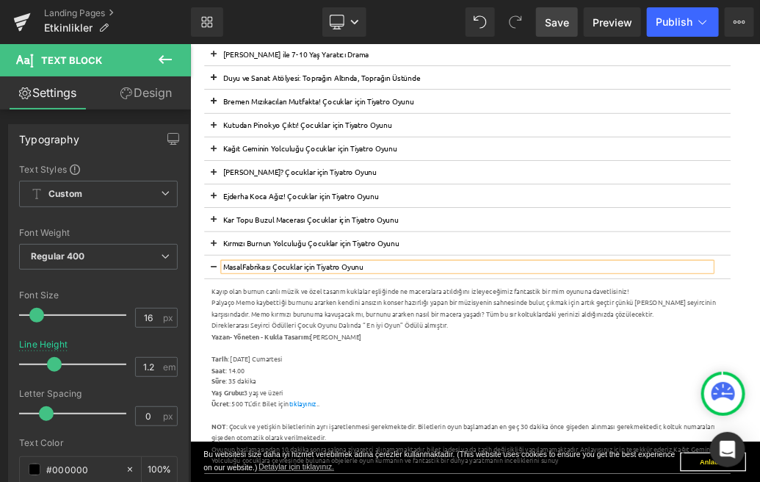
click at [270, 388] on p "MasalFabrikası Çocuklar için Tiyatro Oyunu" at bounding box center [622, 391] width 763 height 14
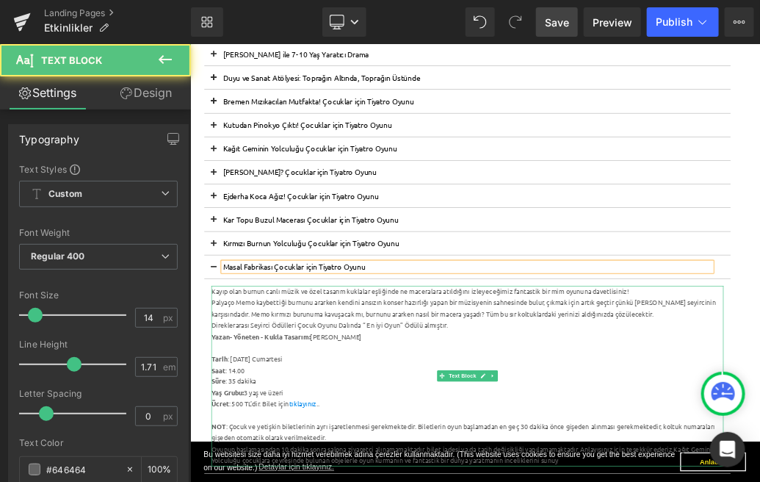
click at [627, 480] on div "Direklerarası Seyirci Ödülleri Çocuk Oyunu Dalında “ En iyi Oyun” Ödülü almıştı…" at bounding box center [622, 483] width 799 height 18
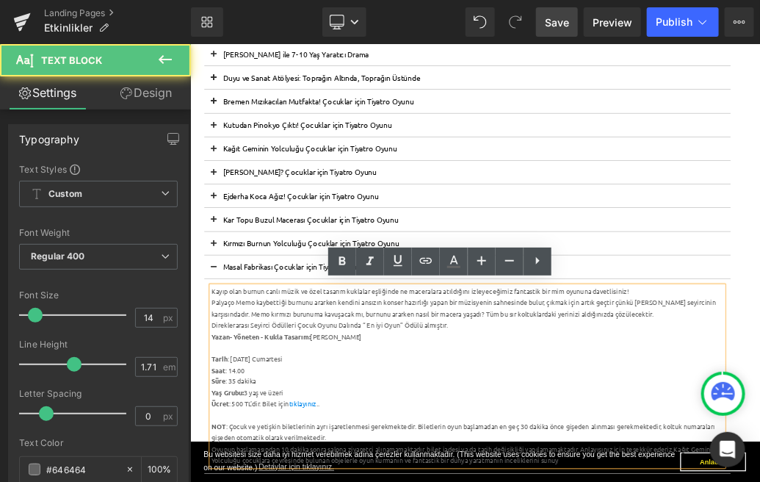
click at [605, 480] on div "Direklerarası Seyirci Ödülleri Çocuk Oyunu Dalında “ En iyi Oyun” Ödülü almıştı…" at bounding box center [622, 483] width 799 height 18
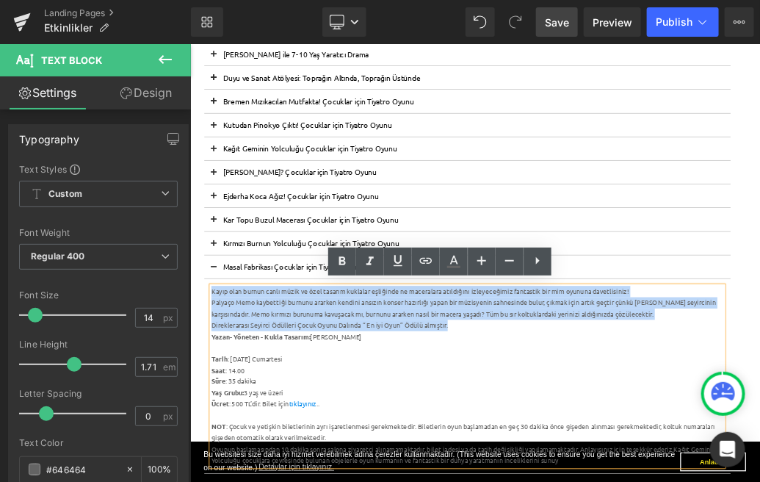
drag, startPoint x: 618, startPoint y: 487, endPoint x: 226, endPoint y: 426, distance: 397.0
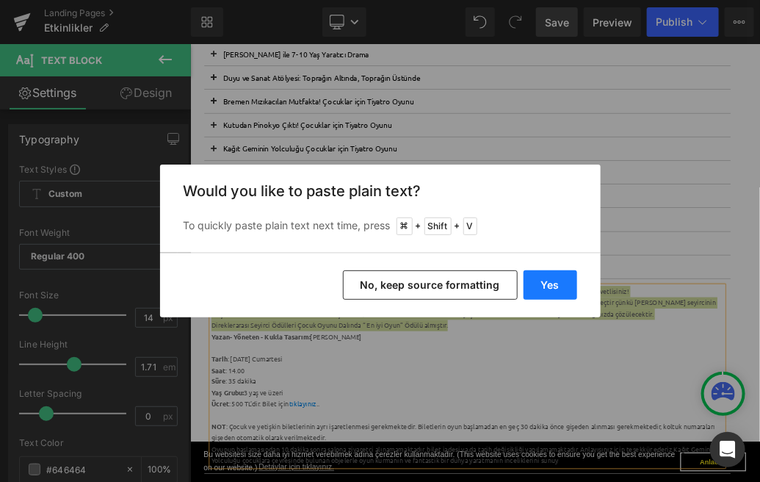
click at [548, 290] on button "Yes" at bounding box center [551, 284] width 54 height 29
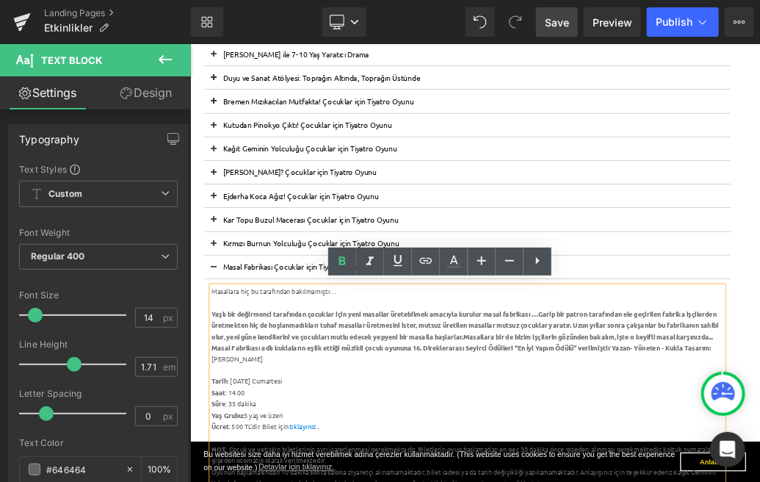
click at [235, 465] on strong "Yaşlı bir değirmenci tarafından çocuklar için yeni masallar üretebilmek amacıyl…" at bounding box center [619, 482] width 792 height 48
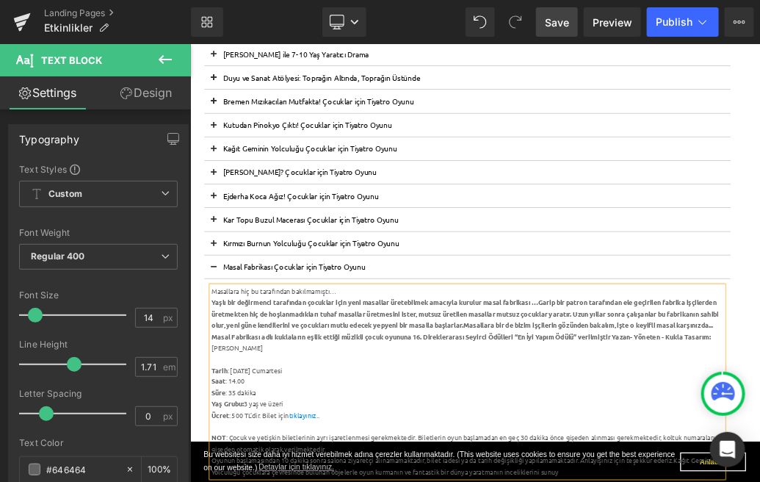
click at [760, 448] on strong "Yaşlı bir değirmenci tarafından çocuklar için yeni masallar üretebilmek amacıyl…" at bounding box center [619, 464] width 792 height 48
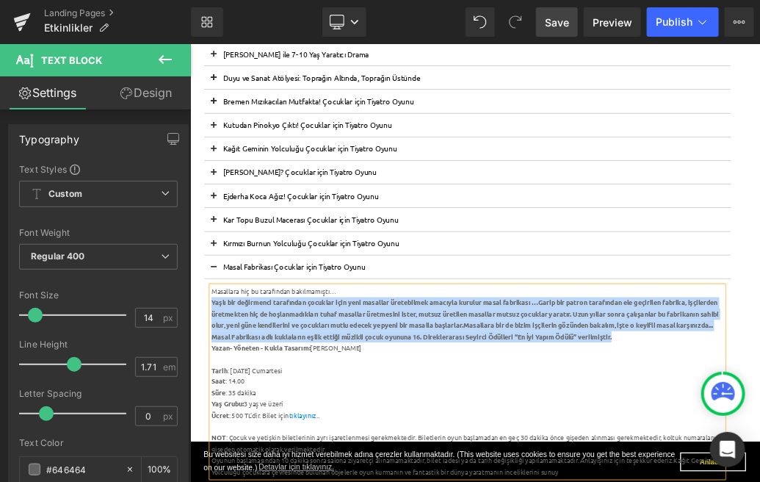
drag, startPoint x: 887, startPoint y: 516, endPoint x: 223, endPoint y: 448, distance: 667.6
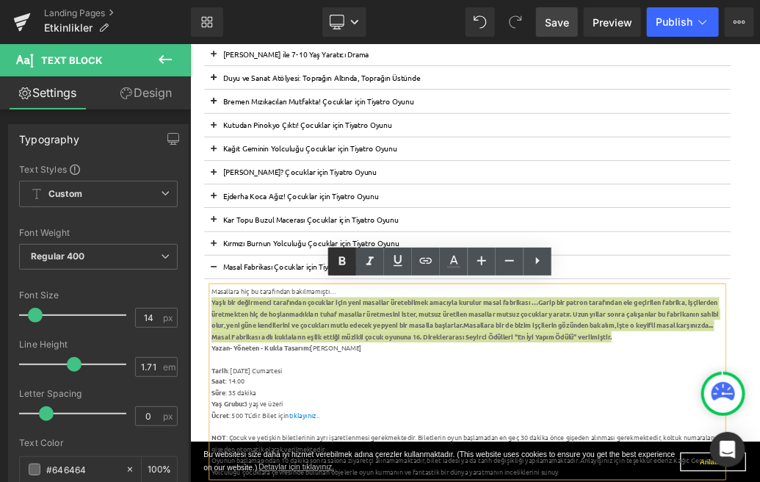
click at [342, 261] on icon at bounding box center [342, 261] width 7 height 9
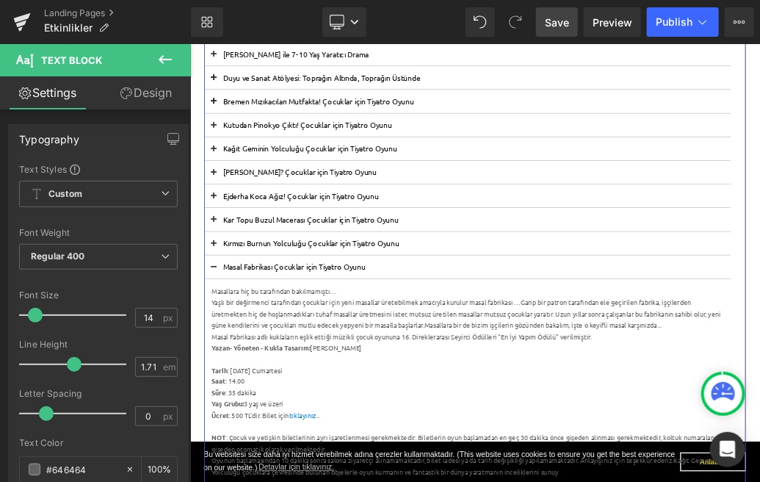
click at [233, 244] on button at bounding box center [226, 244] width 29 height 36
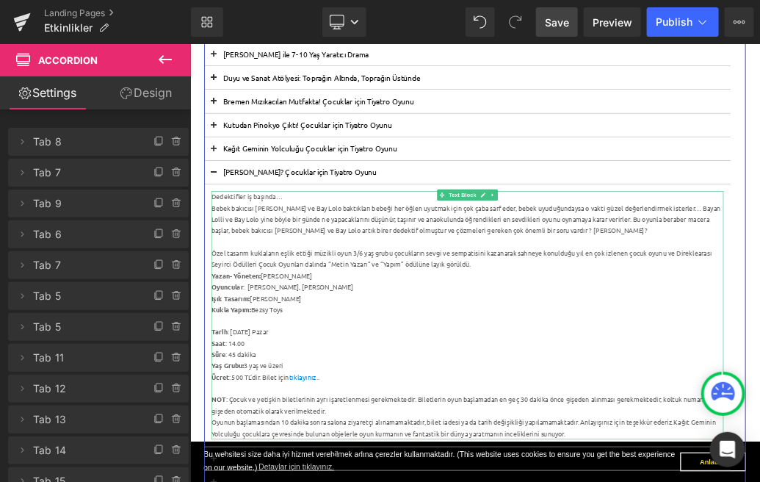
click at [363, 464] on div "Kukla Yapım: Bezsy Toys" at bounding box center [622, 459] width 799 height 18
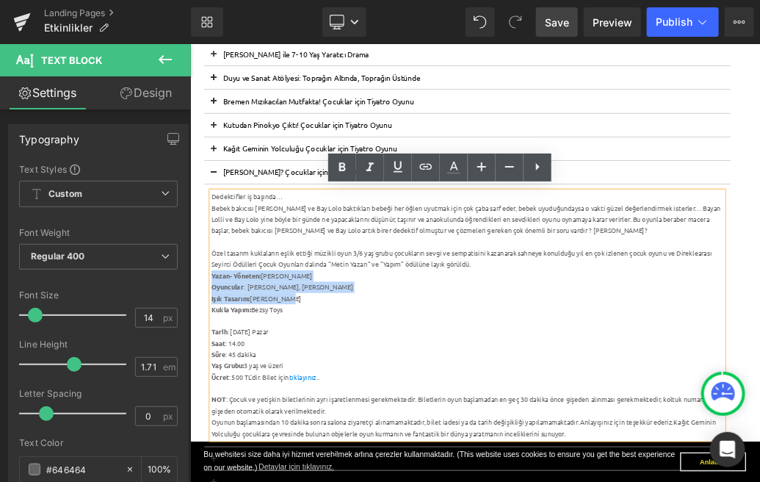
drag, startPoint x: 350, startPoint y: 444, endPoint x: 223, endPoint y: 406, distance: 131.8
click at [223, 406] on div "Dedektifler iş başında… Bebek bakıcısı [PERSON_NAME] ve Bay Lolo baktıkları beb…" at bounding box center [622, 466] width 799 height 387
copy div "[PERSON_NAME]en: [PERSON_NAME] : [PERSON_NAME], [PERSON_NAME] Tasarım: [PERSON_…"
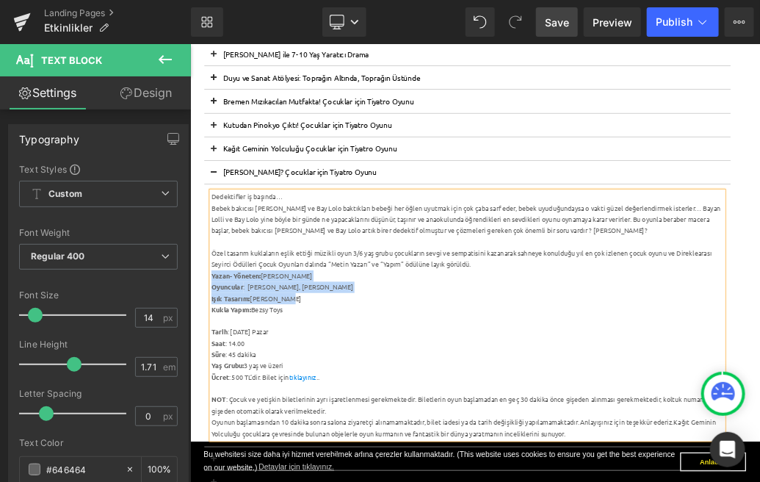
click at [226, 234] on button at bounding box center [226, 244] width 29 height 36
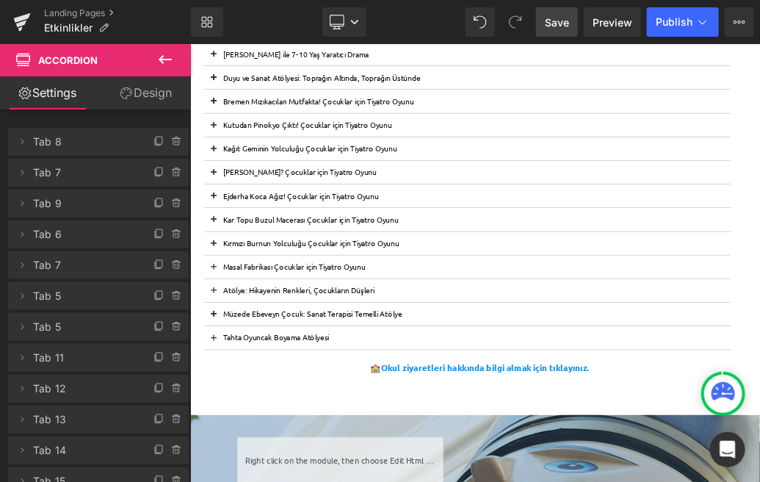
click at [226, 396] on span at bounding box center [226, 396] width 0 height 0
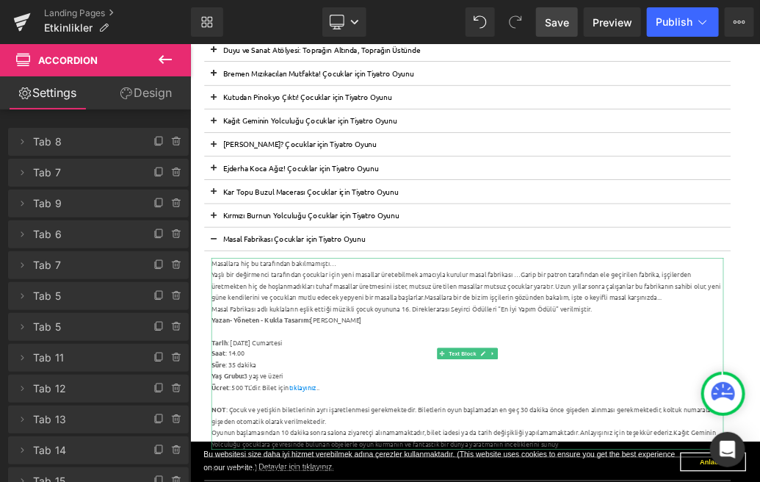
scroll to position [508, 0]
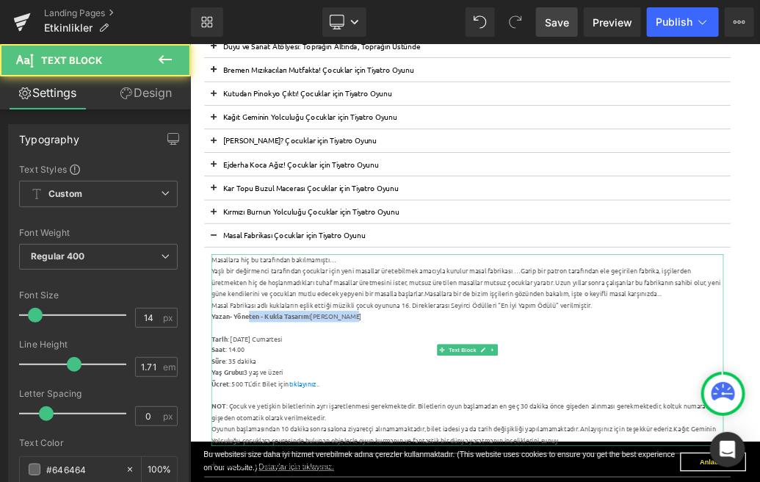
drag, startPoint x: 497, startPoint y: 464, endPoint x: 279, endPoint y: 471, distance: 218.3
click at [279, 471] on div "Yazan- Yöneten - Kukla Tasarım: [PERSON_NAME]" at bounding box center [622, 469] width 799 height 18
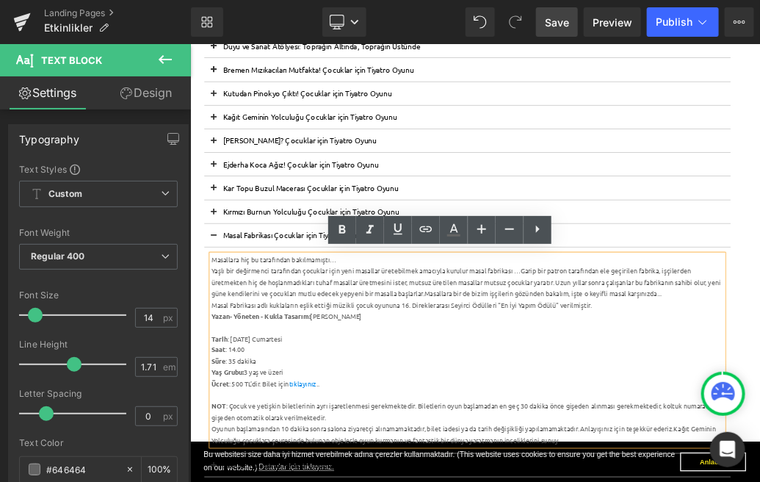
click at [245, 480] on div at bounding box center [622, 487] width 799 height 18
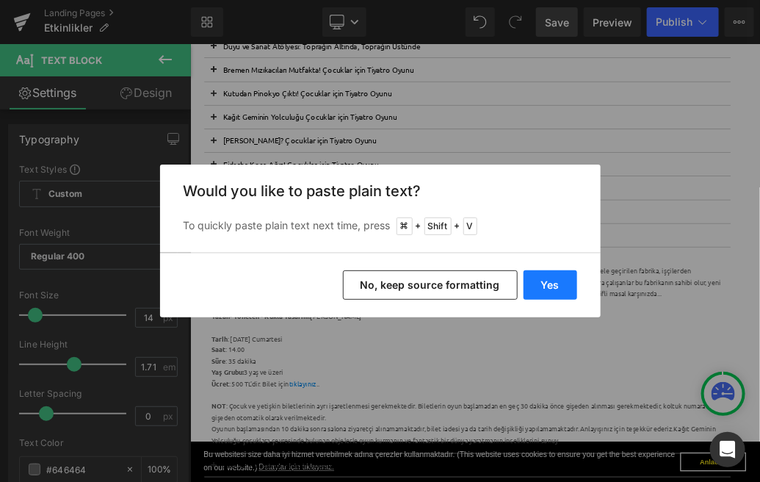
click at [554, 294] on button "Yes" at bounding box center [551, 284] width 54 height 29
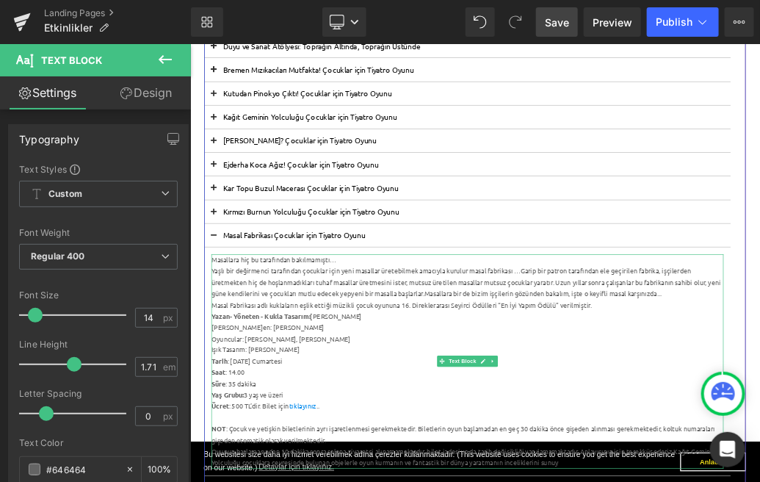
drag, startPoint x: 418, startPoint y: 475, endPoint x: 228, endPoint y: 484, distance: 190.5
click at [228, 481] on div "[PERSON_NAME]en: [PERSON_NAME]" at bounding box center [622, 487] width 799 height 18
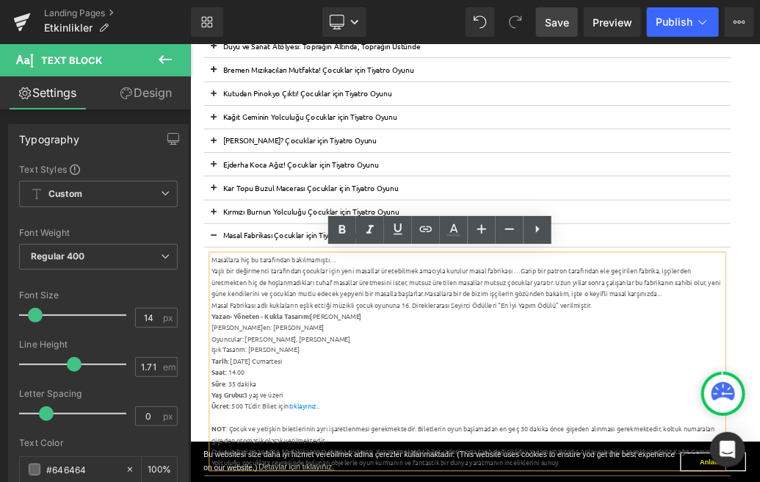
click at [373, 481] on div "[PERSON_NAME]en: [PERSON_NAME]" at bounding box center [622, 487] width 799 height 18
drag, startPoint x: 363, startPoint y: 485, endPoint x: 223, endPoint y: 483, distance: 140.3
click at [223, 481] on div "[PERSON_NAME]en: [PERSON_NAME]" at bounding box center [622, 487] width 799 height 18
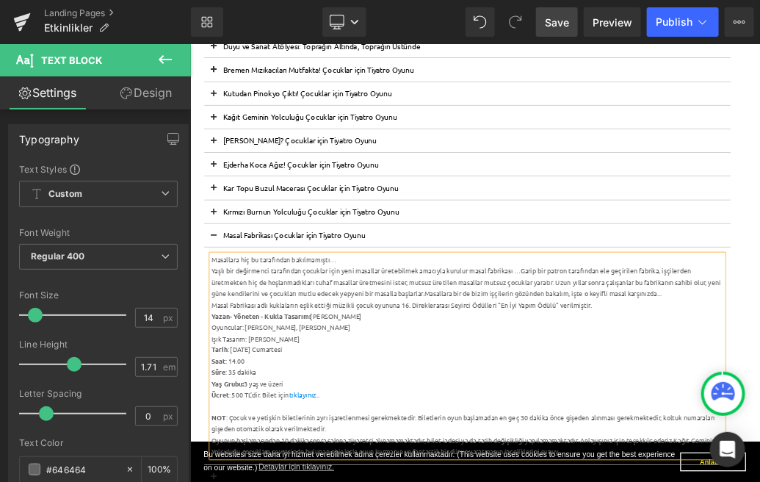
click at [241, 481] on div "Oyuncular: [PERSON_NAME], [PERSON_NAME]" at bounding box center [622, 487] width 799 height 18
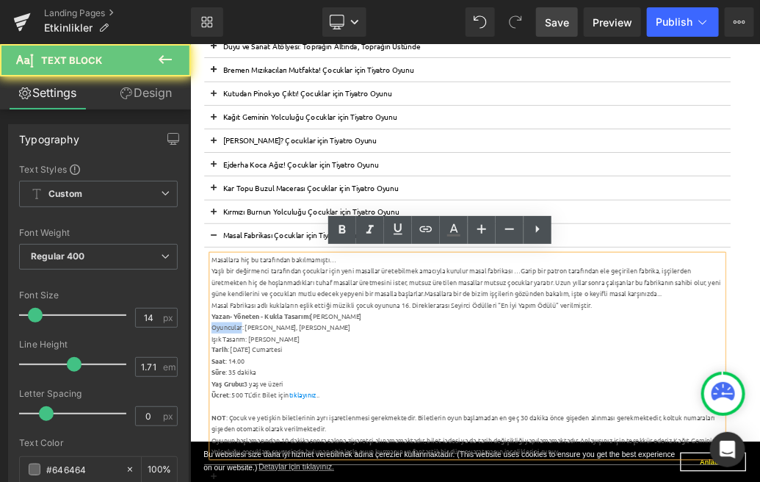
click at [241, 481] on div "Oyuncular: [PERSON_NAME], [PERSON_NAME]" at bounding box center [622, 487] width 799 height 18
click at [343, 227] on icon at bounding box center [343, 230] width 18 height 18
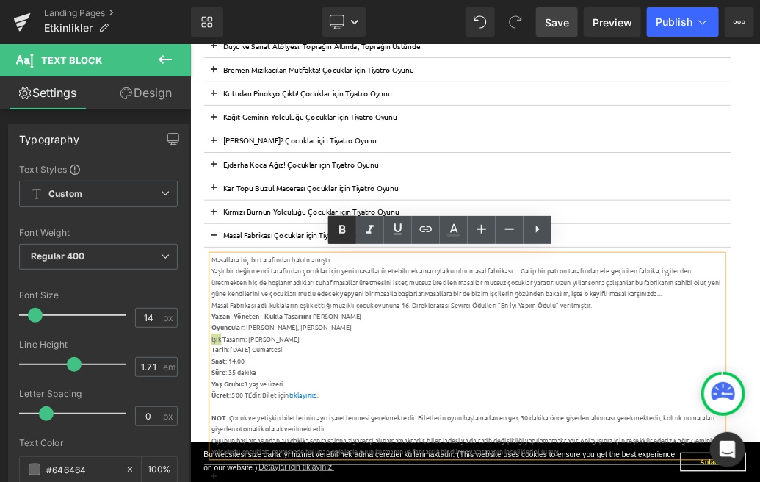
click at [340, 231] on icon at bounding box center [342, 230] width 7 height 9
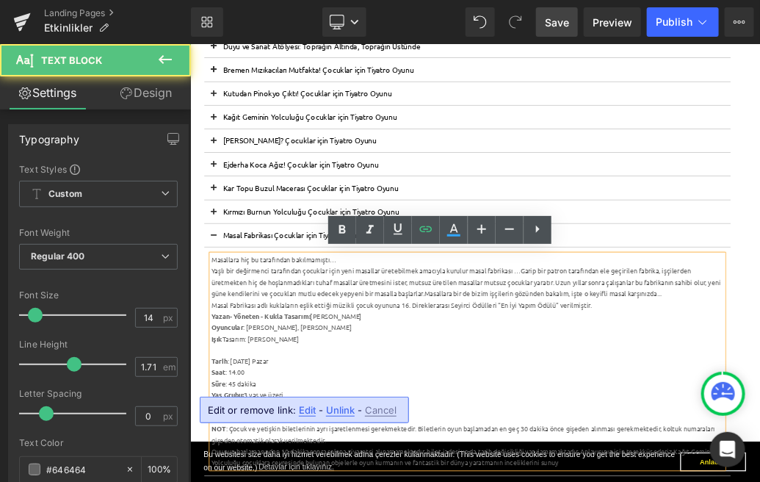
click at [303, 409] on span "Edit" at bounding box center [307, 410] width 17 height 12
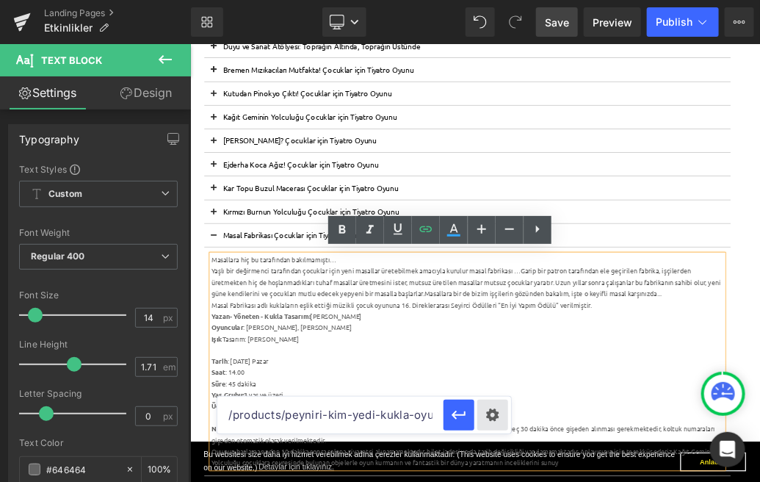
click at [499, 0] on div "Text Color Highlight Color #333333 Edit or remove link: Edit - Unlink - Cancel …" at bounding box center [380, 0] width 760 height 0
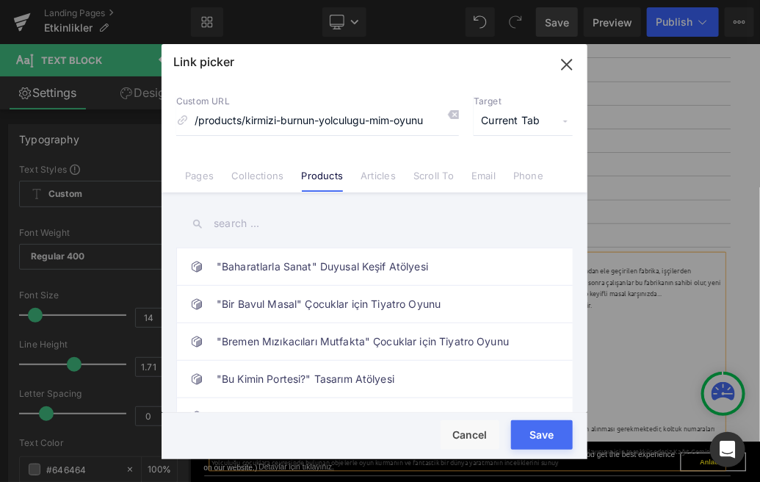
click at [303, 228] on input "text" at bounding box center [374, 223] width 397 height 33
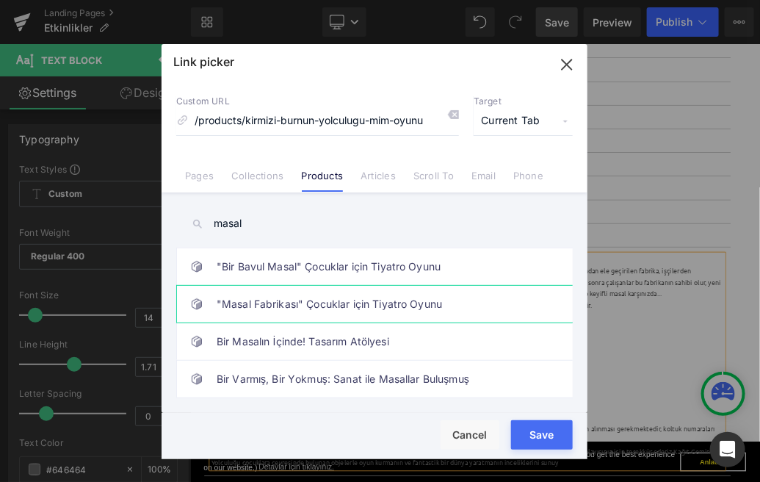
type input "masal"
click at [306, 308] on link ""Masal Fabrikası" Çocuklar için Tiyatro Oyunu" at bounding box center [378, 304] width 323 height 37
click at [545, 432] on button "Save" at bounding box center [542, 434] width 62 height 29
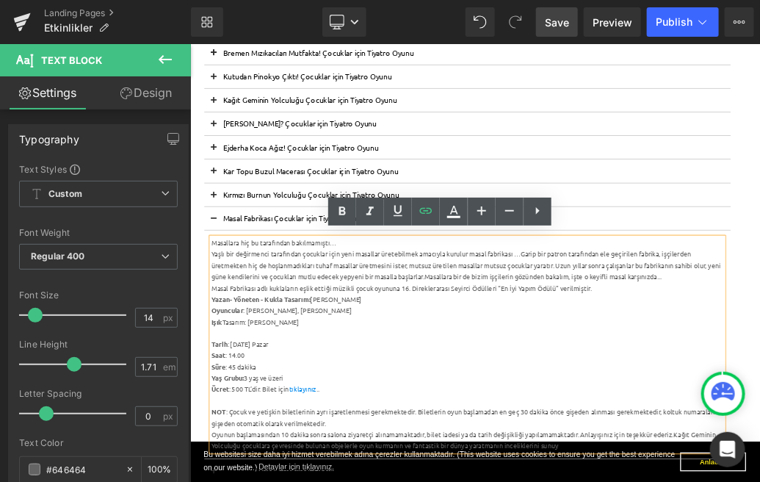
scroll to position [538, 0]
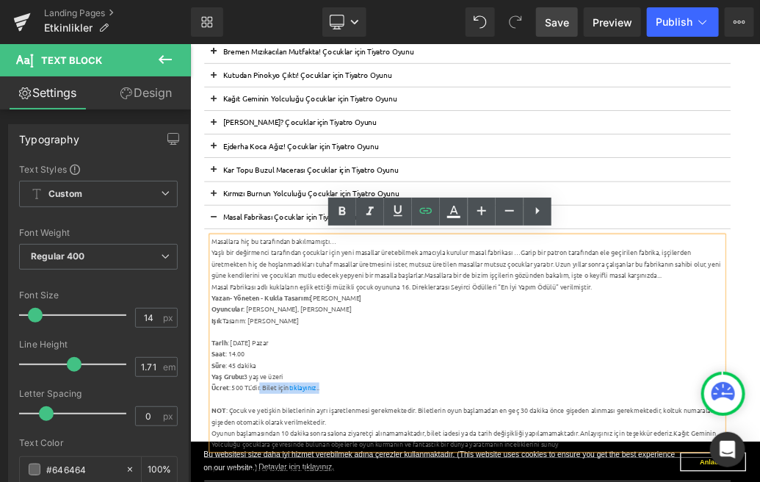
drag, startPoint x: 405, startPoint y: 574, endPoint x: 300, endPoint y: 583, distance: 105.4
copy div ". Bilet için tıklayınız .."
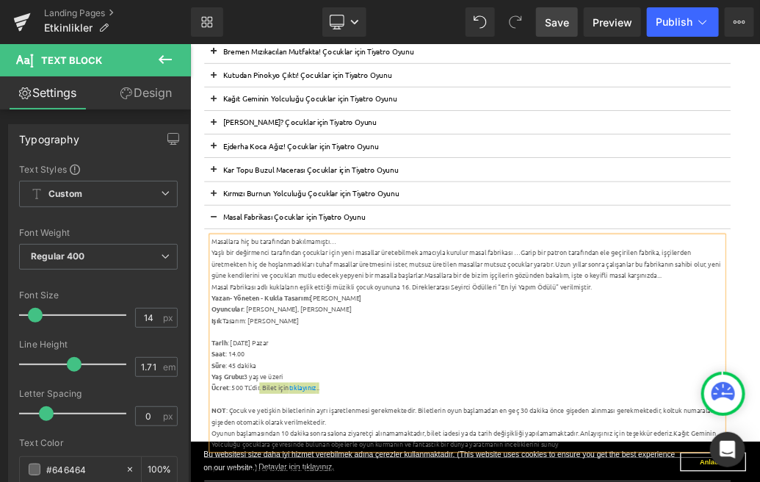
click at [563, 18] on span "Save" at bounding box center [557, 22] width 24 height 15
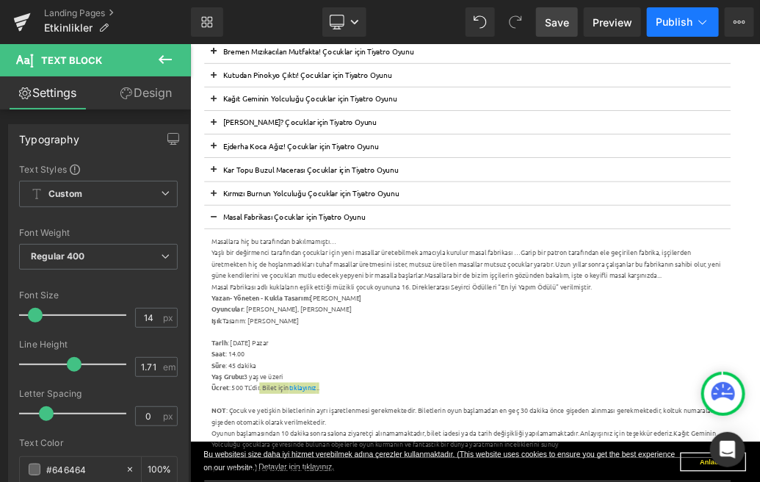
click at [686, 16] on span "Publish" at bounding box center [674, 22] width 37 height 12
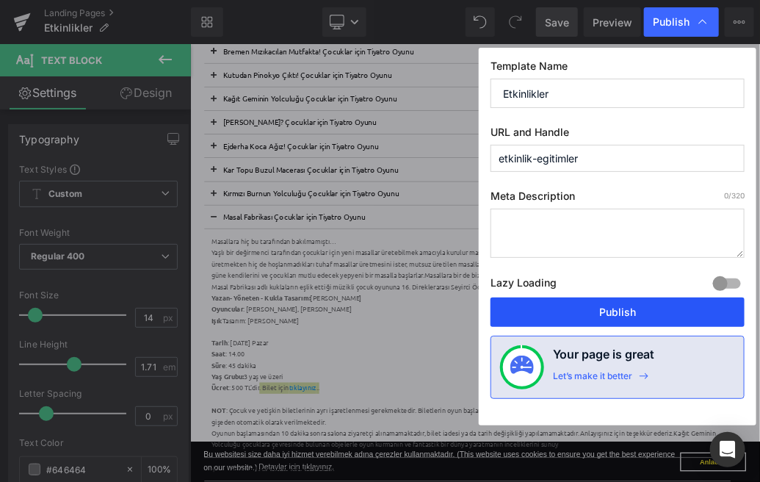
click at [637, 305] on button "Publish" at bounding box center [618, 312] width 254 height 29
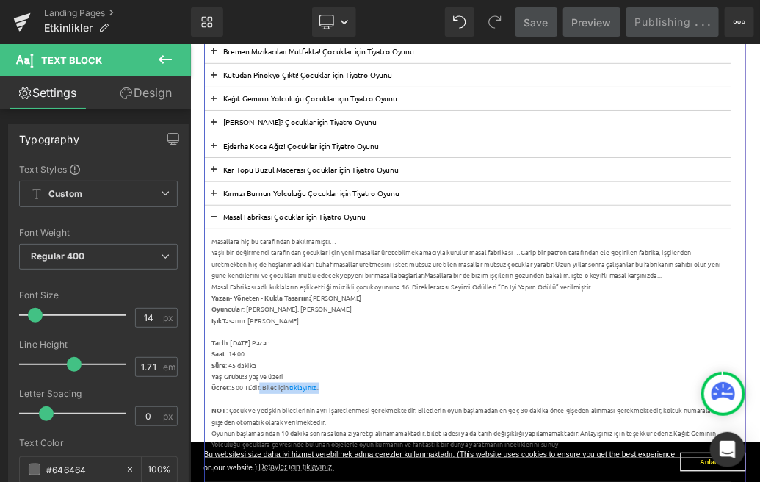
click at [234, 308] on button at bounding box center [226, 313] width 29 height 36
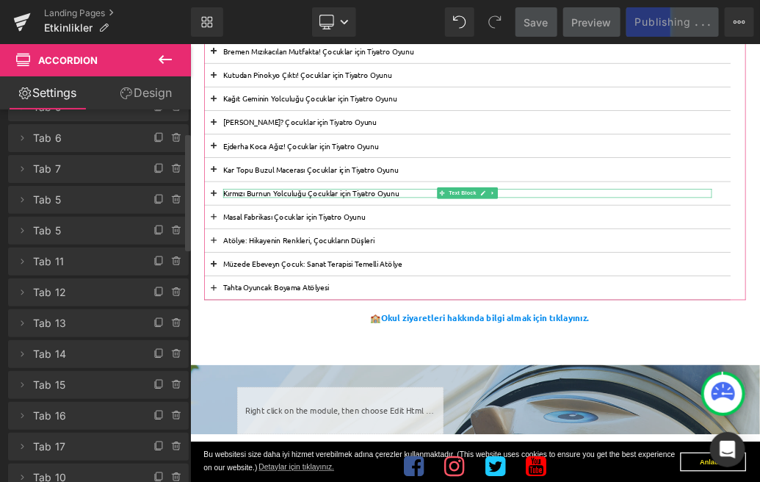
scroll to position [98, 0]
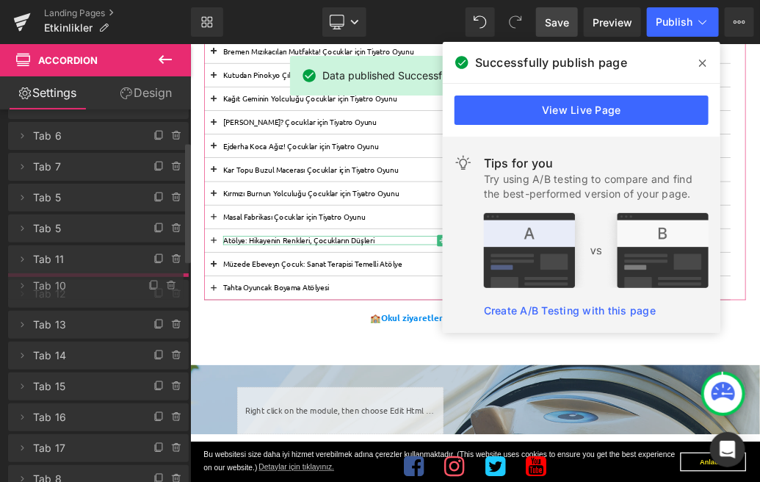
drag, startPoint x: 128, startPoint y: 465, endPoint x: 121, endPoint y: 275, distance: 189.6
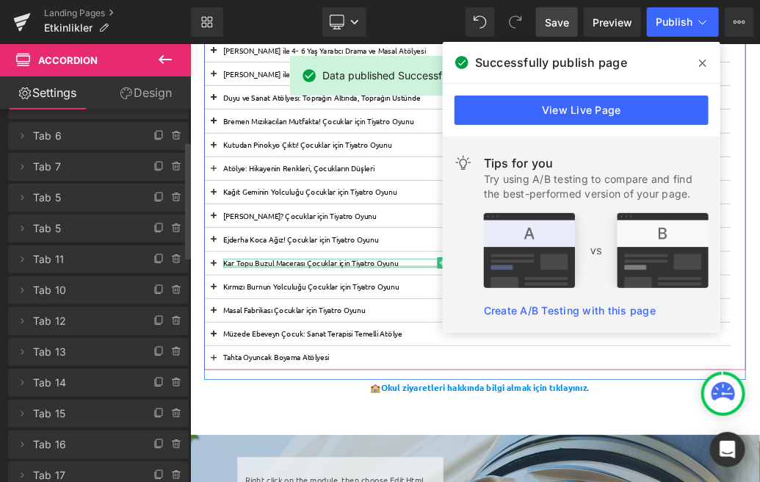
scroll to position [427, 0]
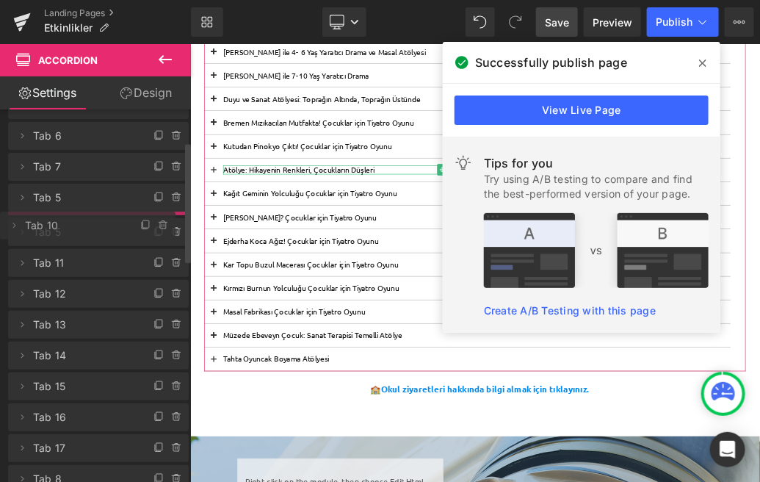
drag, startPoint x: 118, startPoint y: 291, endPoint x: 112, endPoint y: 226, distance: 65.0
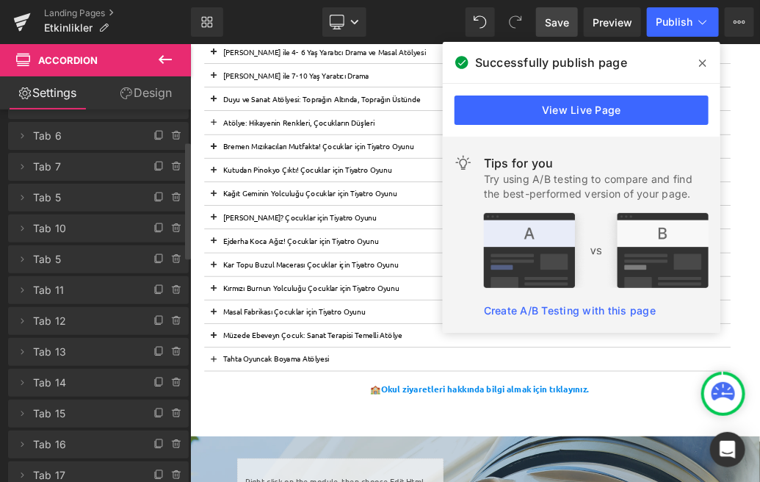
click at [555, 21] on span "Save" at bounding box center [557, 22] width 24 height 15
click at [556, 27] on span "Save" at bounding box center [557, 22] width 24 height 15
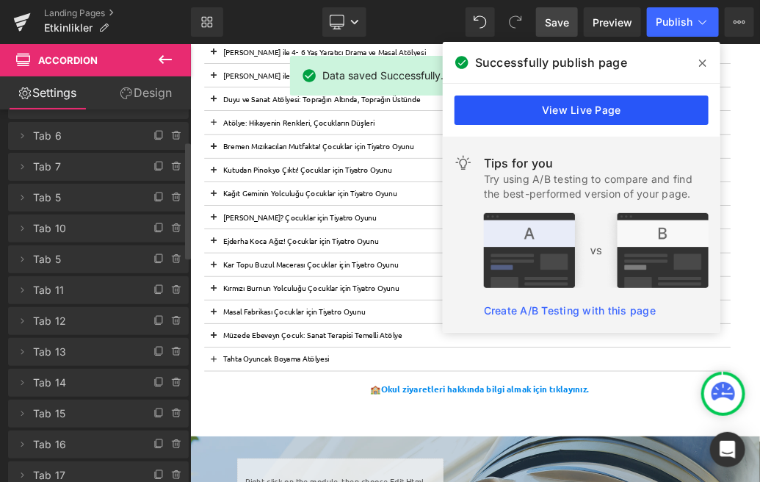
click at [639, 103] on link "View Live Page" at bounding box center [582, 110] width 254 height 29
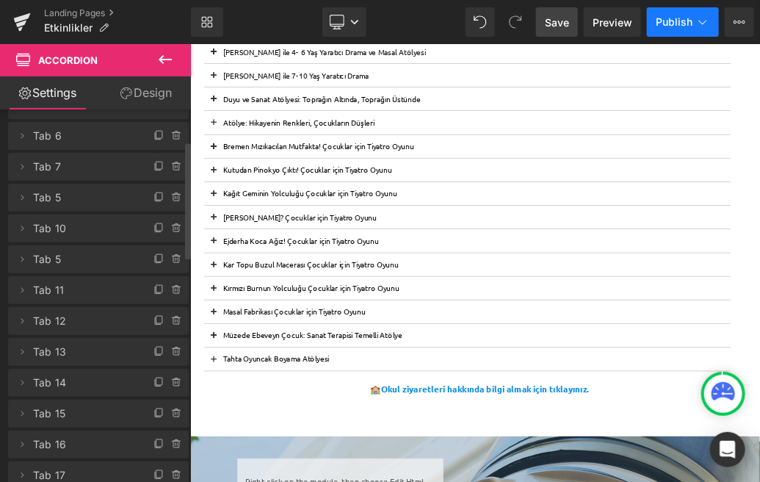
click at [669, 25] on span "Publish" at bounding box center [674, 22] width 37 height 12
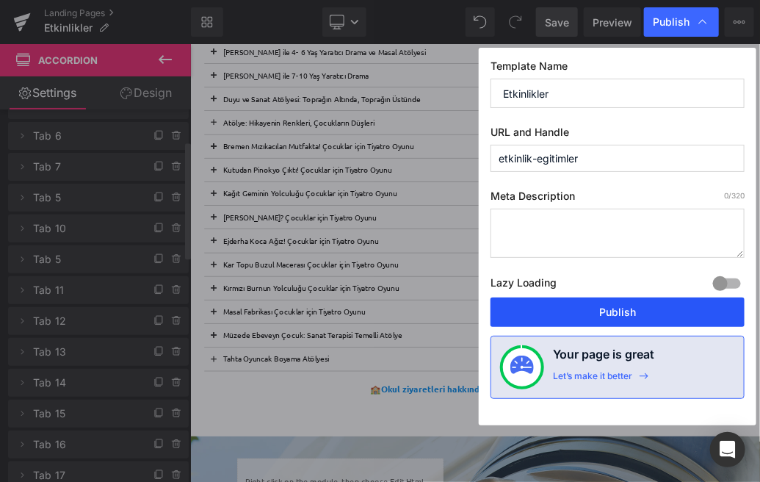
click at [611, 314] on button "Publish" at bounding box center [618, 312] width 254 height 29
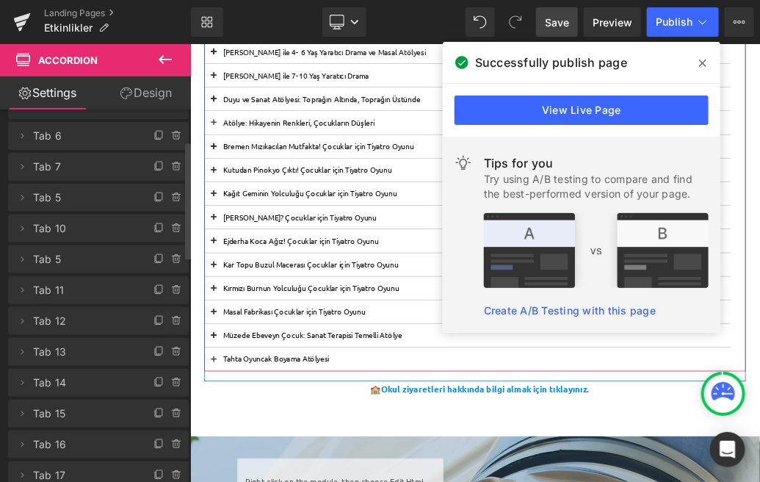
click at [228, 205] on button at bounding box center [226, 202] width 29 height 36
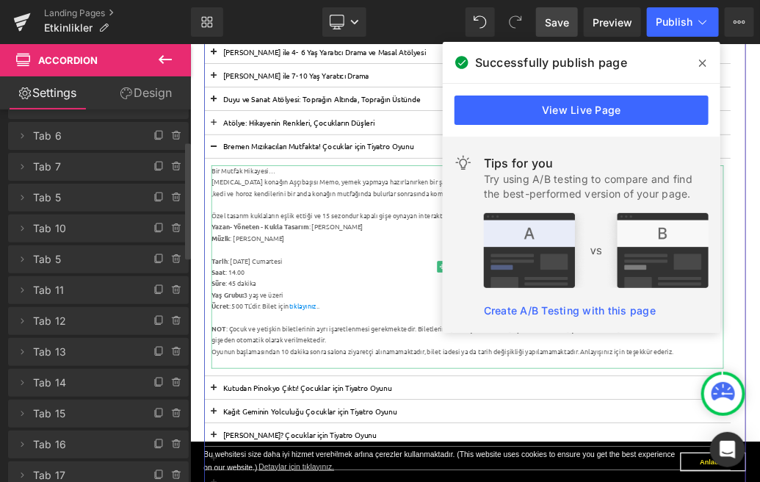
click at [353, 340] on div "Müzik : [PERSON_NAME]" at bounding box center [622, 346] width 799 height 18
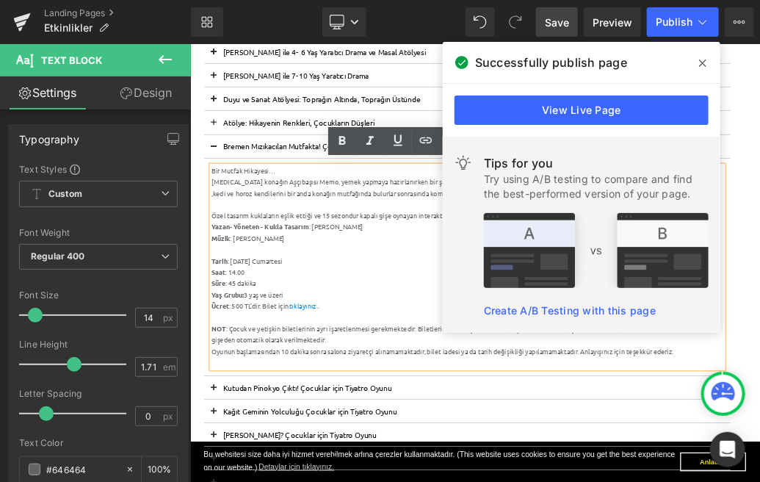
drag, startPoint x: 350, startPoint y: 343, endPoint x: 259, endPoint y: 345, distance: 90.4
click at [259, 345] on div "Müzik : [PERSON_NAME]" at bounding box center [622, 346] width 799 height 18
click at [230, 202] on button at bounding box center [226, 202] width 29 height 36
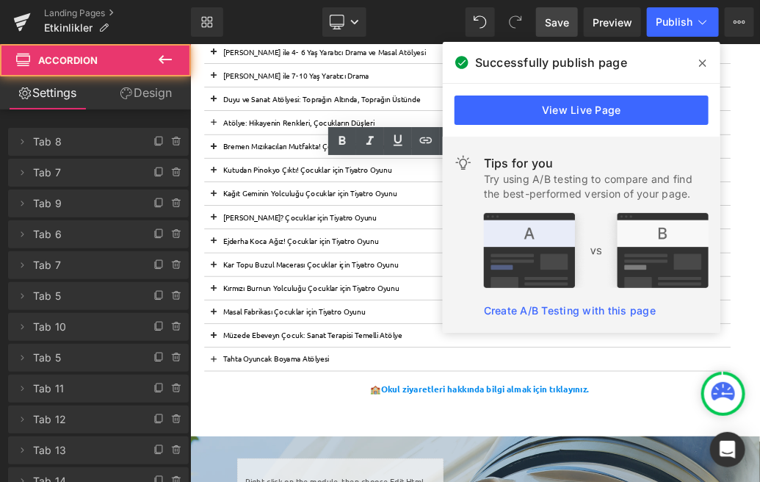
click at [226, 392] on span at bounding box center [226, 392] width 0 height 0
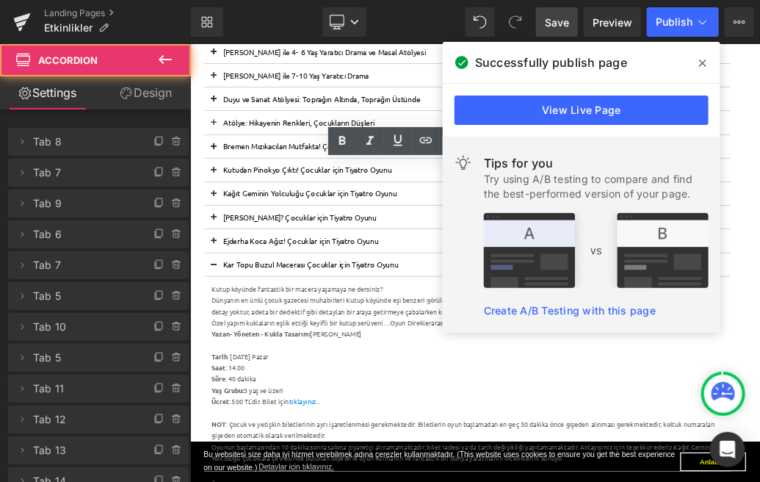
click at [226, 381] on button at bounding box center [226, 387] width 29 height 36
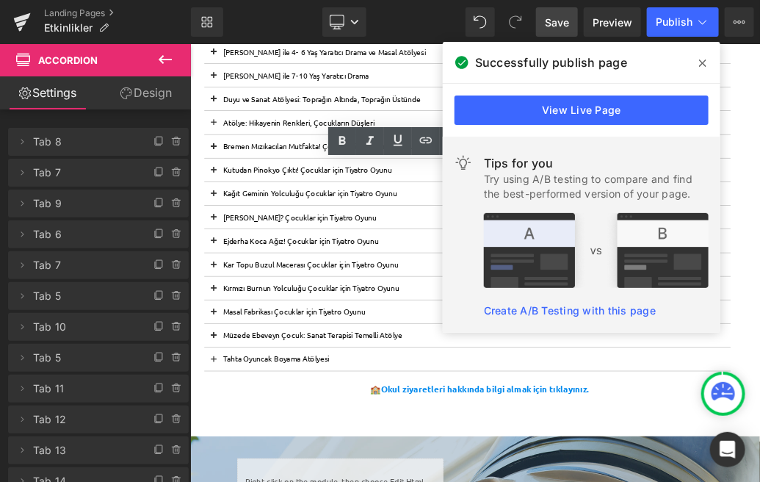
click at [226, 354] on span at bounding box center [226, 354] width 0 height 0
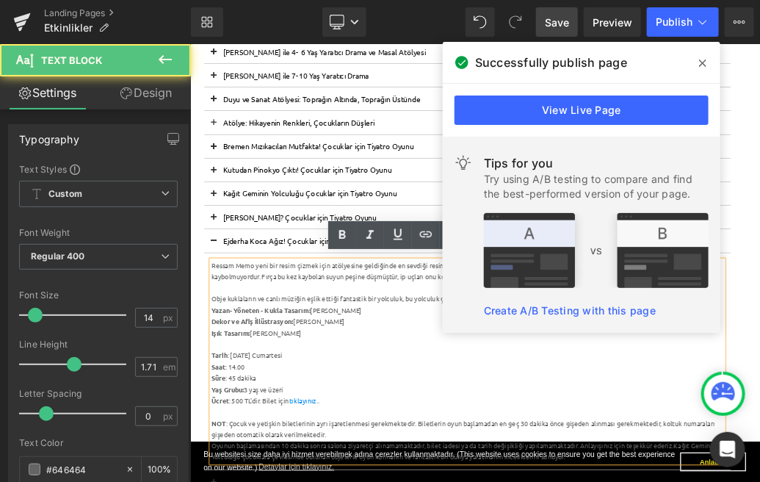
click at [459, 462] on div "Yazan- Yöneten - Kukla Tasarım: [PERSON_NAME]" at bounding box center [622, 459] width 799 height 18
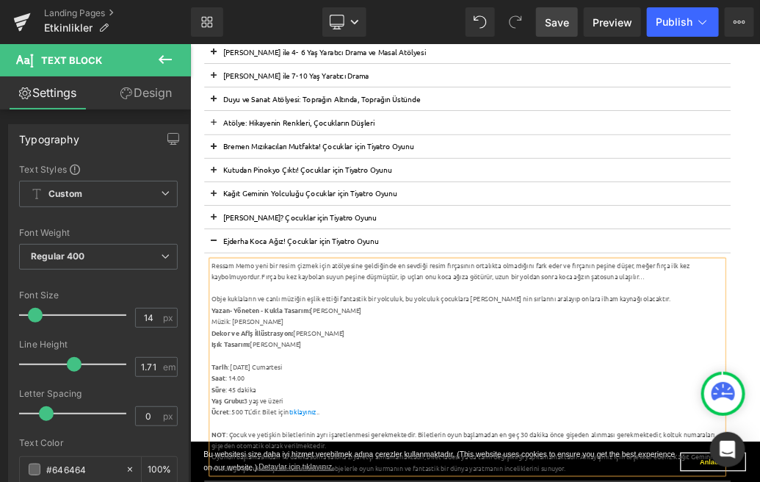
click at [234, 479] on div "Müzik: [PERSON_NAME]" at bounding box center [622, 476] width 799 height 18
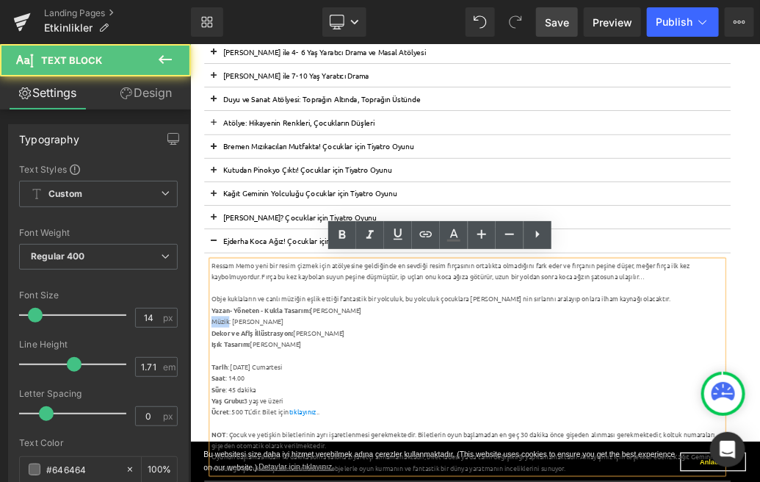
click at [234, 479] on div "Müzik: [PERSON_NAME]" at bounding box center [622, 476] width 799 height 18
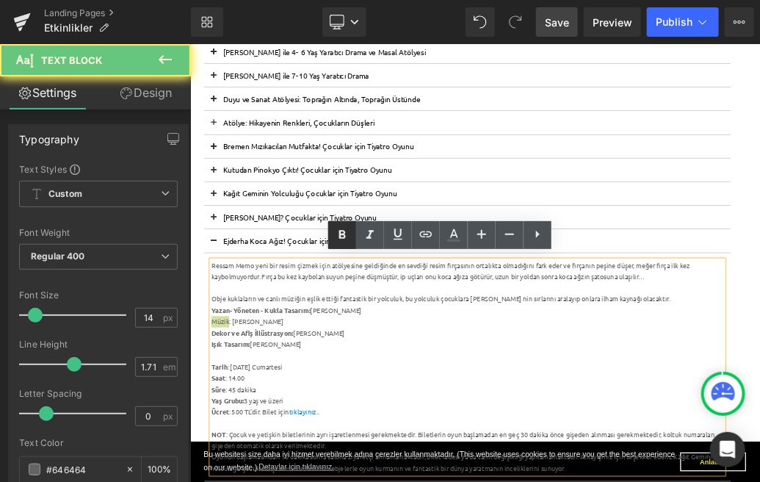
click at [337, 234] on icon at bounding box center [343, 235] width 18 height 18
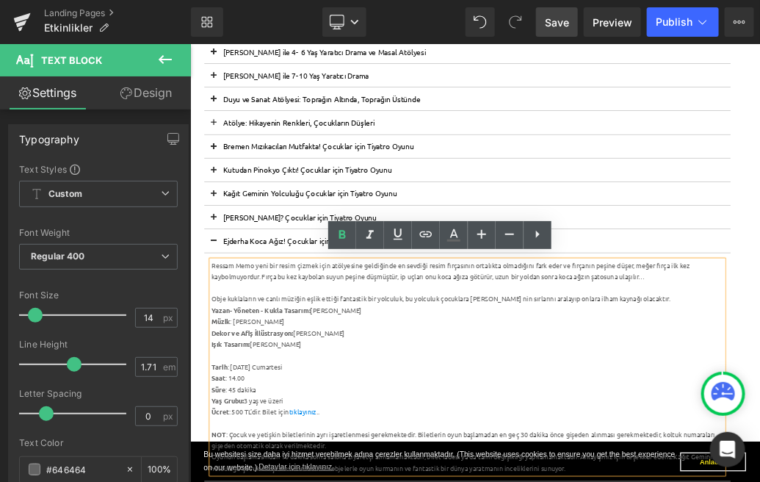
click at [558, 29] on span "Save" at bounding box center [557, 22] width 24 height 15
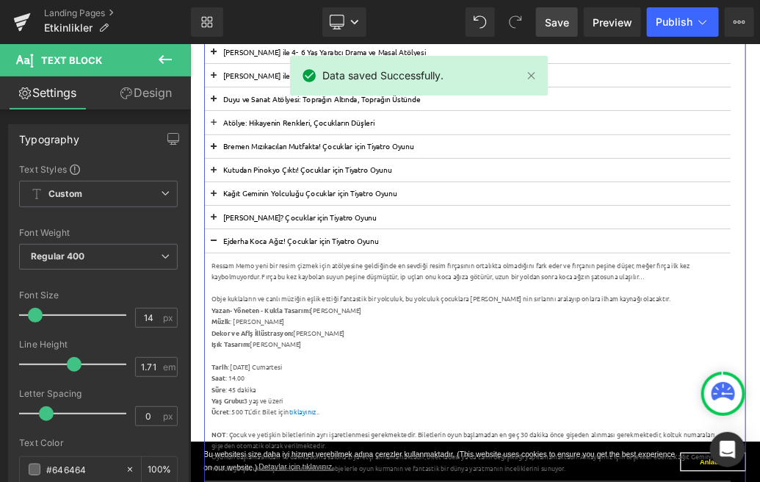
click at [226, 354] on span at bounding box center [226, 354] width 0 height 0
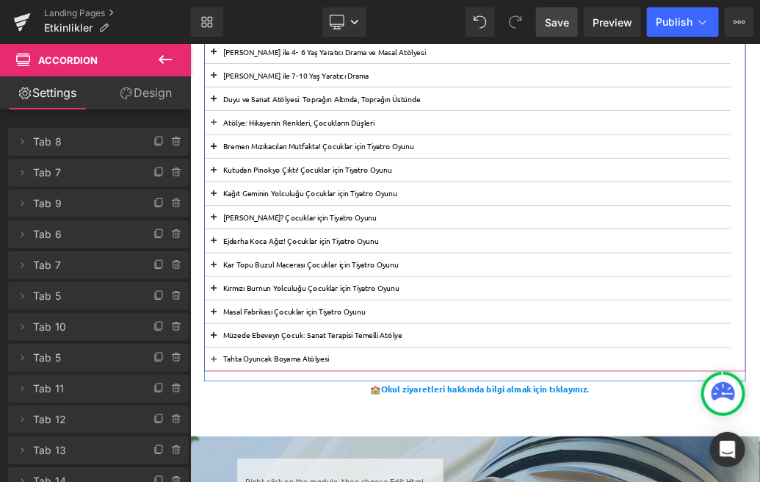
click at [226, 354] on span at bounding box center [226, 354] width 0 height 0
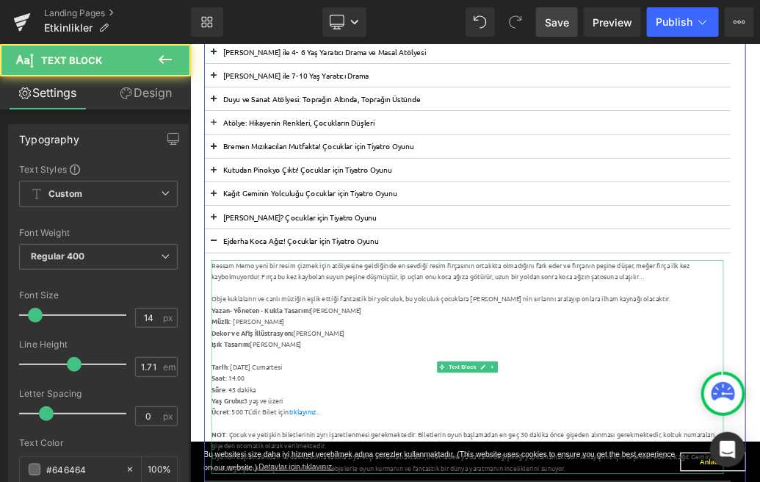
click at [229, 477] on div "Müzik : [PERSON_NAME]" at bounding box center [622, 476] width 799 height 18
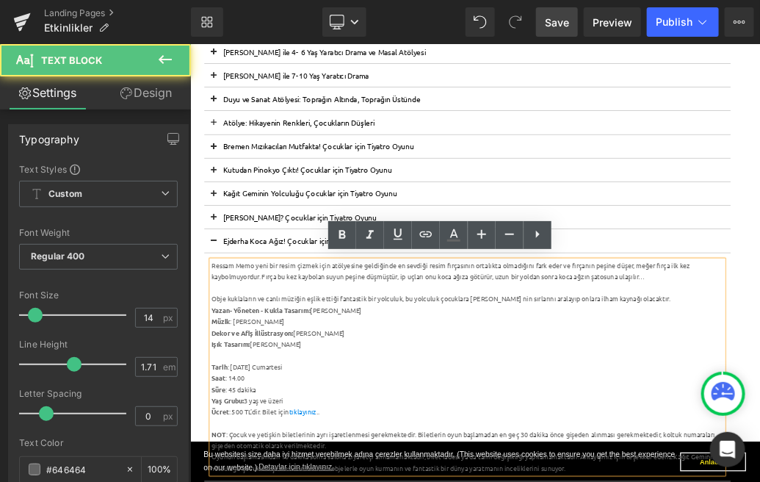
click at [336, 480] on div "Müzik : [PERSON_NAME]" at bounding box center [622, 476] width 799 height 18
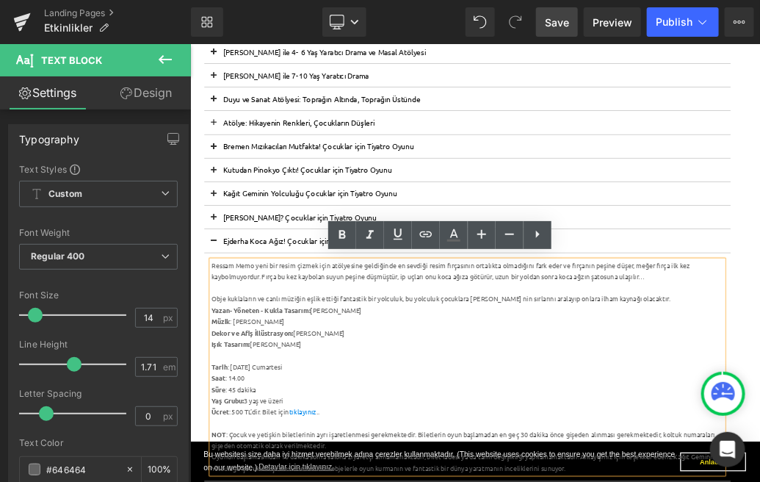
drag, startPoint x: 339, startPoint y: 473, endPoint x: 223, endPoint y: 474, distance: 116.1
click at [223, 474] on div "Müzik : [PERSON_NAME]" at bounding box center [622, 476] width 799 height 18
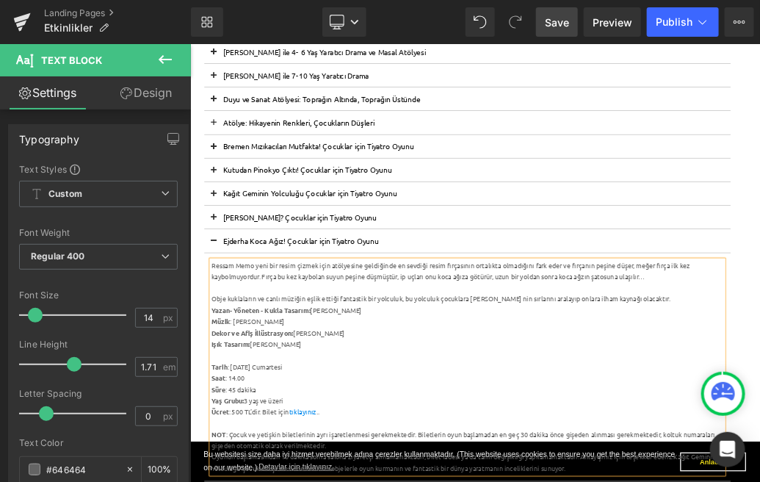
click at [229, 274] on button at bounding box center [226, 276] width 29 height 36
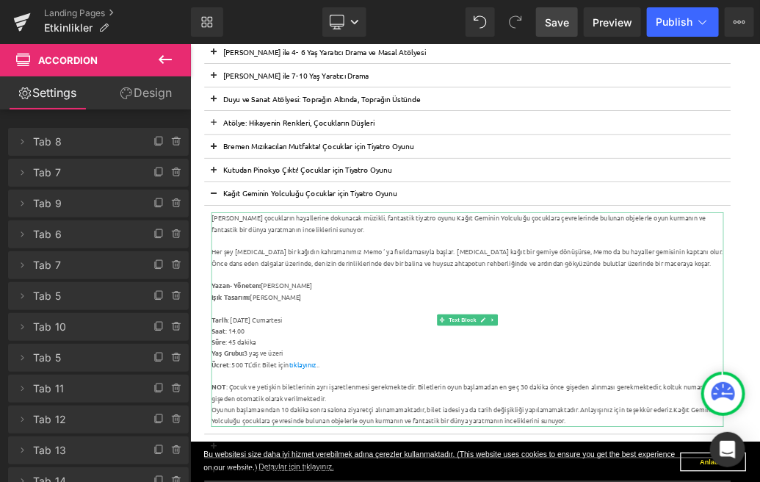
click at [351, 436] on div "Işık Tasarım: [PERSON_NAME]" at bounding box center [622, 438] width 799 height 18
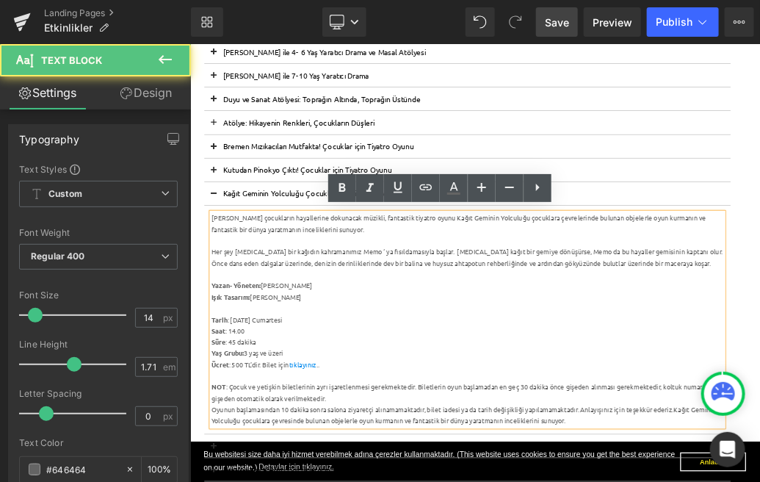
click at [383, 419] on div "[PERSON_NAME]en: [PERSON_NAME]" at bounding box center [622, 420] width 799 height 18
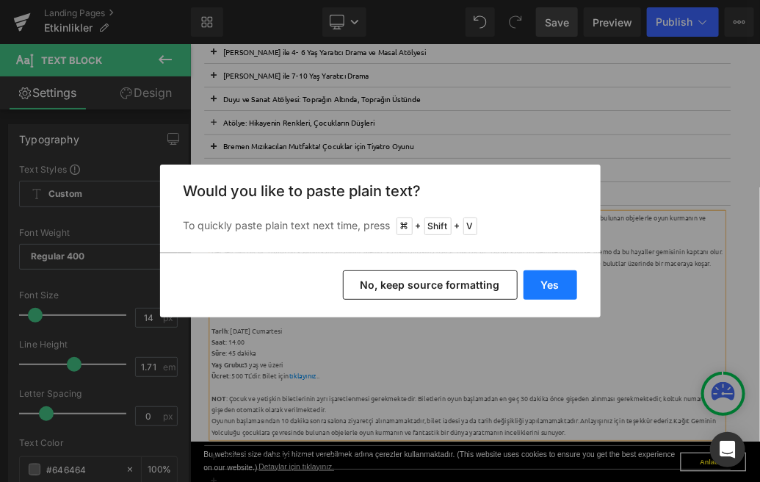
click at [553, 293] on button "Yes" at bounding box center [551, 284] width 54 height 29
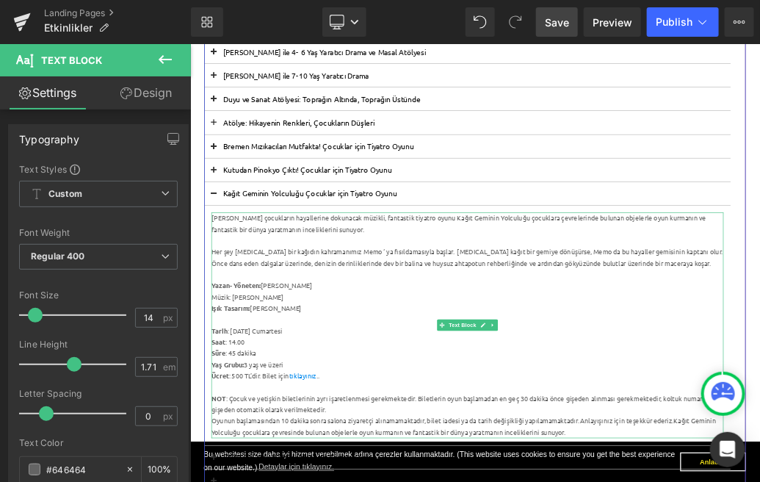
click at [234, 436] on div "Müzik: [PERSON_NAME]" at bounding box center [622, 438] width 799 height 18
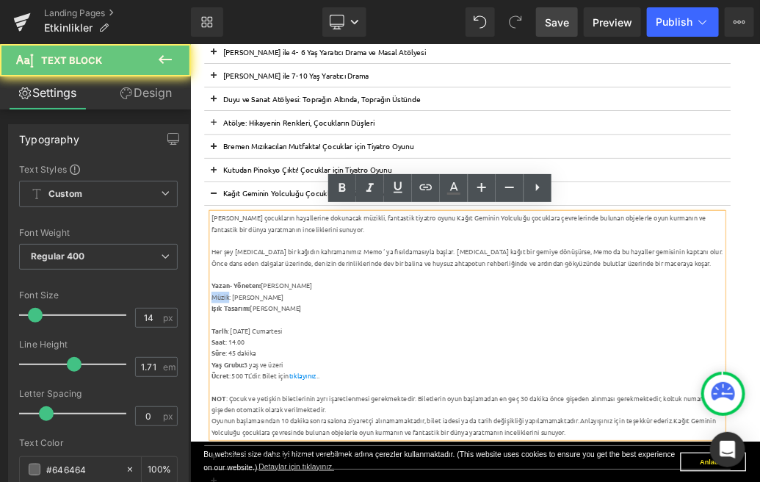
click at [234, 436] on div "Müzik: [PERSON_NAME]" at bounding box center [622, 438] width 799 height 18
click at [343, 188] on icon at bounding box center [342, 187] width 7 height 9
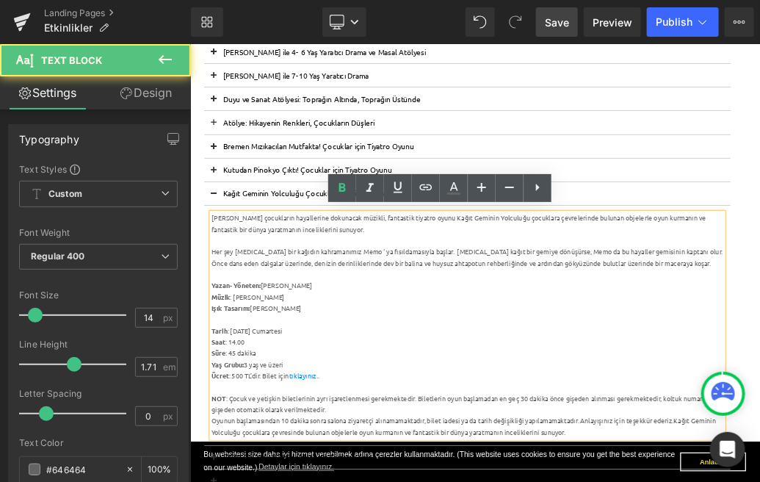
click at [223, 419] on strong "Yazan- Yöneten:" at bounding box center [261, 419] width 77 height 13
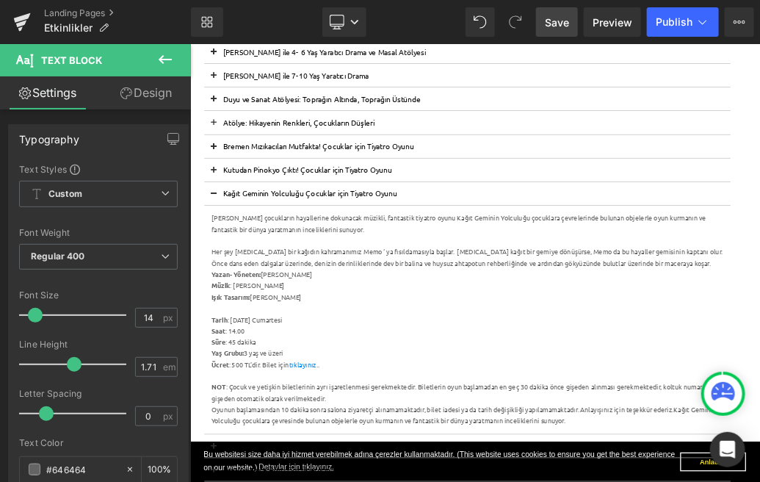
click at [556, 21] on span "Save" at bounding box center [557, 22] width 24 height 15
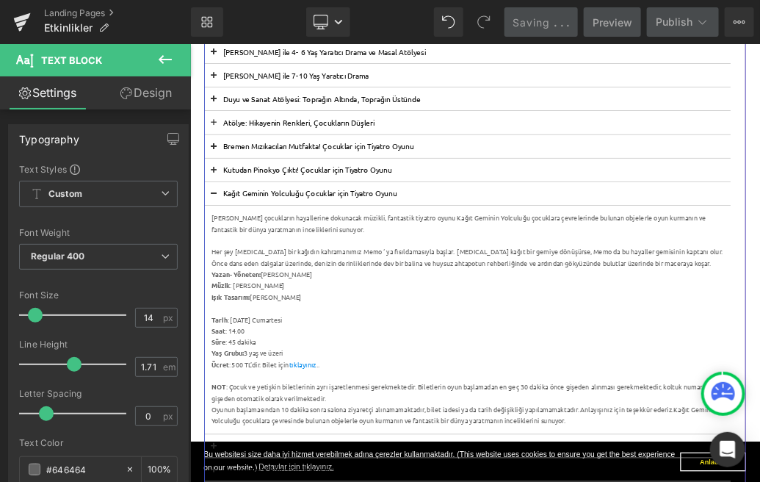
click at [229, 270] on button at bounding box center [226, 276] width 29 height 36
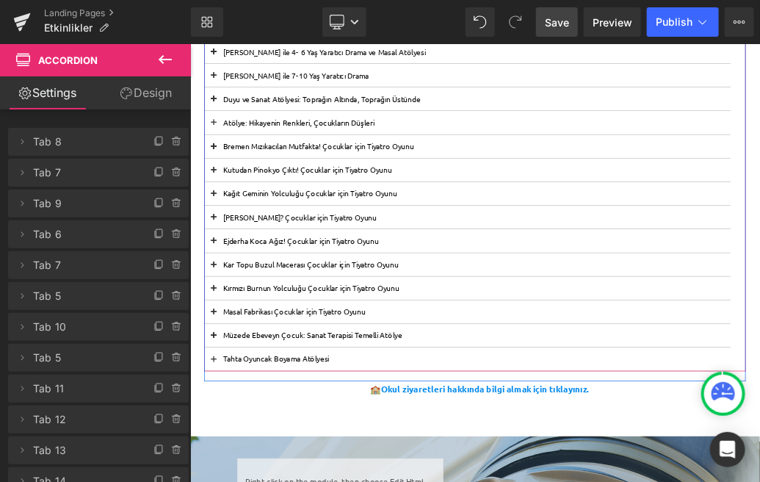
click at [226, 428] on span at bounding box center [226, 428] width 0 height 0
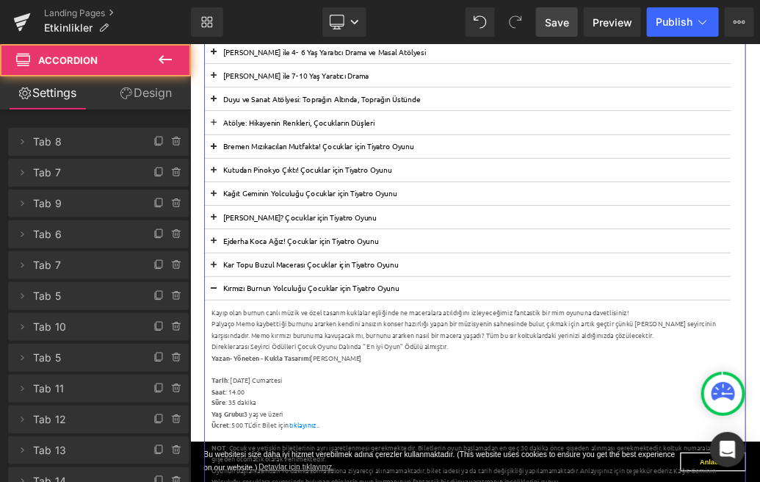
click at [226, 419] on button at bounding box center [226, 424] width 29 height 36
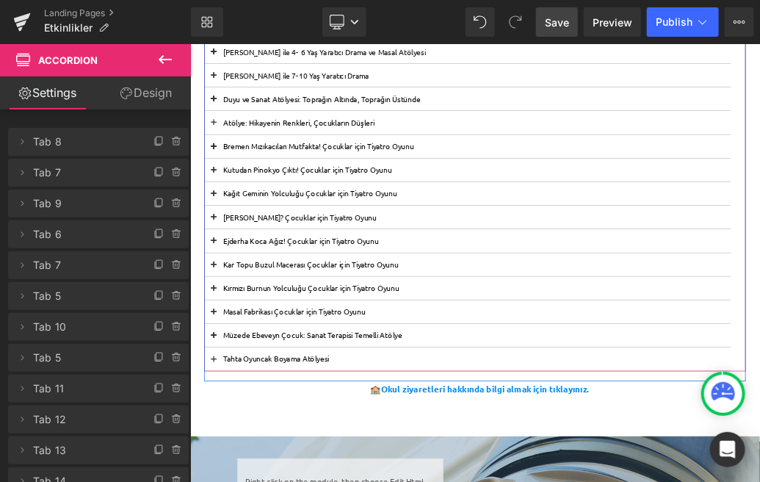
click at [226, 354] on span at bounding box center [226, 354] width 0 height 0
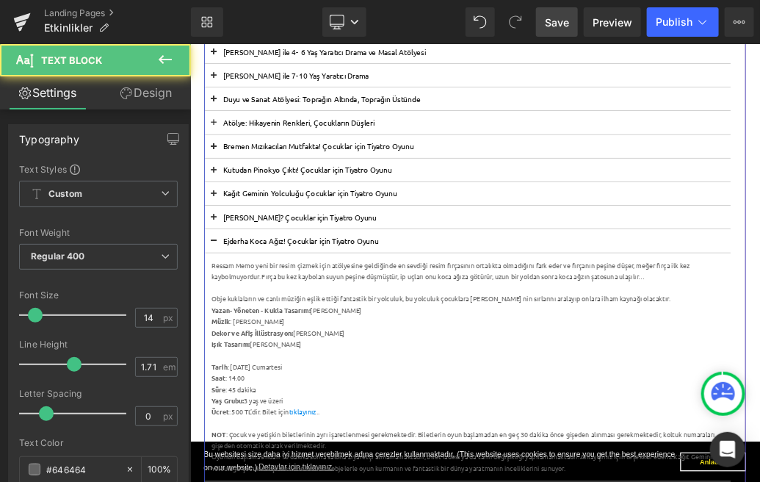
drag, startPoint x: 247, startPoint y: 476, endPoint x: 220, endPoint y: 476, distance: 27.2
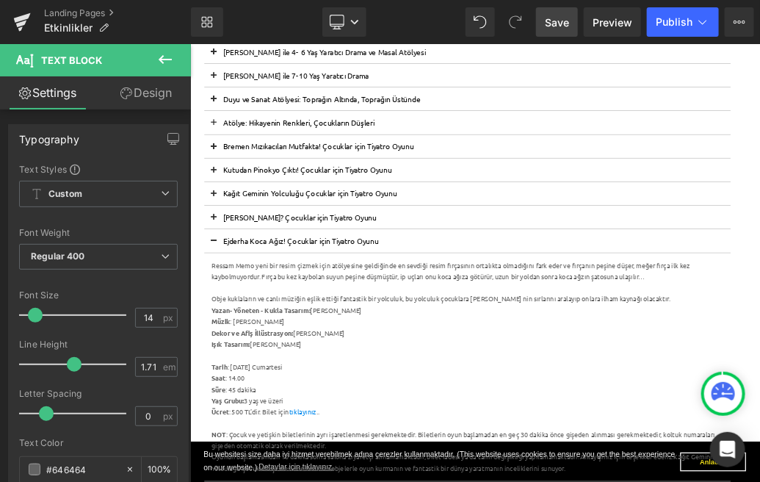
click at [230, 348] on button at bounding box center [226, 349] width 29 height 36
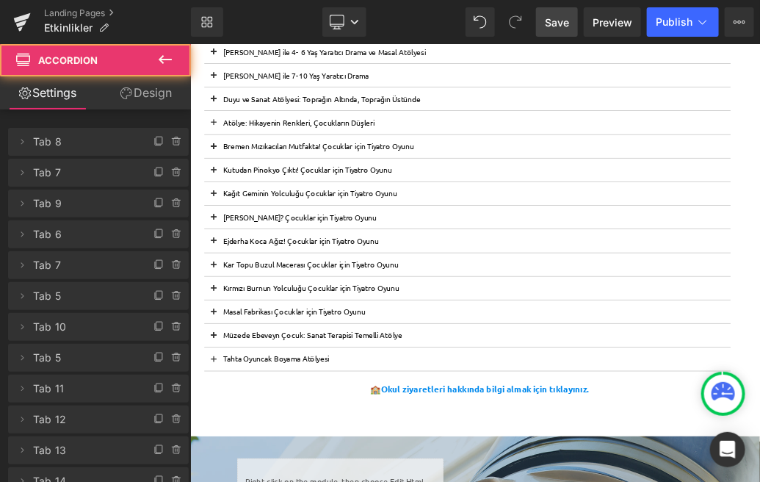
click at [223, 425] on button at bounding box center [226, 424] width 29 height 36
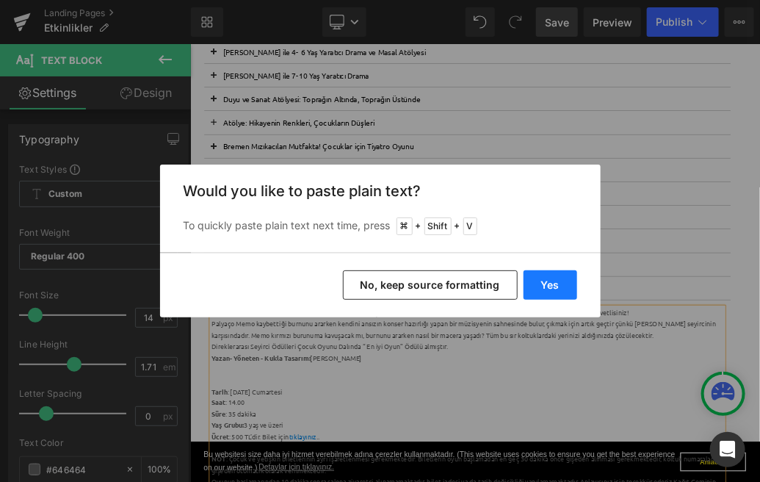
click at [568, 285] on button "Yes" at bounding box center [551, 284] width 54 height 29
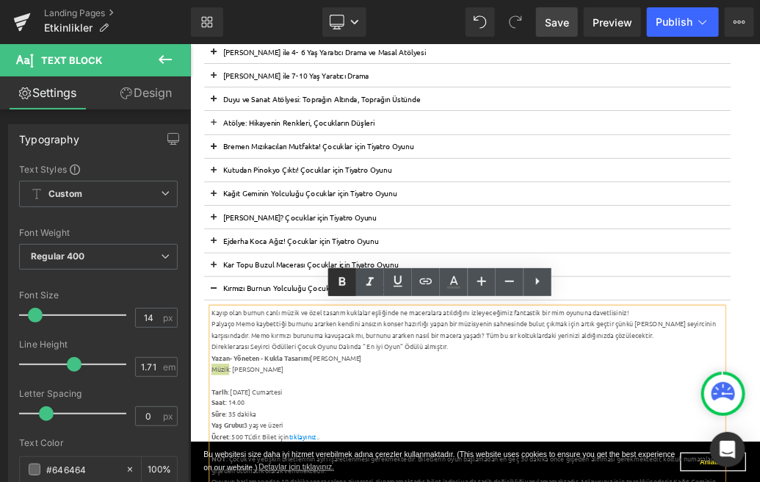
click at [342, 282] on icon at bounding box center [342, 282] width 7 height 9
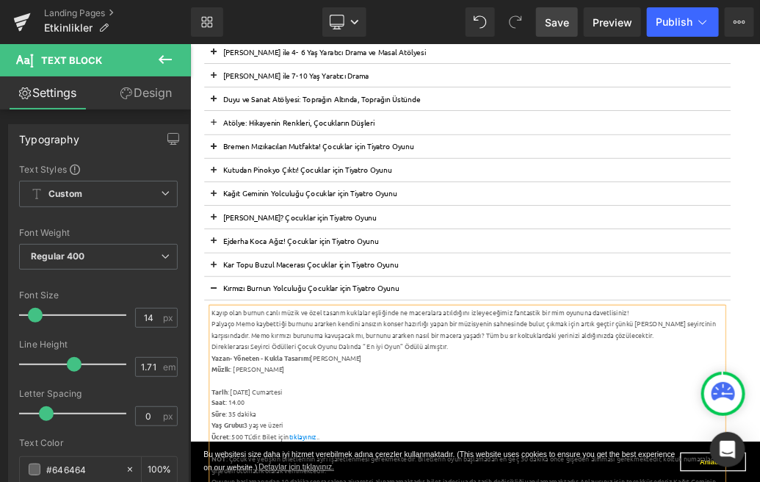
click at [554, 18] on span "Save" at bounding box center [557, 22] width 24 height 15
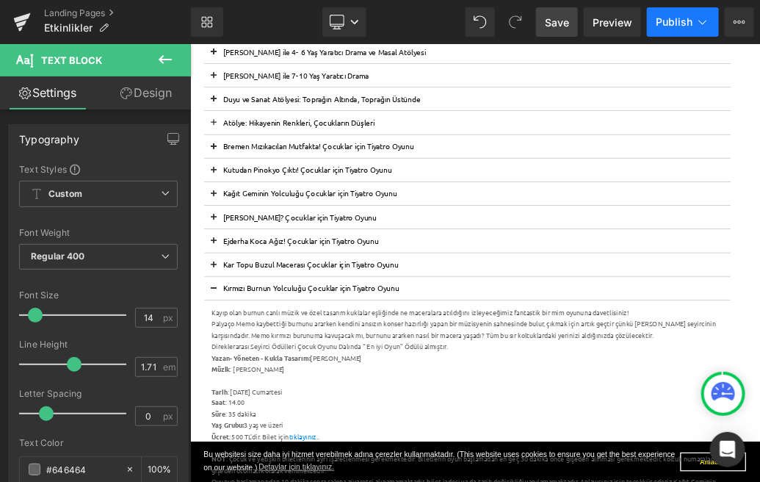
click at [680, 19] on span "Publish" at bounding box center [674, 22] width 37 height 12
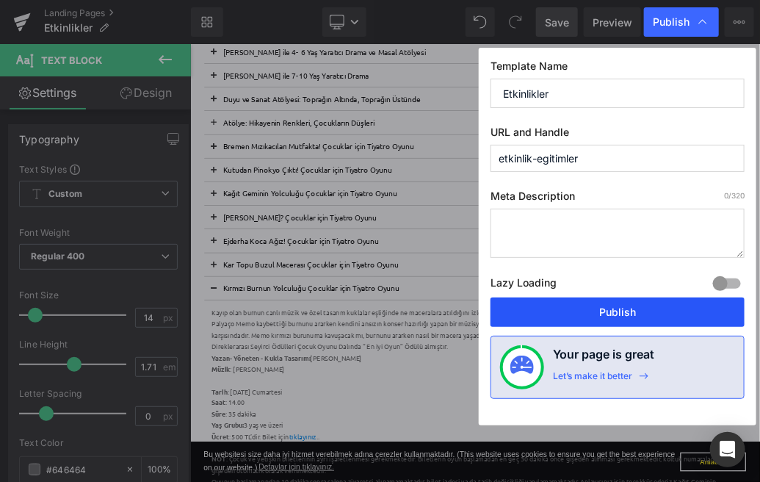
click at [597, 304] on button "Publish" at bounding box center [618, 312] width 254 height 29
